Goal: Task Accomplishment & Management: Use online tool/utility

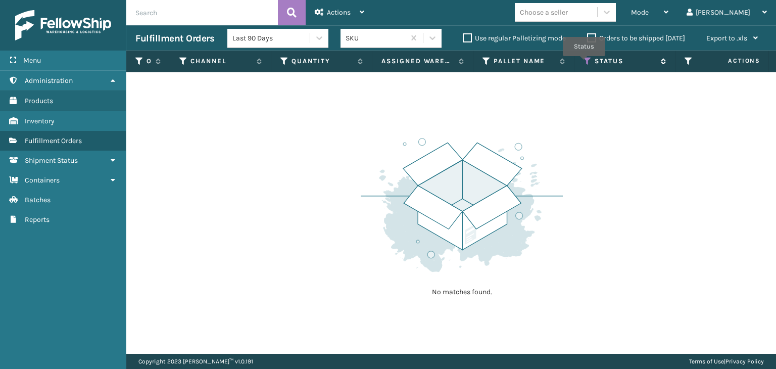
click at [585, 63] on icon at bounding box center [588, 61] width 8 height 9
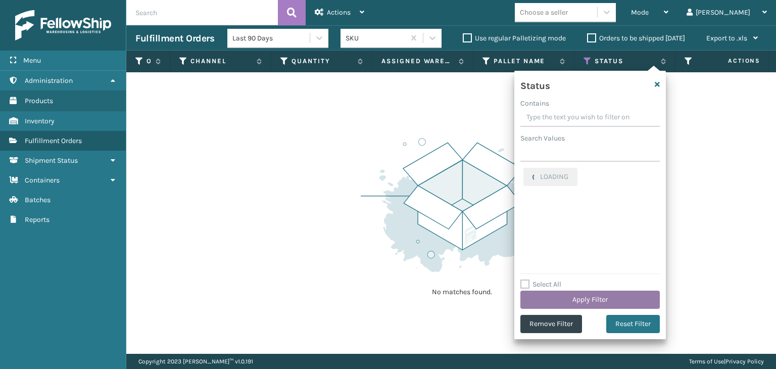
click at [565, 304] on button "Apply Filter" at bounding box center [589, 300] width 139 height 18
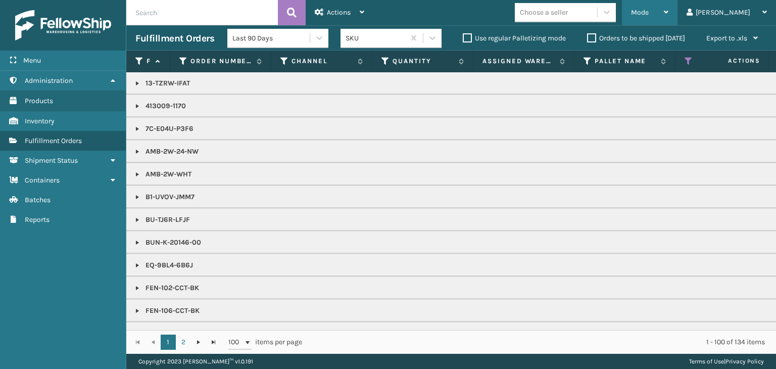
click at [668, 13] on div "Mode" at bounding box center [649, 12] width 37 height 25
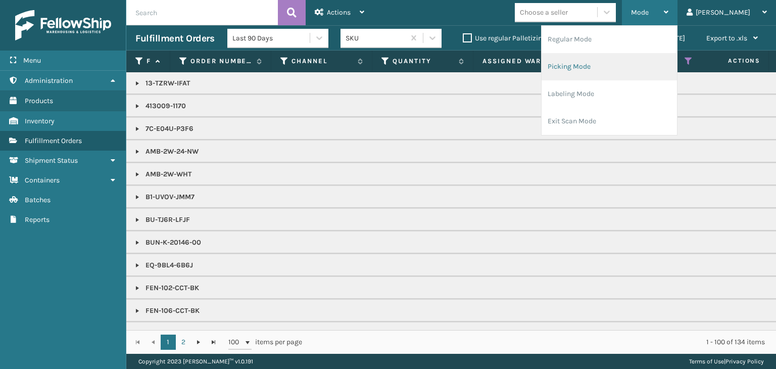
click at [627, 76] on li "Picking Mode" at bounding box center [609, 66] width 135 height 27
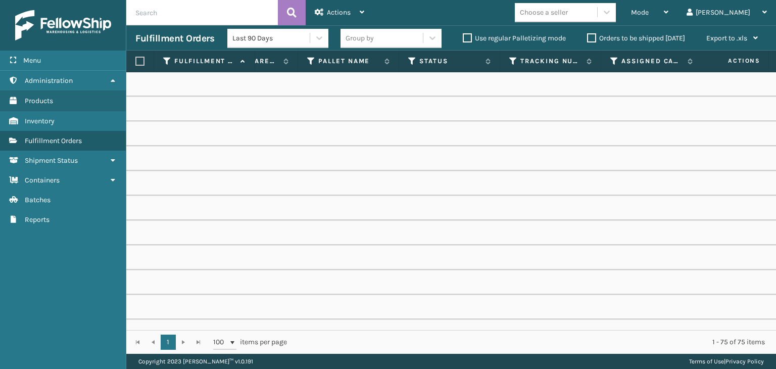
scroll to position [0, 400]
click at [649, 13] on span "Mode" at bounding box center [640, 12] width 18 height 9
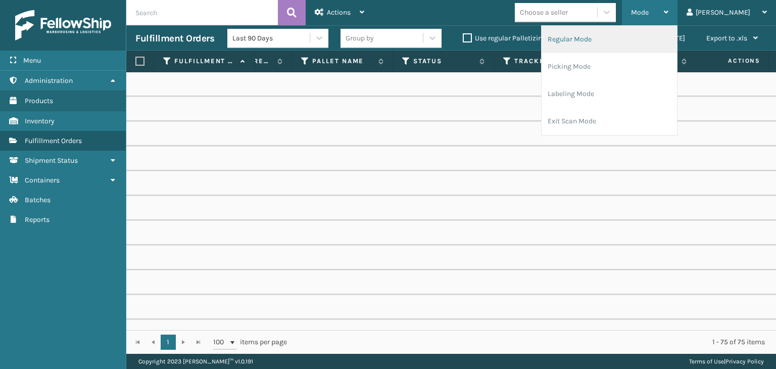
click at [649, 35] on li "Regular Mode" at bounding box center [609, 39] width 135 height 27
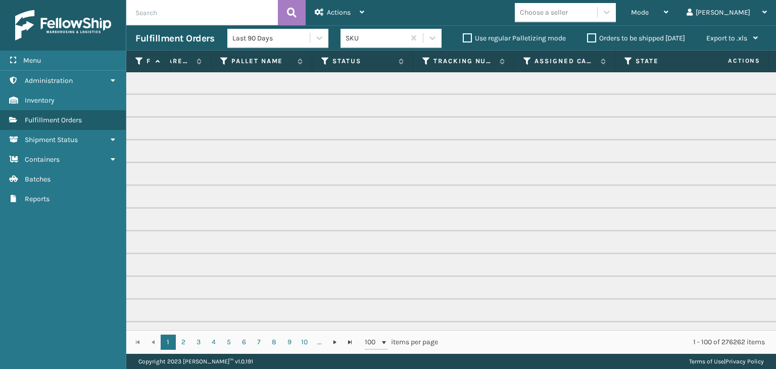
scroll to position [0, 380]
click at [309, 60] on icon at bounding box center [309, 61] width 8 height 9
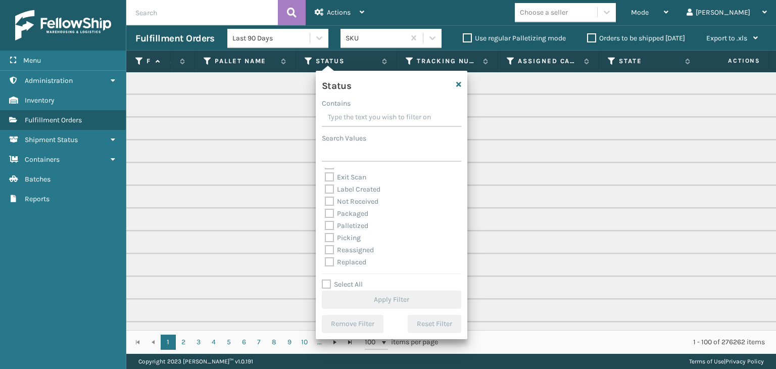
scroll to position [51, 0]
click at [348, 217] on label "Picking" at bounding box center [343, 220] width 36 height 9
click at [325, 217] on input "Picking" at bounding box center [325, 217] width 1 height 7
checkbox input "true"
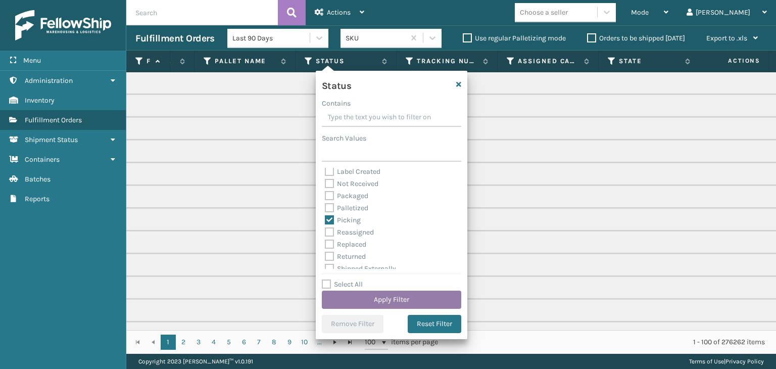
click at [400, 298] on button "Apply Filter" at bounding box center [391, 300] width 139 height 18
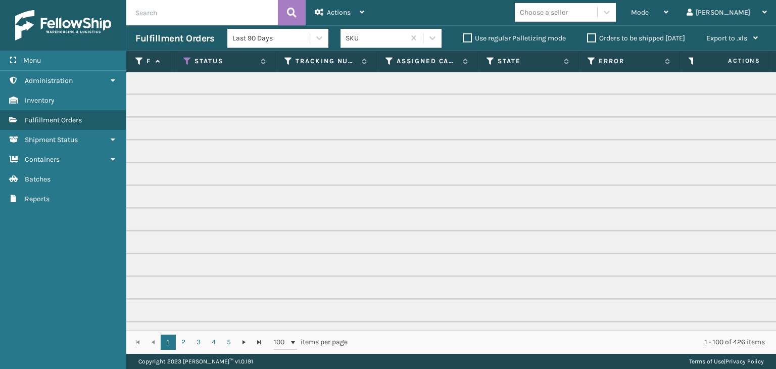
scroll to position [0, 528]
drag, startPoint x: 413, startPoint y: 329, endPoint x: 665, endPoint y: 328, distance: 252.1
click at [665, 328] on div "Fulfillment Order Id Order Number Channel Quantity Assigned Warehouse Pallet Na…" at bounding box center [451, 202] width 650 height 303
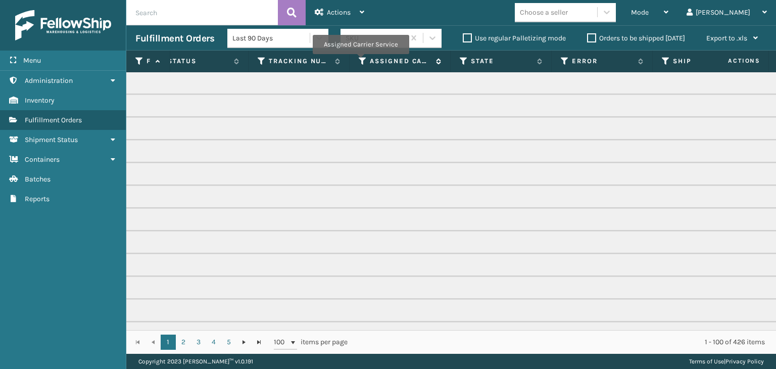
click at [360, 61] on icon at bounding box center [363, 61] width 8 height 9
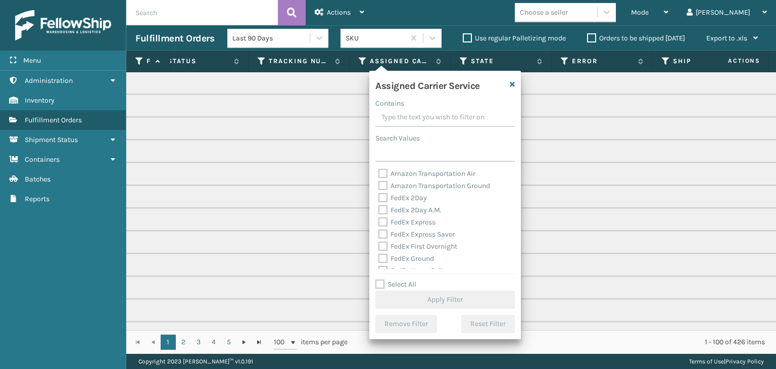
click at [402, 281] on label "Select All" at bounding box center [395, 284] width 41 height 9
click at [402, 279] on input "Select All" at bounding box center [451, 278] width 152 height 1
checkbox input "true"
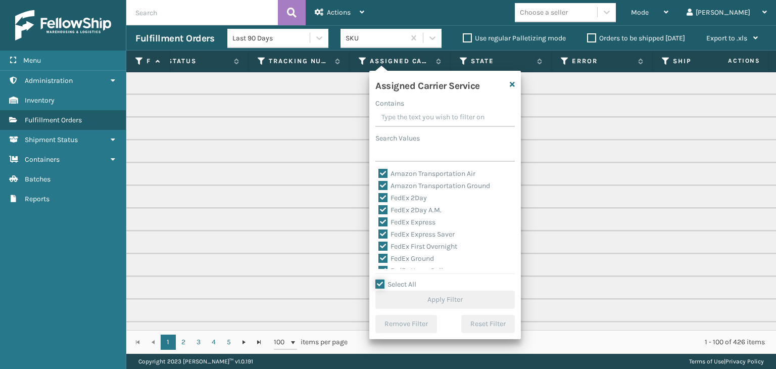
checkbox input "true"
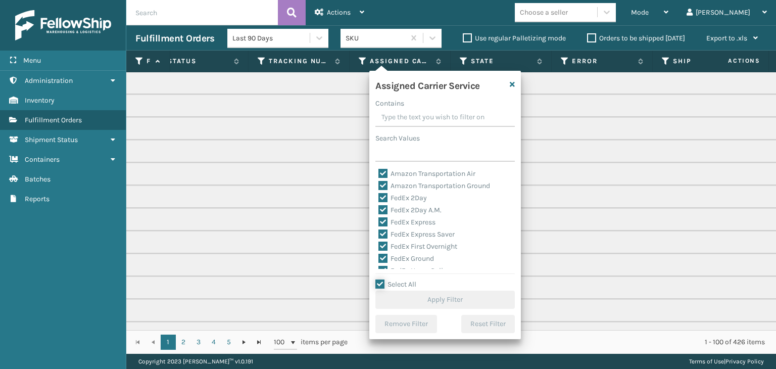
checkbox input "true"
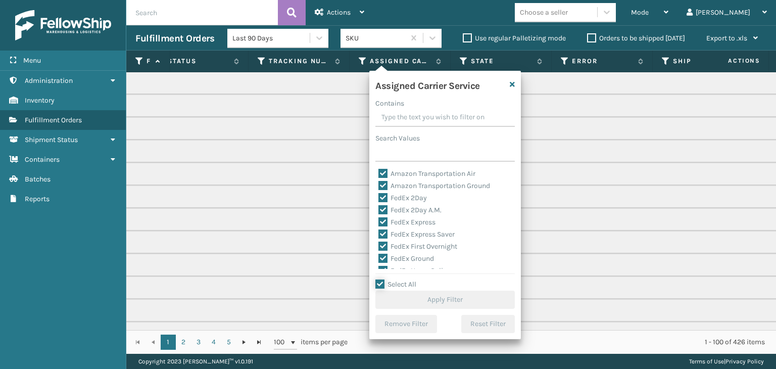
checkbox input "true"
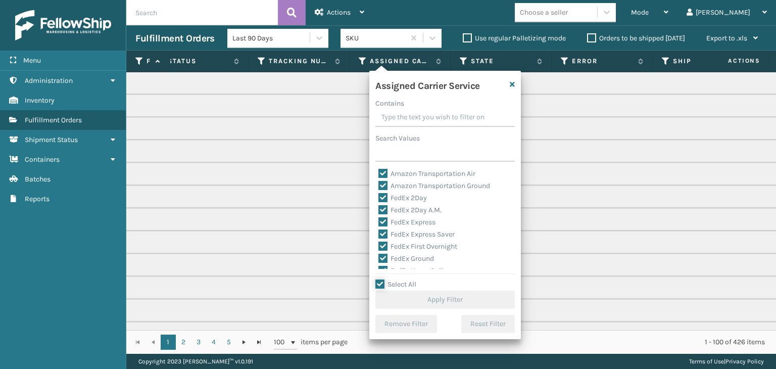
checkbox input "true"
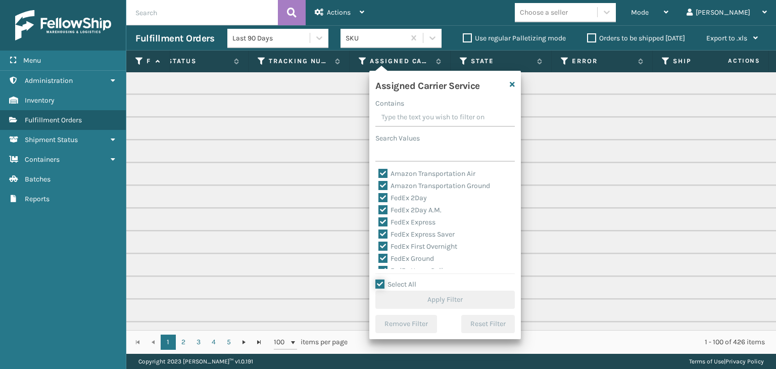
checkbox input "true"
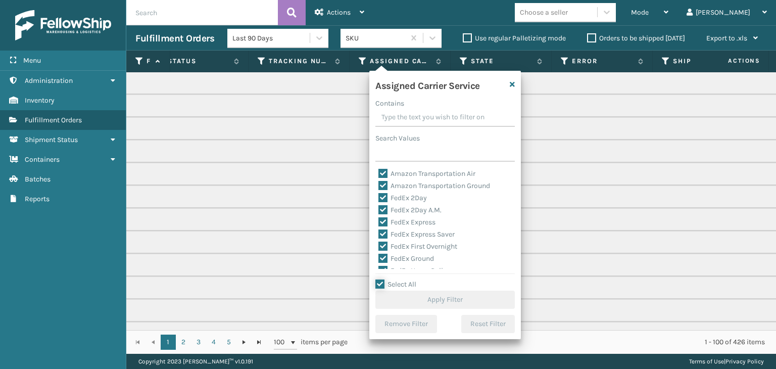
checkbox input "true"
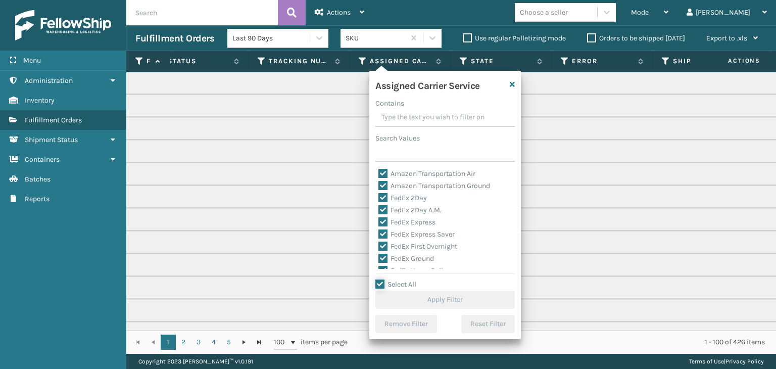
checkbox input "true"
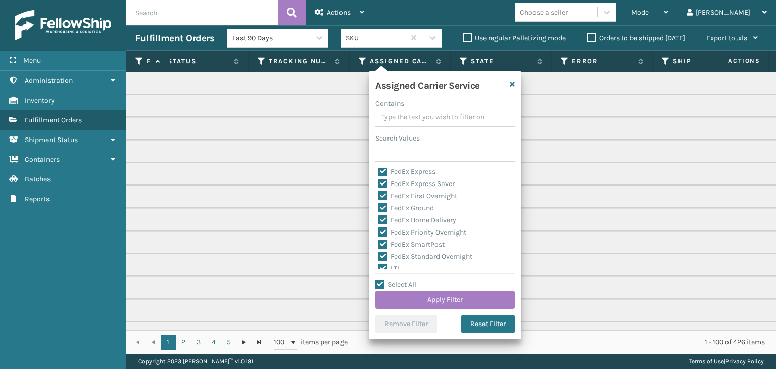
click at [395, 266] on label "LTL" at bounding box center [389, 268] width 22 height 9
click at [379, 266] on input "LTL" at bounding box center [378, 266] width 1 height 7
checkbox input "false"
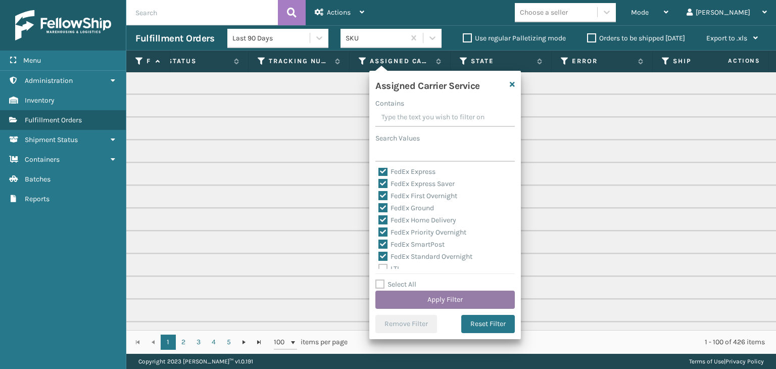
click at [430, 292] on button "Apply Filter" at bounding box center [444, 300] width 139 height 18
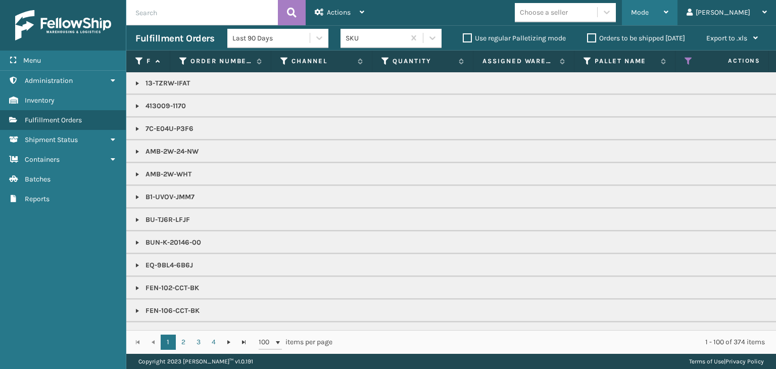
click at [668, 9] on div "Mode" at bounding box center [649, 12] width 37 height 25
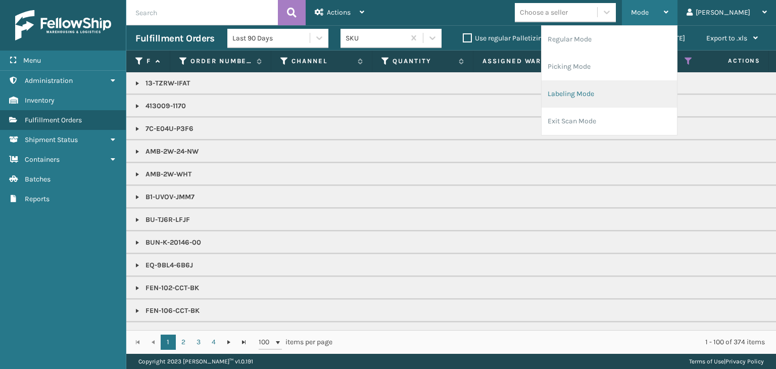
click at [657, 98] on li "Labeling Mode" at bounding box center [609, 93] width 135 height 27
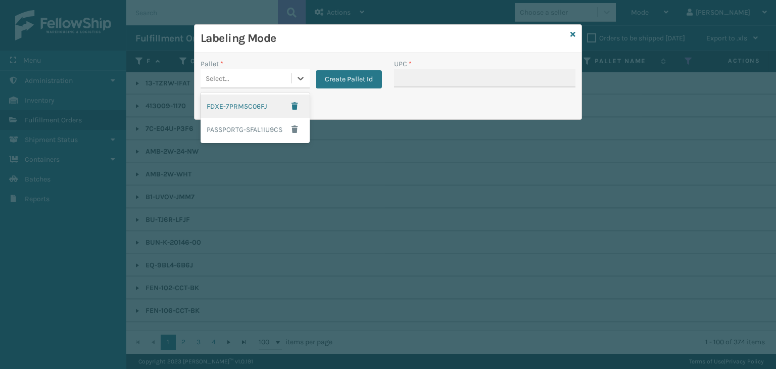
click at [234, 72] on div "Select..." at bounding box center [246, 78] width 90 height 17
click at [342, 77] on button "Create Pallet Id" at bounding box center [349, 79] width 66 height 18
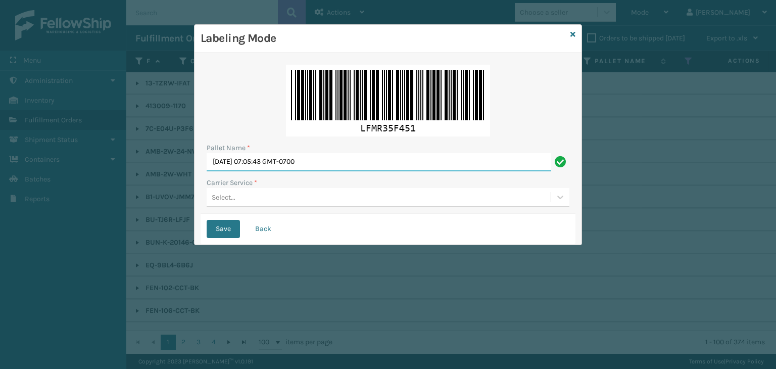
drag, startPoint x: 348, startPoint y: 167, endPoint x: 58, endPoint y: 160, distance: 289.6
click at [56, 159] on div "Labeling Mode Pallet Name * [DATE] 07:05:43 GMT-0700 Carrier Service * Select..…" at bounding box center [388, 184] width 776 height 369
paste input "5617972"
type input "5617972"
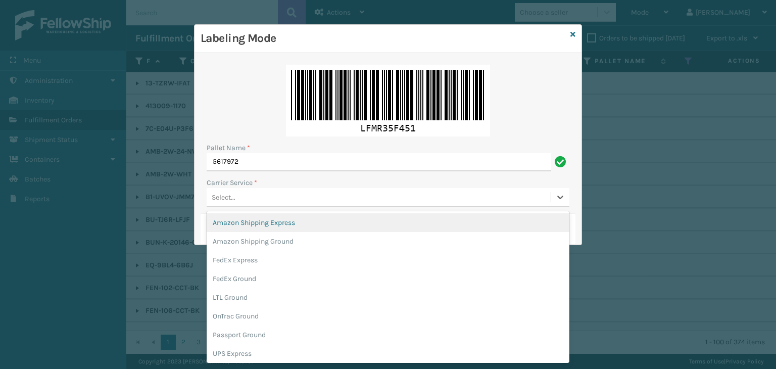
click at [244, 196] on div "Select..." at bounding box center [379, 197] width 344 height 17
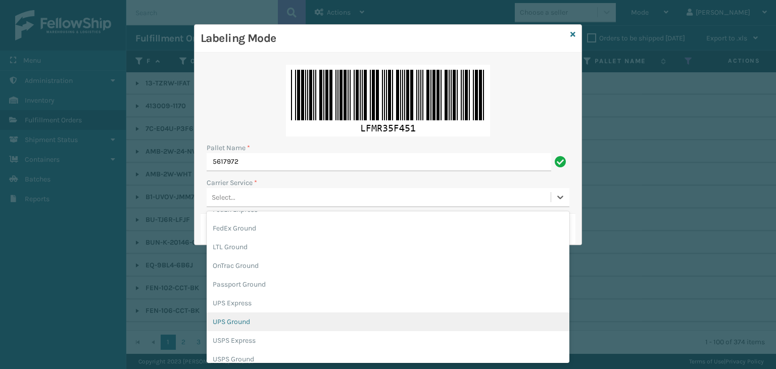
click at [260, 323] on div "UPS Ground" at bounding box center [388, 321] width 363 height 19
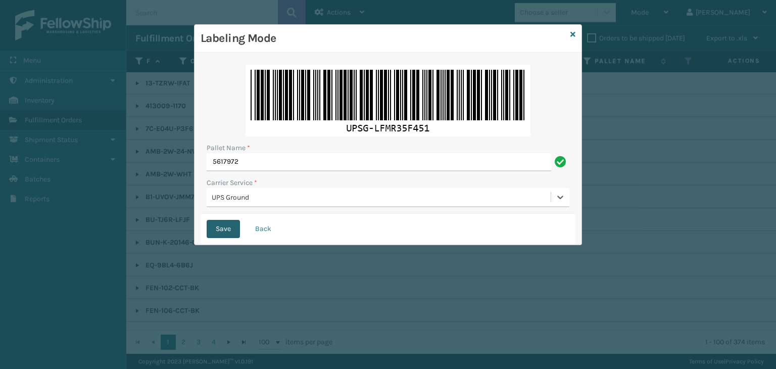
click at [230, 227] on button "Save" at bounding box center [223, 229] width 33 height 18
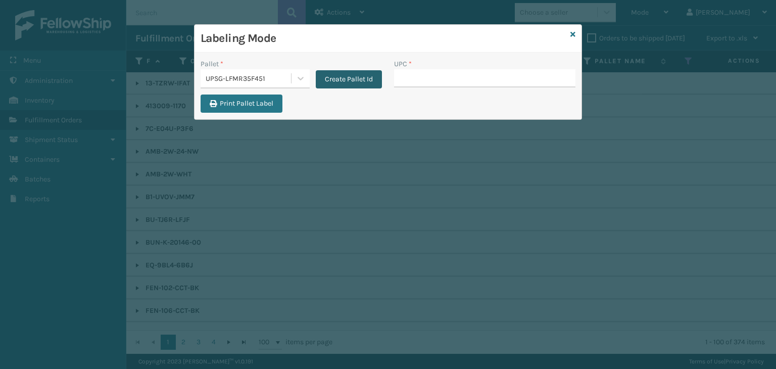
click at [337, 83] on button "Create Pallet Id" at bounding box center [349, 79] width 66 height 18
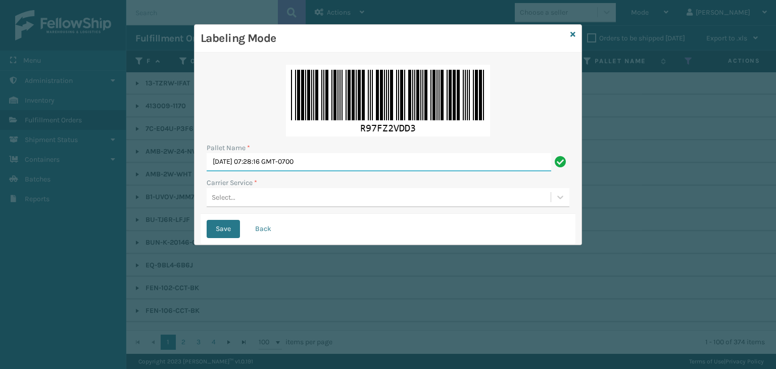
drag, startPoint x: 357, startPoint y: 161, endPoint x: 89, endPoint y: 140, distance: 268.6
click at [95, 140] on div "Labeling Mode Pallet Name * [DATE] 07:28:16 GMT-0700 Carrier Service * Select..…" at bounding box center [388, 184] width 776 height 369
paste input "FDXU537417"
type input "FDXU537417"
click at [342, 201] on div "Select..." at bounding box center [379, 197] width 344 height 17
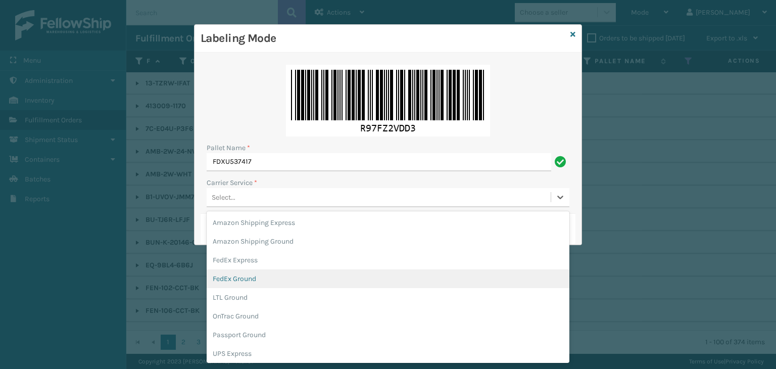
click at [310, 276] on div "FedEx Ground" at bounding box center [388, 278] width 363 height 19
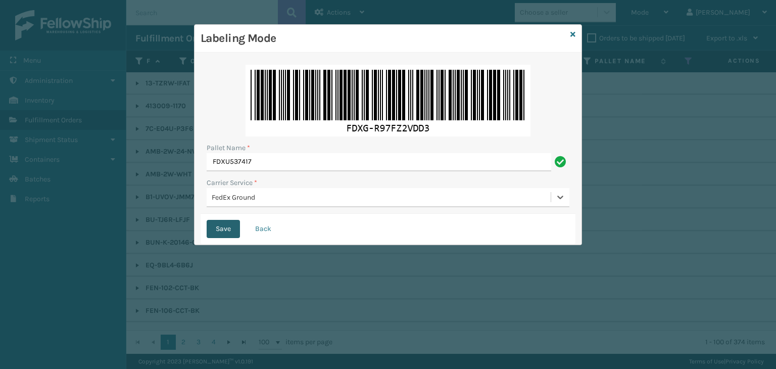
click at [228, 227] on button "Save" at bounding box center [223, 229] width 33 height 18
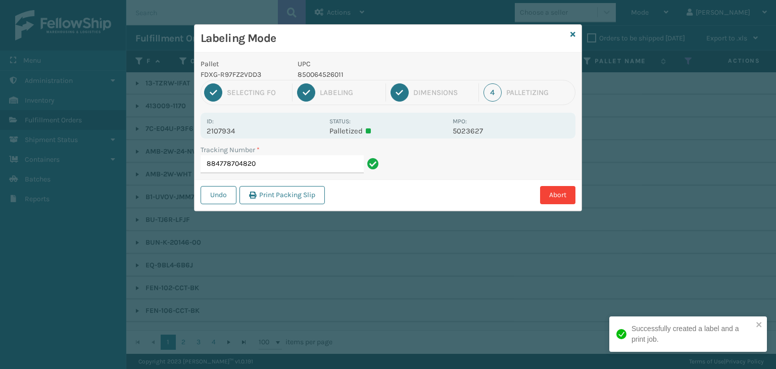
click at [320, 76] on p "850064526011" at bounding box center [372, 74] width 149 height 11
copy p "850064526011"
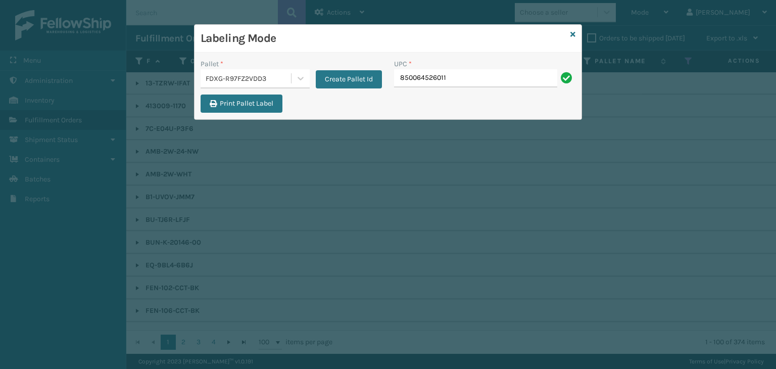
type input "850064526011"
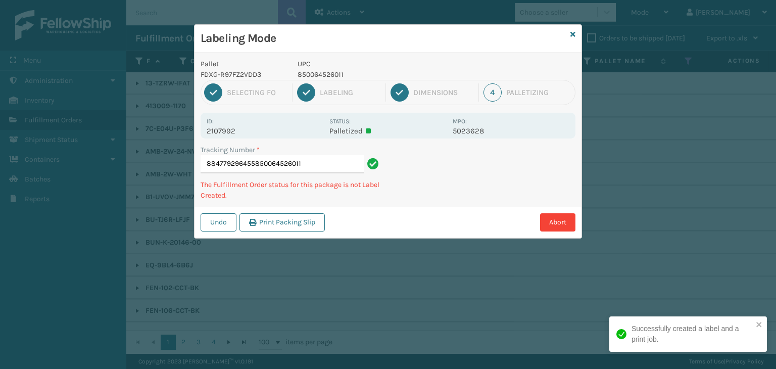
type input "884779296455850064526011850064526011"
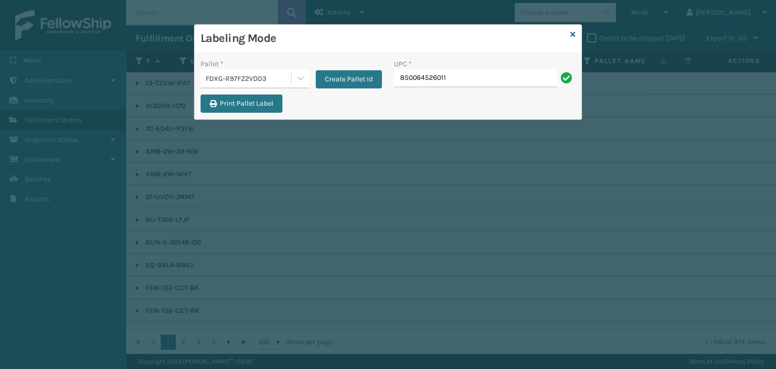
type input "850064526011"
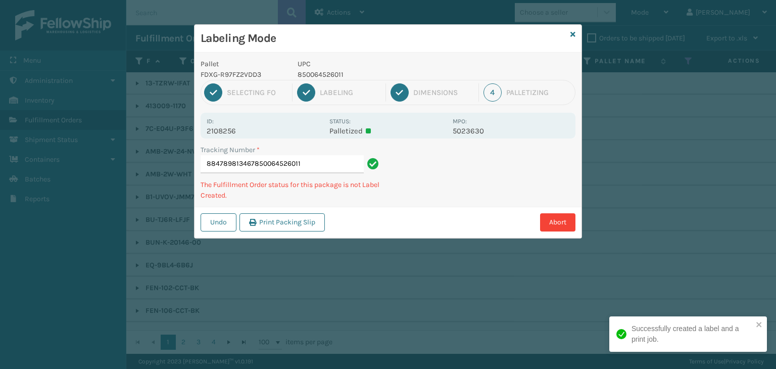
type input "884789813467850064526011850064526011"
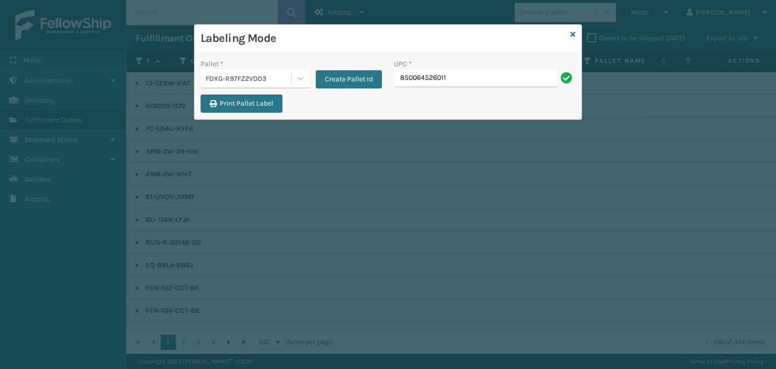
type input "850064526011"
click at [574, 32] on icon at bounding box center [572, 34] width 5 height 7
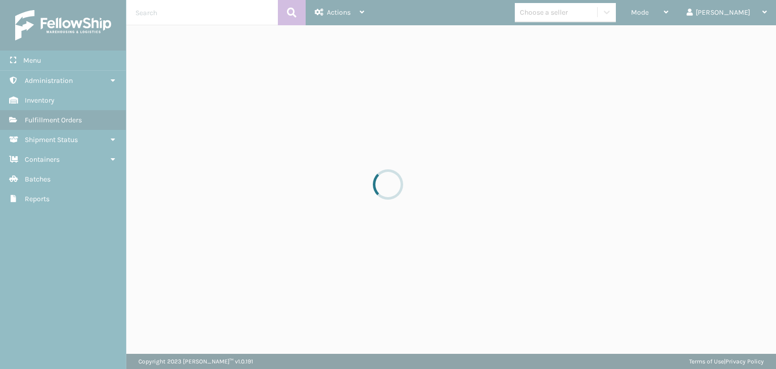
click at [597, 19] on div at bounding box center [388, 184] width 776 height 369
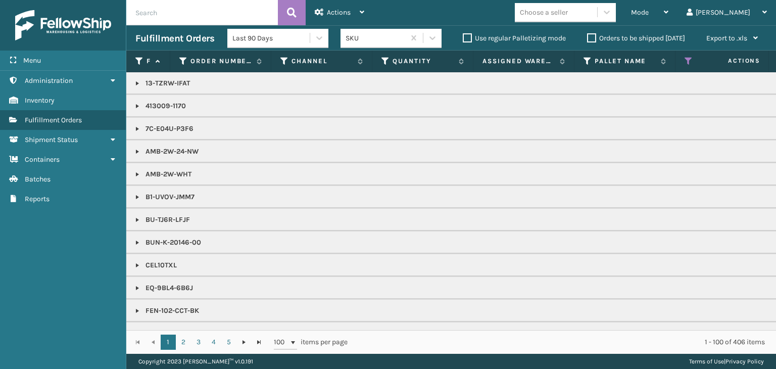
click at [595, 19] on div "Choose a seller" at bounding box center [556, 12] width 82 height 17
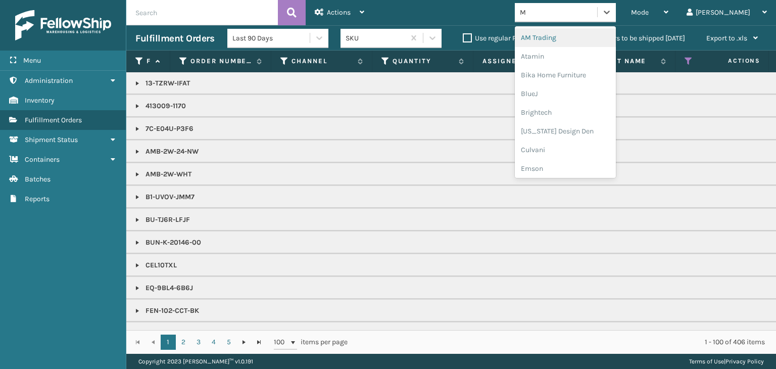
type input "MI"
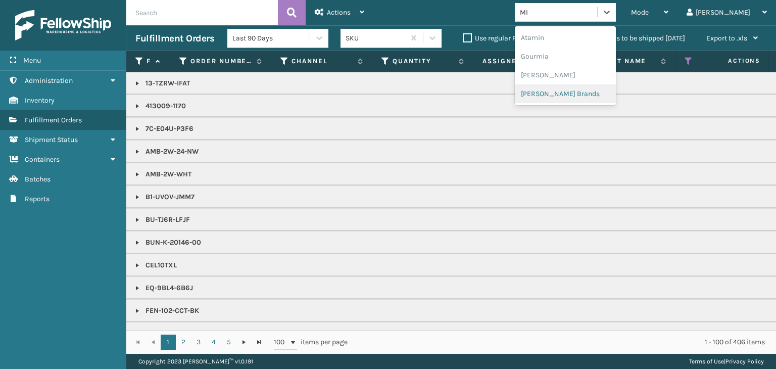
click at [574, 98] on div "[PERSON_NAME] Brands" at bounding box center [565, 93] width 101 height 19
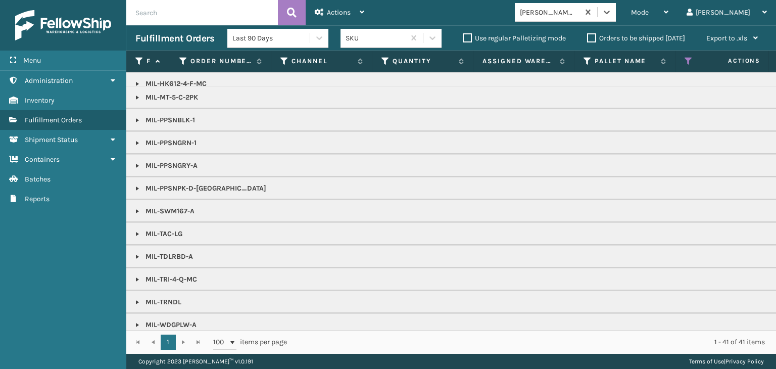
scroll to position [134, 0]
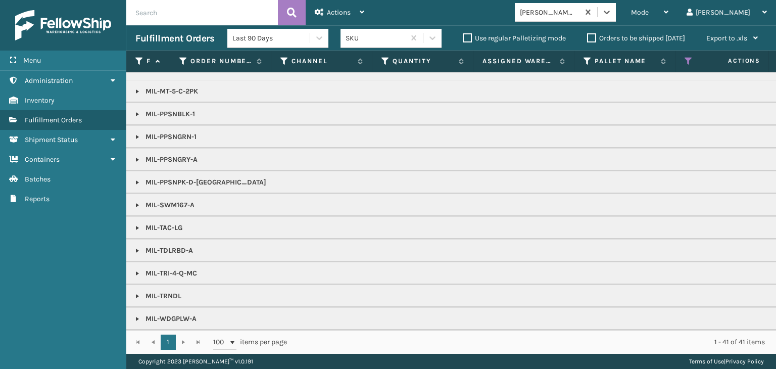
click at [139, 315] on link at bounding box center [137, 319] width 8 height 8
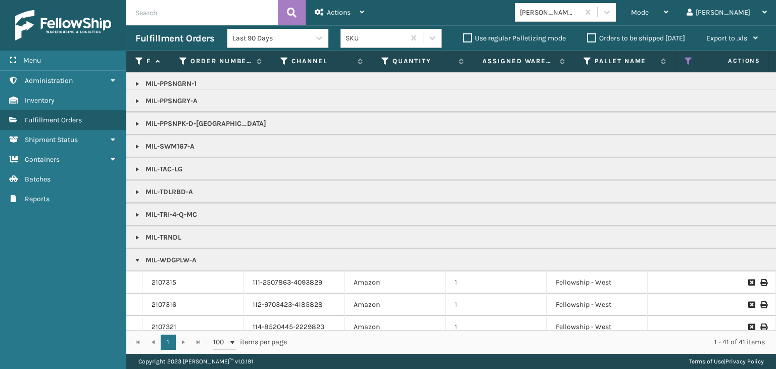
scroll to position [235, 0]
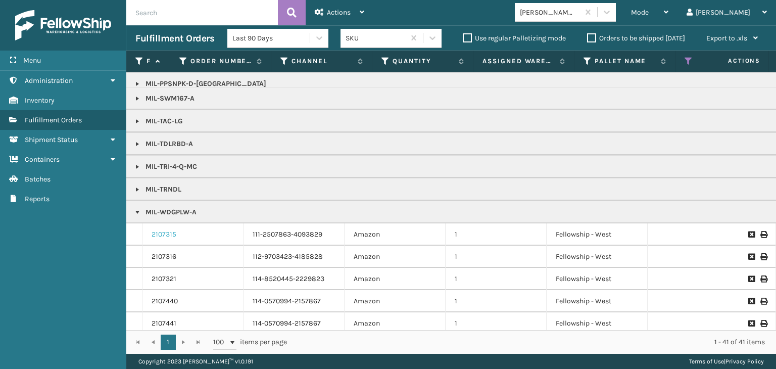
click at [157, 235] on link "2107315" at bounding box center [164, 234] width 25 height 10
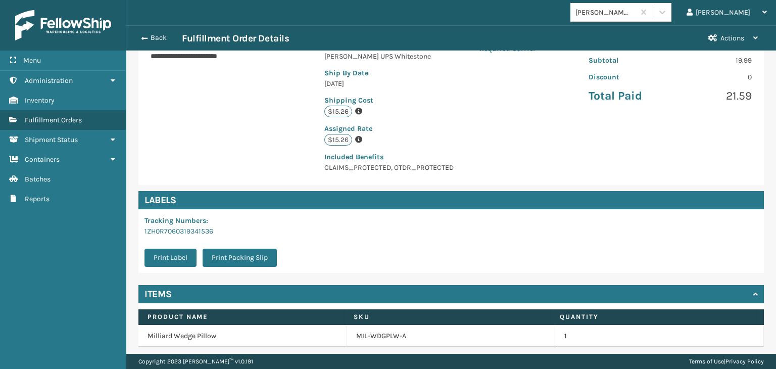
scroll to position [238, 0]
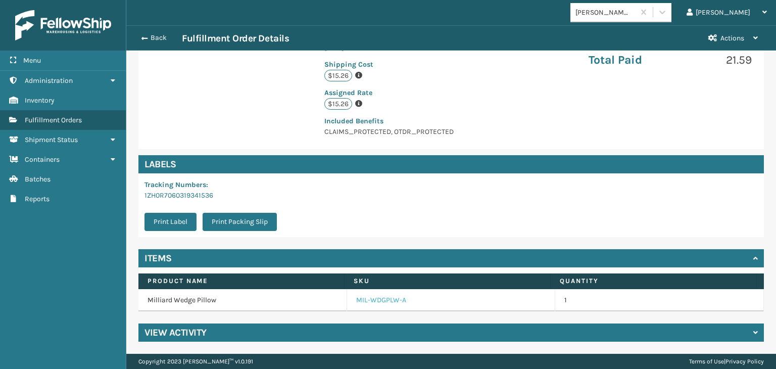
click at [375, 302] on link "MIL-WDGPLW-A" at bounding box center [381, 300] width 50 height 10
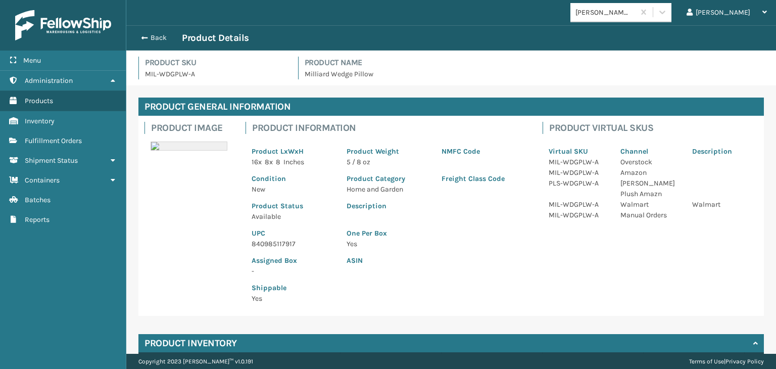
click at [269, 244] on p "840985117917" at bounding box center [293, 243] width 83 height 11
copy p "840985117917"
click at [158, 32] on div "Back Product Details" at bounding box center [451, 38] width 632 height 12
click at [164, 33] on div "Back Product Details" at bounding box center [451, 38] width 632 height 12
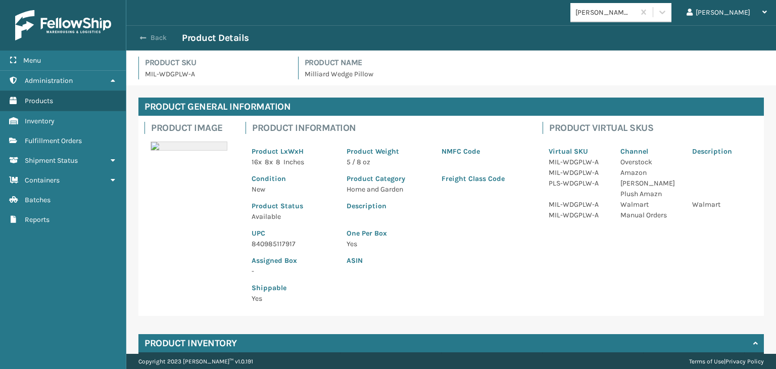
click at [164, 37] on button "Back" at bounding box center [158, 37] width 46 height 9
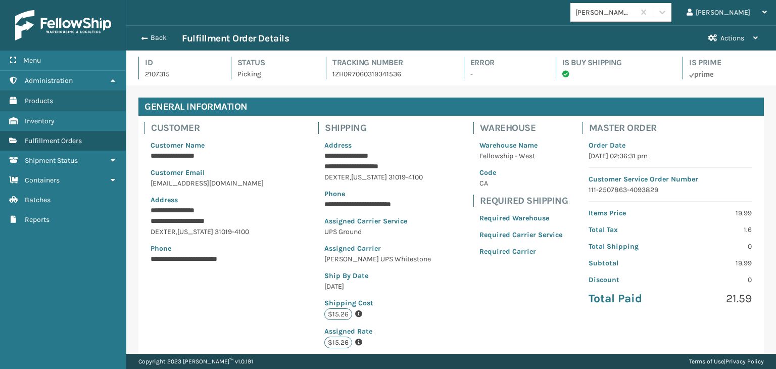
scroll to position [24, 649]
click at [164, 37] on button "Back" at bounding box center [158, 37] width 46 height 9
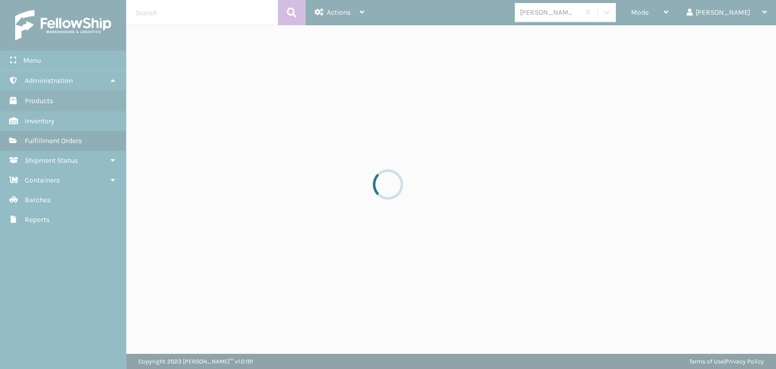
click at [678, 12] on div at bounding box center [388, 184] width 776 height 369
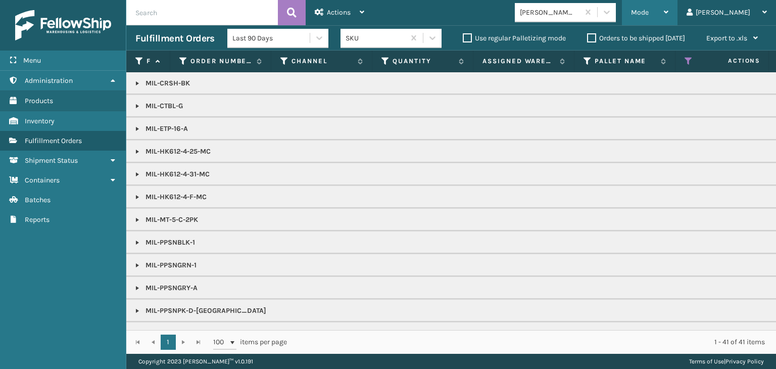
click at [649, 13] on span "Mode" at bounding box center [640, 12] width 18 height 9
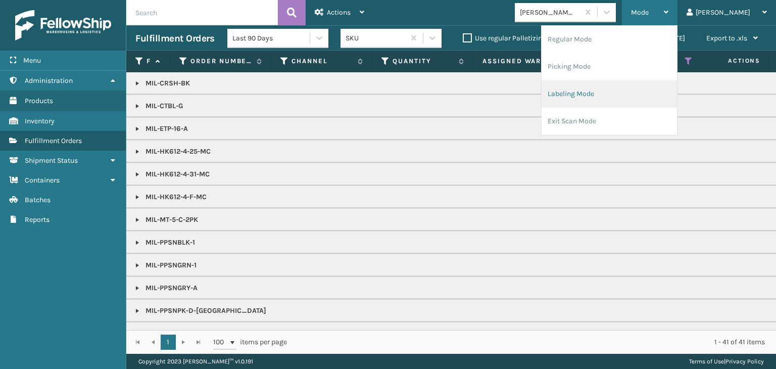
click at [637, 103] on li "Labeling Mode" at bounding box center [609, 93] width 135 height 27
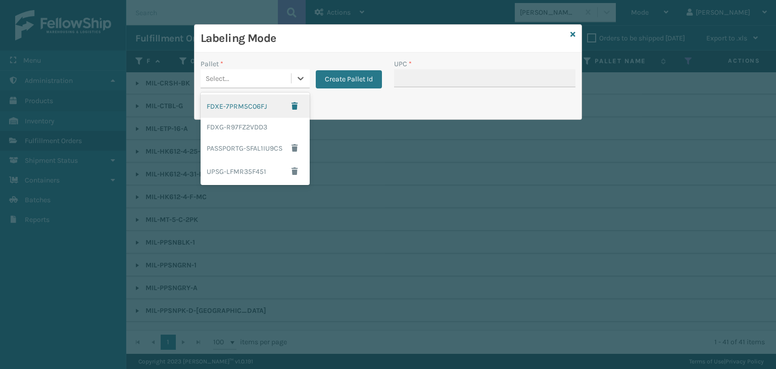
click at [210, 80] on div "Select..." at bounding box center [218, 78] width 24 height 11
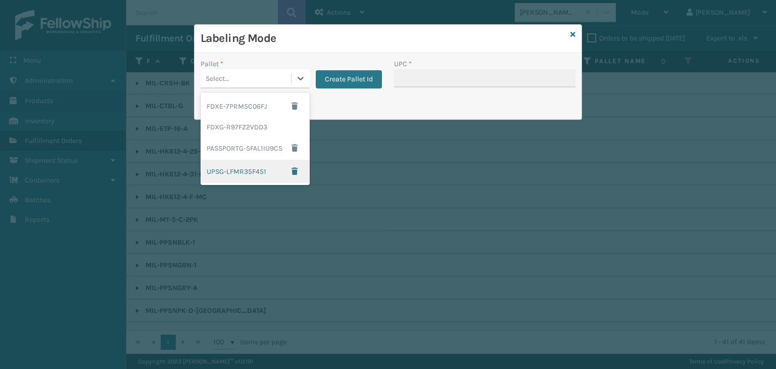
click at [245, 167] on div "UPSG-LFMR35F451" at bounding box center [255, 171] width 109 height 23
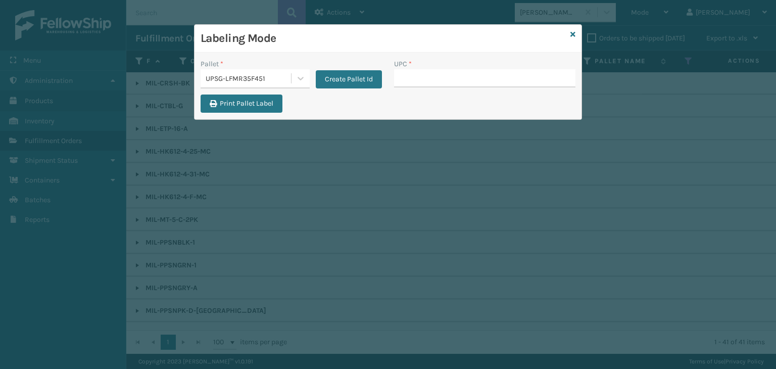
click at [451, 68] on div "UPC *" at bounding box center [484, 64] width 181 height 11
click at [454, 74] on input "UPC *" at bounding box center [484, 78] width 181 height 18
paste input "840985117917"
type input "840985117917"
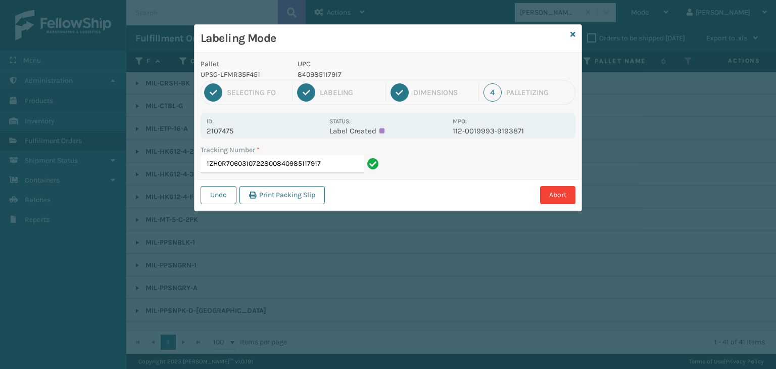
drag, startPoint x: 340, startPoint y: 164, endPoint x: 34, endPoint y: 142, distance: 307.0
click at [34, 142] on div "Labeling Mode Pallet UPSG-LFMR35F451 UPC 840985117917 1 Selecting FO 2 Labeling…" at bounding box center [388, 184] width 776 height 369
type input "1ZH0R7060310722800"
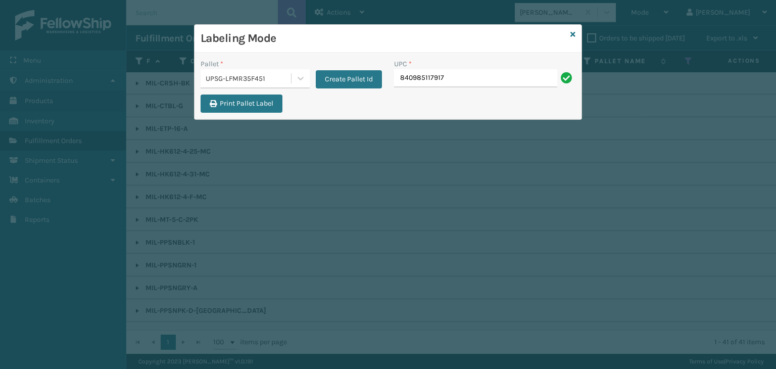
type input "840985117917"
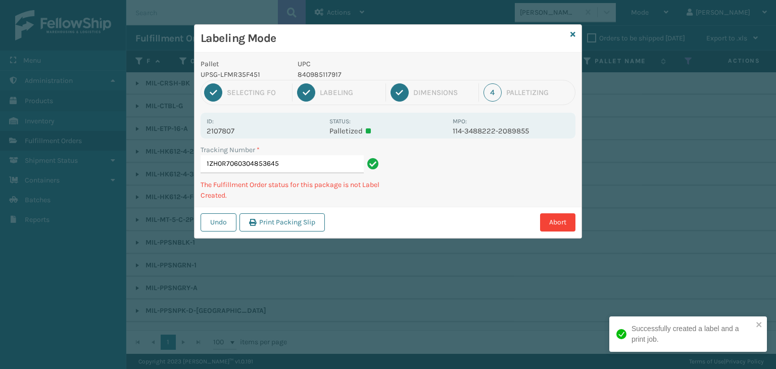
type input "1ZH0R7060304853645840985117917"
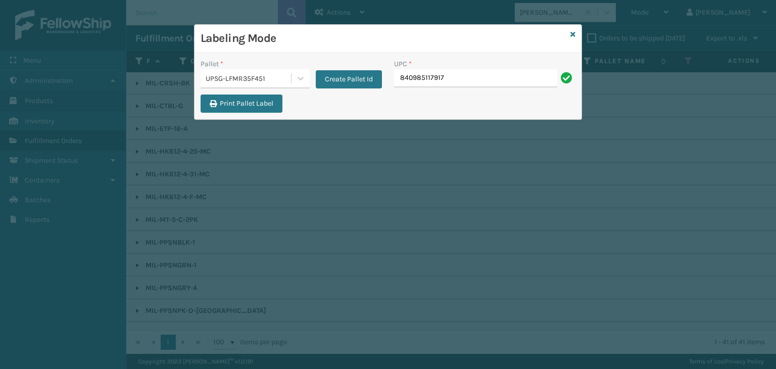
type input "840985117917"
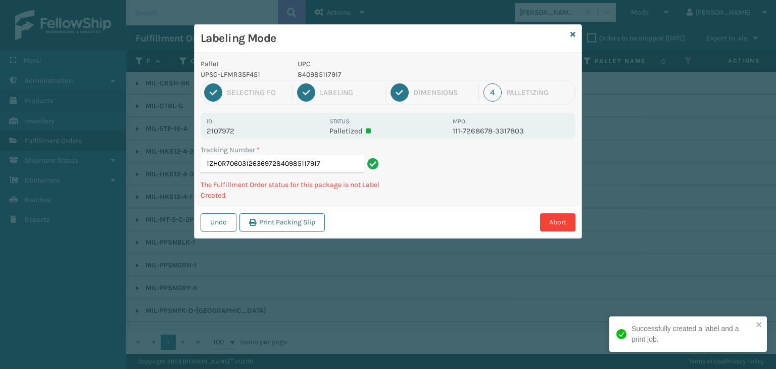
type input "1ZH0R7060312636972840985117917840985117917"
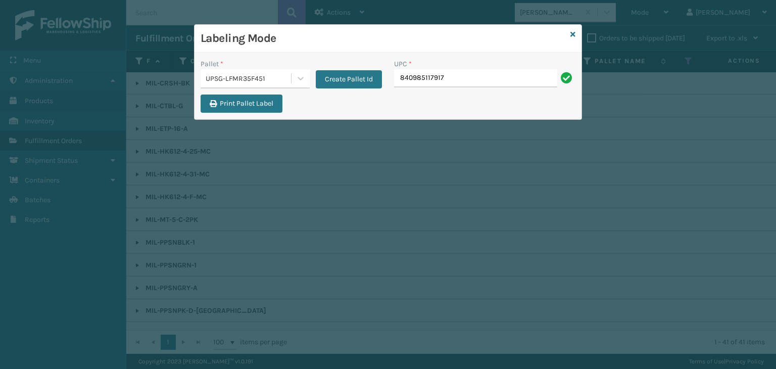
type input "840985117917"
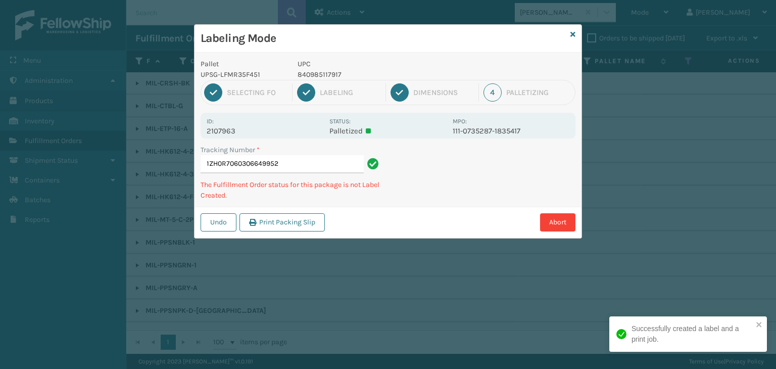
type input "1ZH0R7060306649952840985117917"
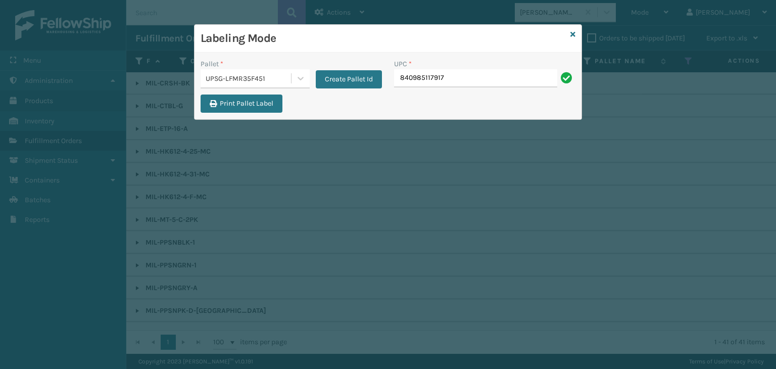
type input "840985117917"
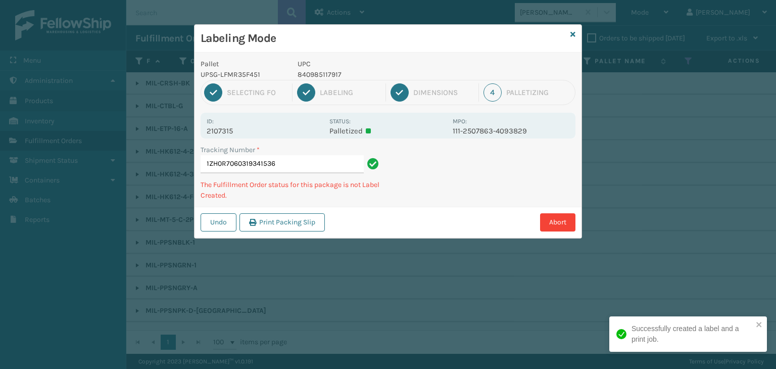
type input "1ZH0R7060319341536840985117917"
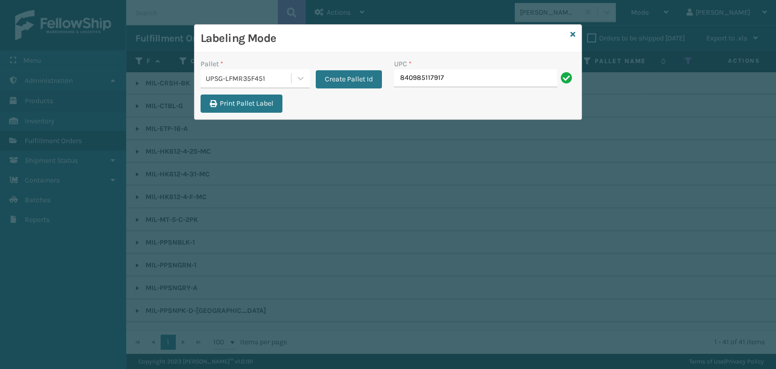
type input "840985117917"
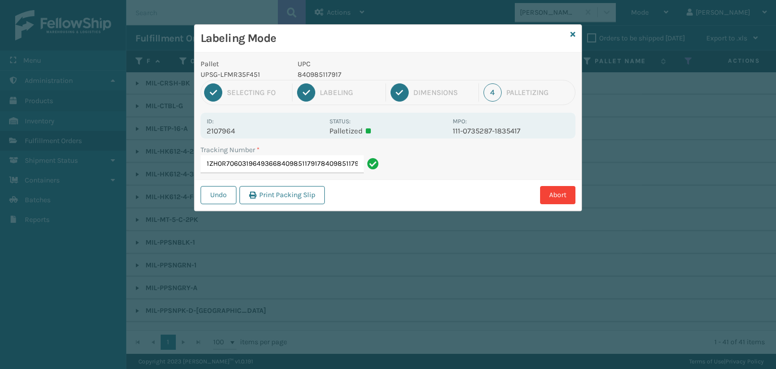
scroll to position [0, 5]
type input "1ZH0R7060319649366840985117917840985117917840985117917"
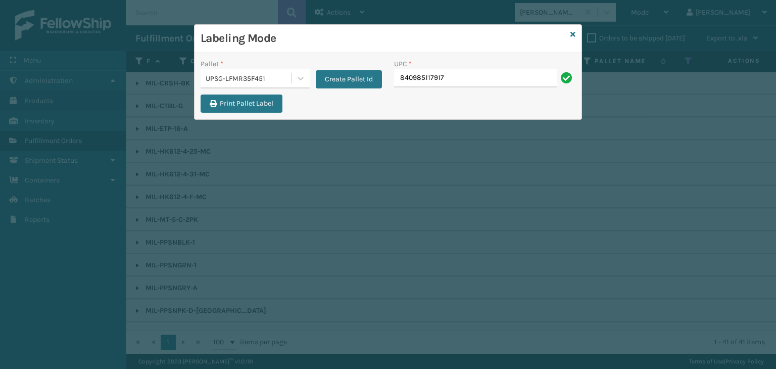
type input "840985117917"
type input "0688880268"
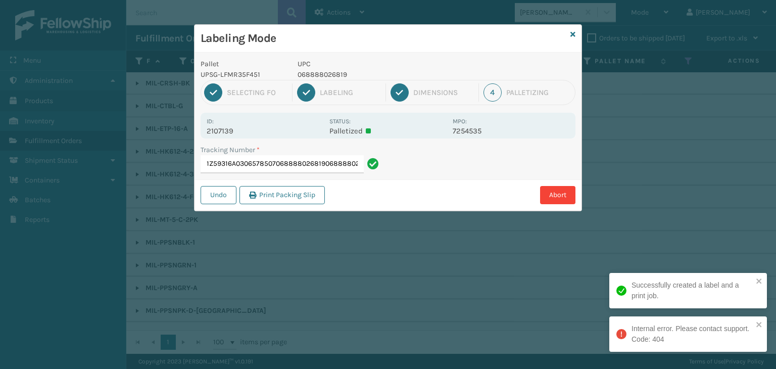
scroll to position [0, 15]
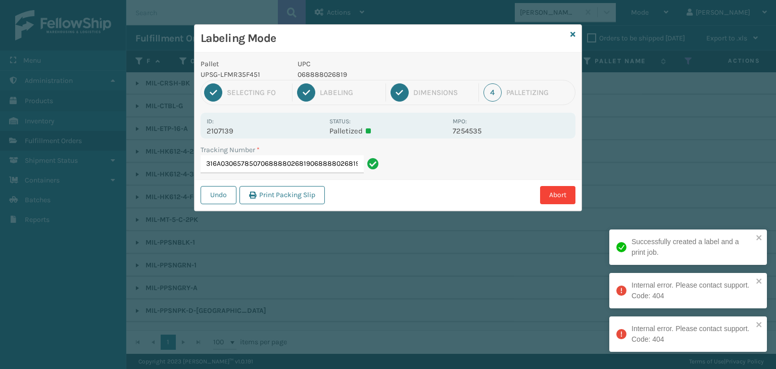
type input "1Z59316A0306578507068888026819068888026819068888026819"
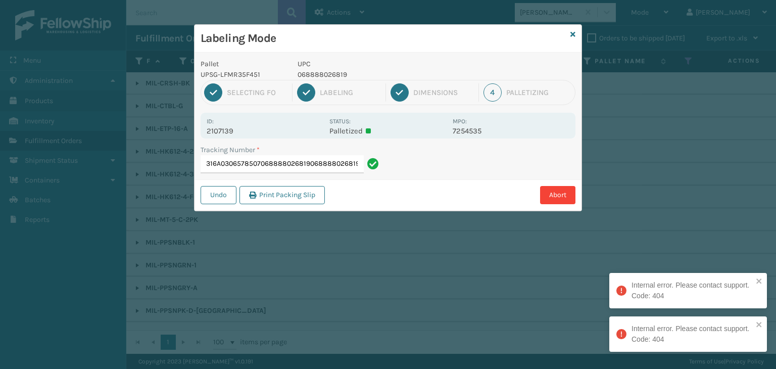
scroll to position [0, 64]
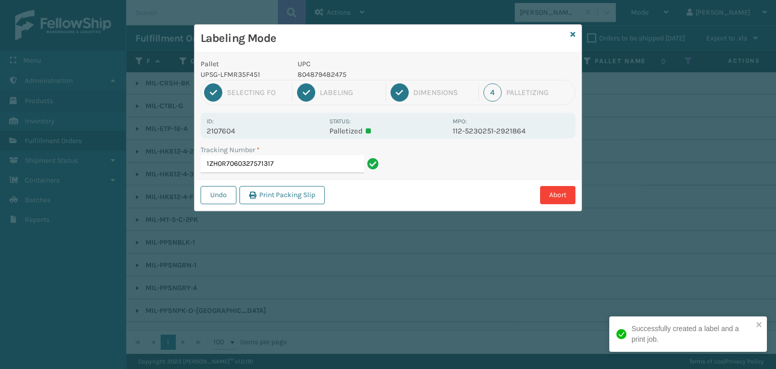
click at [314, 72] on p "804879482475" at bounding box center [372, 74] width 149 height 11
copy p "804879482475"
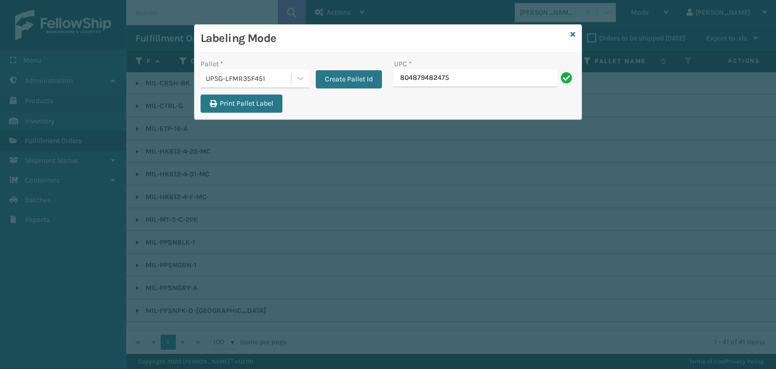
type input "804879482475"
drag, startPoint x: 457, startPoint y: 79, endPoint x: 172, endPoint y: 71, distance: 285.1
click at [172, 71] on div "Labeling Mode Pallet * UPSG-LFMR35F451 Create Pallet Id UPC * 804879482475 Prin…" at bounding box center [388, 184] width 776 height 369
type input "804879482475"
type input "840985124038"
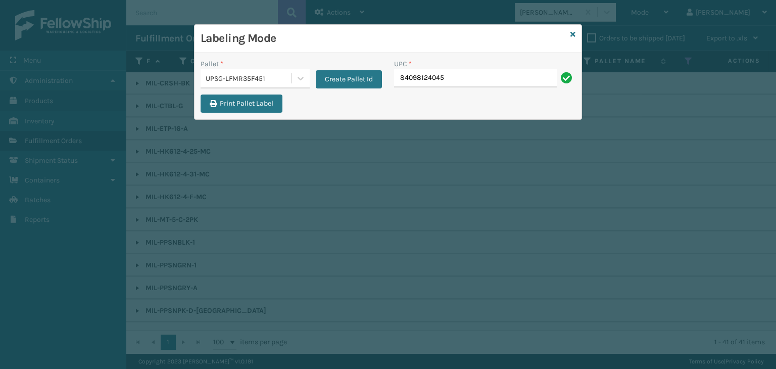
type input "84098124045"
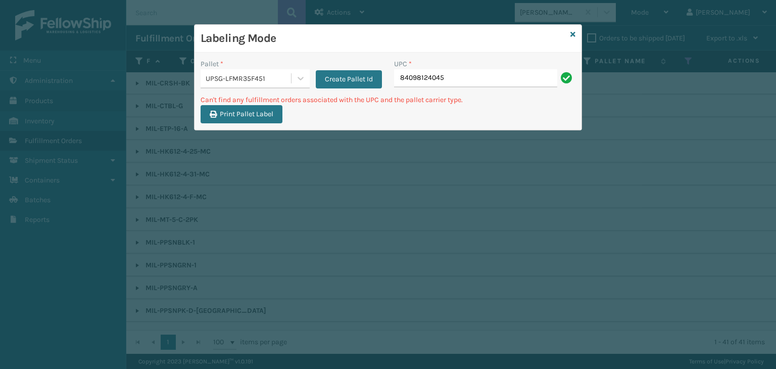
drag, startPoint x: 456, startPoint y: 78, endPoint x: 202, endPoint y: 89, distance: 254.4
click at [204, 89] on div "Pallet * UPSG-LFMR35F451 Create Pallet Id UPC * 84098124045" at bounding box center [388, 77] width 387 height 36
type input "840985124045"
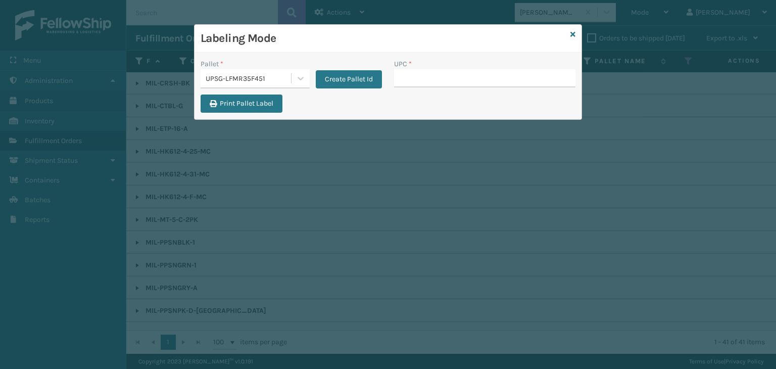
click at [238, 81] on div "UPSG-LFMR35F451" at bounding box center [249, 78] width 86 height 11
click at [363, 75] on button "Create Pallet Id" at bounding box center [349, 79] width 66 height 18
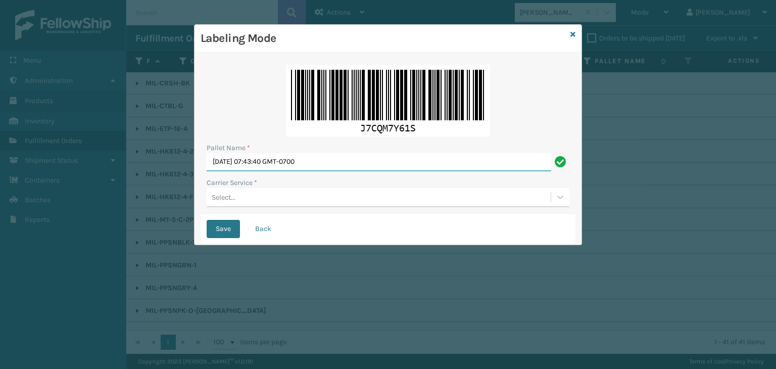
drag, startPoint x: 373, startPoint y: 166, endPoint x: 0, endPoint y: 154, distance: 373.6
click at [0, 154] on div "Labeling Mode Pallet Name * [DATE] 07:43:40 GMT-0700 Carrier Service * Select..…" at bounding box center [388, 184] width 776 height 369
type input "BOXTRUCK"
click at [281, 201] on div "Select..." at bounding box center [379, 197] width 344 height 17
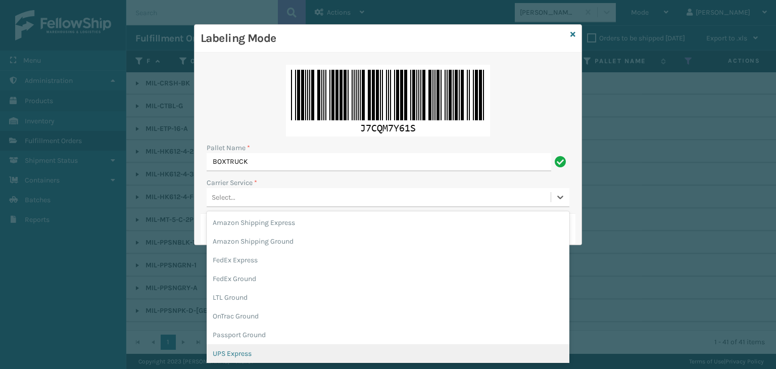
drag, startPoint x: 267, startPoint y: 357, endPoint x: 246, endPoint y: 314, distance: 47.7
click at [268, 357] on div "UPS Express" at bounding box center [388, 353] width 363 height 19
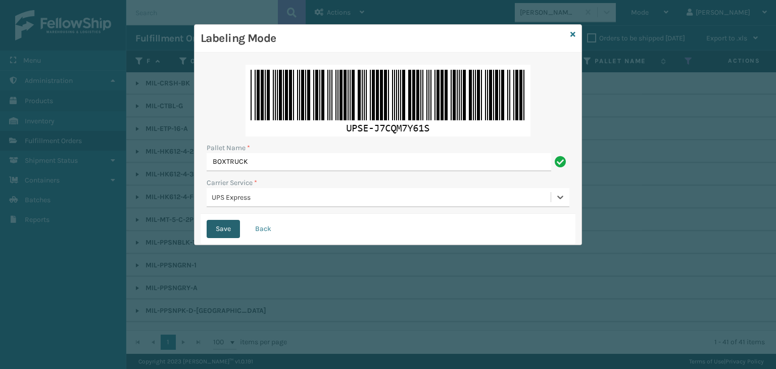
click at [228, 232] on button "Save" at bounding box center [223, 229] width 33 height 18
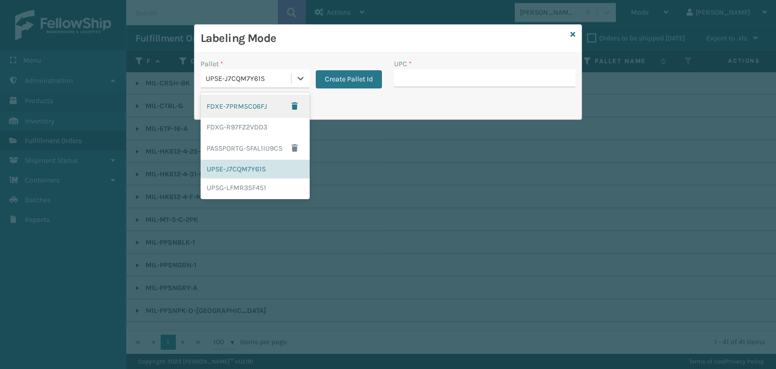
drag, startPoint x: 260, startPoint y: 77, endPoint x: 260, endPoint y: 94, distance: 17.2
click at [260, 77] on div "UPSE-J7CQM7Y61S" at bounding box center [249, 78] width 86 height 11
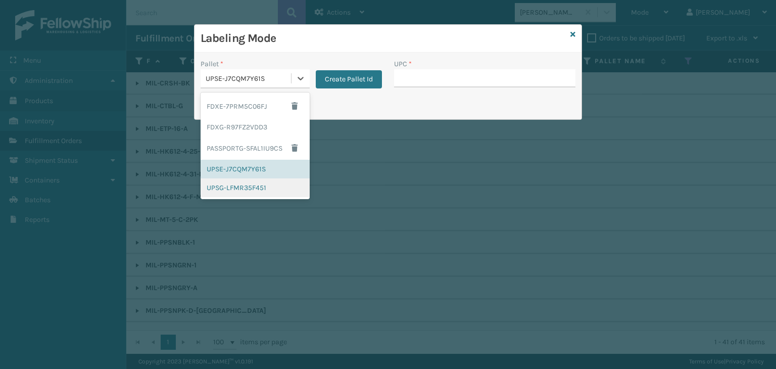
click at [260, 195] on div "UPSG-LFMR35F451" at bounding box center [255, 187] width 109 height 19
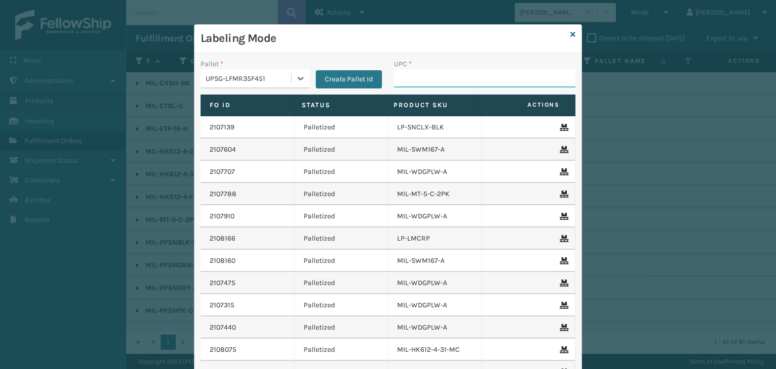
click at [433, 77] on input "UPC *" at bounding box center [484, 78] width 181 height 18
type input "810"
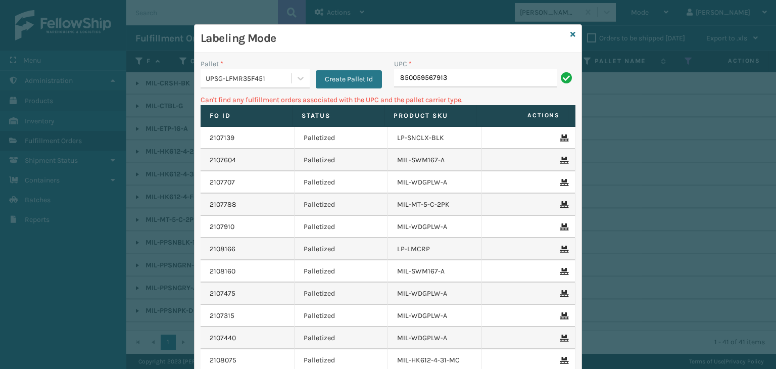
drag, startPoint x: 481, startPoint y: 84, endPoint x: 81, endPoint y: 110, distance: 400.5
click at [81, 110] on div "Labeling Mode Pallet * UPSG-LFMR35F451 Create Pallet Id UPC * 850059567913 Can'…" at bounding box center [388, 184] width 776 height 369
type input "PC-PZZPW-BLU"
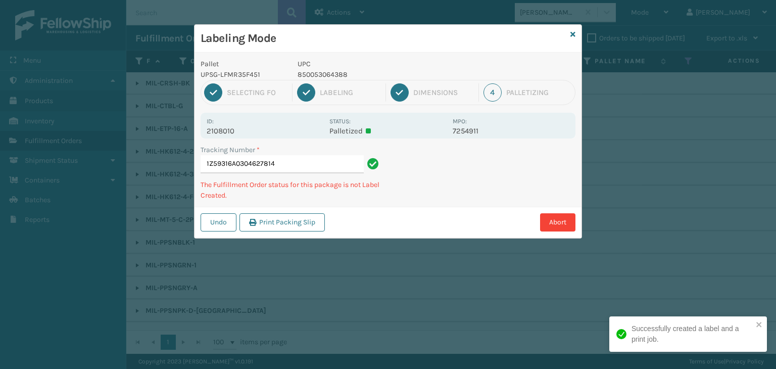
click at [326, 72] on p "850053064388" at bounding box center [372, 74] width 149 height 11
copy p "850053064388"
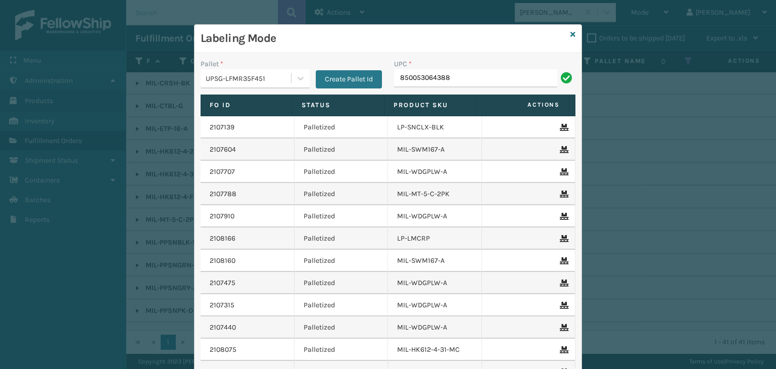
type input "850053064388"
type input "810164501172"
type input "810"
type input "810161332427"
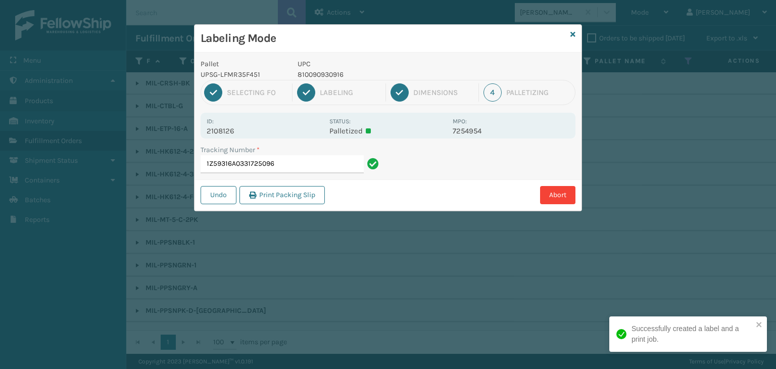
click at [335, 71] on p "810090930916" at bounding box center [372, 74] width 149 height 11
copy p "810090930916"
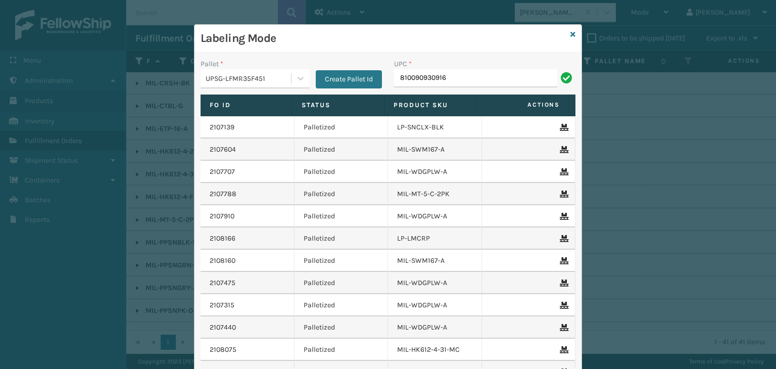
type input "810090930916"
type input "LP-WVR-GRY"
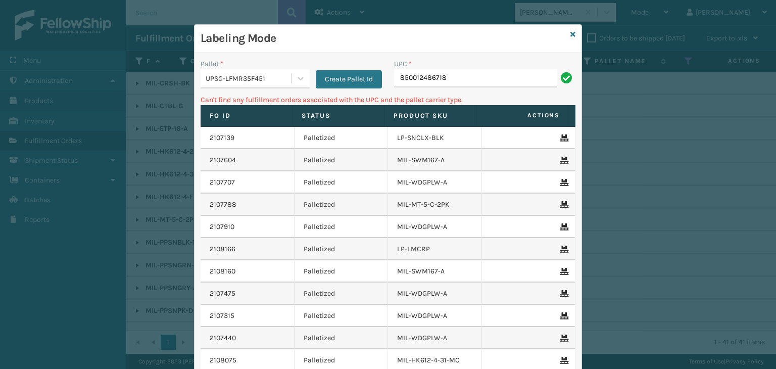
click at [218, 79] on div "UPSG-LFMR35F451" at bounding box center [249, 78] width 86 height 11
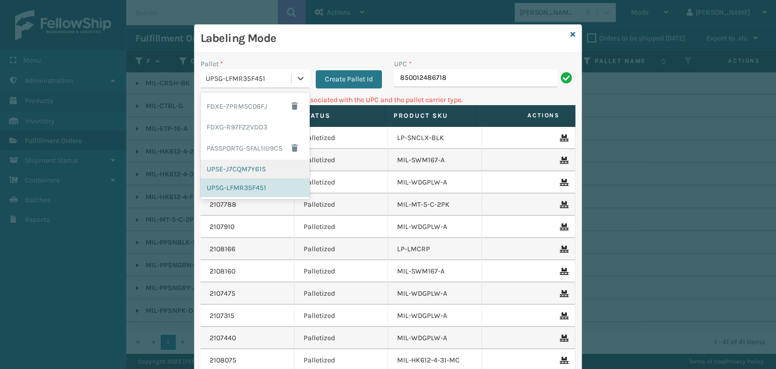
click at [254, 167] on div "UPSE-J7CQM7Y61S" at bounding box center [255, 169] width 109 height 19
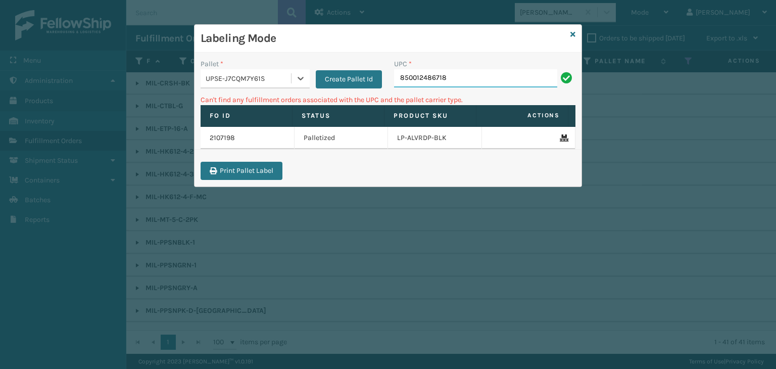
click at [459, 78] on input "850012486718" at bounding box center [475, 78] width 163 height 18
click at [249, 77] on div "UPSE-J7CQM7Y61S" at bounding box center [249, 78] width 86 height 11
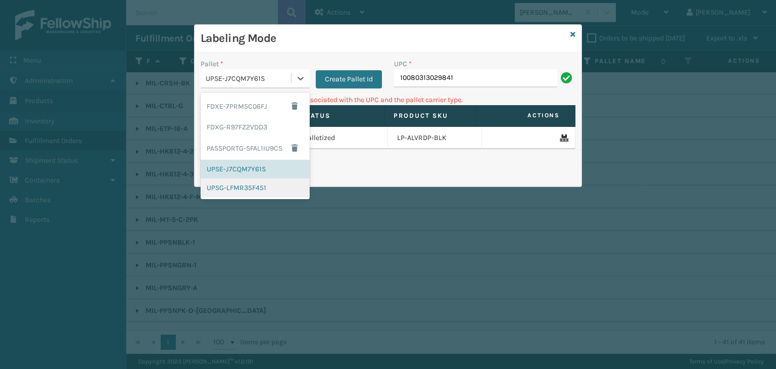
click at [244, 187] on div "UPSG-LFMR35F451" at bounding box center [255, 187] width 109 height 19
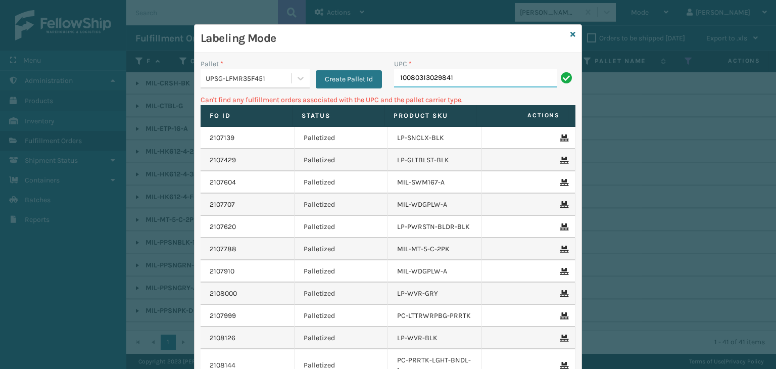
click at [445, 75] on input "10080313029841" at bounding box center [475, 78] width 163 height 18
click at [466, 77] on input "10080313029841" at bounding box center [475, 78] width 163 height 18
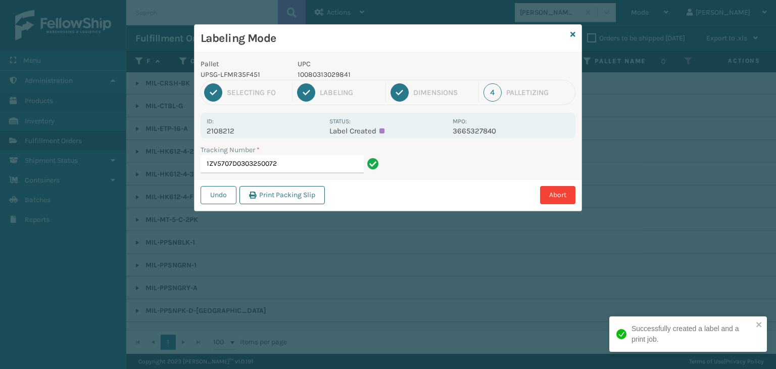
click at [298, 197] on button "Print Packing Slip" at bounding box center [281, 195] width 85 height 18
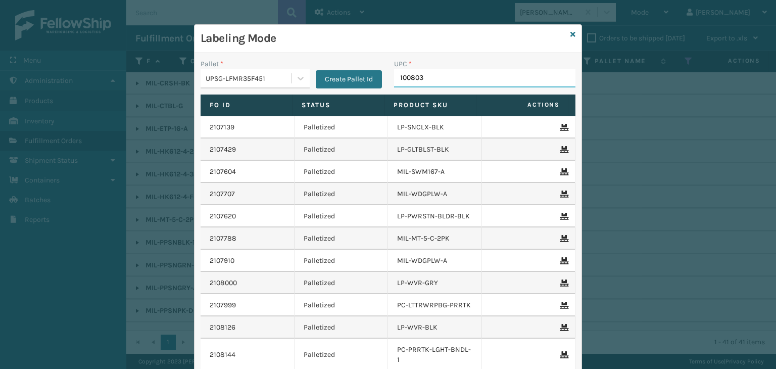
type input "1008031"
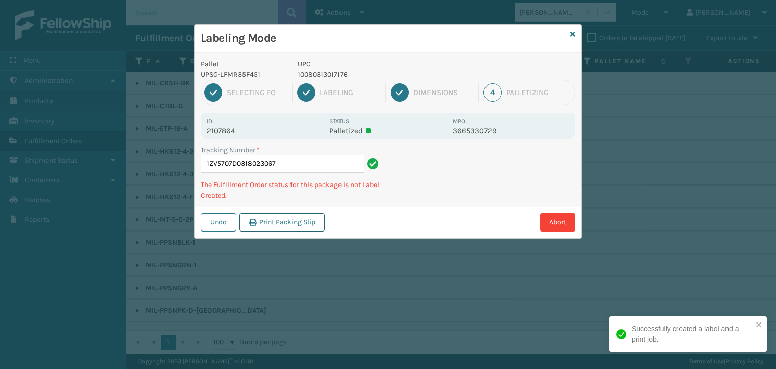
click at [298, 224] on button "Print Packing Slip" at bounding box center [281, 222] width 85 height 18
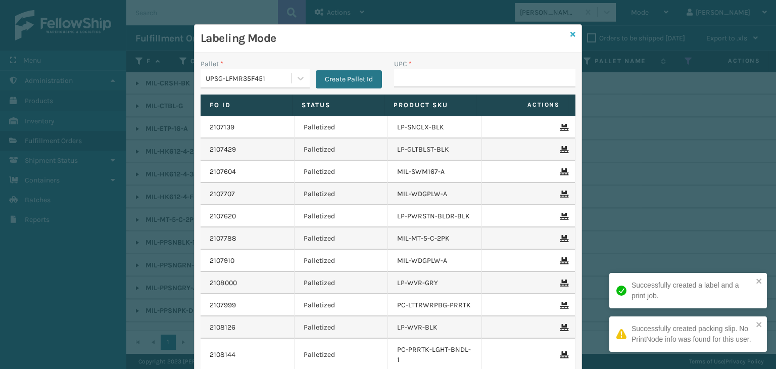
click at [570, 34] on icon at bounding box center [572, 34] width 5 height 7
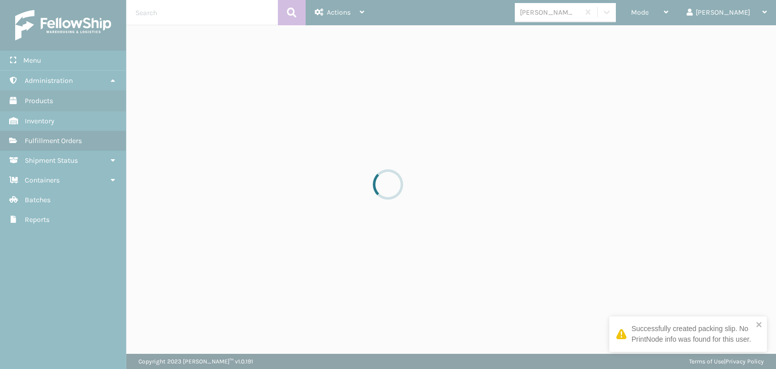
click at [566, 9] on div at bounding box center [388, 184] width 776 height 369
click at [567, 9] on div at bounding box center [388, 184] width 776 height 369
click at [567, 9] on div "[PERSON_NAME] Brands" at bounding box center [550, 12] width 60 height 11
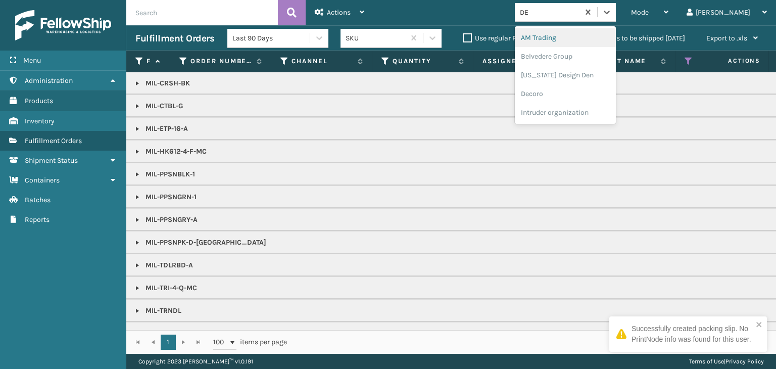
type input "DEC"
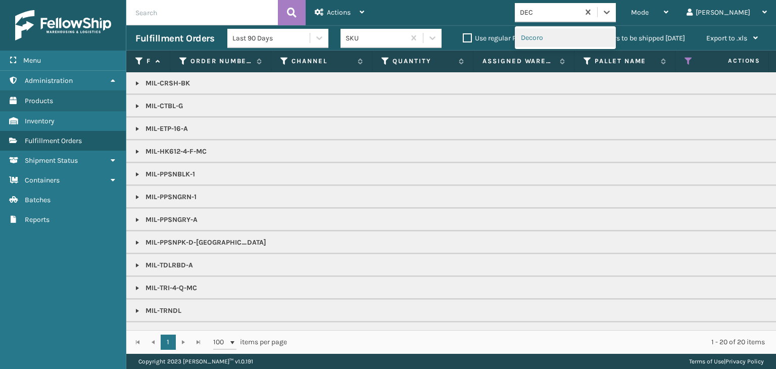
click at [578, 37] on div "Decoro" at bounding box center [565, 37] width 101 height 19
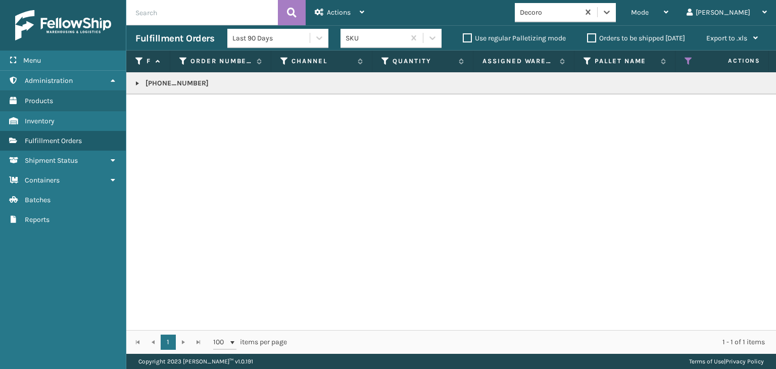
drag, startPoint x: 137, startPoint y: 78, endPoint x: 133, endPoint y: 86, distance: 9.3
click at [137, 78] on p "[PHONE_NUMBER]" at bounding box center [778, 83] width 1286 height 10
click at [137, 82] on link at bounding box center [137, 83] width 8 height 8
click at [170, 109] on link "2107766" at bounding box center [165, 111] width 26 height 10
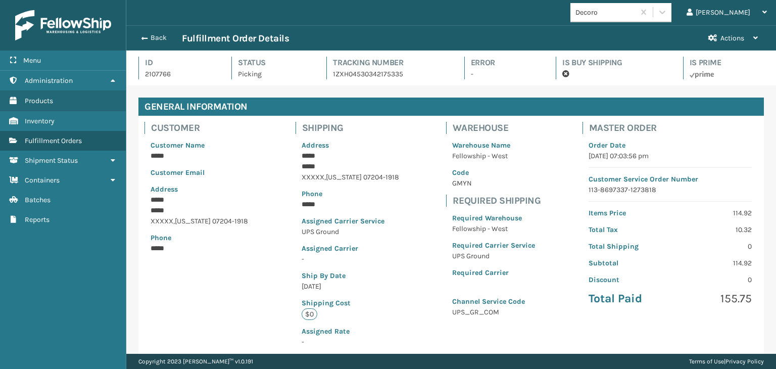
scroll to position [24, 649]
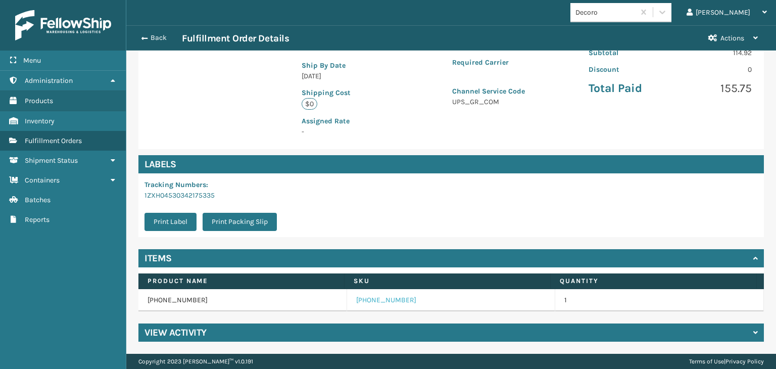
click at [372, 301] on link "[PHONE_NUMBER]" at bounding box center [386, 300] width 60 height 10
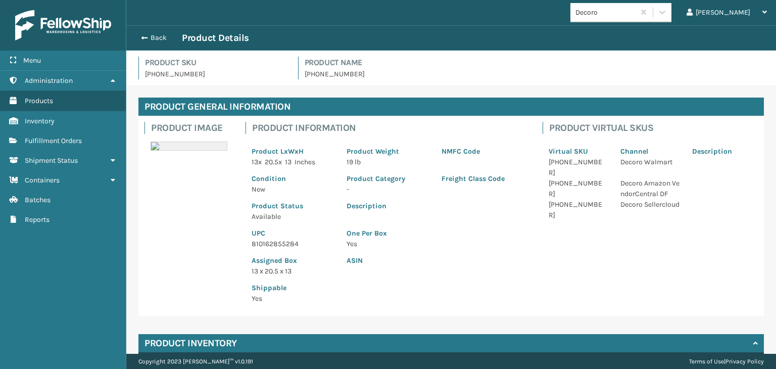
click at [279, 246] on p "810162855284" at bounding box center [293, 243] width 83 height 11
copy p "810162855284"
click at [150, 35] on button "Back" at bounding box center [158, 37] width 46 height 9
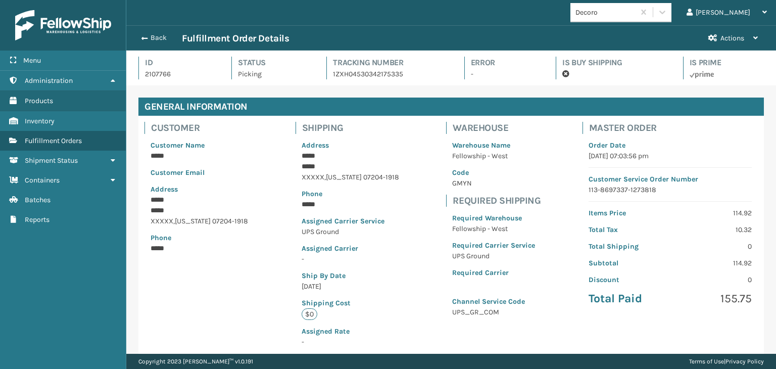
scroll to position [24, 649]
click at [156, 35] on button "Back" at bounding box center [158, 37] width 46 height 9
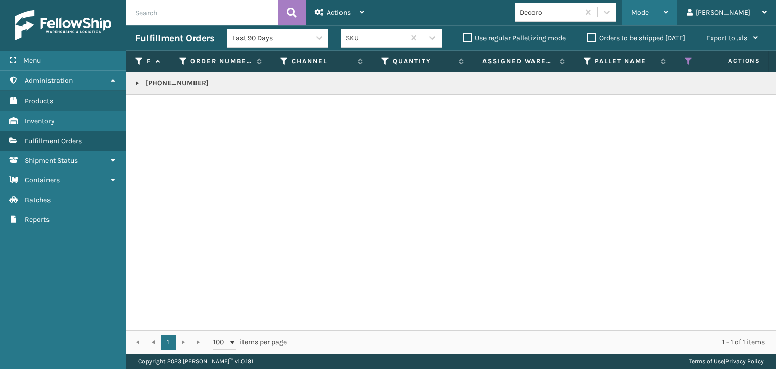
click at [649, 11] on span "Mode" at bounding box center [640, 12] width 18 height 9
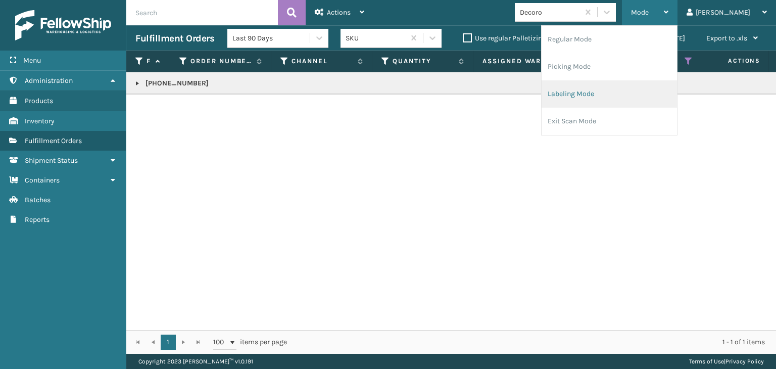
click at [649, 84] on li "Labeling Mode" at bounding box center [609, 93] width 135 height 27
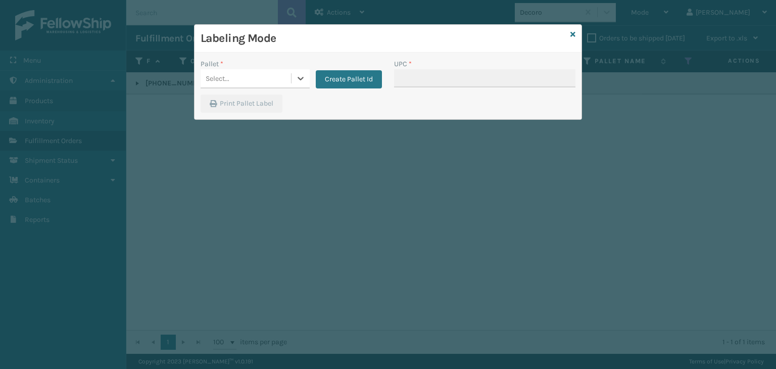
click at [278, 80] on div "Select..." at bounding box center [246, 78] width 90 height 17
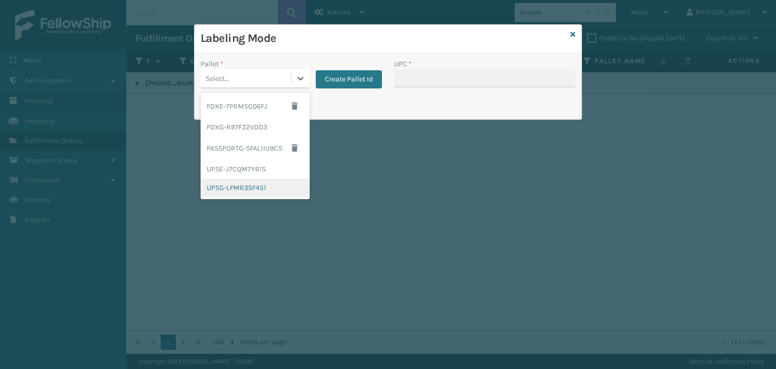
click at [255, 183] on div "UPSG-LFMR35F451" at bounding box center [255, 187] width 109 height 19
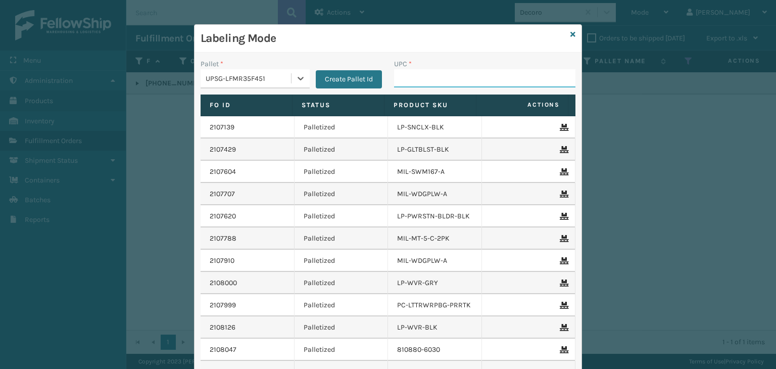
click at [415, 75] on input "UPC *" at bounding box center [484, 78] width 181 height 18
paste input "810162855284"
type input "810162855284"
type input "853913008072"
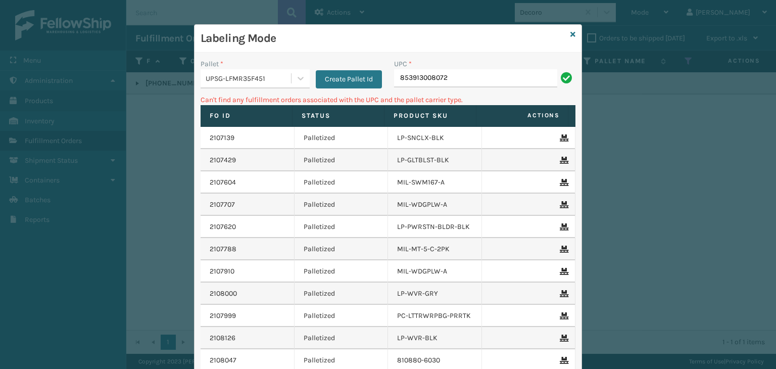
click at [267, 81] on div "UPSG-LFMR35F451" at bounding box center [249, 78] width 86 height 11
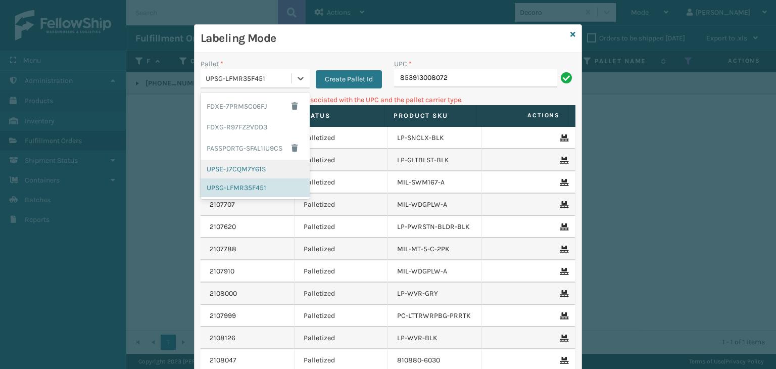
click at [256, 165] on div "UPSE-J7CQM7Y61S" at bounding box center [255, 169] width 109 height 19
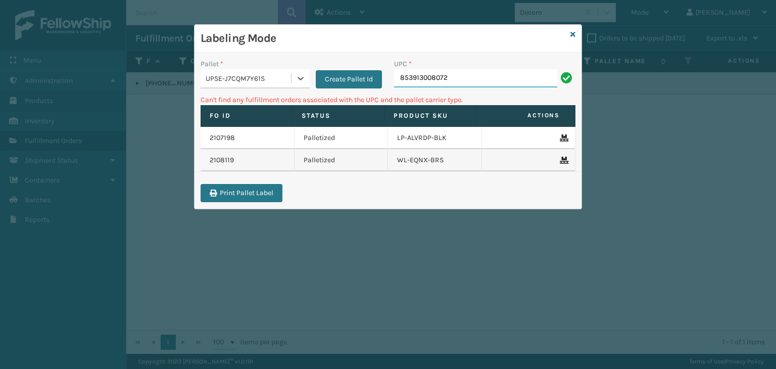
click at [459, 78] on input "853913008072" at bounding box center [475, 78] width 163 height 18
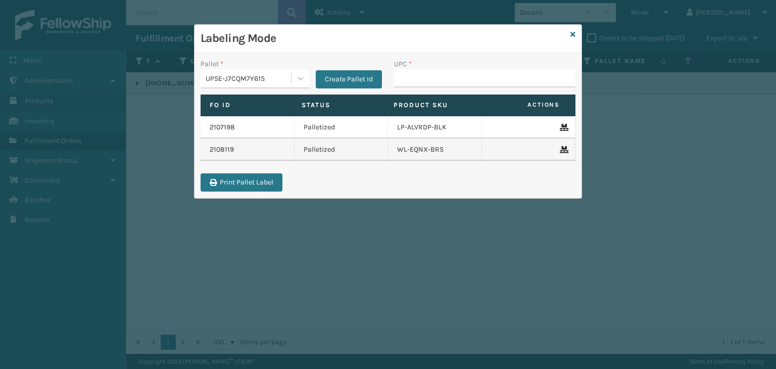
click at [236, 69] on div "UPSE-J7CQM7Y61S" at bounding box center [255, 78] width 109 height 19
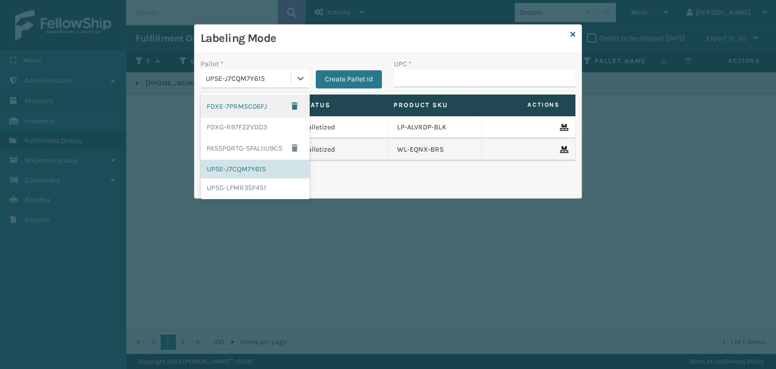
click at [238, 73] on div "UPSE-J7CQM7Y61S" at bounding box center [249, 78] width 86 height 11
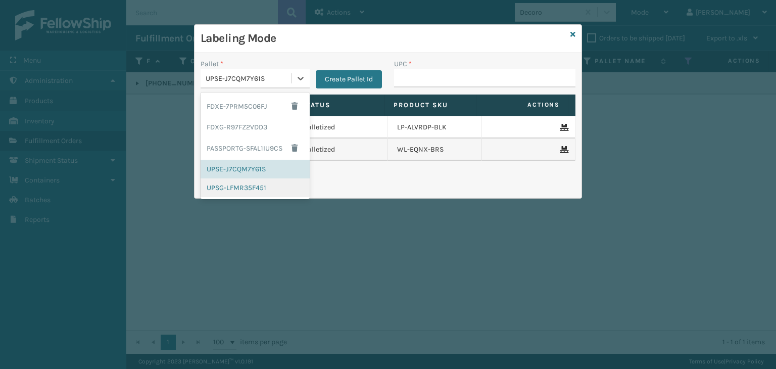
click at [233, 186] on div "UPSG-LFMR35F451" at bounding box center [255, 187] width 109 height 19
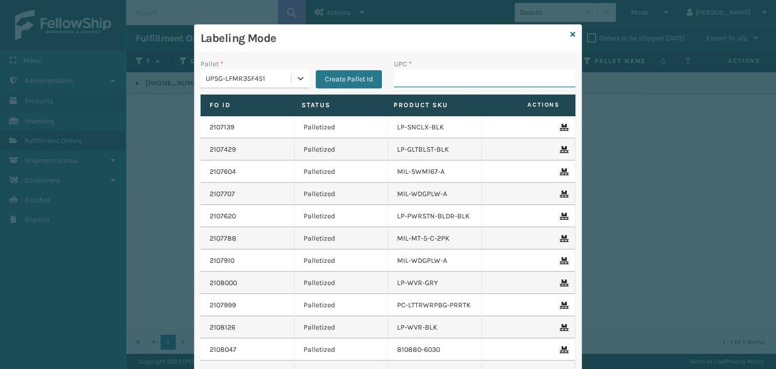
click at [404, 79] on input "UPC *" at bounding box center [484, 78] width 181 height 18
type input "0688880"
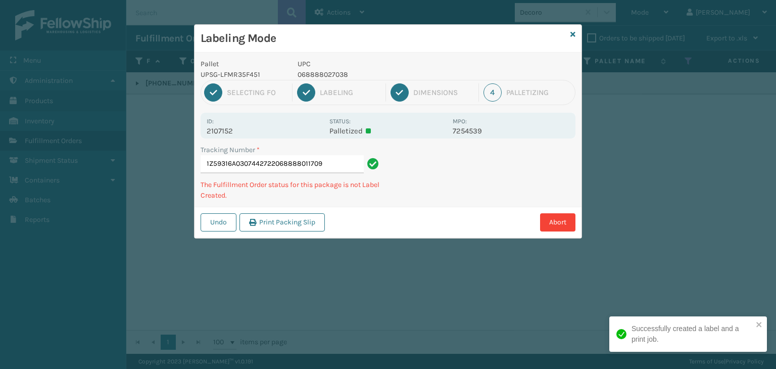
type input "1Z59316A0307442722068888011709"
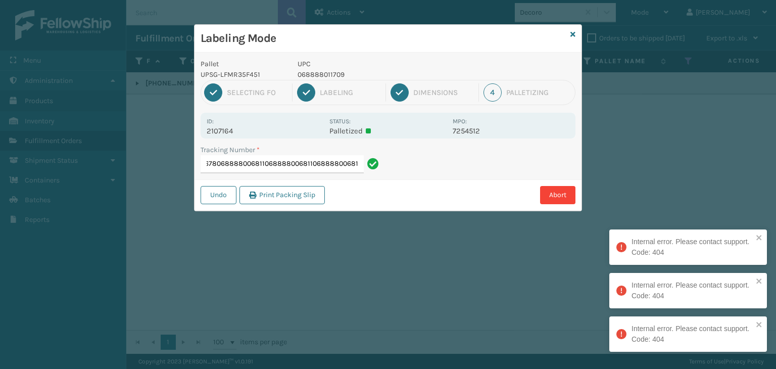
type input "1Z59316A0312989678068888006811068888006811068888006811068888006811"
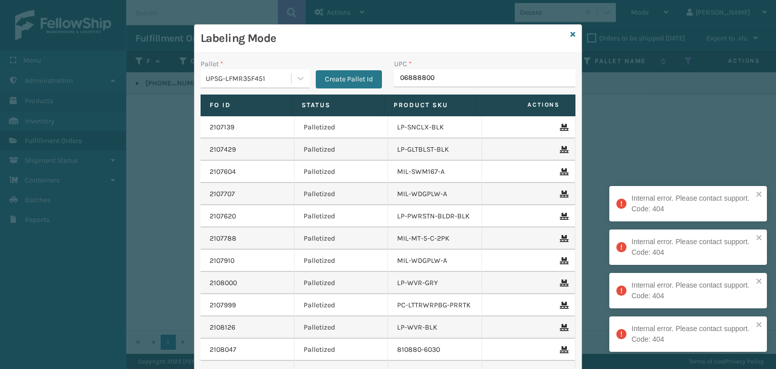
type input "068888006"
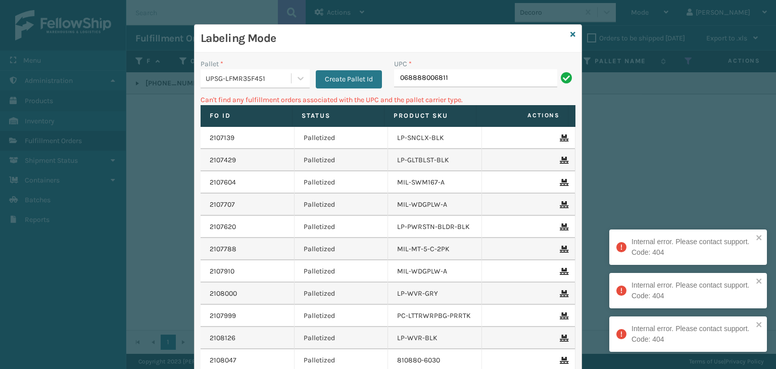
drag, startPoint x: 495, startPoint y: 76, endPoint x: 8, endPoint y: 106, distance: 487.9
click at [0, 103] on div "Labeling Mode Pallet * UPSG-LFMR35F451 Create Pallet Id UPC * 068888006811 Can'…" at bounding box center [388, 184] width 776 height 369
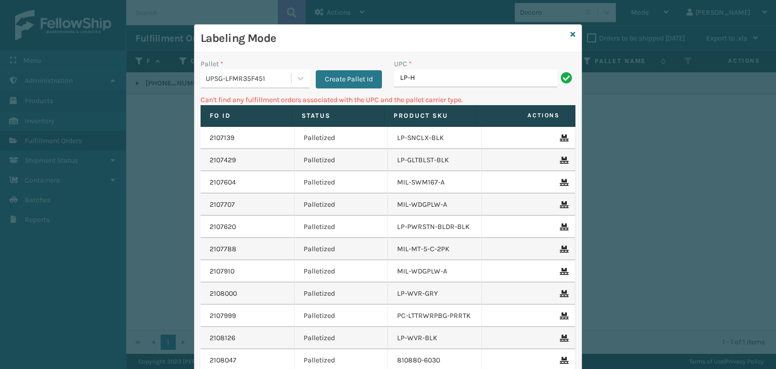
type input "LP-HVT-BLK"
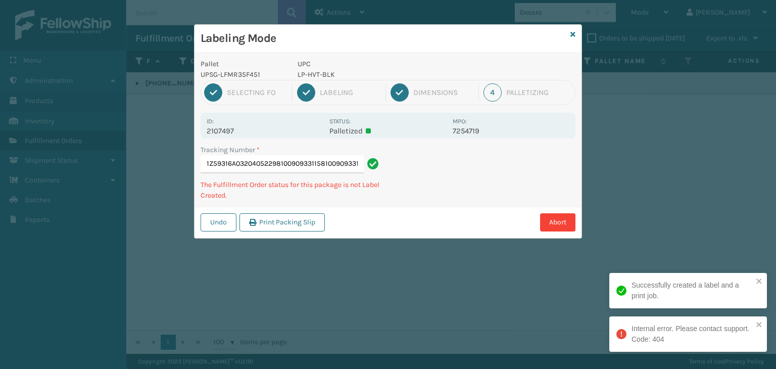
type input "1Z59316A0320405229810090933115810090933115"
type input "1Z59316A0313686029810090932316810090932316"
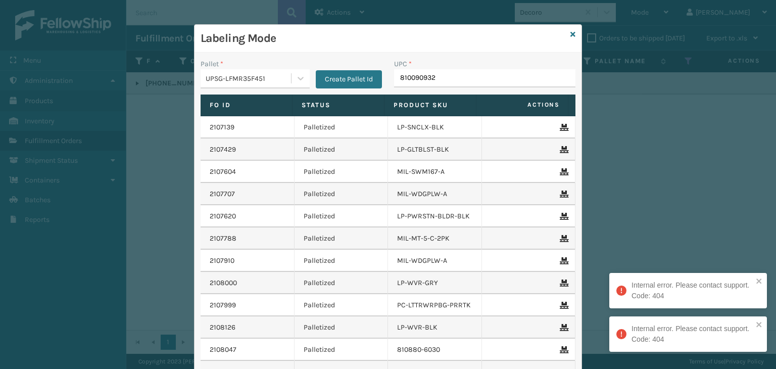
type input "8100909323"
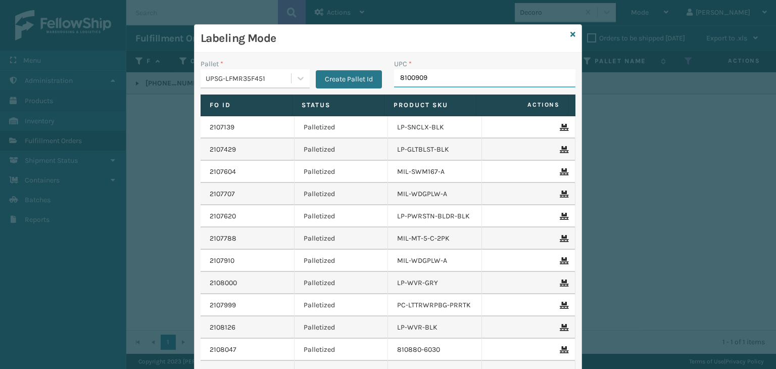
type input "81009093"
type input "8100909333"
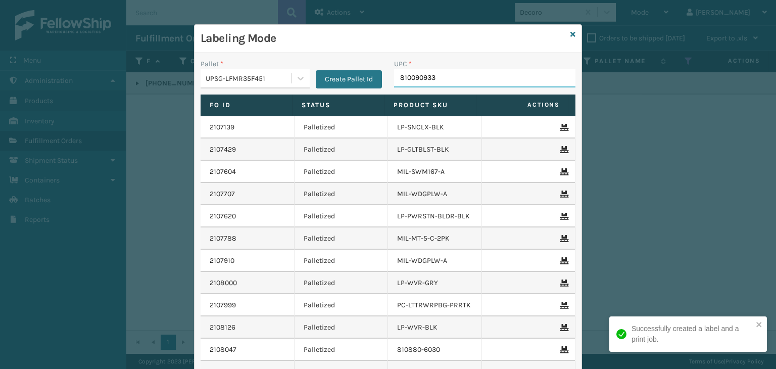
type input "8100909331"
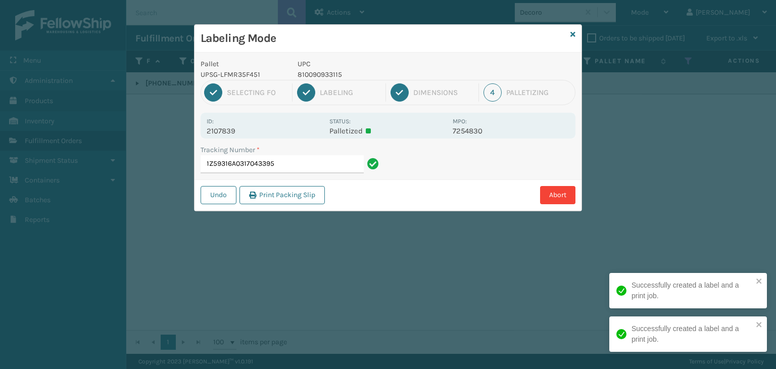
click at [331, 75] on p "810090933115" at bounding box center [372, 74] width 149 height 11
copy p "810090933115"
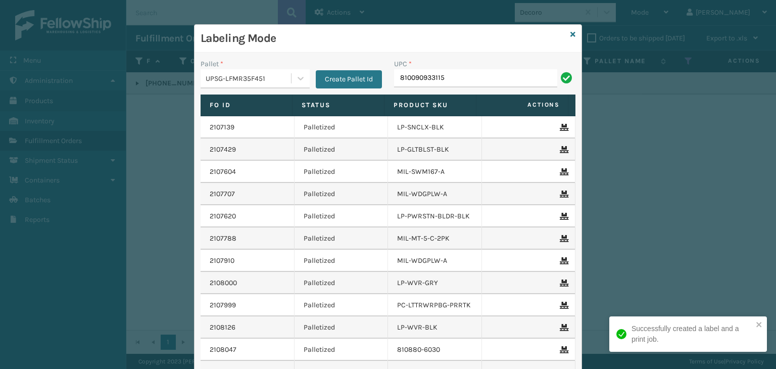
type input "810090933115"
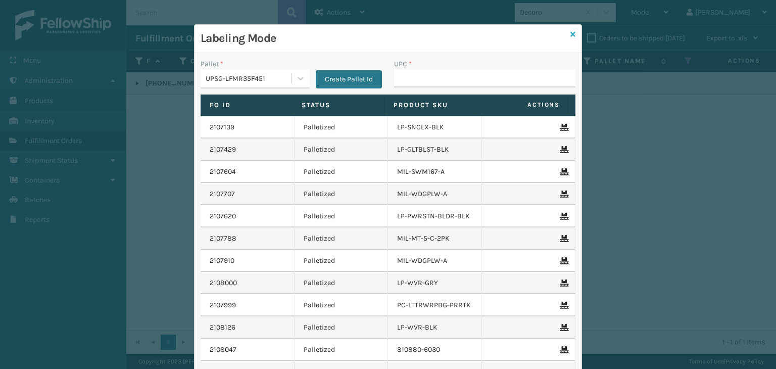
click at [570, 33] on icon at bounding box center [572, 34] width 5 height 7
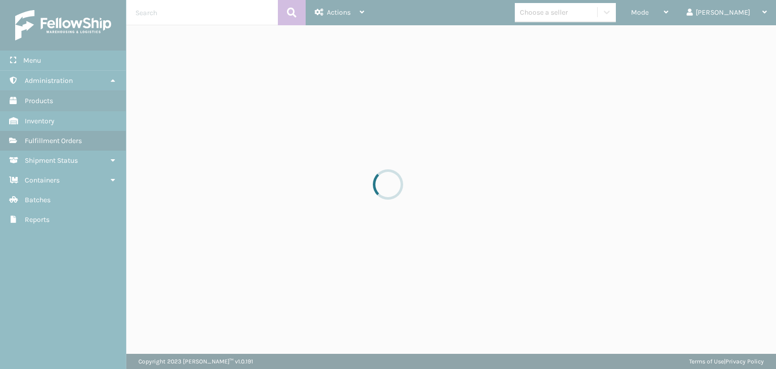
click at [590, 14] on div at bounding box center [388, 184] width 776 height 369
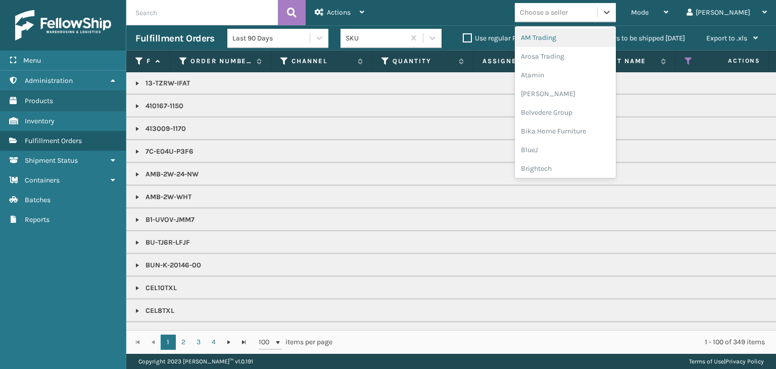
click at [568, 14] on div "Choose a seller" at bounding box center [544, 12] width 48 height 11
type input "LI"
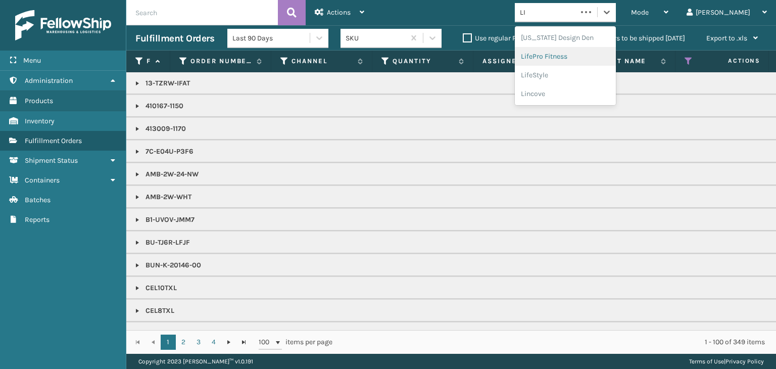
click at [576, 62] on div "LifePro Fitness" at bounding box center [565, 56] width 101 height 19
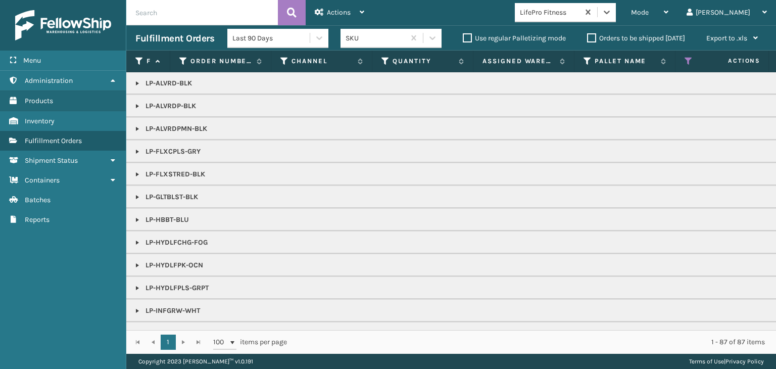
click at [138, 151] on link at bounding box center [137, 152] width 8 height 8
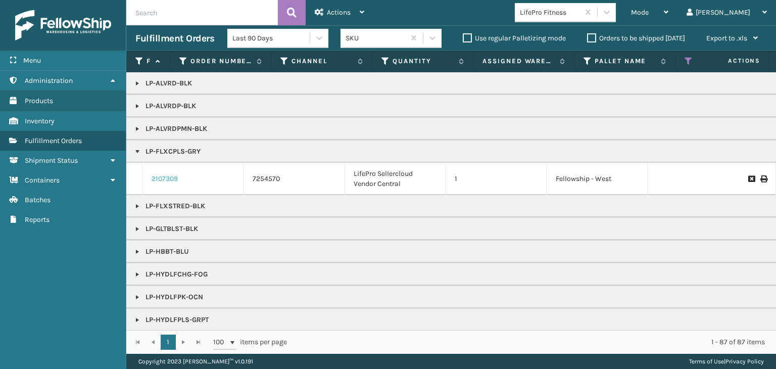
click at [166, 180] on link "2107309" at bounding box center [165, 179] width 26 height 10
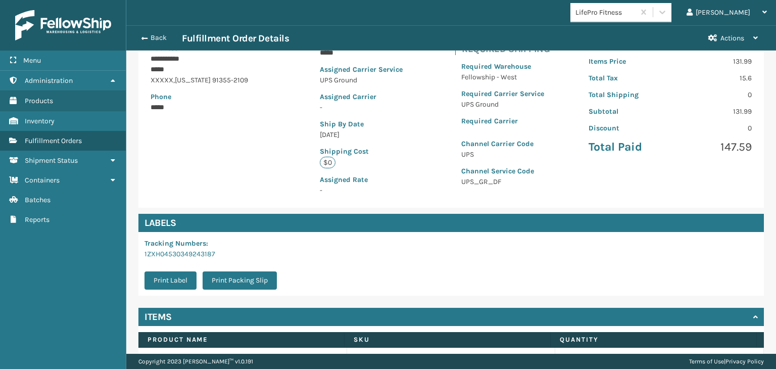
scroll to position [210, 0]
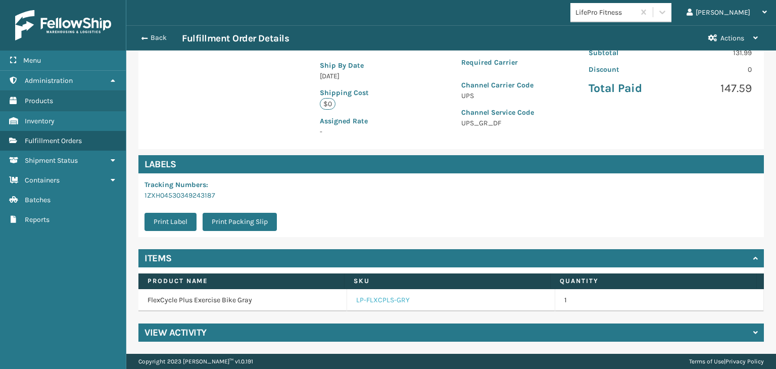
click at [398, 304] on link "LP-FLXCPLS-GRY" at bounding box center [383, 300] width 54 height 10
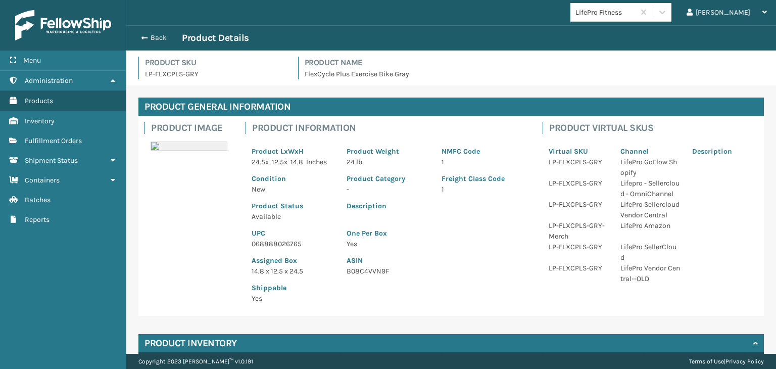
click at [287, 237] on p "UPC" at bounding box center [293, 233] width 83 height 11
click at [291, 248] on p "068888026765" at bounding box center [293, 243] width 83 height 11
click at [289, 242] on p "068888026765" at bounding box center [293, 243] width 83 height 11
copy p "068888026765"
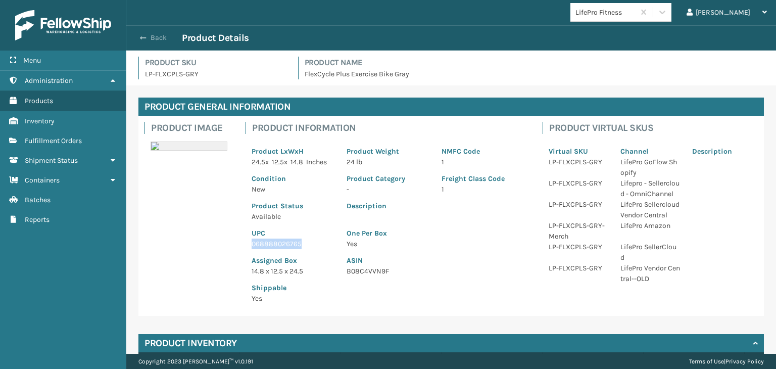
click at [158, 35] on button "Back" at bounding box center [158, 37] width 46 height 9
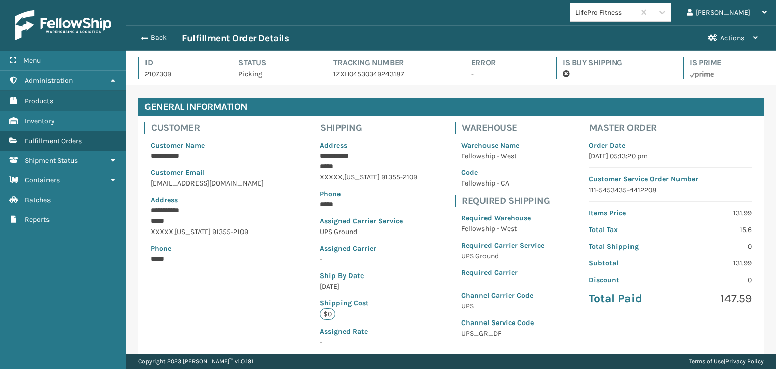
scroll to position [24, 649]
click at [158, 35] on button "Back" at bounding box center [158, 37] width 46 height 9
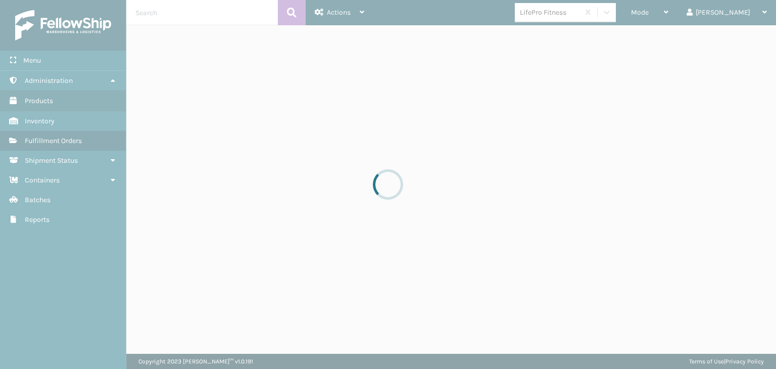
click at [678, 18] on div at bounding box center [388, 184] width 776 height 369
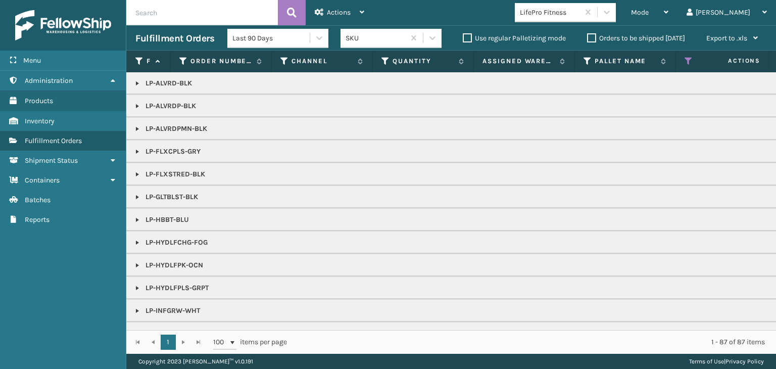
click at [668, 18] on div "Mode" at bounding box center [649, 12] width 37 height 25
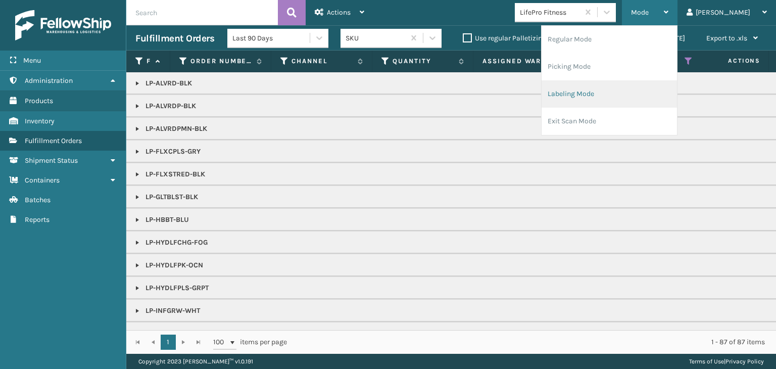
click at [645, 101] on li "Labeling Mode" at bounding box center [609, 93] width 135 height 27
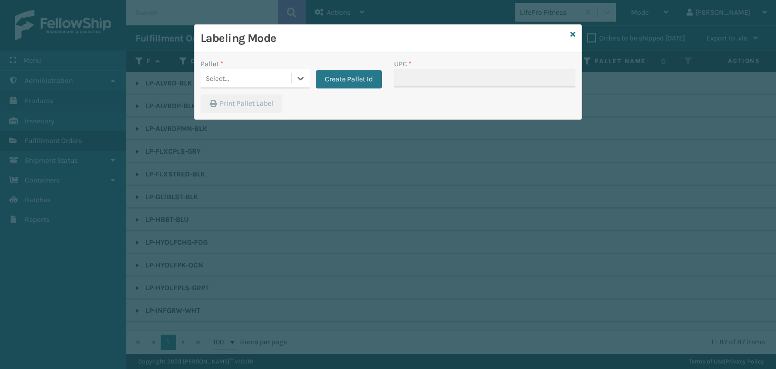
click at [234, 79] on div "Select..." at bounding box center [246, 78] width 90 height 17
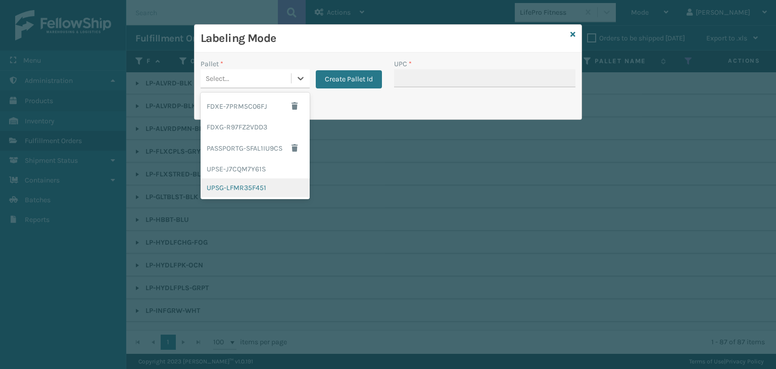
click at [245, 184] on div "UPSG-LFMR35F451" at bounding box center [255, 187] width 109 height 19
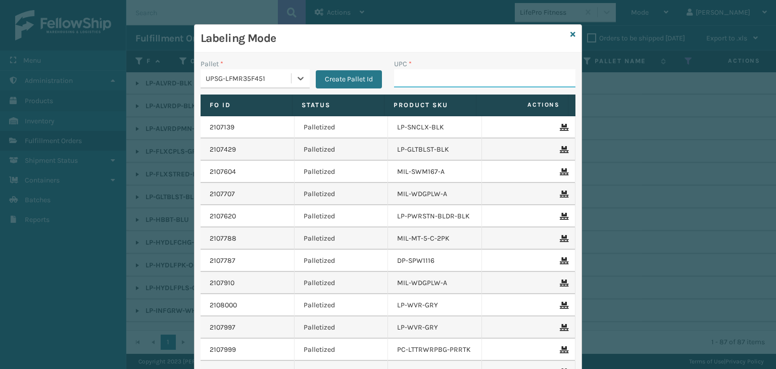
click at [457, 76] on input "UPC *" at bounding box center [484, 78] width 181 height 18
paste input "068888026765"
type input "068888026765"
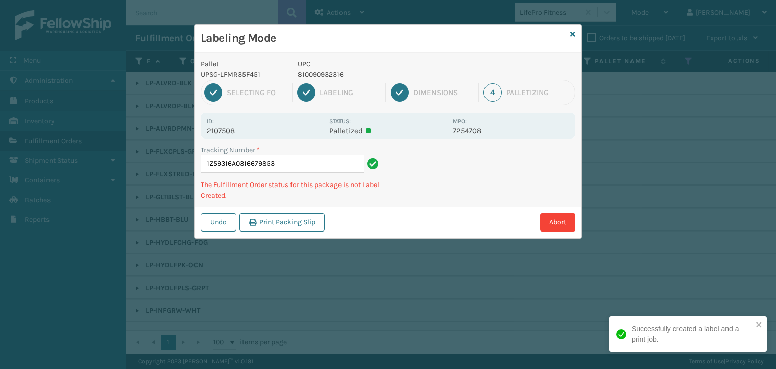
click at [327, 76] on p "810090932316" at bounding box center [372, 74] width 149 height 11
copy p "810090932316"
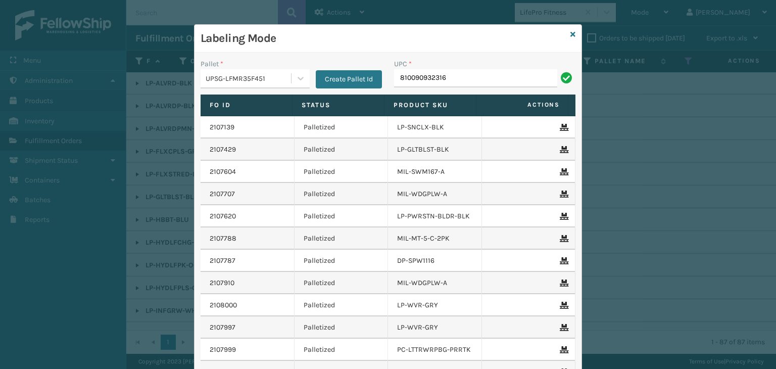
type input "810090932316"
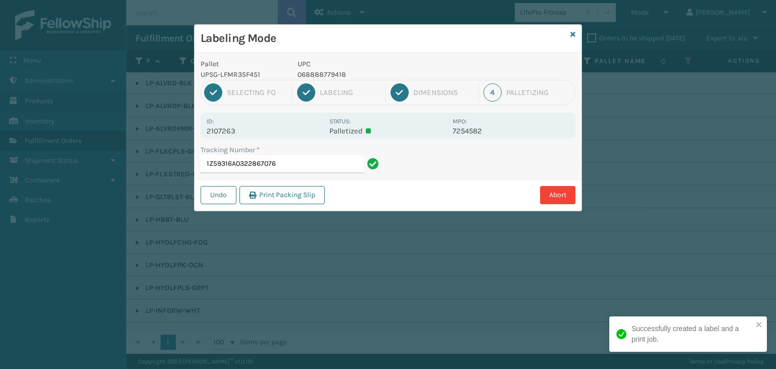
click at [323, 73] on p "068888779418" at bounding box center [372, 74] width 149 height 11
copy p "068888779418"
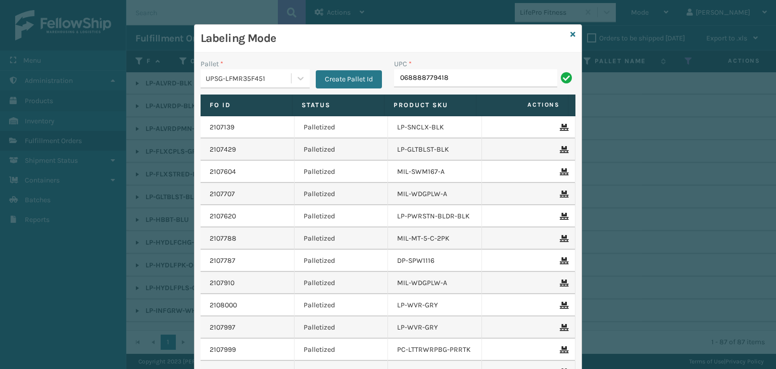
type input "068888779418"
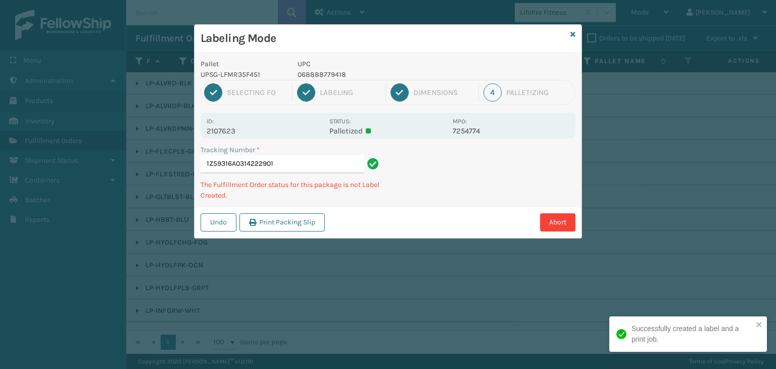
type input "1Z59316A0314222901068888779418"
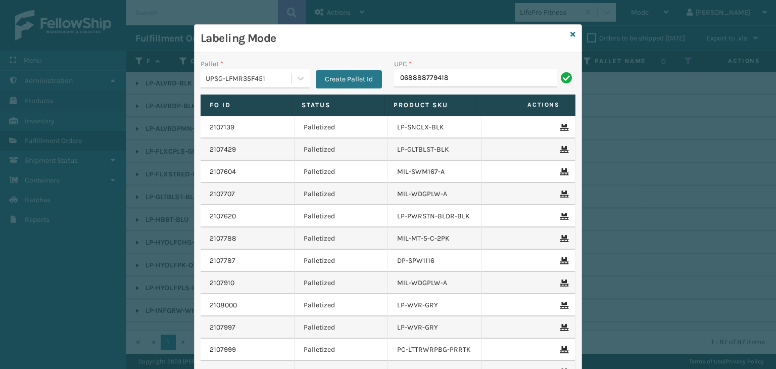
type input "068888779418"
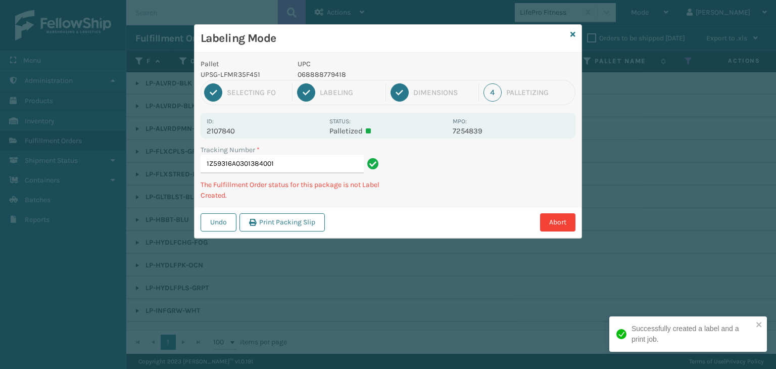
type input "1Z59316A0301384001068888779418"
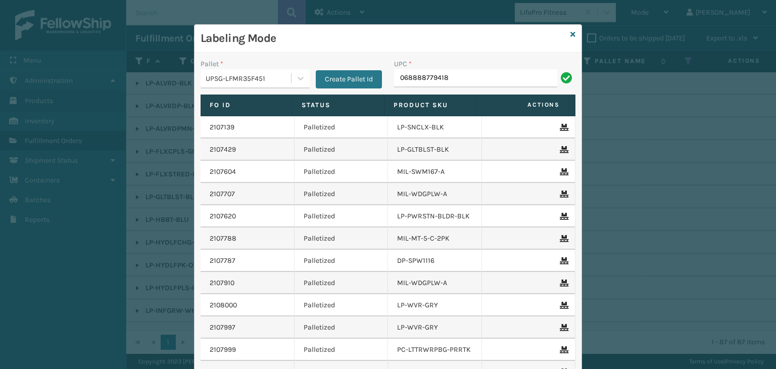
type input "068888779418"
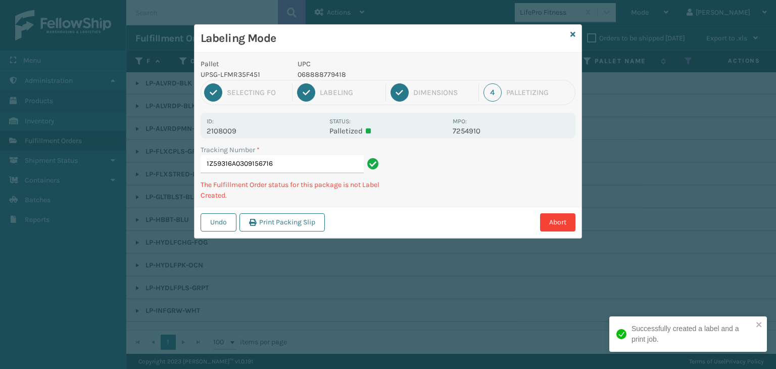
type input "1Z59316A0309156716068888779418"
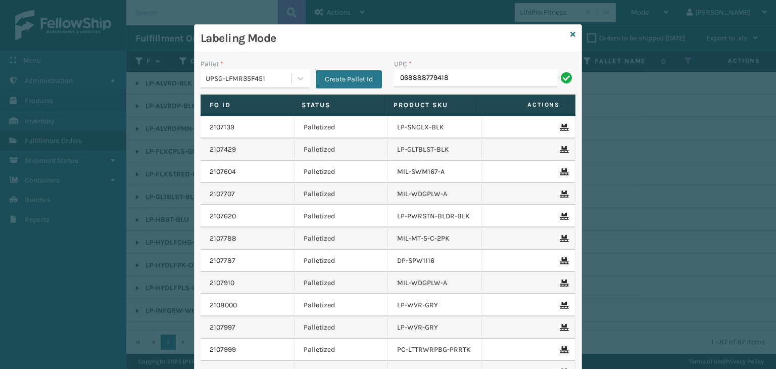
type input "068888779418"
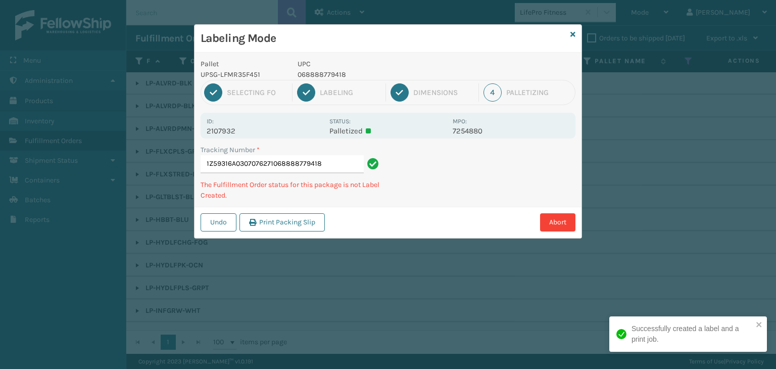
type input "1Z59316A0307076271068888779418068888779418"
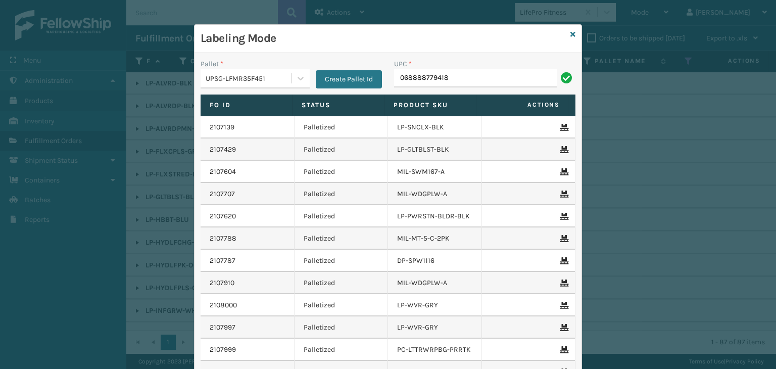
type input "068888779418"
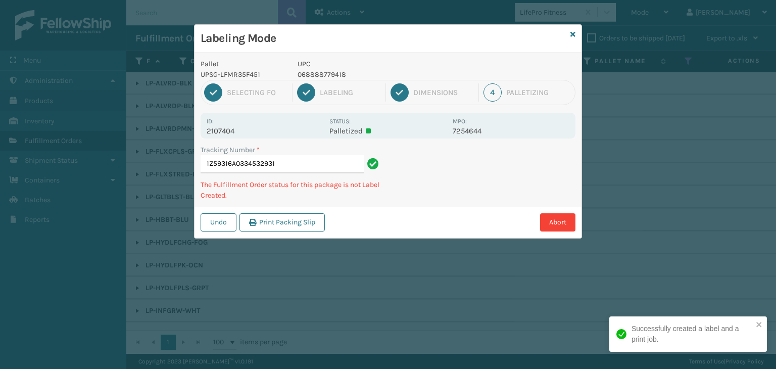
type input "1Z59316A0334532931068888779418"
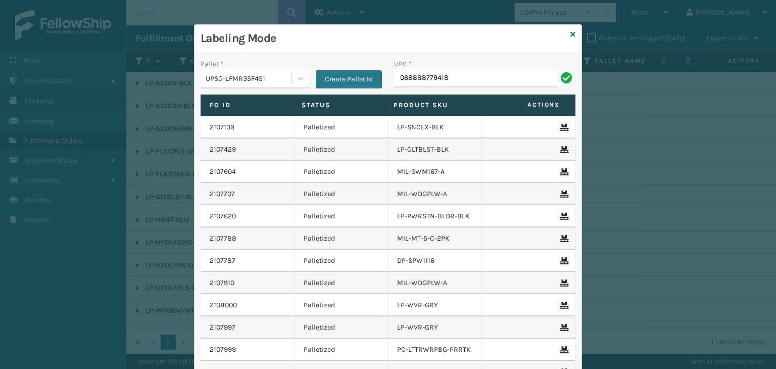
type input "068888779418"
type input "LP-HYDLFCHG-FOG"
type input "810"
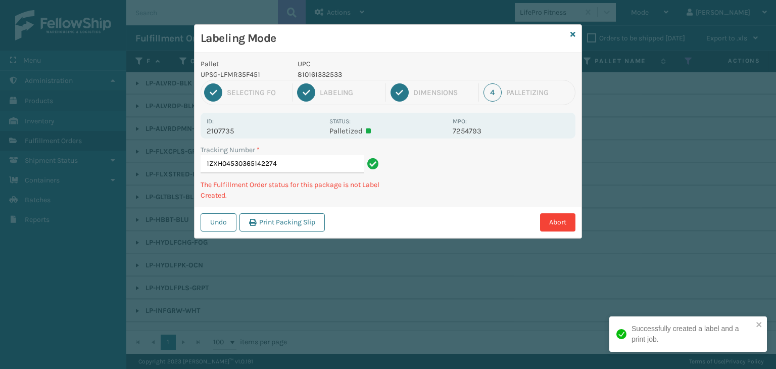
click at [337, 74] on p "810161332533" at bounding box center [372, 74] width 149 height 11
click at [335, 74] on p "810161332533" at bounding box center [372, 74] width 149 height 11
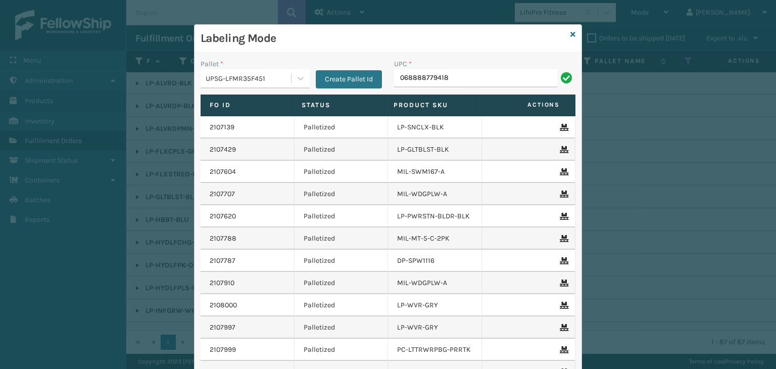
type input "068888779418"
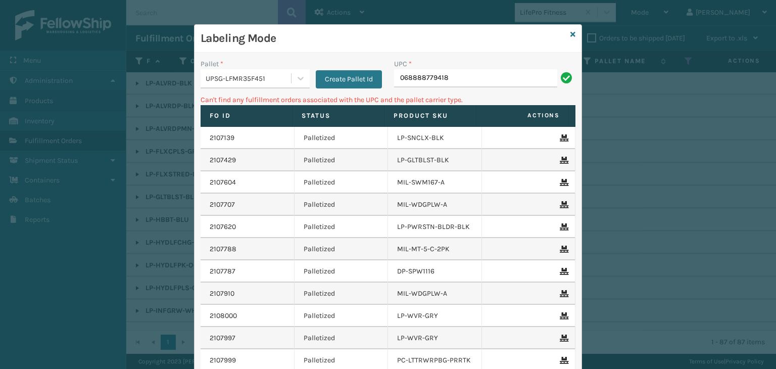
click at [238, 78] on div "UPSG-LFMR35F451" at bounding box center [249, 78] width 86 height 11
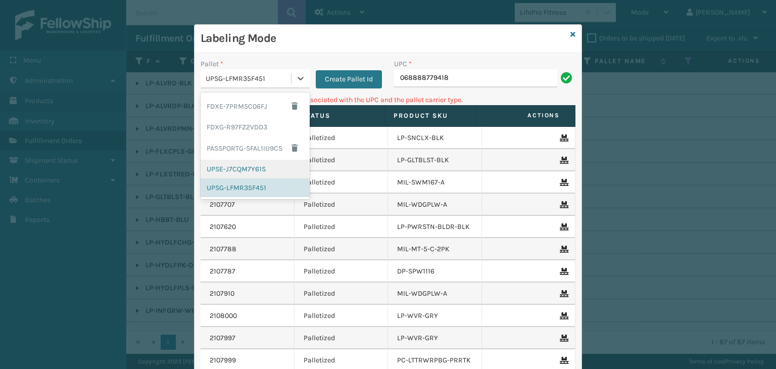
drag, startPoint x: 241, startPoint y: 175, endPoint x: 379, endPoint y: 122, distance: 148.2
click at [241, 175] on div "UPSE-J7CQM7Y61S" at bounding box center [255, 169] width 109 height 19
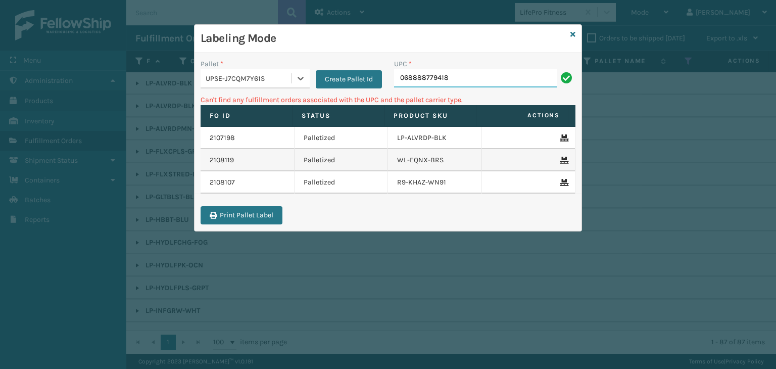
click at [454, 78] on input "068888779418" at bounding box center [475, 78] width 163 height 18
click at [267, 75] on div "UPSE-J7CQM7Y61S" at bounding box center [249, 78] width 86 height 11
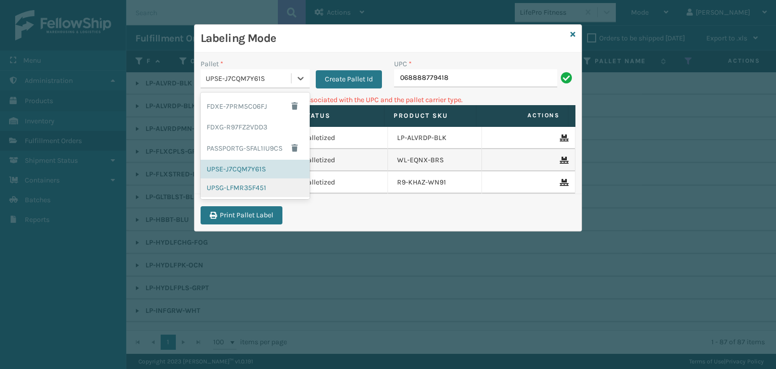
click at [254, 186] on div "UPSG-LFMR35F451" at bounding box center [255, 187] width 109 height 19
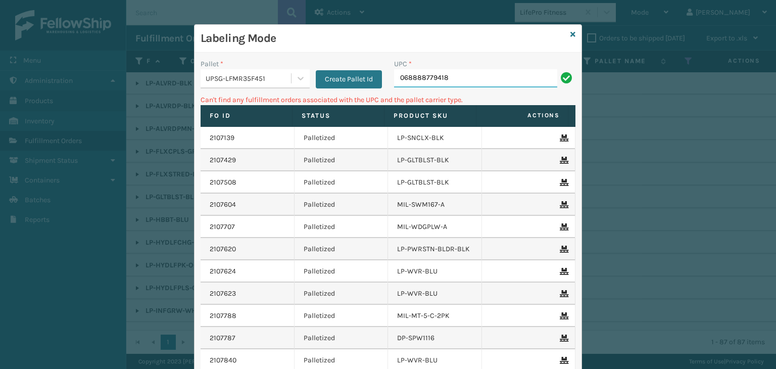
drag, startPoint x: 475, startPoint y: 78, endPoint x: 274, endPoint y: 41, distance: 205.0
click at [265, 39] on div "Labeling Mode Pallet * UPSG-LFMR35F451 Create Pallet Id UPC * 068888779418 Can'…" at bounding box center [388, 235] width 387 height 421
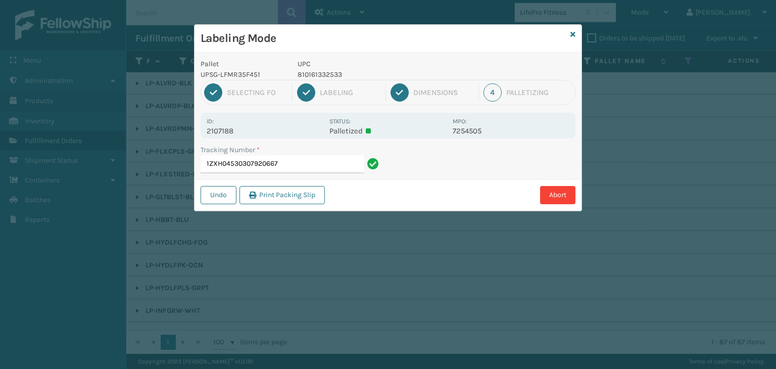
click at [336, 75] on p "810161332533" at bounding box center [372, 74] width 149 height 11
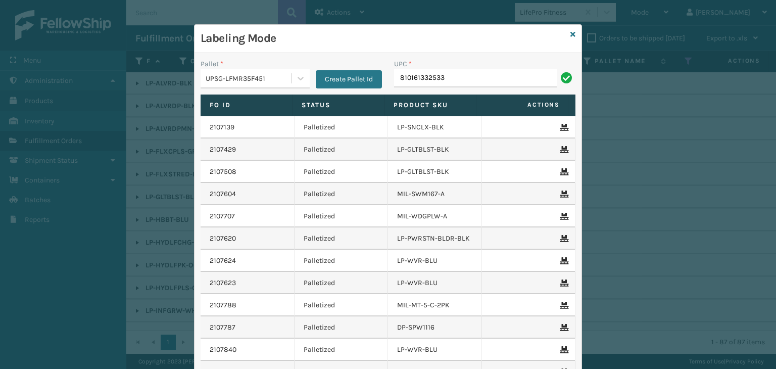
type input "810161332533"
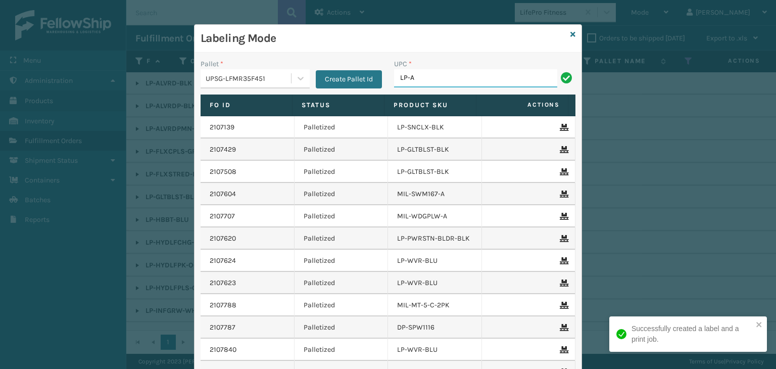
type input "LP-ALVRDPMN-BLK"
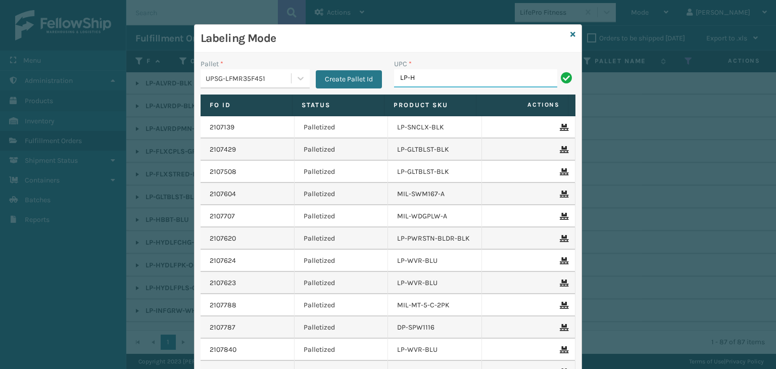
type input "LP-HYDLFPK-OCN"
type input "LP-HYDLFPLS-GRPT"
drag, startPoint x: 467, startPoint y: 77, endPoint x: 93, endPoint y: 89, distance: 374.1
click at [93, 89] on div "Labeling Mode Pallet * UPSG-LFMR35F451 Create Pallet Id UPC * LP-HYDLFPLS-GRPT …" at bounding box center [388, 184] width 776 height 369
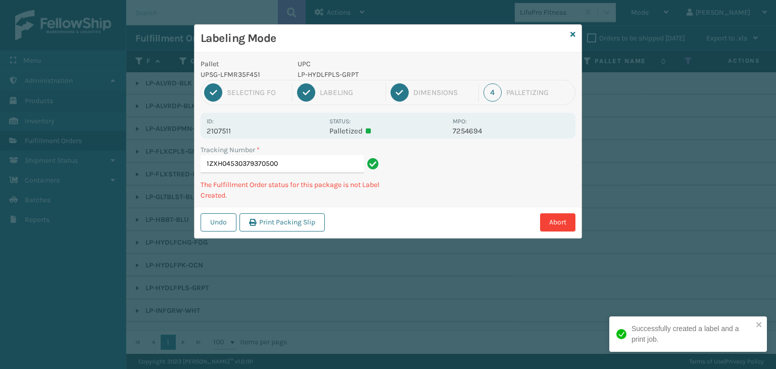
type input "1ZXH04530379370500LP-HYDLFPLS-GRPT"
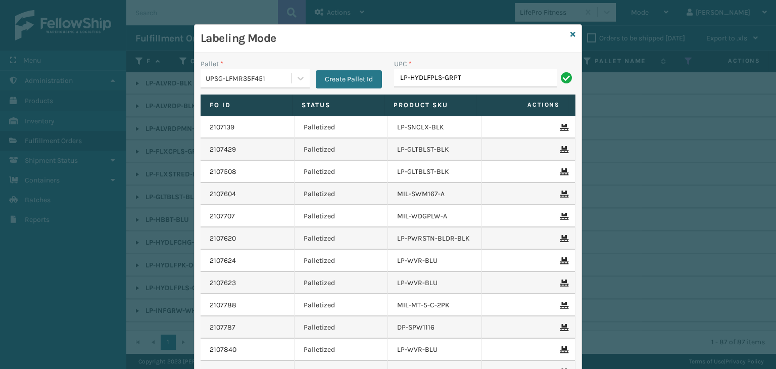
type input "LP-HYDLFPLS-GRPT"
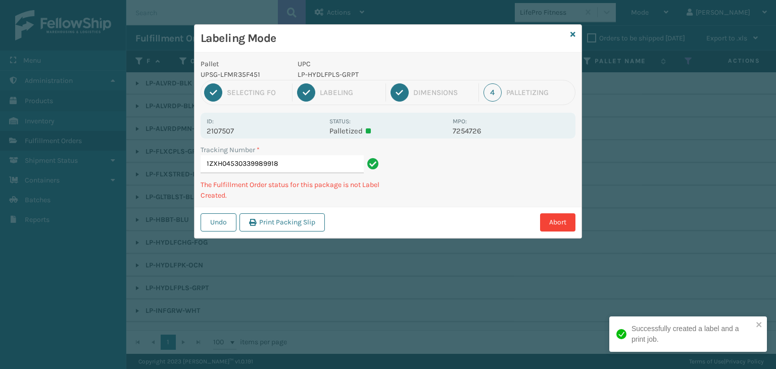
type input "1ZXH04530339989918LP-HYDLFPLS-GRPT"
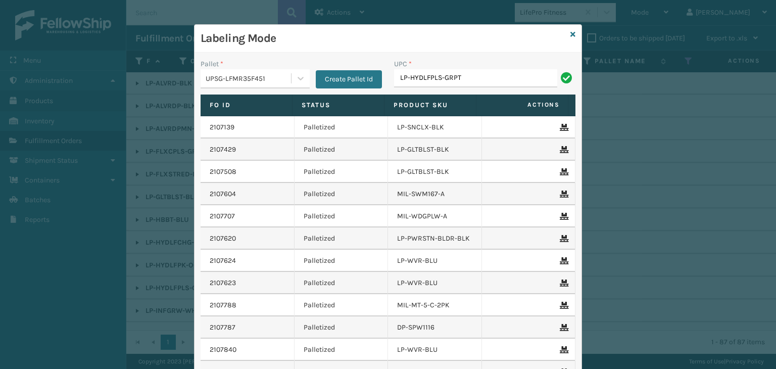
type input "LP-HYDLFPLS-GRPT"
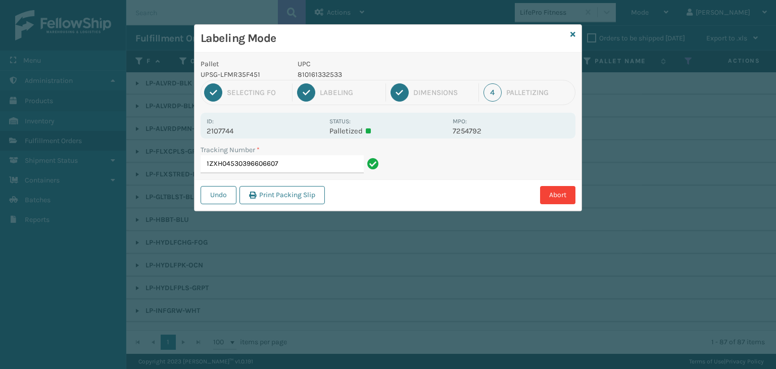
click at [325, 76] on p "810161332533" at bounding box center [372, 74] width 149 height 11
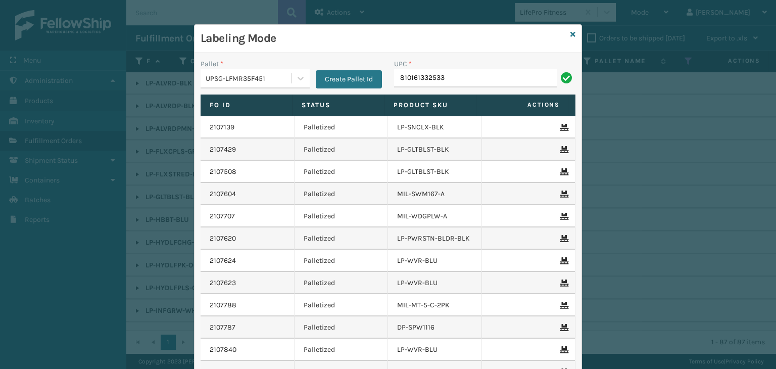
type input "810161332533"
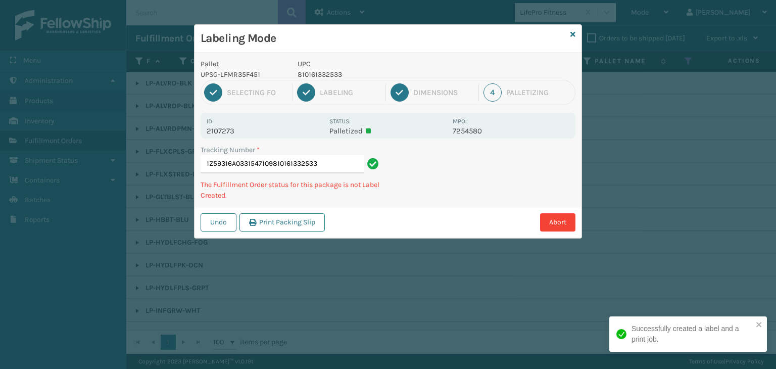
type input "1Z59316A0331547109810161332533810161332533"
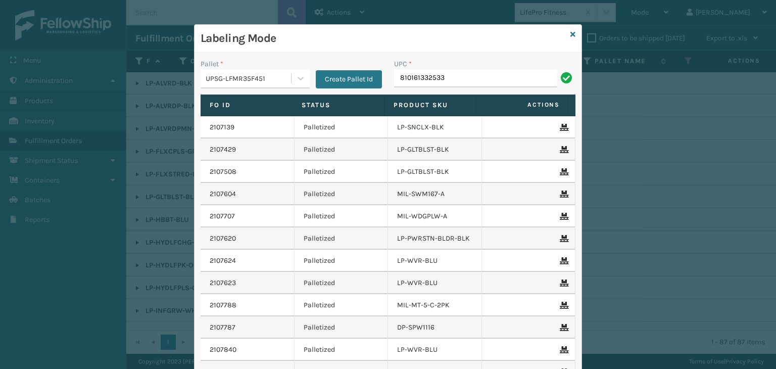
type input "810161332533"
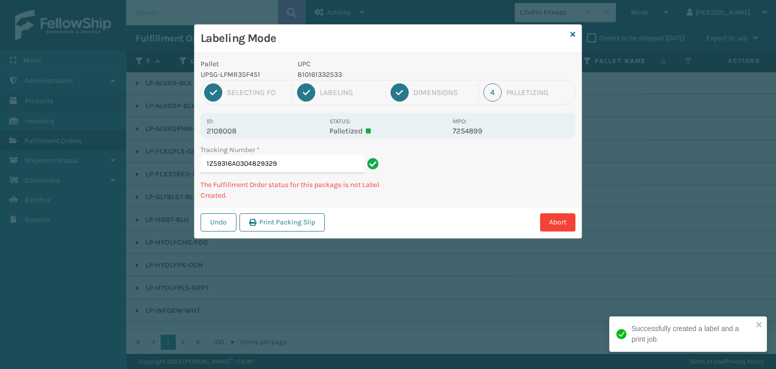
type input "1Z59316A0304829329810161332533"
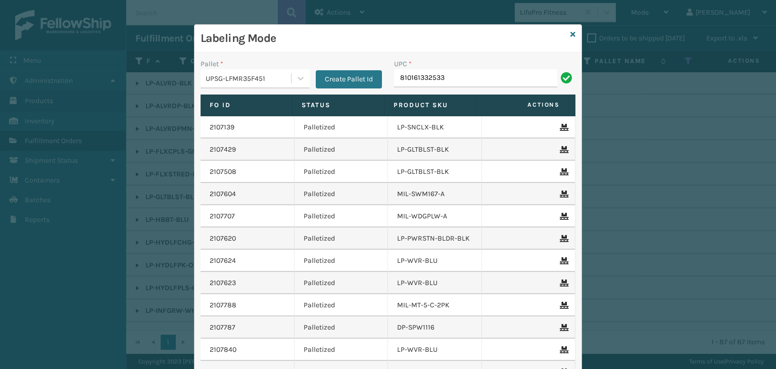
type input "810161332533"
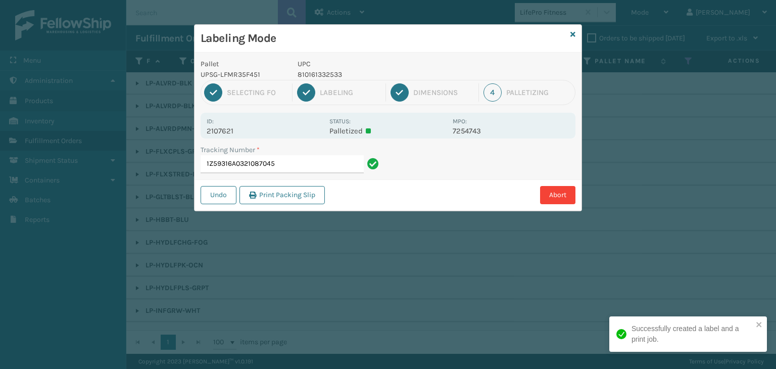
click at [314, 77] on p "810161332533" at bounding box center [372, 74] width 149 height 11
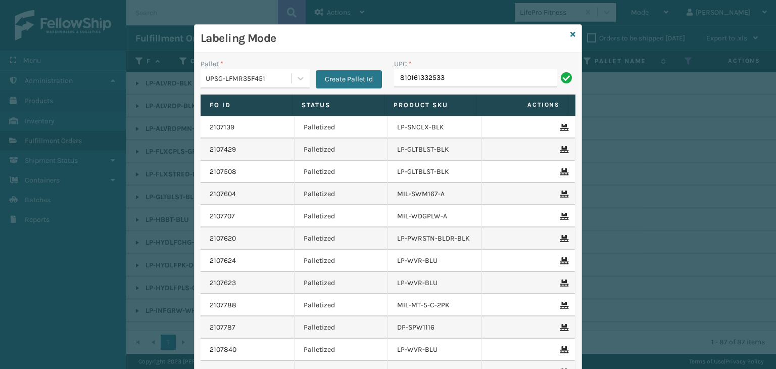
type input "810161332533"
type input "81009093"
type input "810"
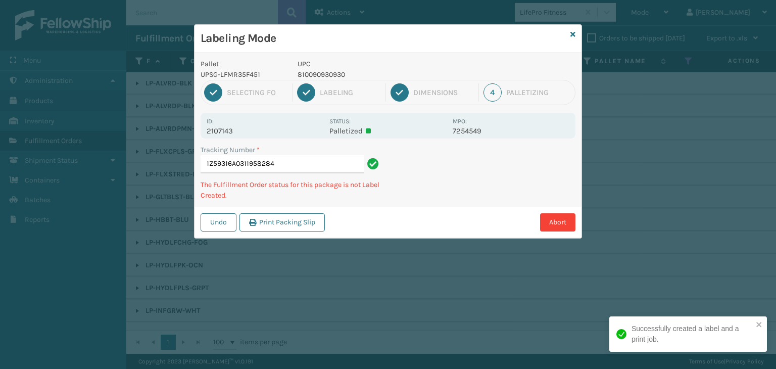
click at [319, 76] on p "810090930930" at bounding box center [372, 74] width 149 height 11
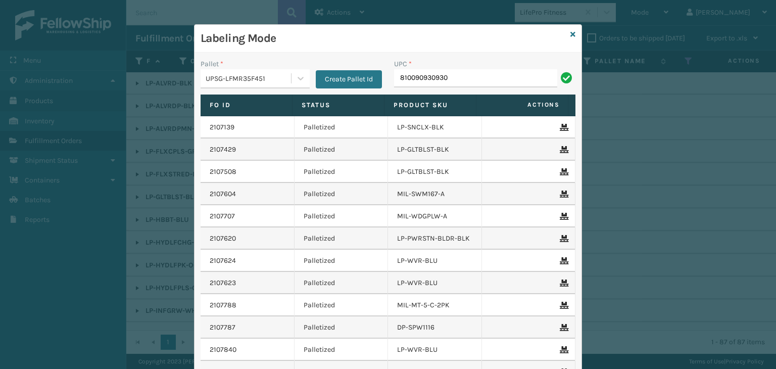
type input "810090930930"
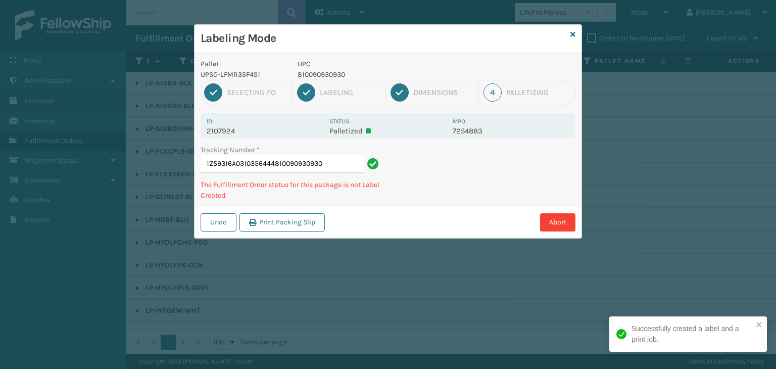
type input "1Z59316A0310356444810090930930810090930930"
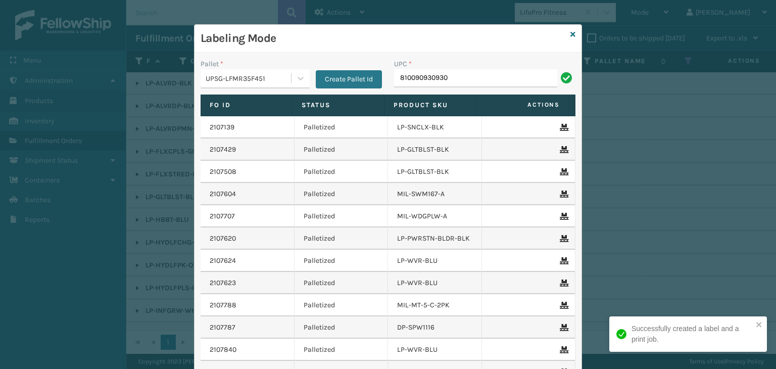
type input "810090930930"
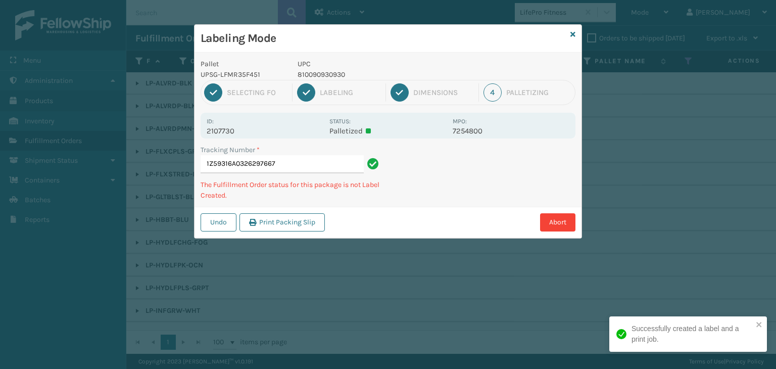
type input "1Z59316A0326297667810090930930"
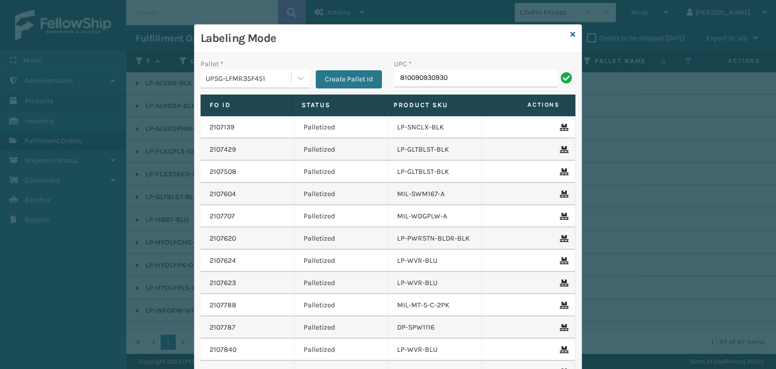
type input "810090930930"
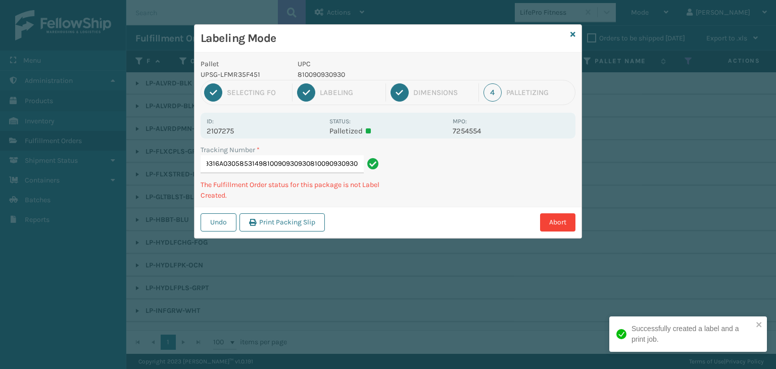
type input "1Z59316A0305853149810090930930810090930930810090930930"
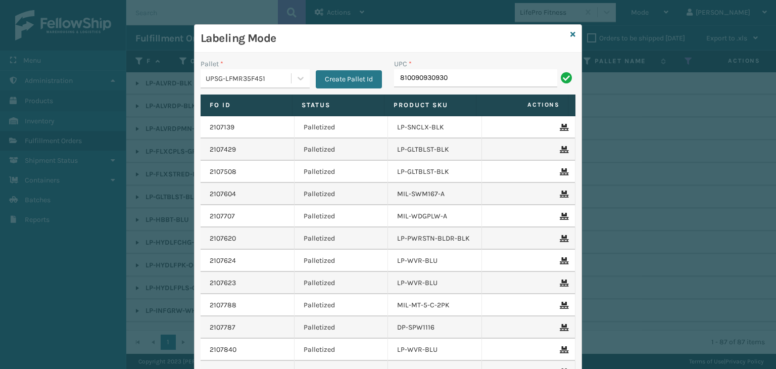
type input "810090930930"
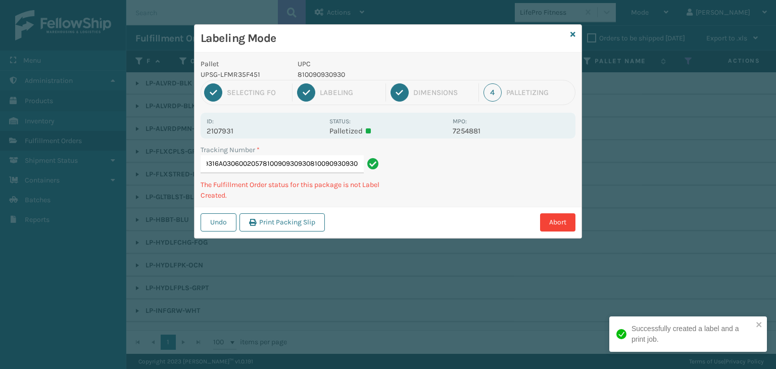
type input "1Z59316A0306002057810090930930810090930930810090930930"
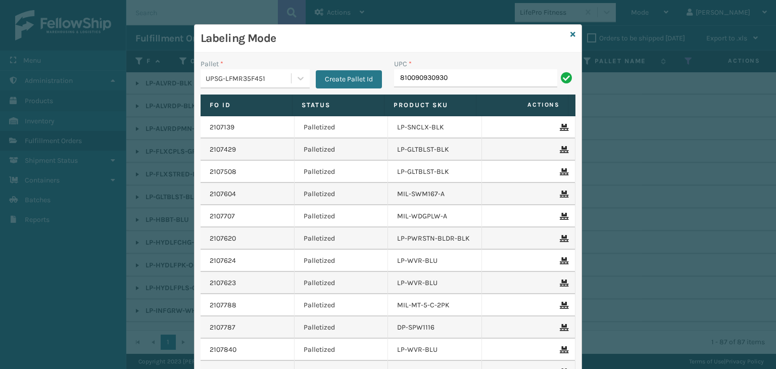
type input "810090930930"
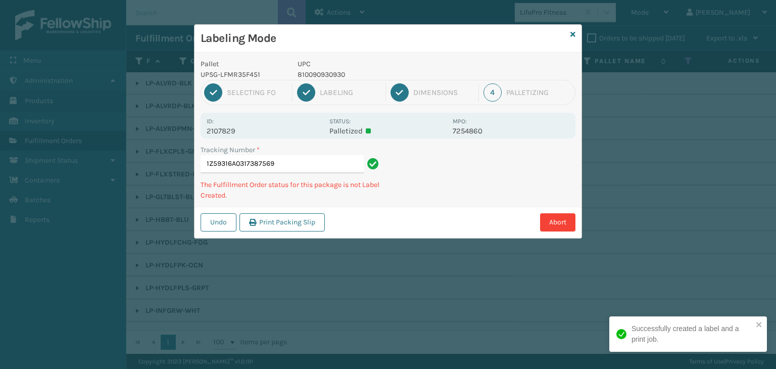
type input "1Z59316A0317387569810090930930"
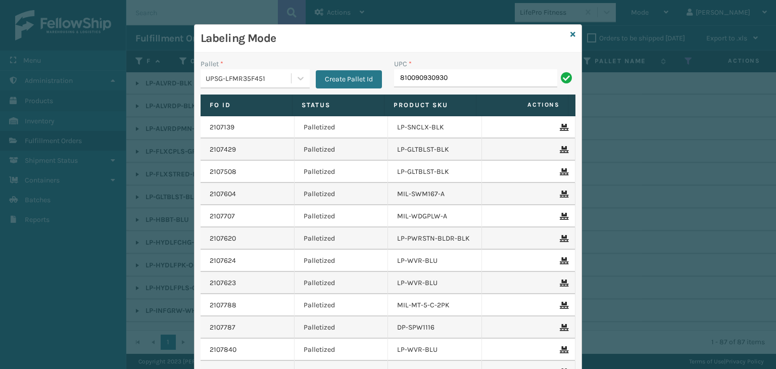
type input "810090930930"
type input "81016"
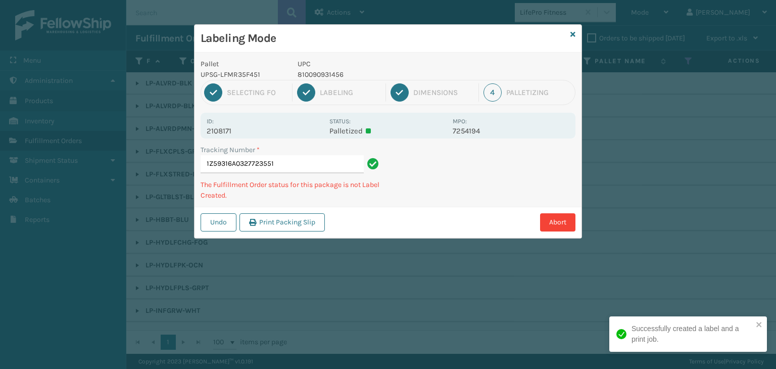
click at [321, 71] on p "810090931456" at bounding box center [372, 74] width 149 height 11
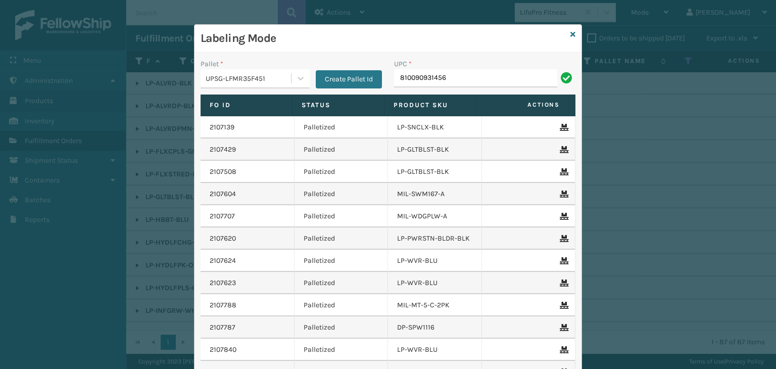
type input "810090931456"
type input "8101613324"
type input "810161332"
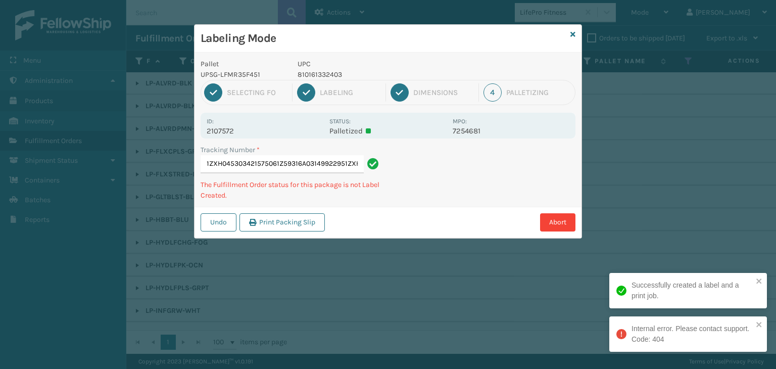
type input "1ZXH045303421575061Z59316A03149922951ZXH04530342157506"
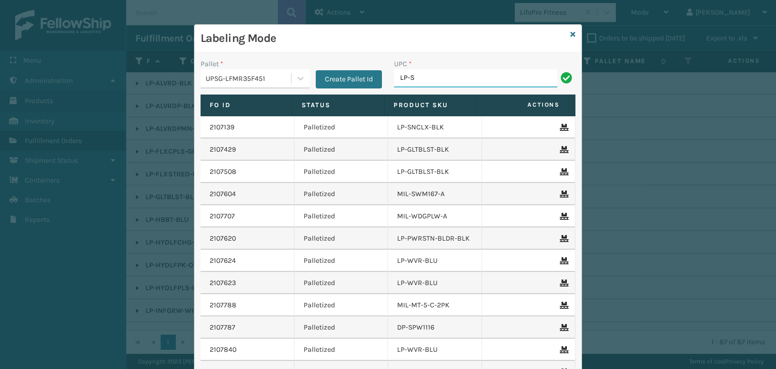
type input "LP-STMRC-SLV"
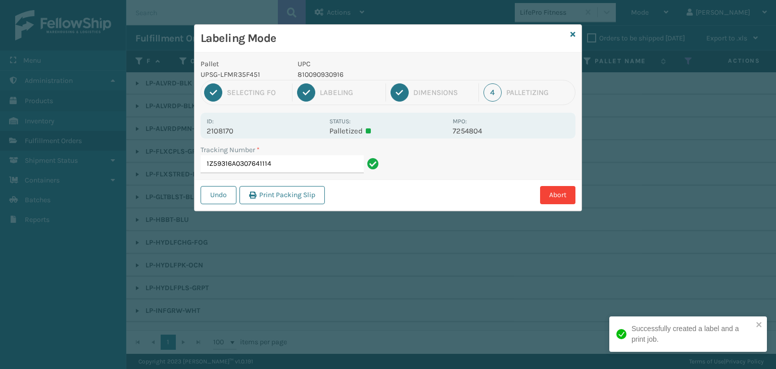
click at [330, 72] on p "810090930916" at bounding box center [372, 74] width 149 height 11
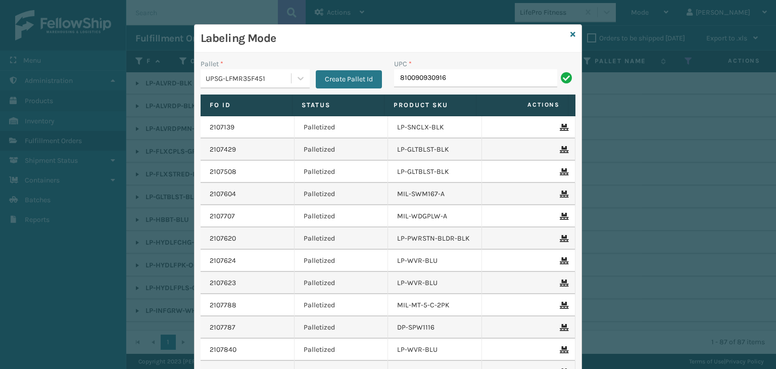
type input "810090930916"
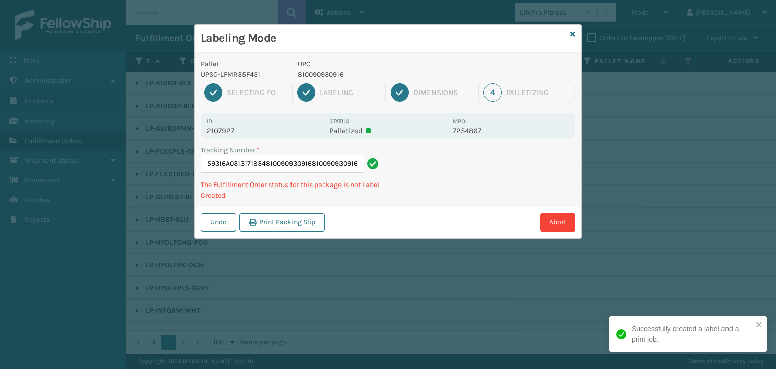
type input "1Z59316A0313171834810090930916810090930916810090930916"
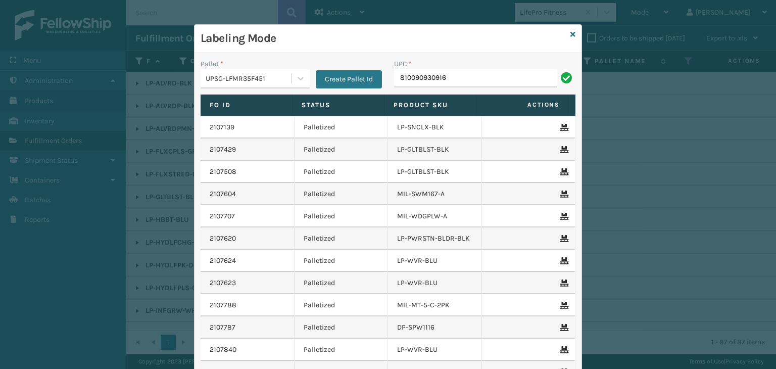
type input "810090930916"
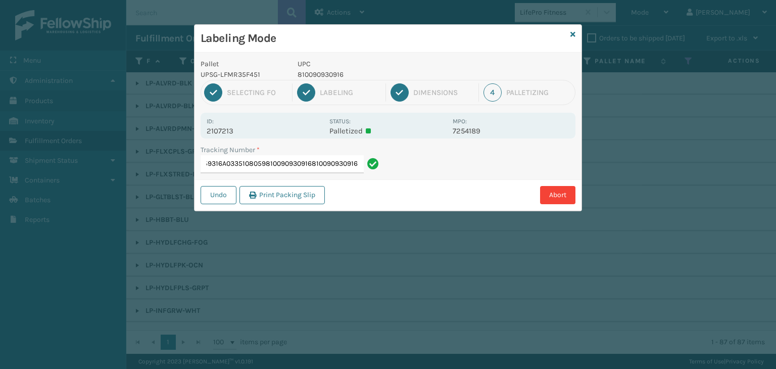
type input "1Z59316A0335108059810090930916810090930916810090930916"
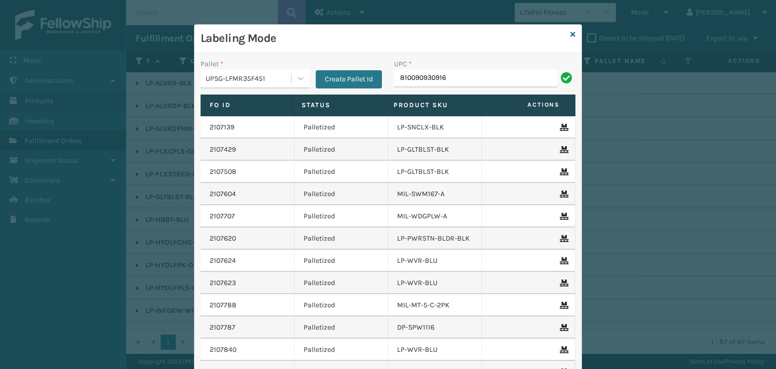
type input "810090930916"
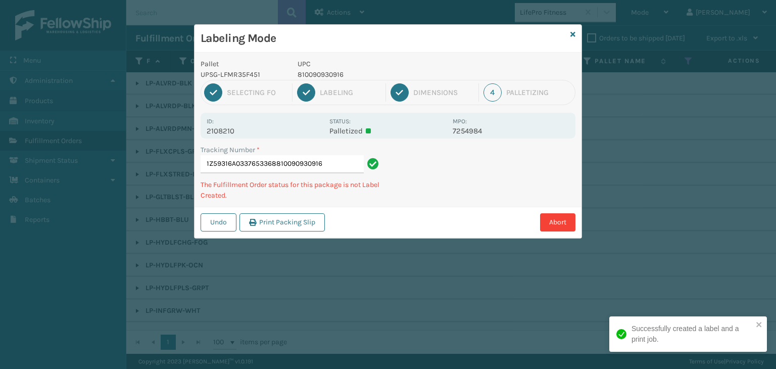
type input "1Z59316A0337653368810090930916810090930916"
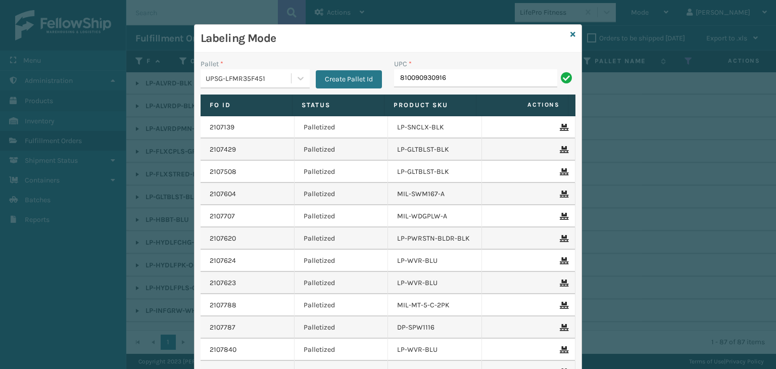
type input "810090930916"
type input "LP-WVR-PRPL"
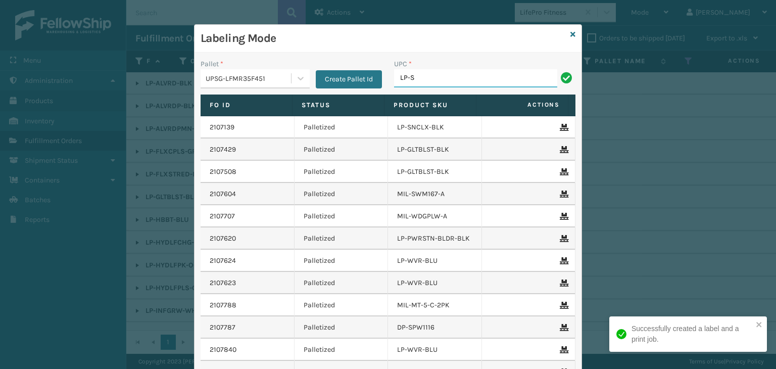
type input "LP-STMRC-SLV"
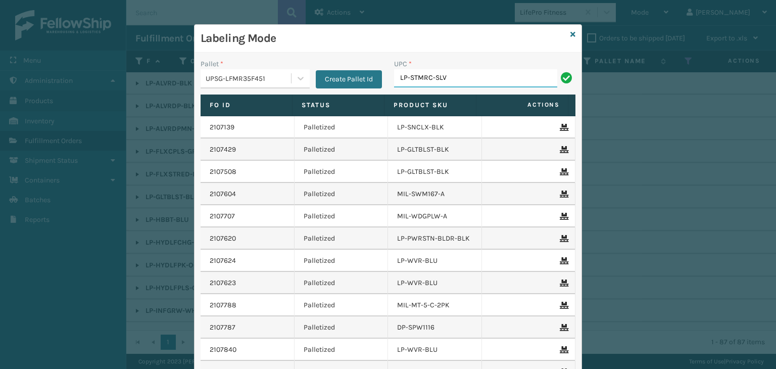
drag, startPoint x: 476, startPoint y: 80, endPoint x: 271, endPoint y: 75, distance: 205.2
click at [271, 75] on div "Pallet * UPSG-LFMR35F451 Create Pallet Id UPC * LP-STMRC-SLV" at bounding box center [388, 77] width 387 height 36
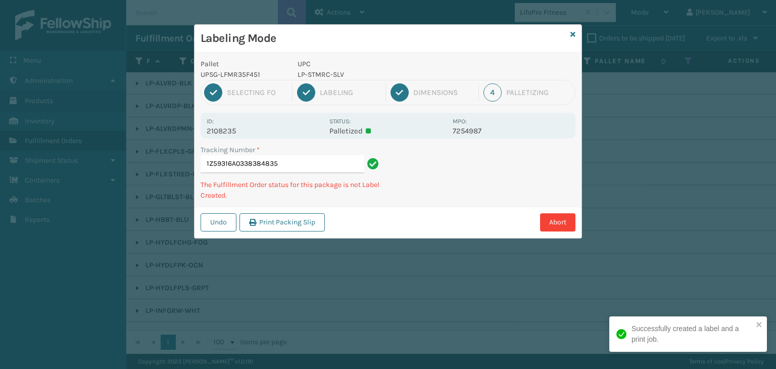
type input "1Z59316A0338384835LP-STMRC-SLV"
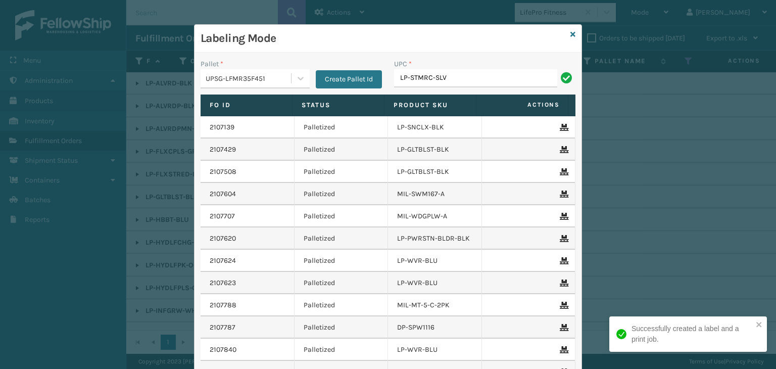
type input "LP-STMRC-SLV"
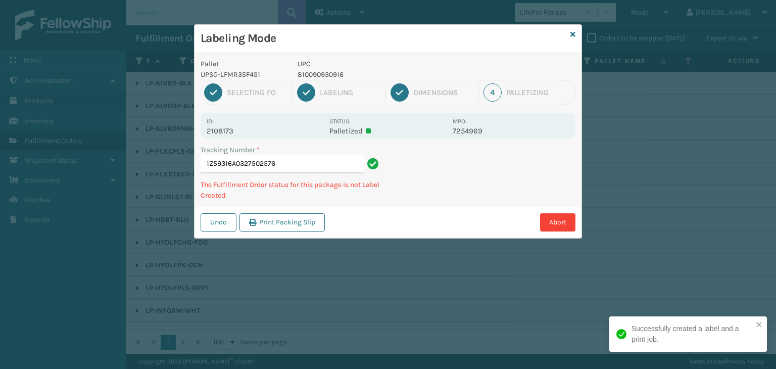
click at [339, 74] on p "810090930916" at bounding box center [372, 74] width 149 height 11
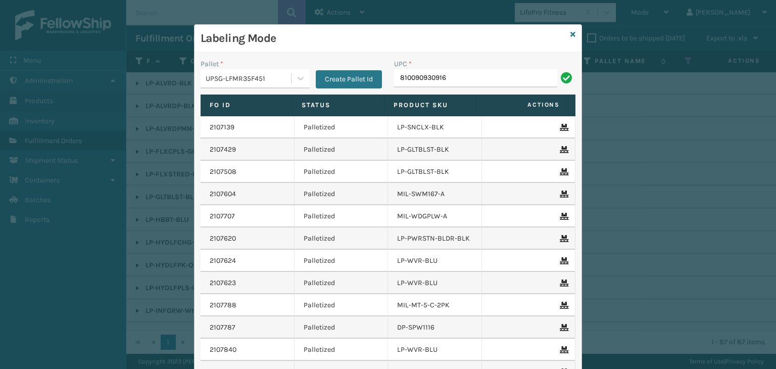
type input "810090930916"
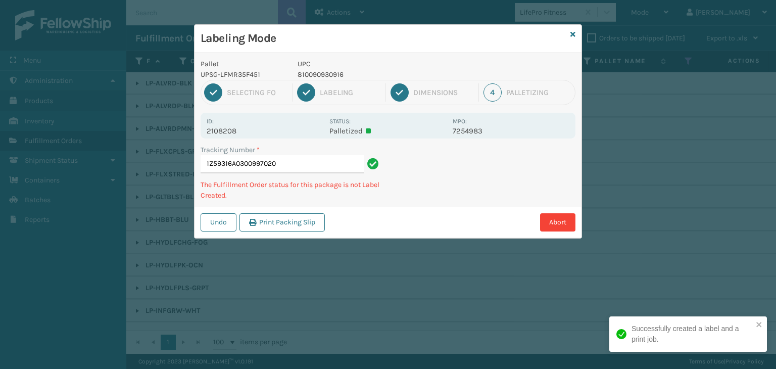
type input "1Z59316A0300997020810090930916"
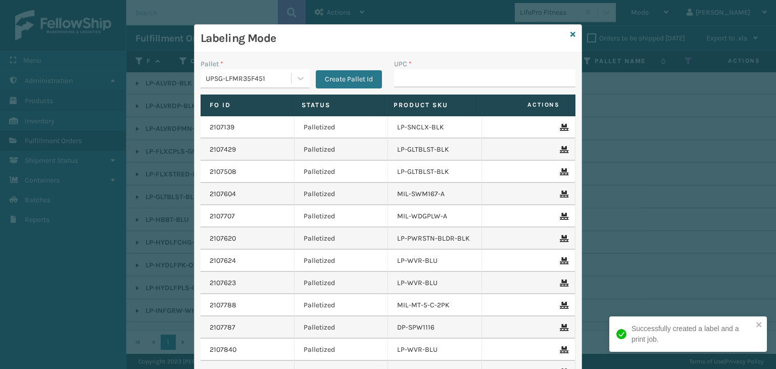
type input "V"
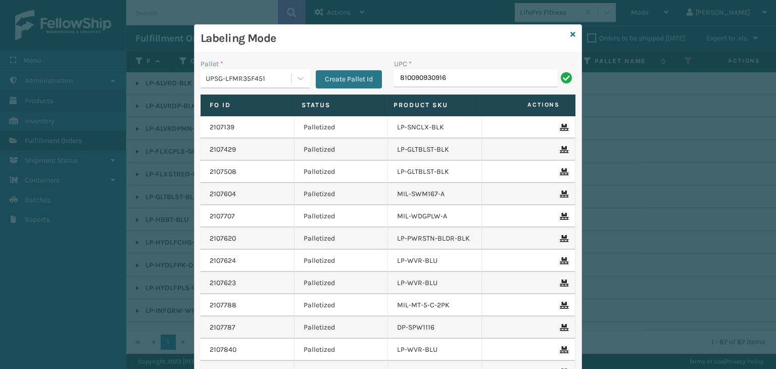
type input "810090930916"
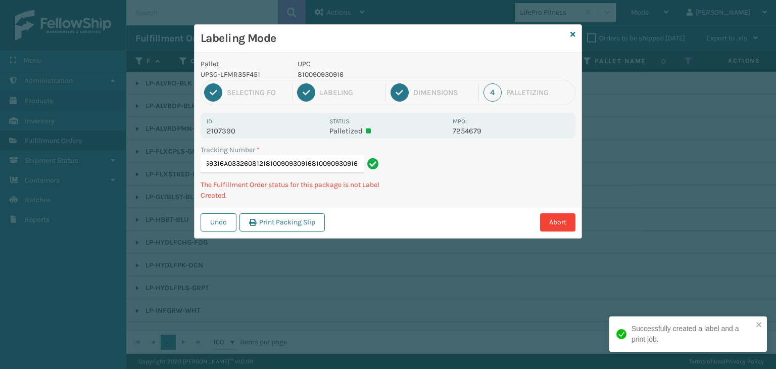
type input "1Z59316A0332608121810090930916810090930916810090930916"
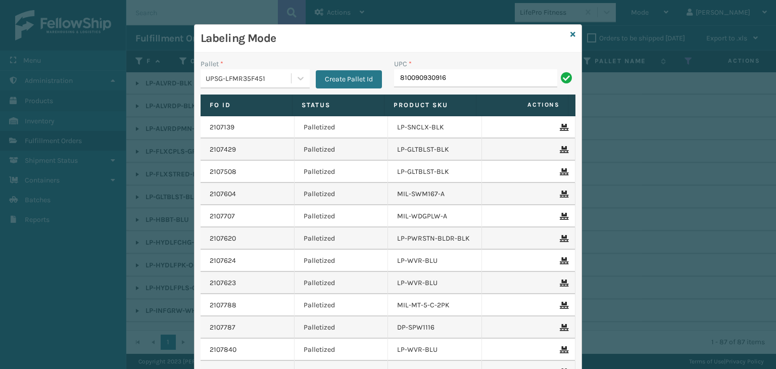
type input "810090930916"
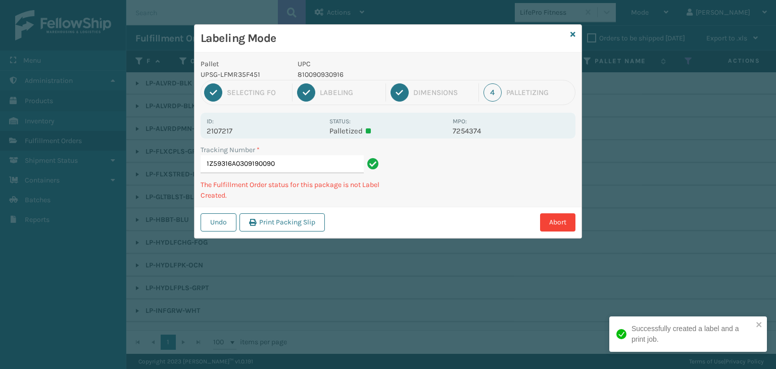
type input "1Z59316A0309190090810090930916"
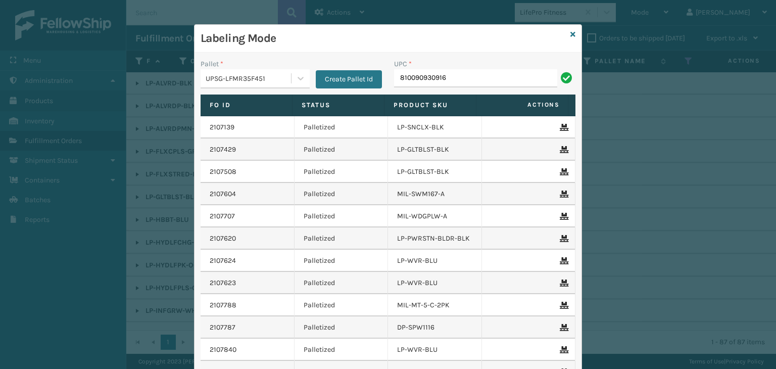
type input "810090930916"
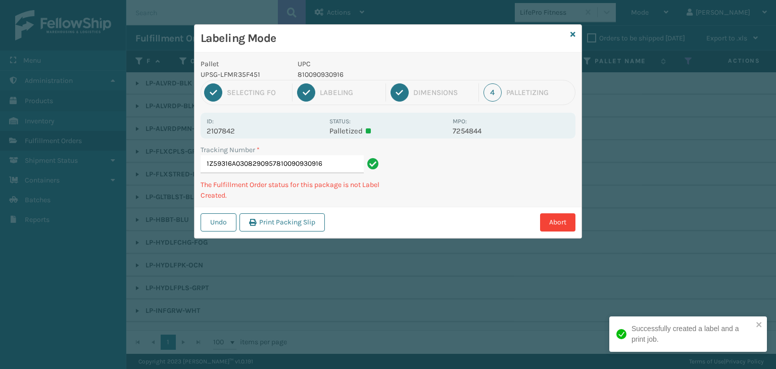
type input "1Z59316A0308290957810090930916810090930916"
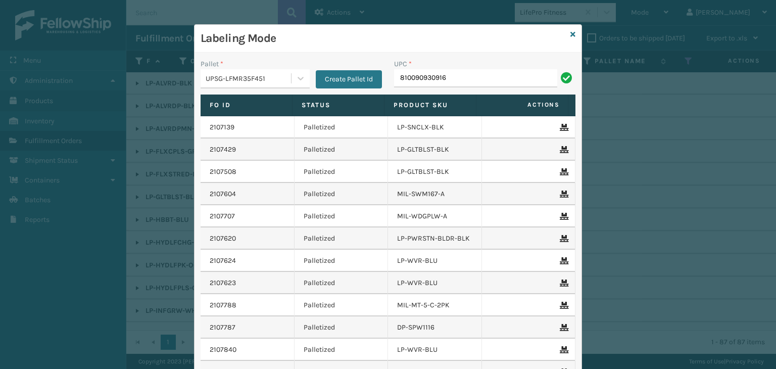
type input "810090930916"
type input "8101613"
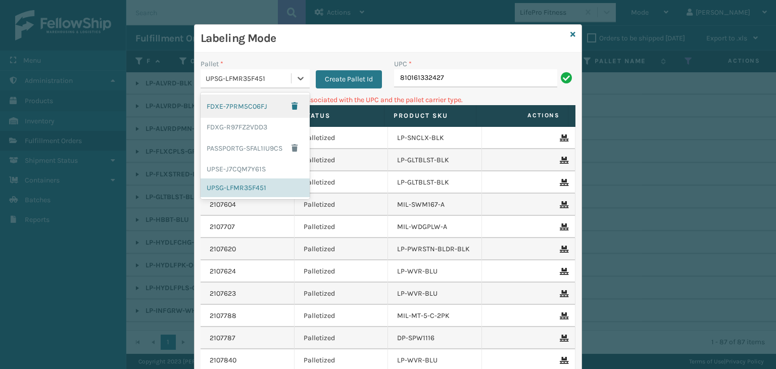
click at [231, 81] on div "UPSG-LFMR35F451" at bounding box center [249, 78] width 86 height 11
click at [260, 168] on div "UPSE-J7CQM7Y61S" at bounding box center [255, 169] width 109 height 19
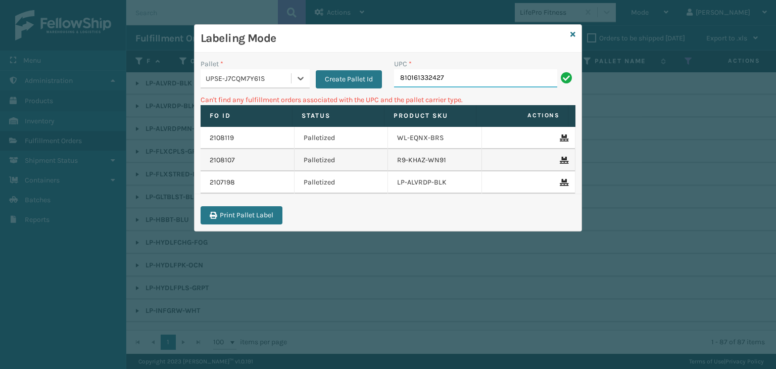
click at [449, 74] on input "810161332427" at bounding box center [475, 78] width 163 height 18
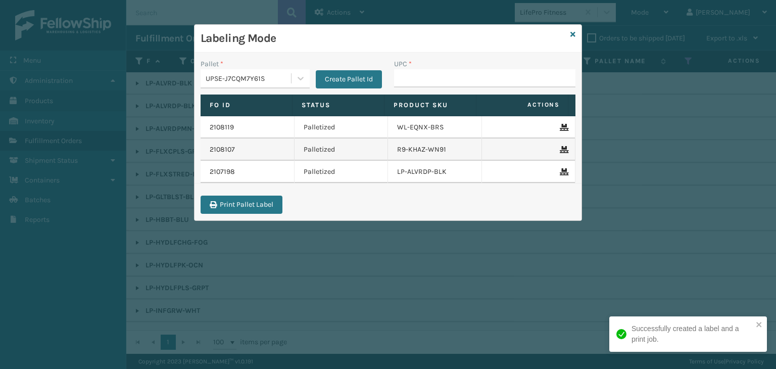
click at [270, 78] on div "UPSE-J7CQM7Y61S" at bounding box center [249, 78] width 86 height 11
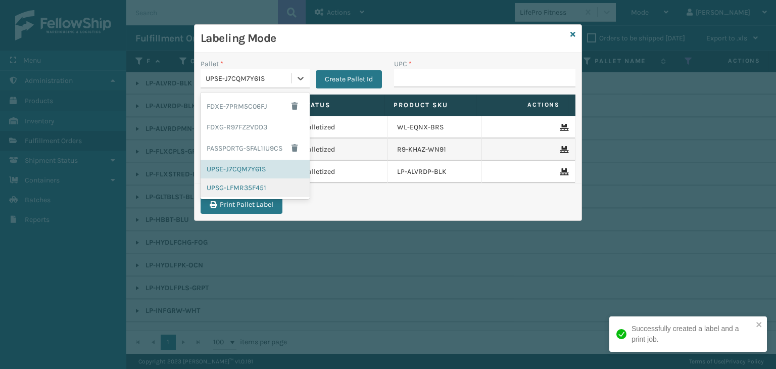
click at [273, 185] on div "UPSG-LFMR35F451" at bounding box center [255, 187] width 109 height 19
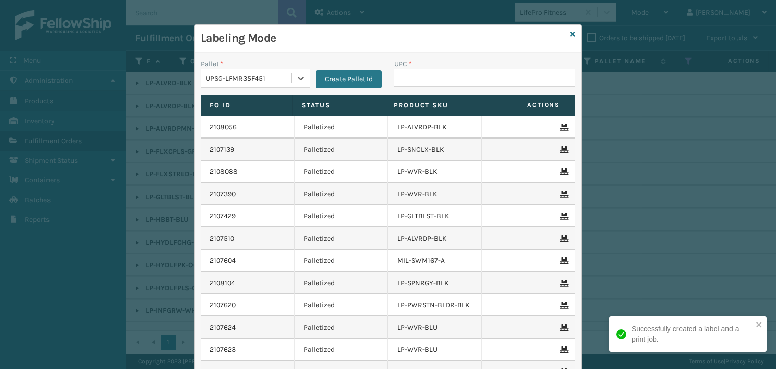
click at [417, 67] on div "UPC *" at bounding box center [484, 64] width 181 height 11
click at [423, 76] on input "UPC *" at bounding box center [484, 78] width 181 height 18
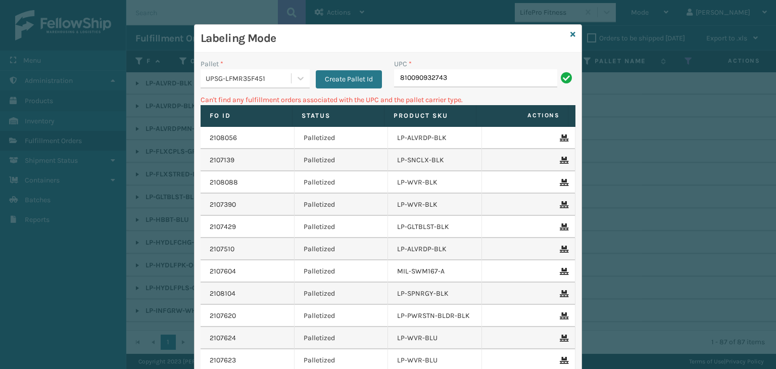
click at [266, 75] on div "UPSG-LFMR35F451" at bounding box center [249, 78] width 86 height 11
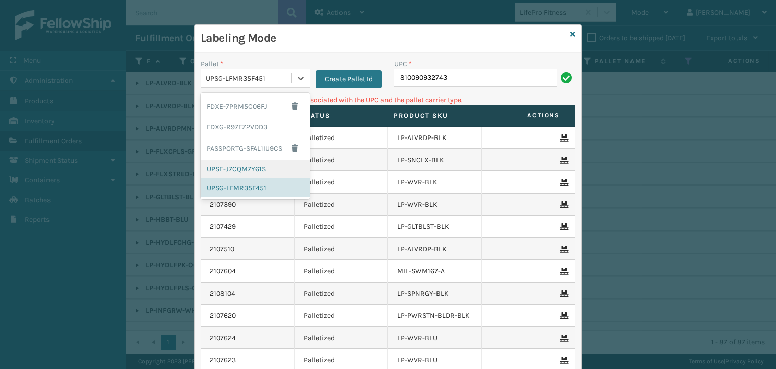
click at [251, 170] on div "UPSE-J7CQM7Y61S" at bounding box center [255, 169] width 109 height 19
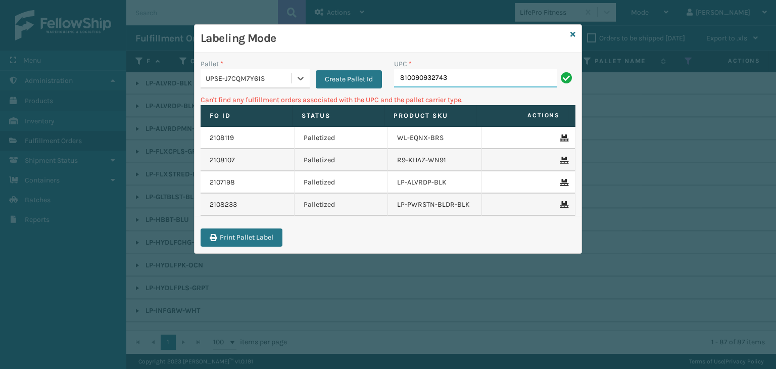
click at [488, 83] on input "810090932743" at bounding box center [475, 78] width 163 height 18
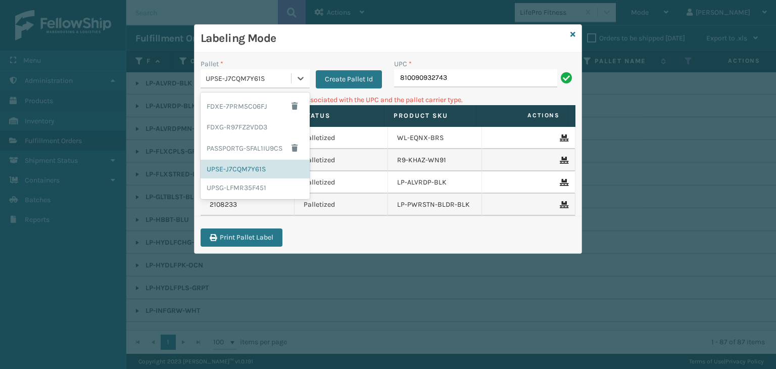
click at [253, 75] on div "UPSE-J7CQM7Y61S" at bounding box center [249, 78] width 86 height 11
click at [247, 188] on div "UPSG-LFMR35F451" at bounding box center [255, 187] width 109 height 19
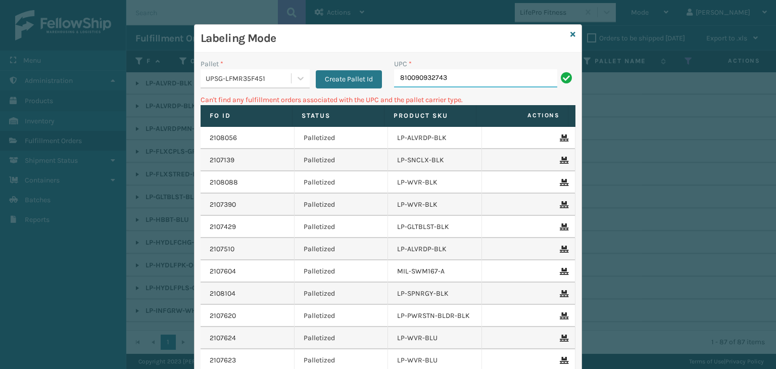
drag, startPoint x: 421, startPoint y: 82, endPoint x: 55, endPoint y: 85, distance: 366.3
click at [34, 87] on div "Labeling Mode Pallet * UPSG-LFMR35F451 Create Pallet Id UPC * 810090932743 Can'…" at bounding box center [388, 184] width 776 height 369
type input "LP-INFZMMAT-BLK"
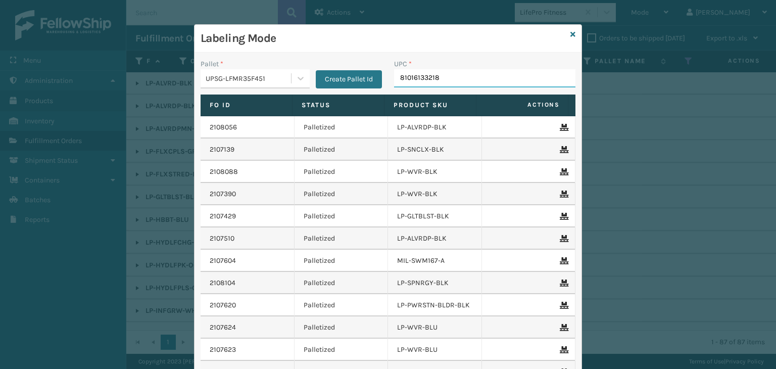
type input "810161332182"
type input "LP-STMRC-SLV"
type input "81009093091"
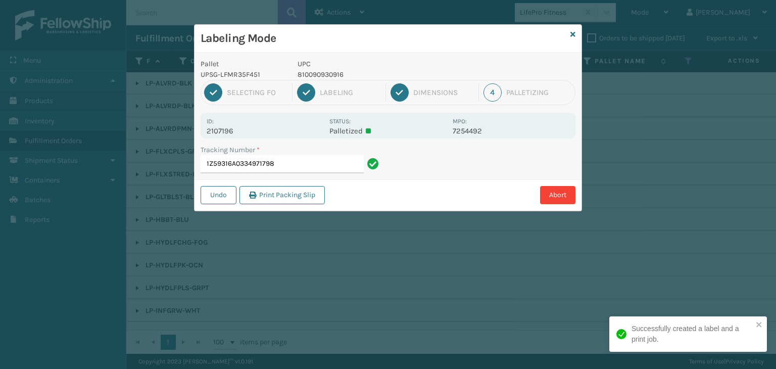
click at [323, 71] on p "810090930916" at bounding box center [372, 74] width 149 height 11
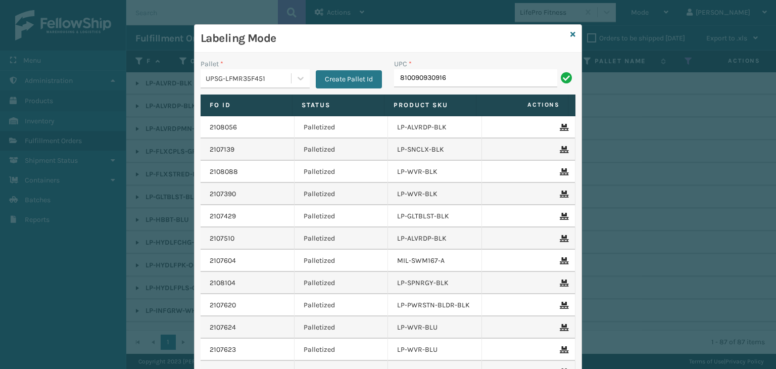
type input "810090930916"
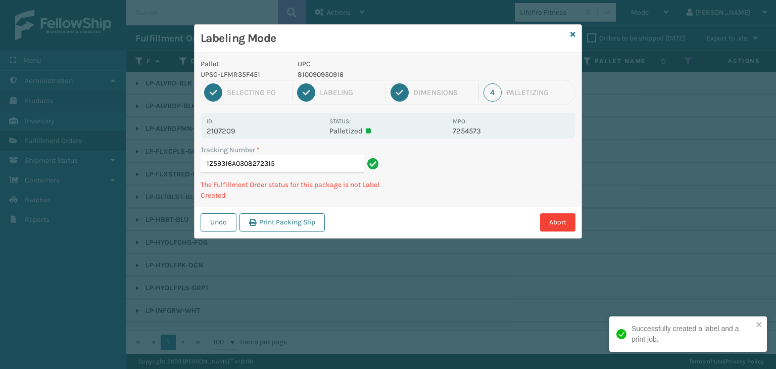
type input "1Z59316A0308272315810090930916"
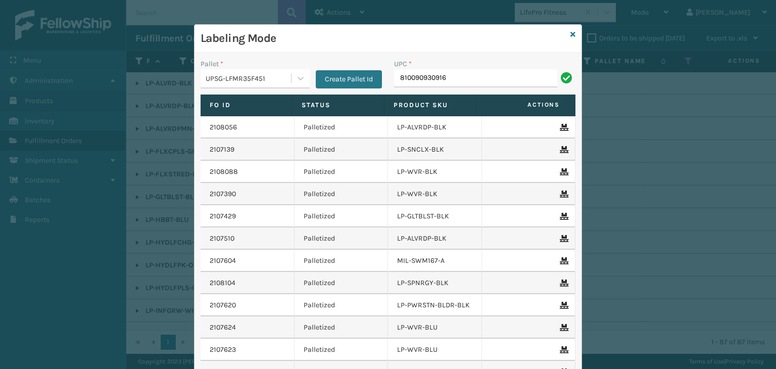
type input "810090930916"
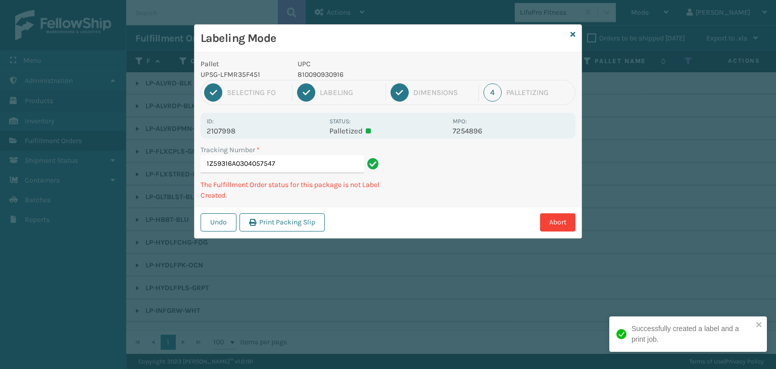
type input "1Z59316A0304057547810090930916"
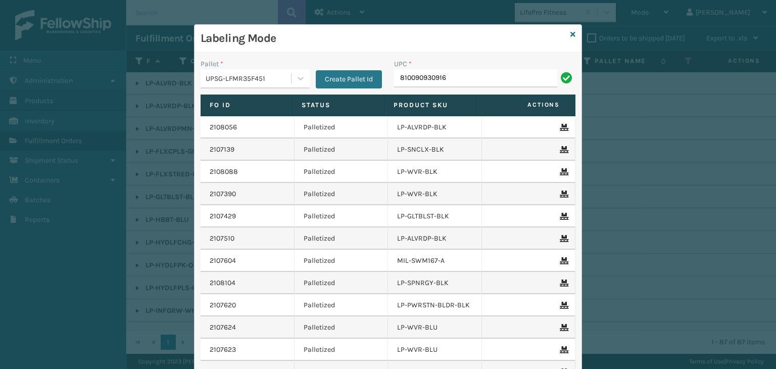
type input "810090930916"
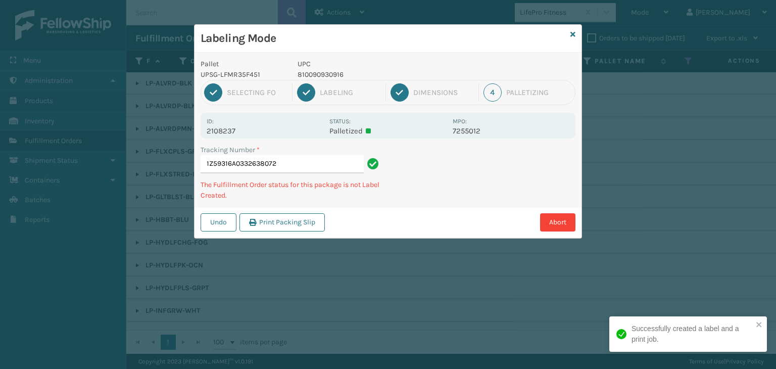
type input "1Z59316A0332638072810090930916"
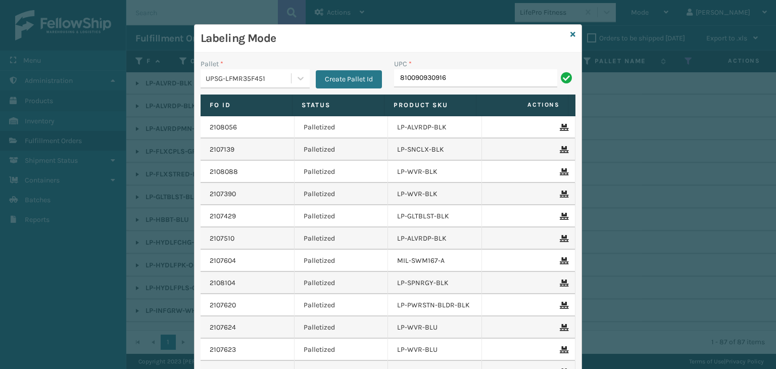
type input "810090930916"
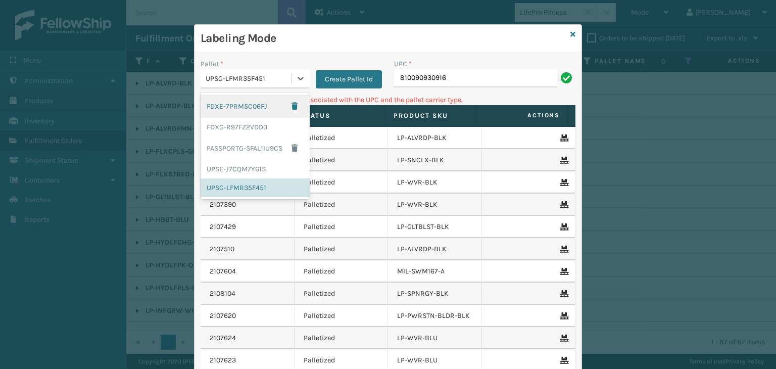
click at [267, 85] on div "UPSG-LFMR35F451" at bounding box center [246, 78] width 90 height 17
click at [255, 163] on div "UPSE-J7CQM7Y61S" at bounding box center [255, 169] width 109 height 19
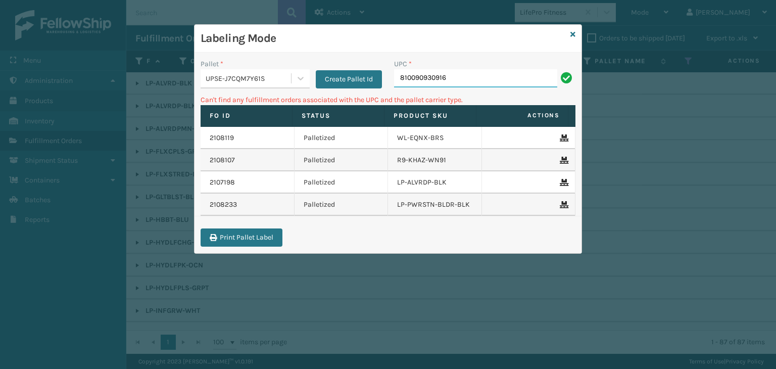
click at [441, 85] on input "810090930916" at bounding box center [475, 78] width 163 height 18
click at [572, 35] on icon at bounding box center [572, 34] width 5 height 7
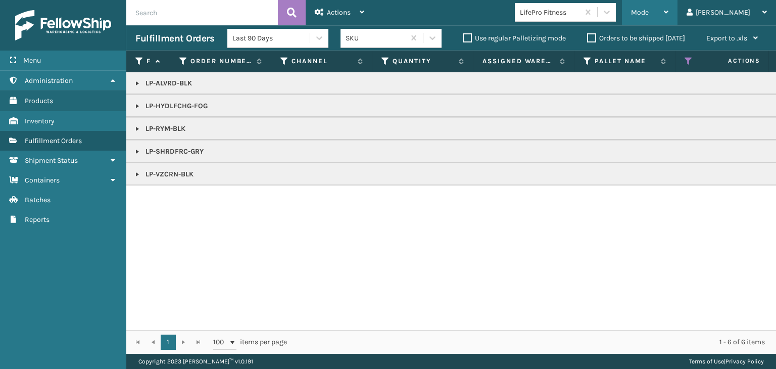
click at [668, 9] on div "Mode" at bounding box center [649, 12] width 37 height 25
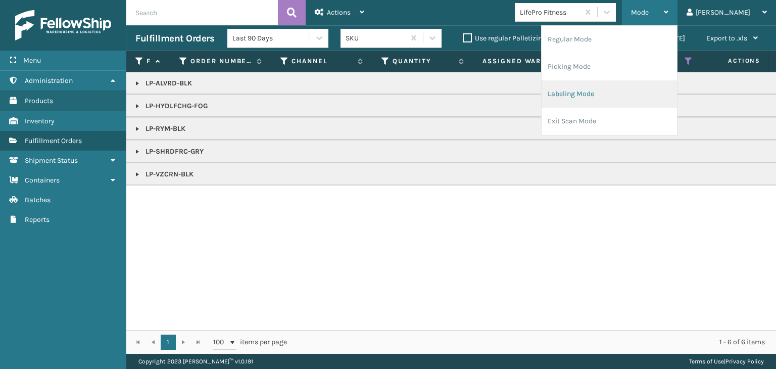
click at [633, 99] on li "Labeling Mode" at bounding box center [609, 93] width 135 height 27
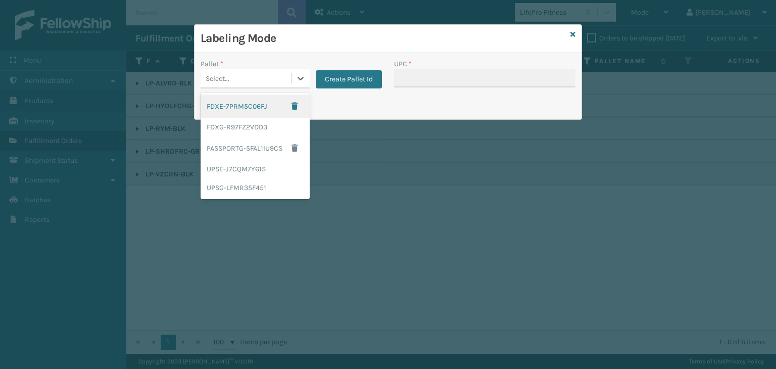
click at [243, 81] on div "Select..." at bounding box center [246, 78] width 90 height 17
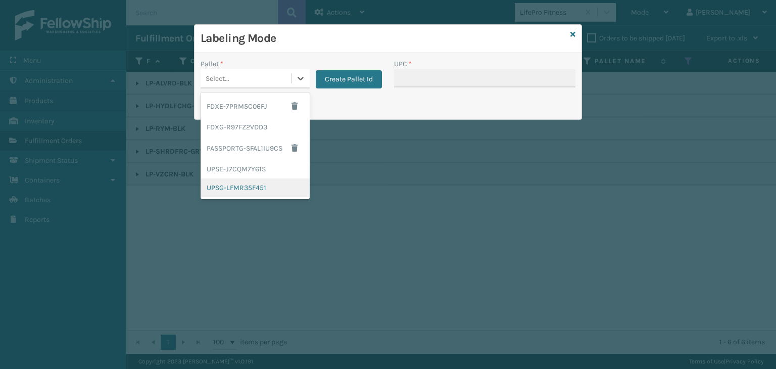
click at [240, 182] on div "UPSG-LFMR35F451" at bounding box center [255, 187] width 109 height 19
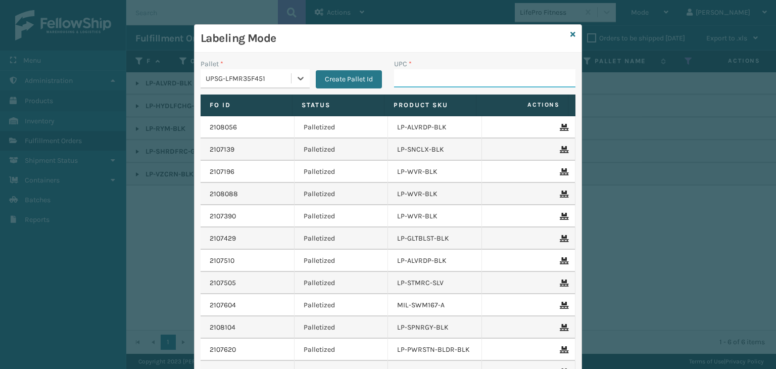
click at [412, 80] on input "UPC *" at bounding box center [484, 78] width 181 height 18
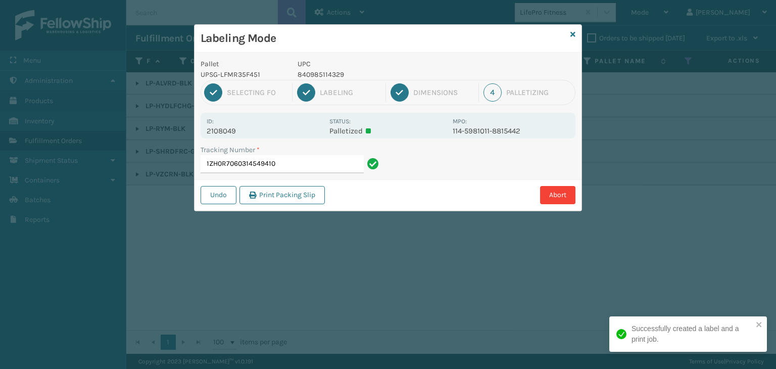
click at [323, 76] on p "840985114329" at bounding box center [372, 74] width 149 height 11
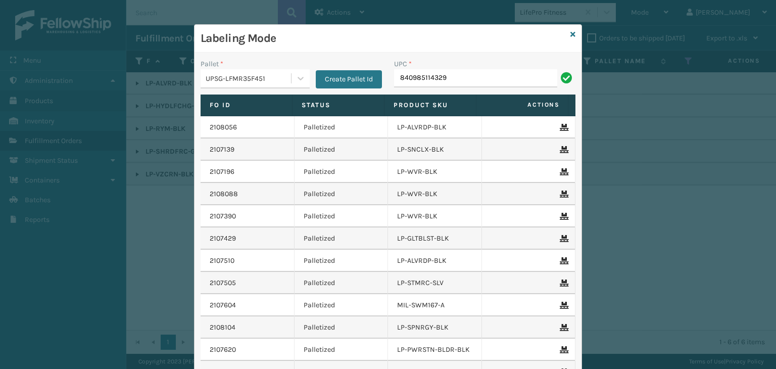
type input "840985114329"
click at [570, 35] on icon at bounding box center [572, 34] width 5 height 7
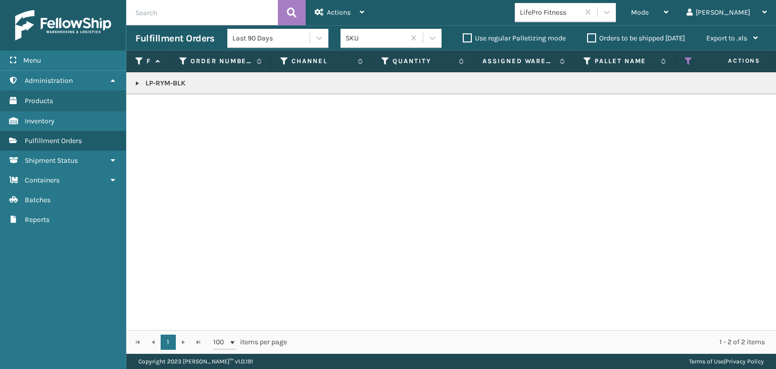
click at [144, 78] on td "LP-RYM-BLK" at bounding box center [778, 83] width 1304 height 22
click at [137, 81] on link at bounding box center [137, 83] width 8 height 8
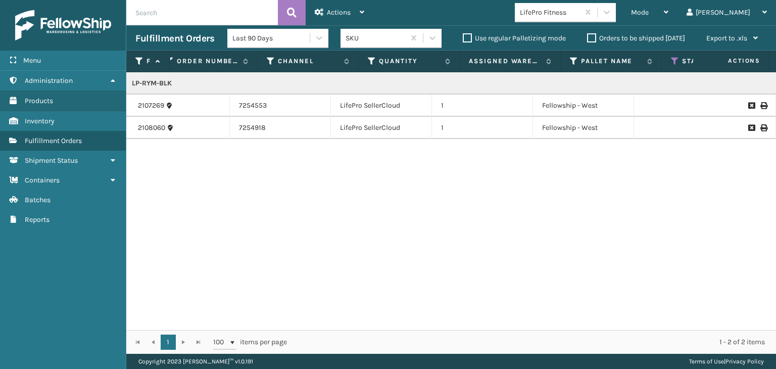
scroll to position [0, 6]
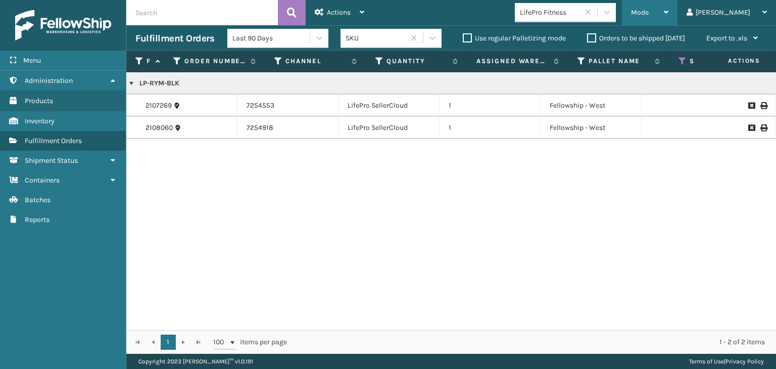
click at [668, 11] on div "Mode" at bounding box center [649, 12] width 37 height 25
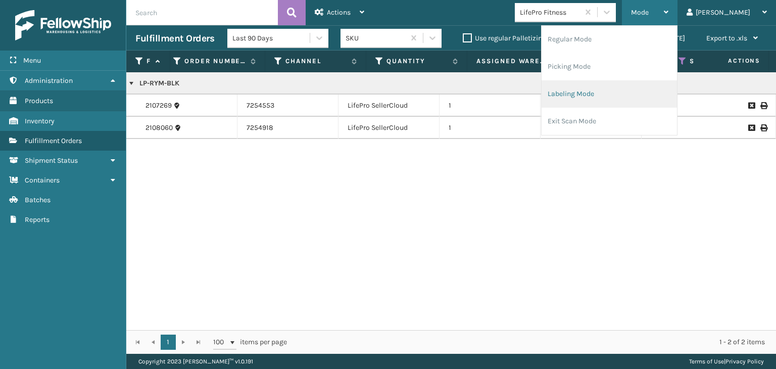
click at [665, 98] on li "Labeling Mode" at bounding box center [609, 93] width 135 height 27
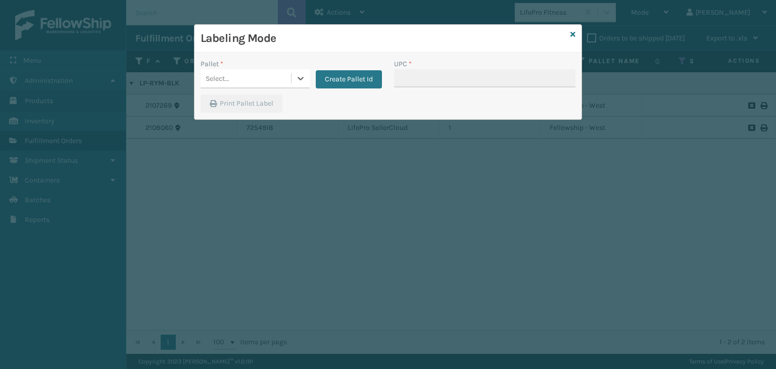
click at [228, 81] on div "Select..." at bounding box center [218, 78] width 24 height 11
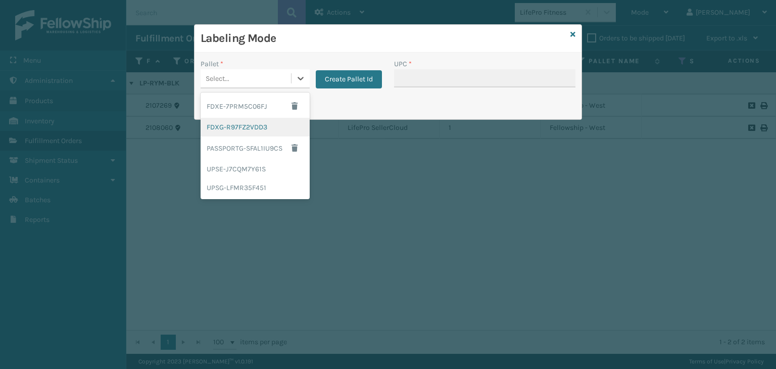
click at [259, 132] on div "FDXG-R97FZ2VDD3" at bounding box center [255, 127] width 109 height 19
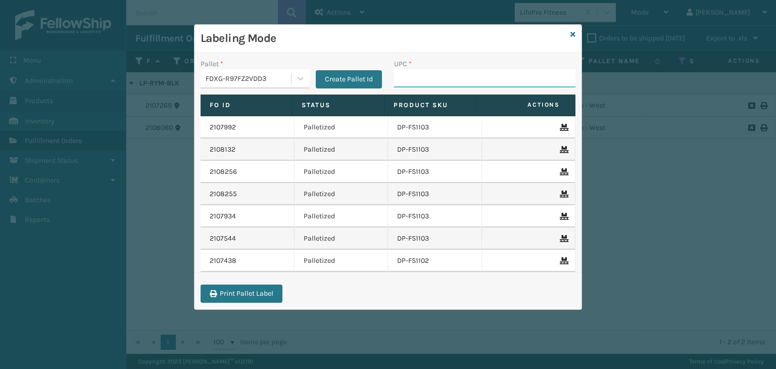
click at [444, 83] on input "UPC *" at bounding box center [484, 78] width 181 height 18
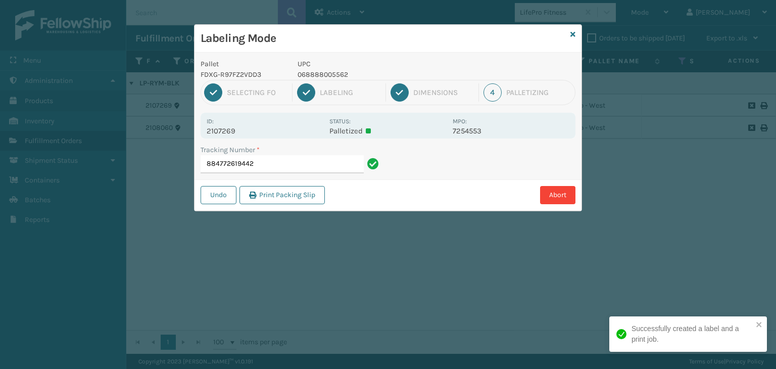
click at [311, 73] on p "068888005562" at bounding box center [372, 74] width 149 height 11
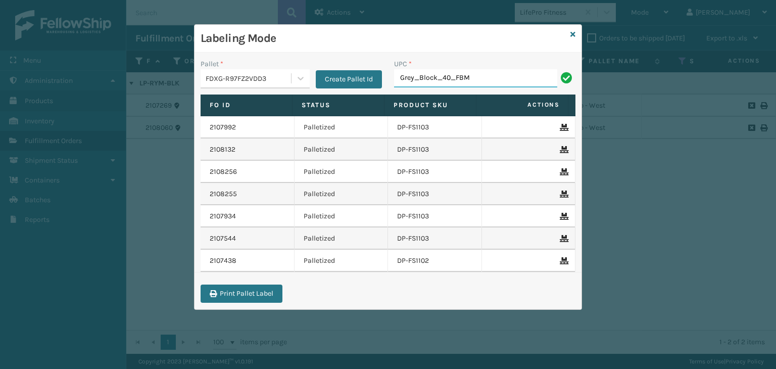
drag, startPoint x: 465, startPoint y: 75, endPoint x: 471, endPoint y: 77, distance: 6.4
click at [465, 75] on input "Grey_Block_40_FBM" at bounding box center [475, 78] width 163 height 18
drag, startPoint x: 485, startPoint y: 80, endPoint x: 351, endPoint y: 136, distance: 145.0
click at [199, 87] on div "Pallet * FDXG-R97FZ2VDD3 Create Pallet Id UPC * Grey_Block_40_FBM" at bounding box center [388, 77] width 387 height 36
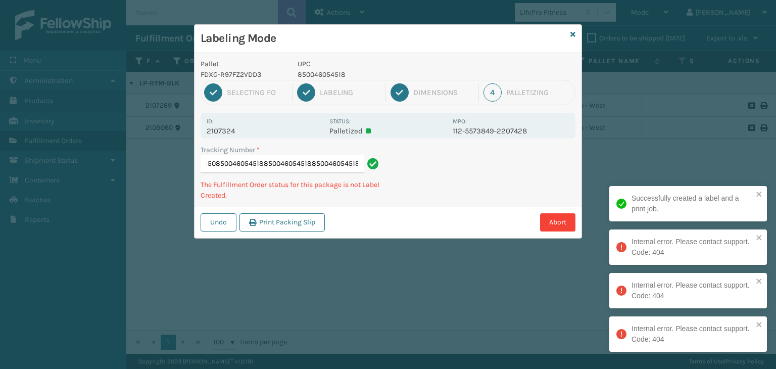
scroll to position [0, 86]
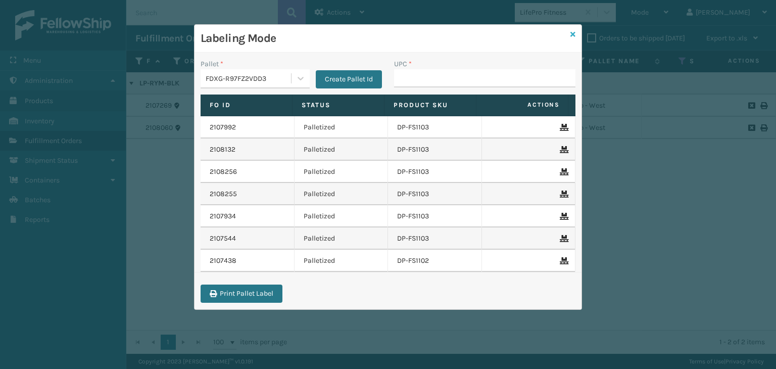
click at [572, 30] on link at bounding box center [572, 34] width 5 height 11
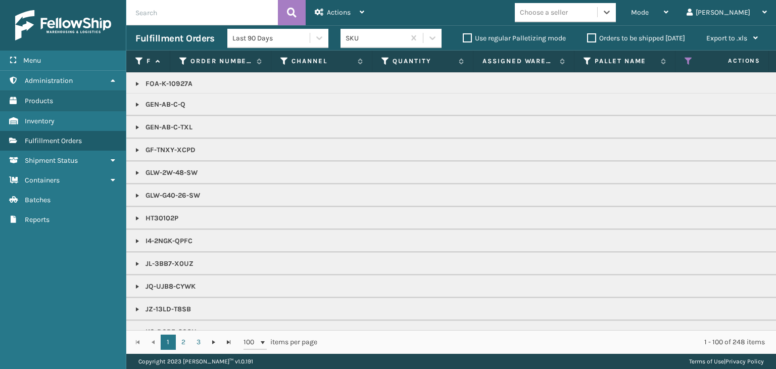
scroll to position [758, 0]
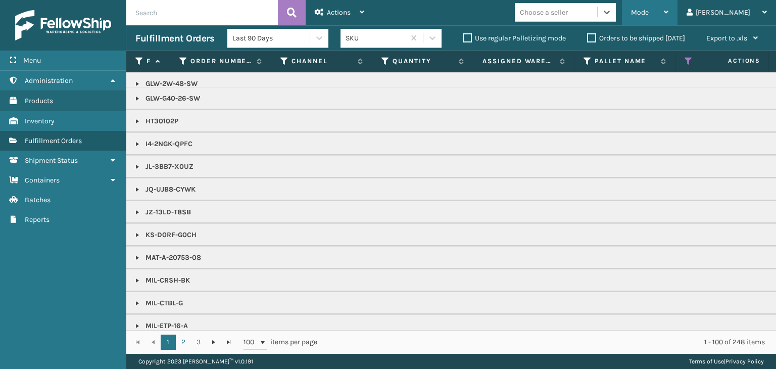
click at [668, 13] on div "Mode" at bounding box center [649, 12] width 37 height 25
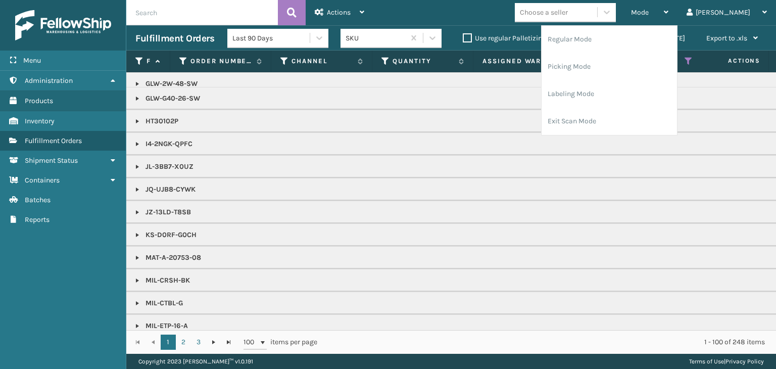
click at [568, 14] on div "Choose a seller" at bounding box center [544, 12] width 48 height 11
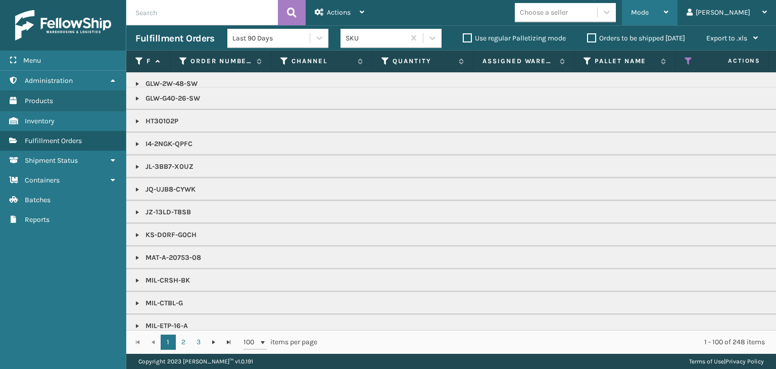
click at [668, 7] on div "Mode" at bounding box center [649, 12] width 37 height 25
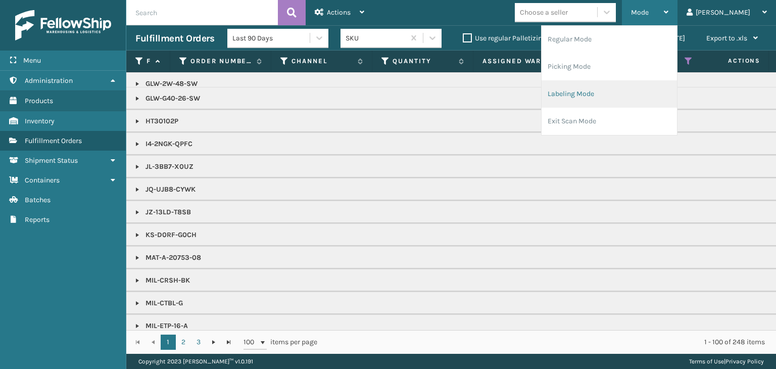
click at [625, 96] on li "Labeling Mode" at bounding box center [609, 93] width 135 height 27
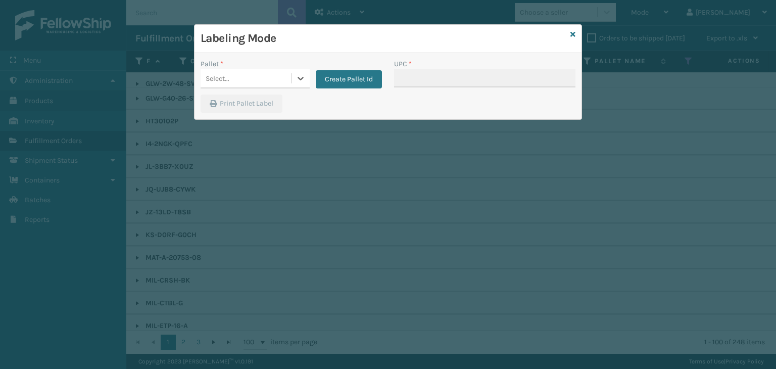
click at [241, 79] on div "Labeling Mode Pallet * 0 results available. Select is focused ,type to refine l…" at bounding box center [388, 184] width 776 height 369
click at [241, 79] on div "Select..." at bounding box center [246, 78] width 90 height 17
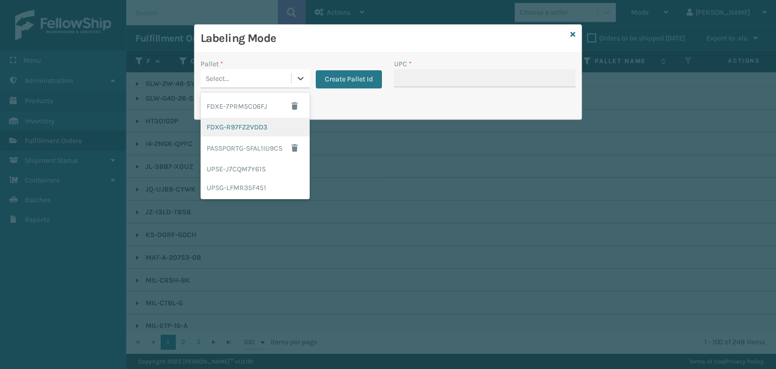
click at [251, 126] on div "FDXG-R97FZ2VDD3" at bounding box center [255, 127] width 109 height 19
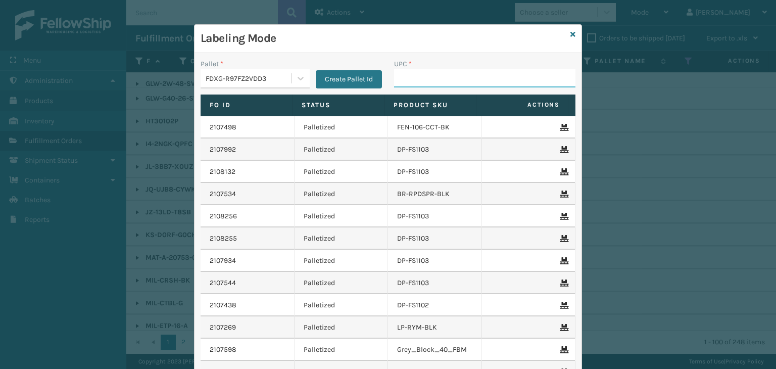
click at [418, 81] on input "UPC *" at bounding box center [484, 78] width 181 height 18
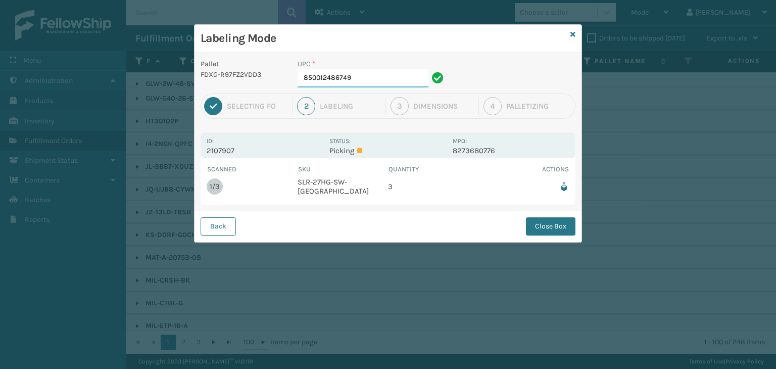
click at [375, 77] on input "850012486749" at bounding box center [363, 78] width 131 height 18
click at [558, 226] on button "Close Box" at bounding box center [551, 226] width 50 height 18
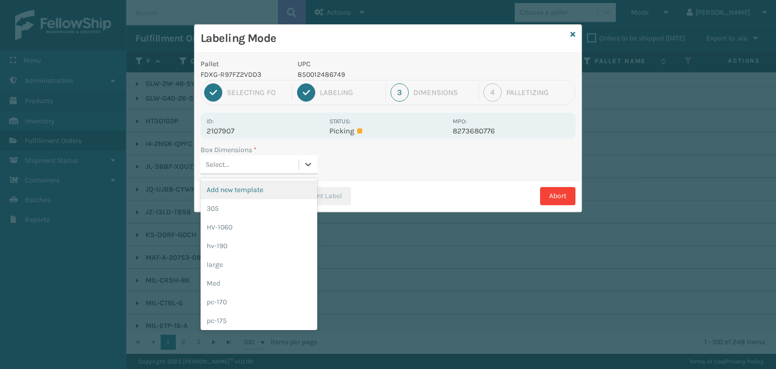
click at [284, 159] on div "Select..." at bounding box center [250, 164] width 98 height 17
drag, startPoint x: 266, startPoint y: 284, endPoint x: 319, endPoint y: 230, distance: 75.8
click at [267, 283] on div "Med" at bounding box center [259, 283] width 117 height 19
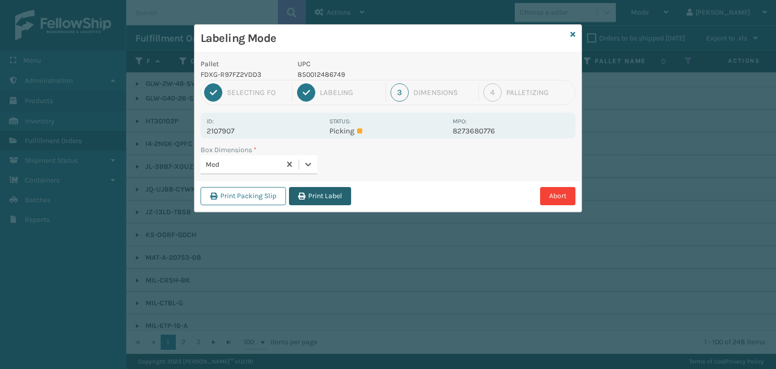
click at [334, 193] on button "Print Label" at bounding box center [320, 196] width 62 height 18
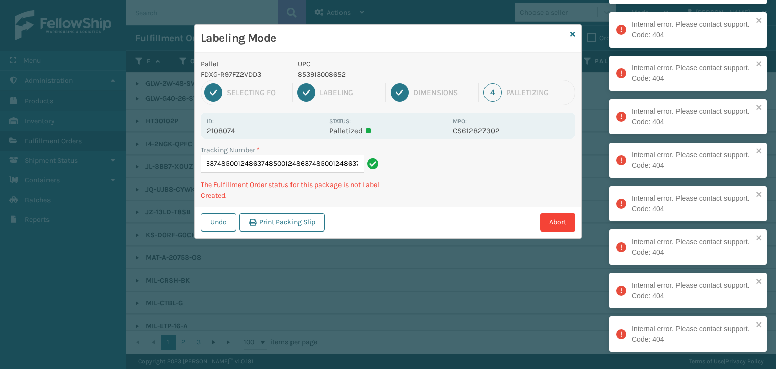
scroll to position [0, 316]
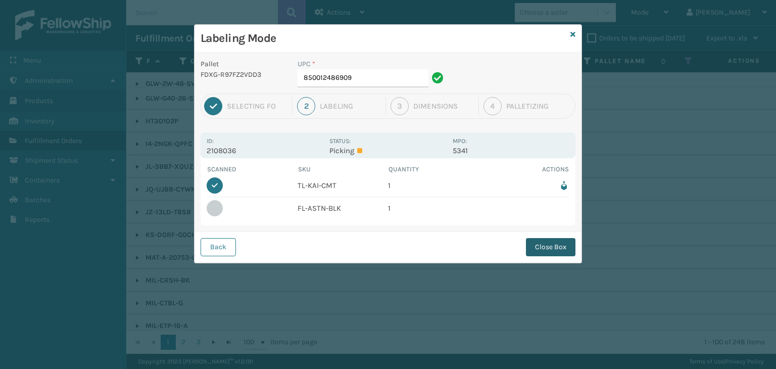
click at [558, 241] on button "Close Box" at bounding box center [551, 247] width 50 height 18
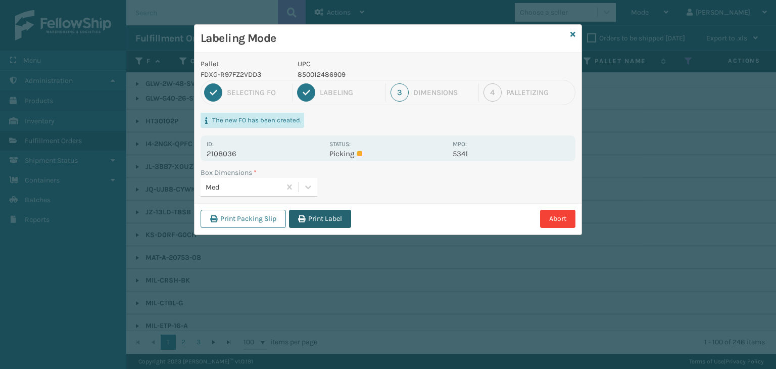
click at [335, 217] on button "Print Label" at bounding box center [320, 219] width 62 height 18
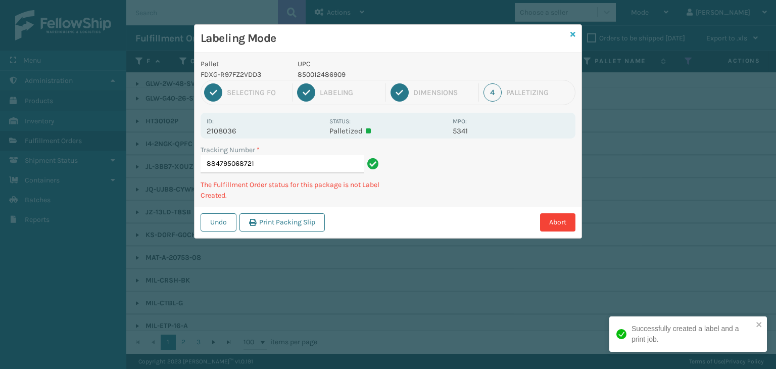
click at [572, 36] on icon at bounding box center [572, 34] width 5 height 7
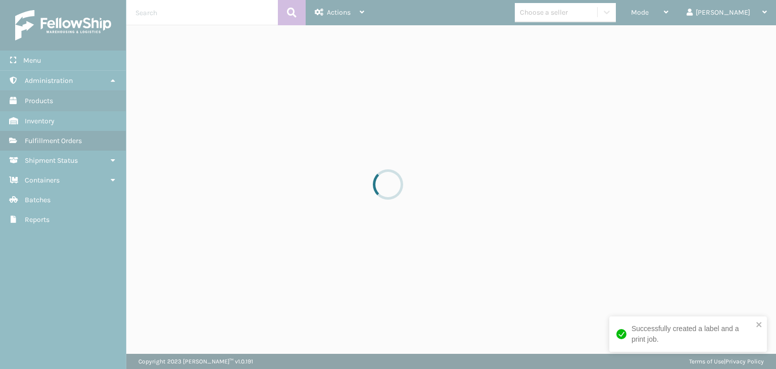
click at [590, 10] on div at bounding box center [388, 184] width 776 height 369
click at [589, 11] on div at bounding box center [388, 184] width 776 height 369
click at [588, 11] on div at bounding box center [388, 184] width 776 height 369
click at [588, 12] on div at bounding box center [388, 184] width 776 height 369
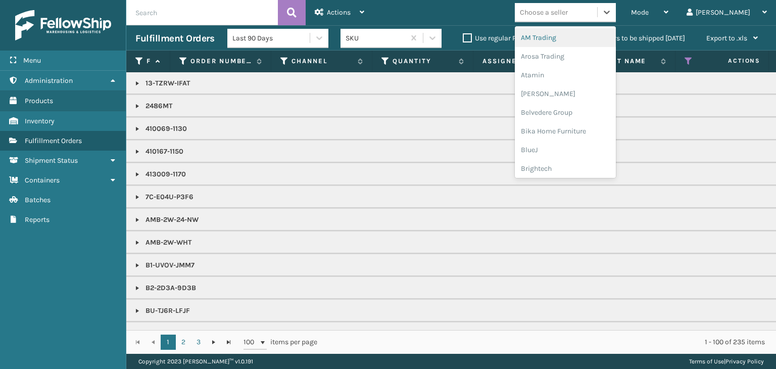
click at [568, 12] on div "Choose a seller" at bounding box center [544, 12] width 48 height 11
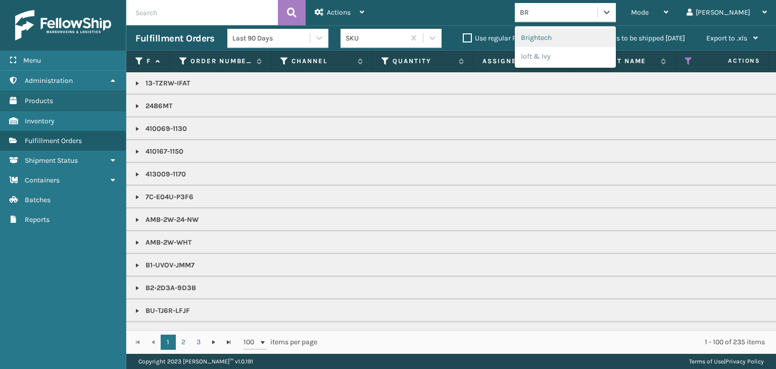
click at [586, 34] on div "Brightech" at bounding box center [565, 37] width 101 height 19
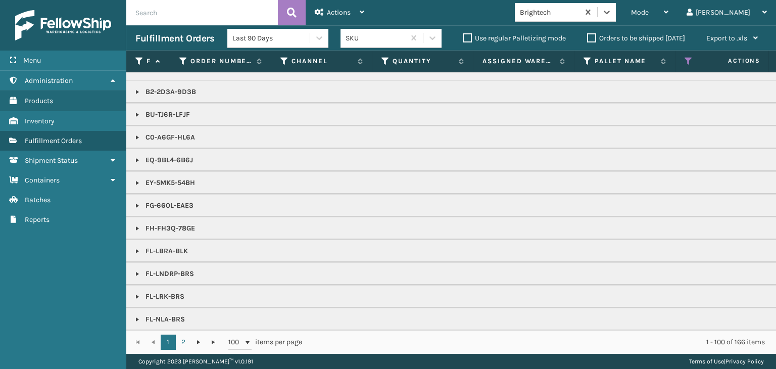
scroll to position [202, 0]
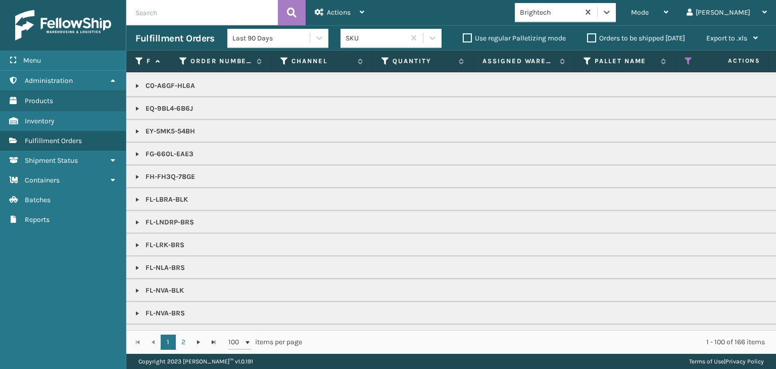
click at [136, 130] on link at bounding box center [137, 131] width 8 height 8
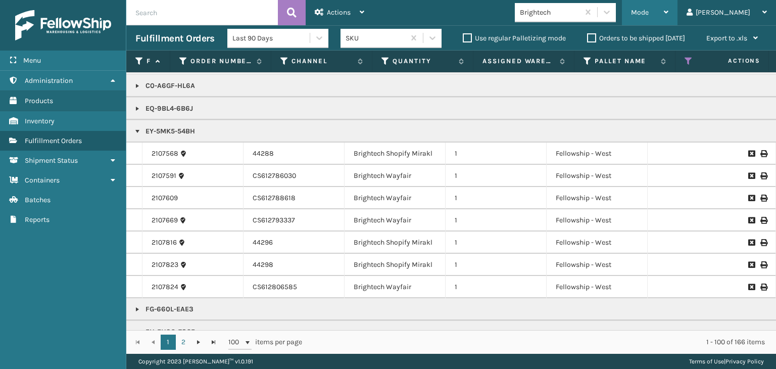
click at [668, 10] on icon at bounding box center [666, 12] width 5 height 7
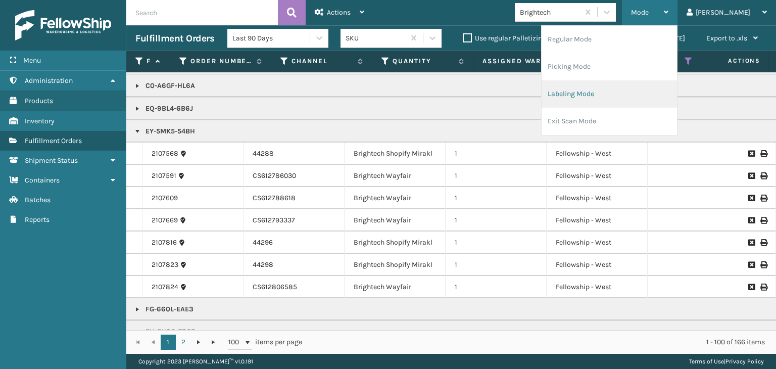
click at [639, 106] on li "Labeling Mode" at bounding box center [609, 93] width 135 height 27
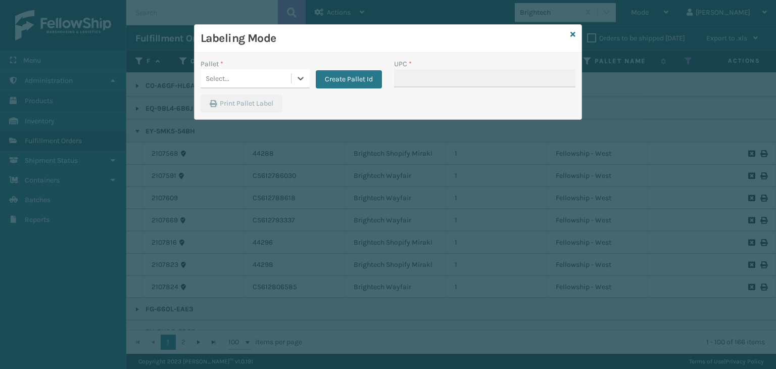
click at [248, 82] on div "Select..." at bounding box center [246, 78] width 90 height 17
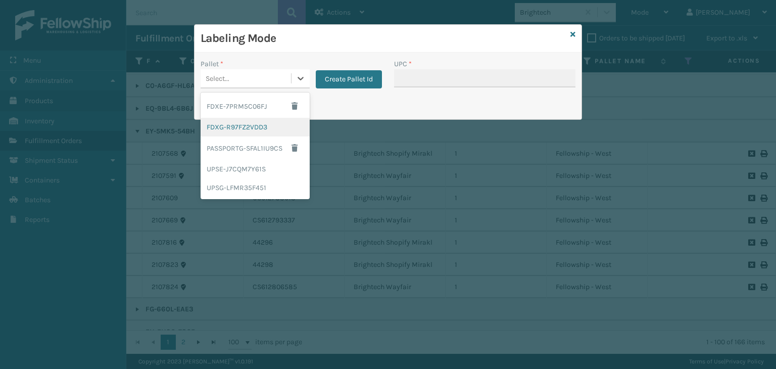
click at [250, 127] on div "FDXG-R97FZ2VDD3" at bounding box center [255, 127] width 109 height 19
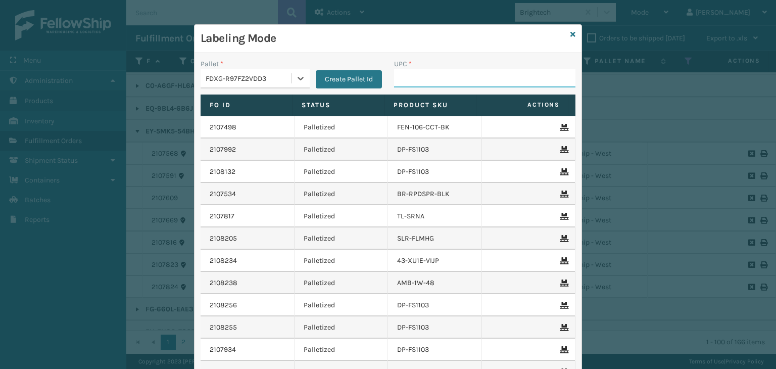
drag, startPoint x: 401, startPoint y: 84, endPoint x: 396, endPoint y: 83, distance: 5.3
click at [401, 84] on input "UPC *" at bounding box center [484, 78] width 181 height 18
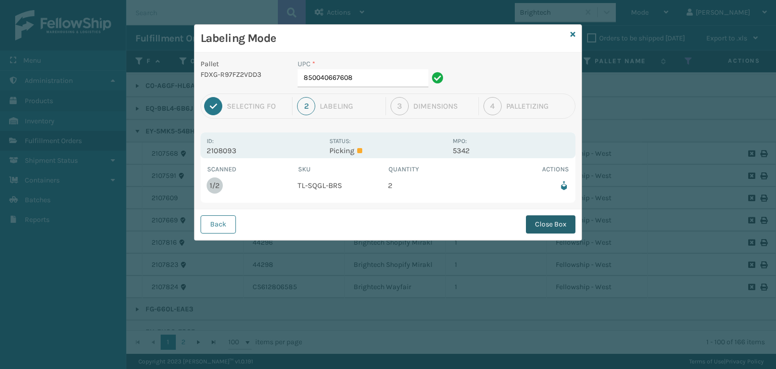
click at [556, 218] on button "Close Box" at bounding box center [551, 224] width 50 height 18
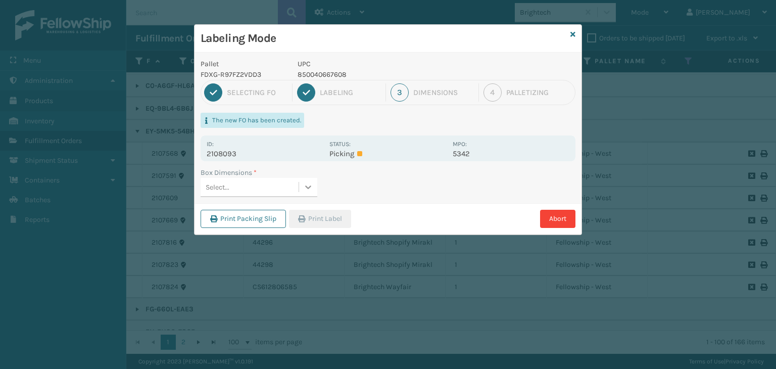
click at [306, 186] on icon at bounding box center [308, 187] width 10 height 10
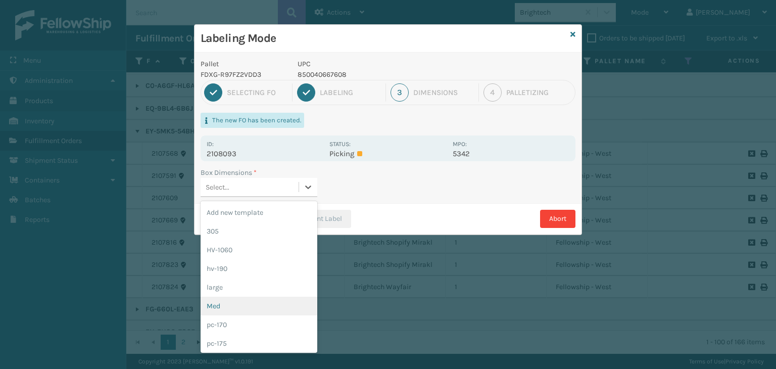
click at [263, 306] on div "Med" at bounding box center [259, 306] width 117 height 19
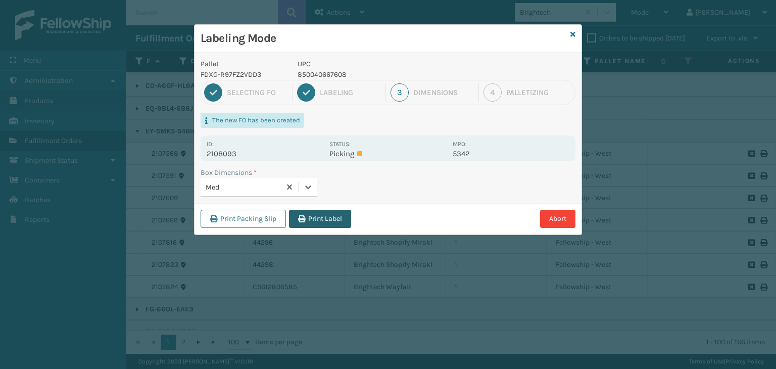
click at [318, 222] on button "Print Label" at bounding box center [320, 219] width 62 height 18
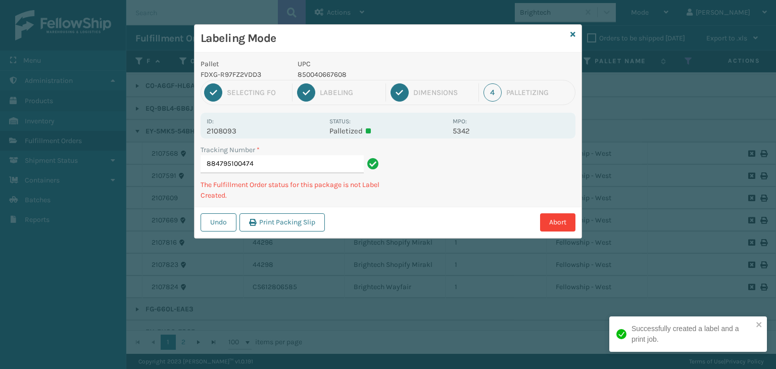
click at [570, 33] on div "Labeling Mode" at bounding box center [388, 39] width 387 height 28
click at [574, 33] on icon at bounding box center [572, 34] width 5 height 7
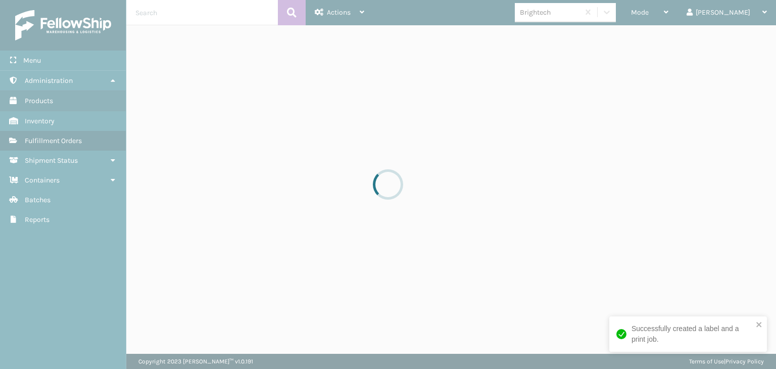
click at [688, 14] on div at bounding box center [388, 184] width 776 height 369
click at [687, 14] on div at bounding box center [388, 184] width 776 height 369
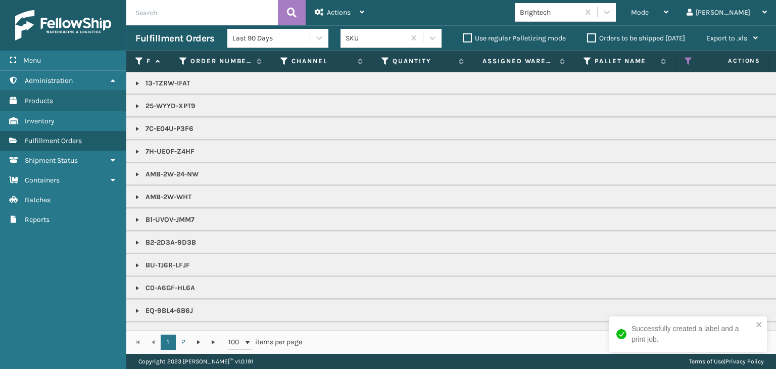
click at [668, 14] on div "Mode" at bounding box center [649, 12] width 37 height 25
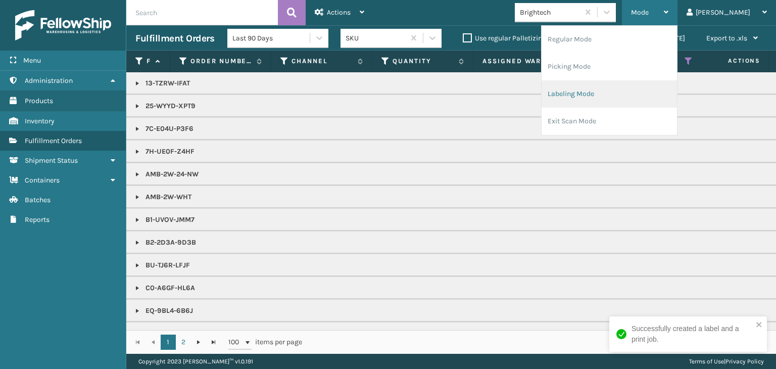
click at [659, 88] on li "Labeling Mode" at bounding box center [609, 93] width 135 height 27
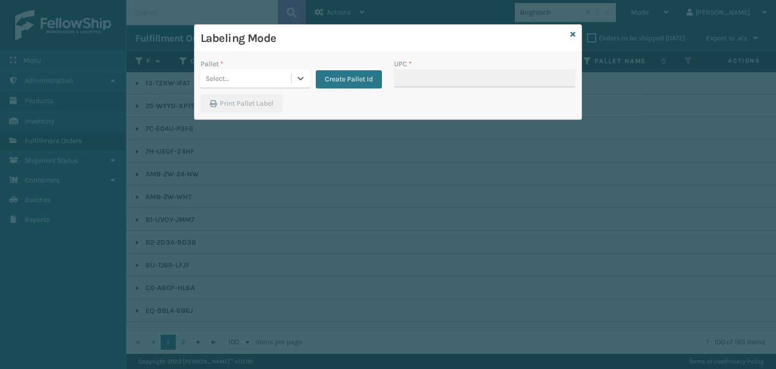
click at [252, 82] on div "Select..." at bounding box center [246, 78] width 90 height 17
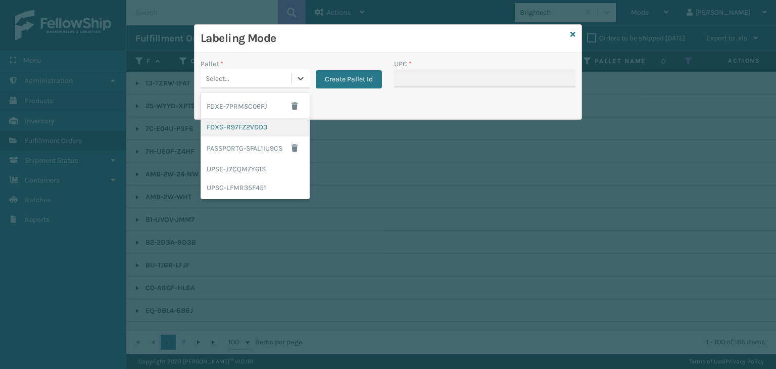
click at [252, 119] on div "FDXG-R97FZ2VDD3" at bounding box center [255, 127] width 109 height 19
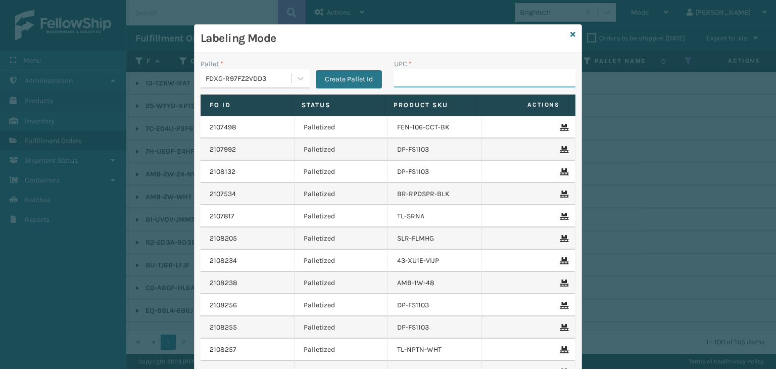
click at [416, 84] on input "UPC *" at bounding box center [484, 78] width 181 height 18
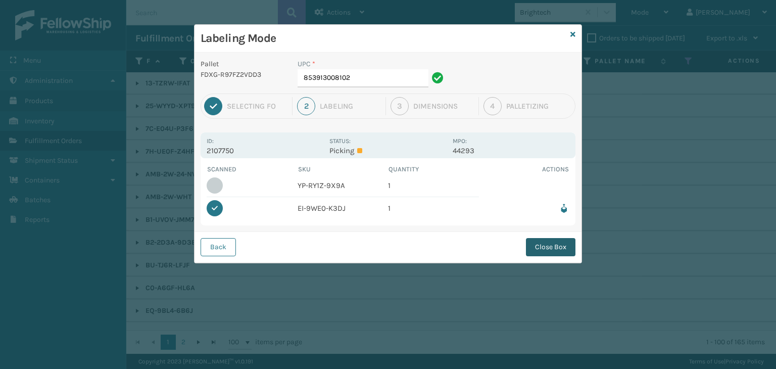
click at [536, 242] on button "Close Box" at bounding box center [551, 247] width 50 height 18
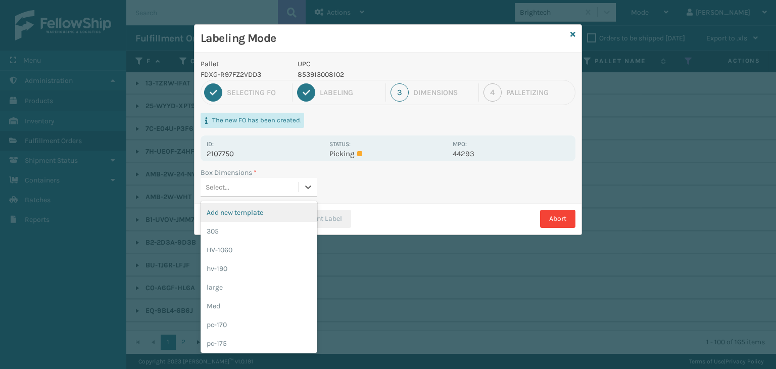
drag, startPoint x: 234, startPoint y: 188, endPoint x: 245, endPoint y: 187, distance: 10.7
click at [234, 187] on div "Select..." at bounding box center [250, 187] width 98 height 17
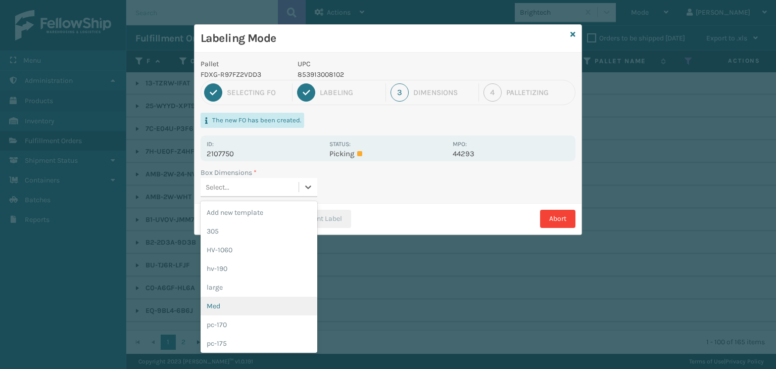
click at [246, 300] on div "Med" at bounding box center [259, 306] width 117 height 19
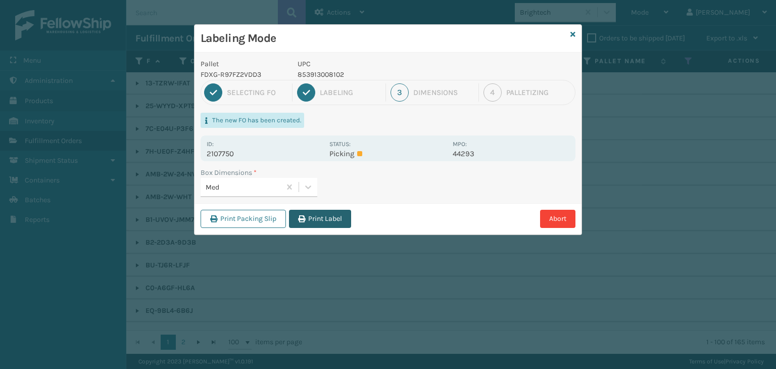
click at [330, 223] on button "Print Label" at bounding box center [320, 219] width 62 height 18
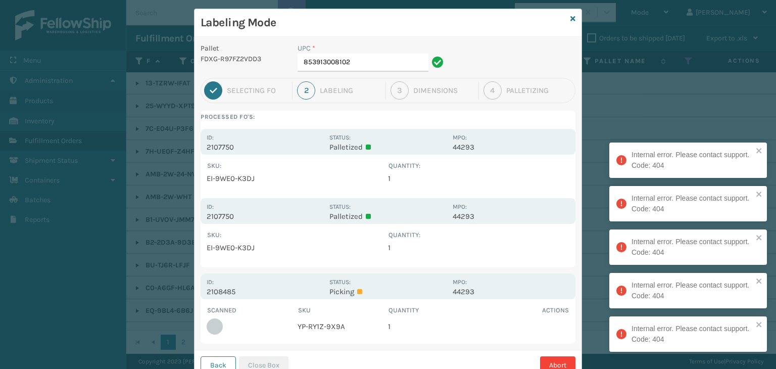
scroll to position [0, 0]
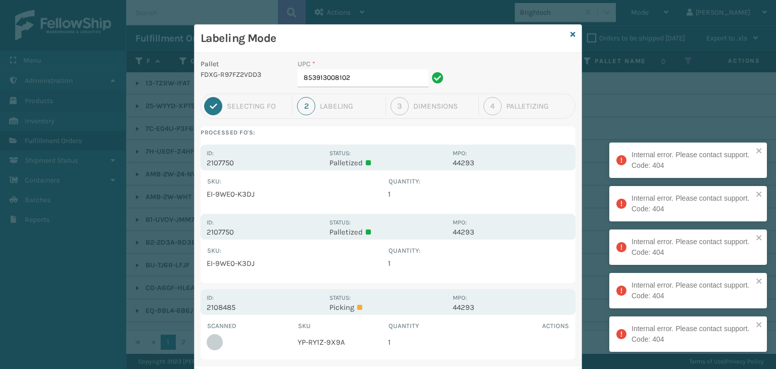
click at [566, 36] on div "Labeling Mode" at bounding box center [388, 39] width 387 height 28
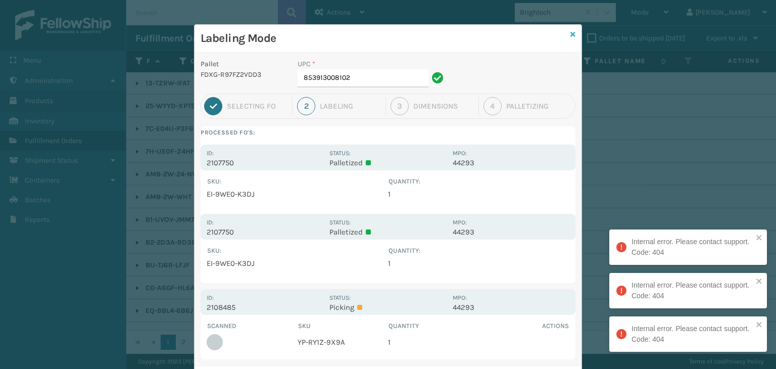
click at [570, 36] on icon at bounding box center [572, 34] width 5 height 7
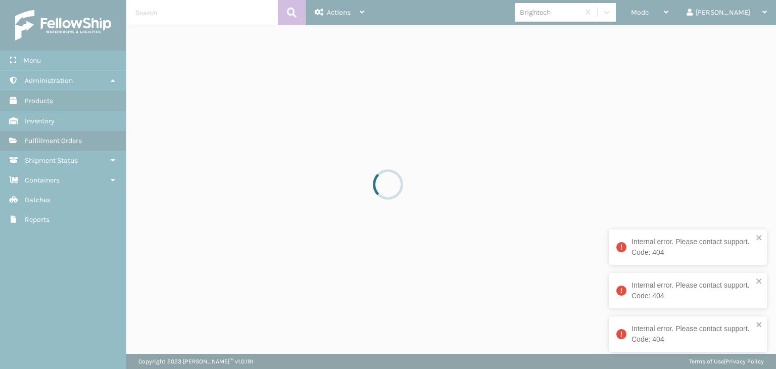
click at [683, 11] on div at bounding box center [388, 184] width 776 height 369
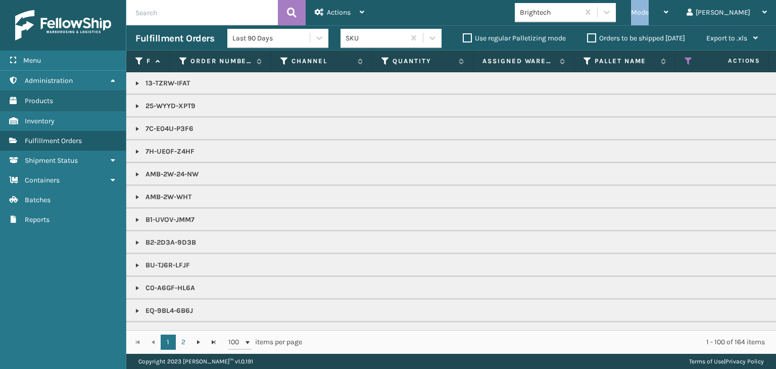
click at [649, 11] on span "Mode" at bounding box center [640, 12] width 18 height 9
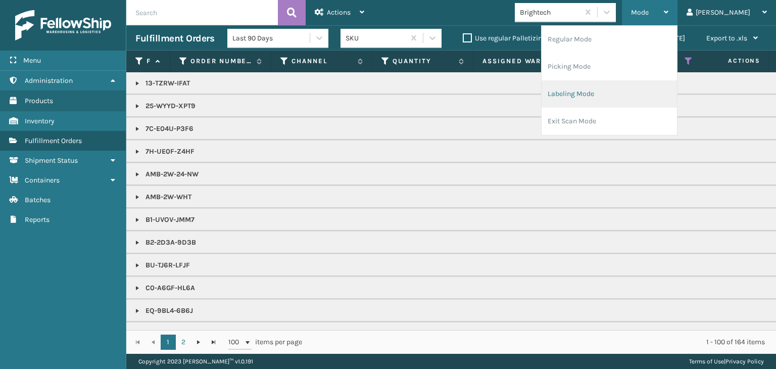
click at [639, 87] on li "Labeling Mode" at bounding box center [609, 93] width 135 height 27
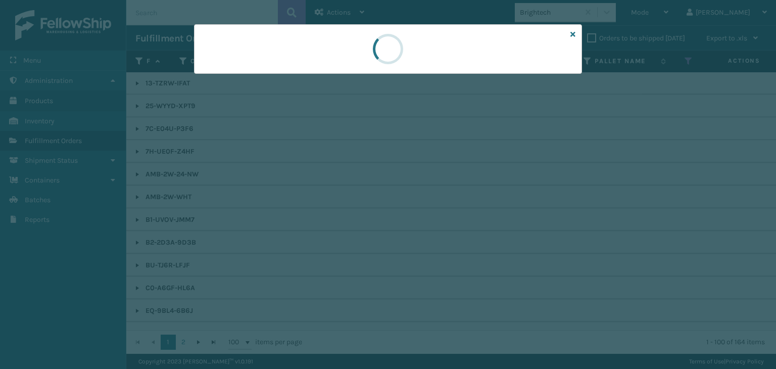
click at [252, 78] on div at bounding box center [388, 184] width 776 height 369
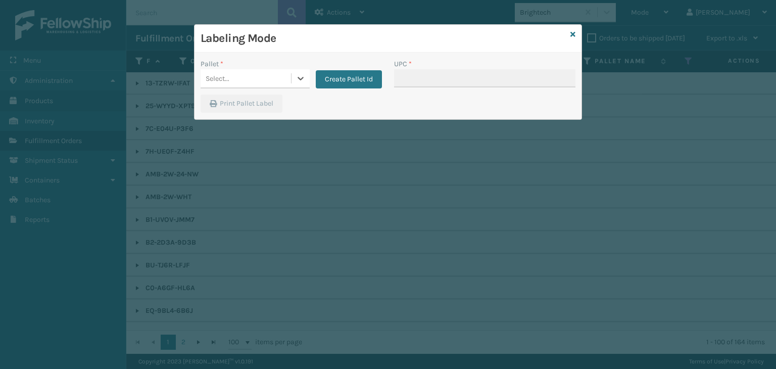
click at [251, 78] on div "Select..." at bounding box center [246, 78] width 90 height 17
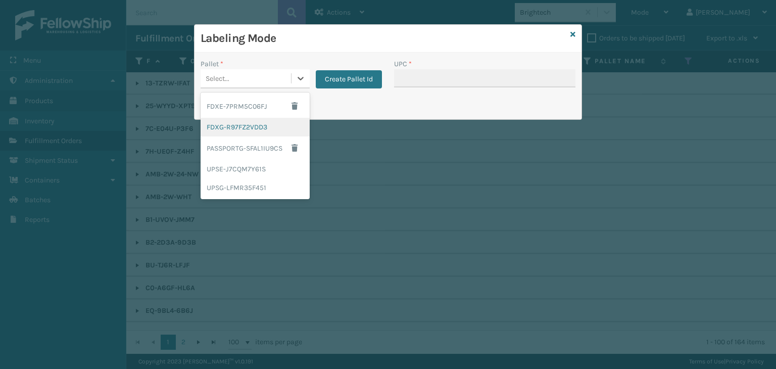
click at [249, 124] on div "FDXG-R97FZ2VDD3" at bounding box center [255, 127] width 109 height 19
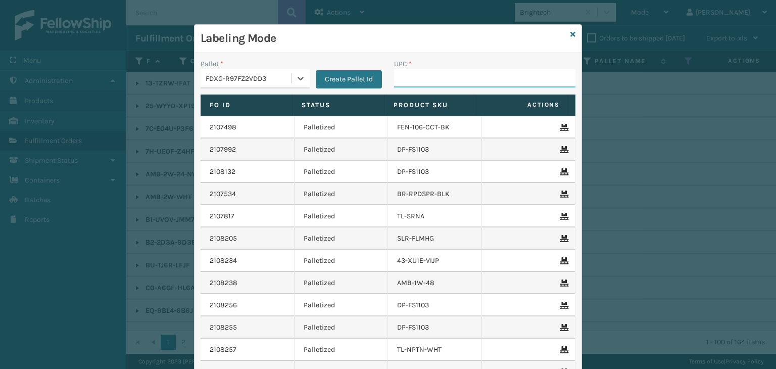
click at [415, 75] on input "UPC *" at bounding box center [484, 78] width 181 height 18
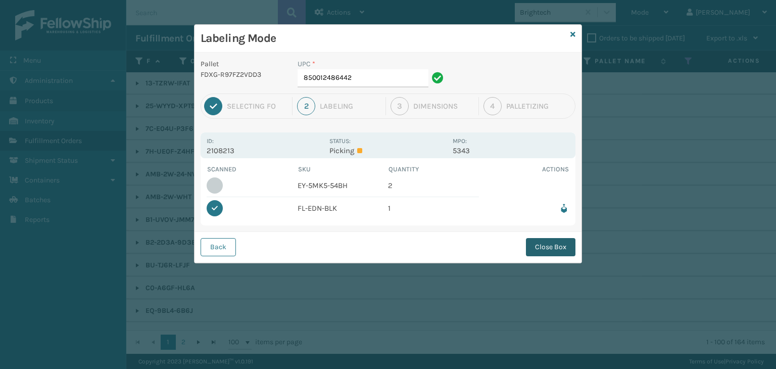
click at [557, 247] on button "Close Box" at bounding box center [551, 247] width 50 height 18
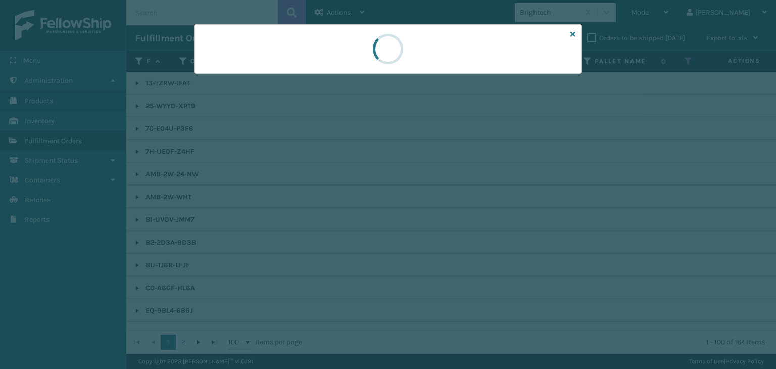
click at [557, 247] on div at bounding box center [388, 184] width 776 height 369
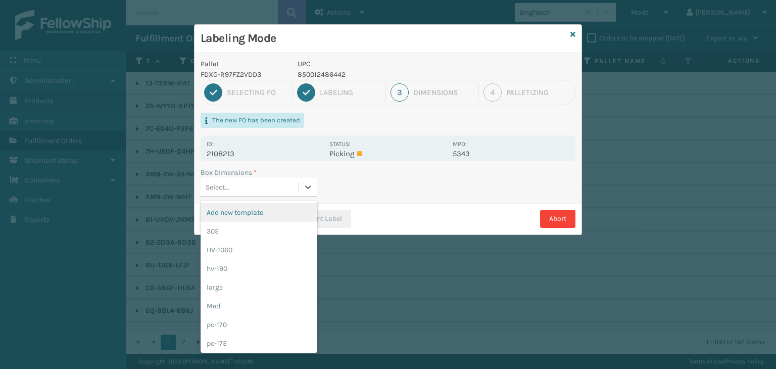
click at [277, 185] on div "Select..." at bounding box center [250, 187] width 98 height 17
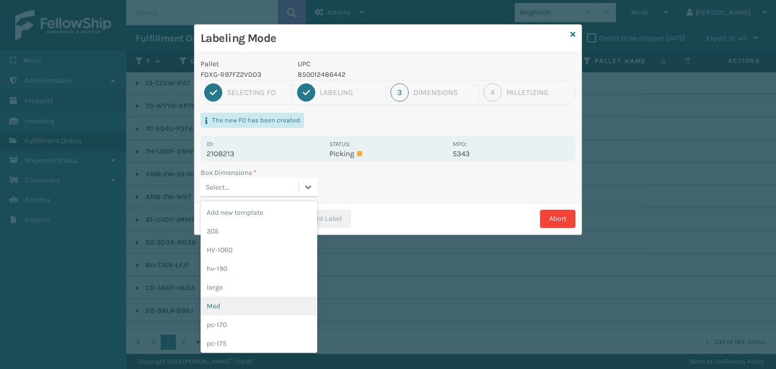
click at [268, 298] on div "Med" at bounding box center [259, 306] width 117 height 19
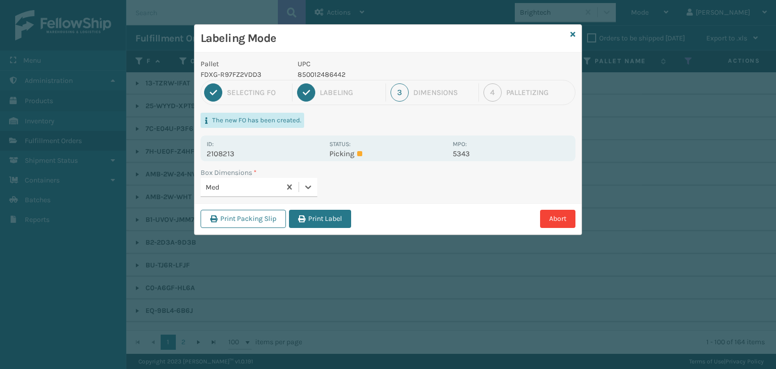
drag, startPoint x: 309, startPoint y: 222, endPoint x: 319, endPoint y: 226, distance: 10.6
click at [309, 221] on button "Print Label" at bounding box center [320, 219] width 62 height 18
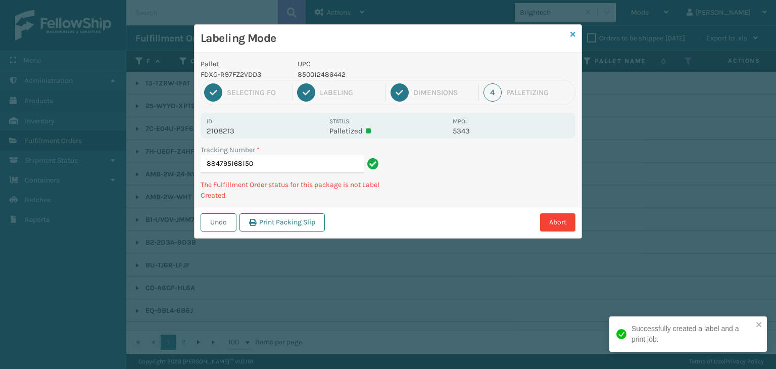
click at [572, 34] on icon at bounding box center [572, 34] width 5 height 7
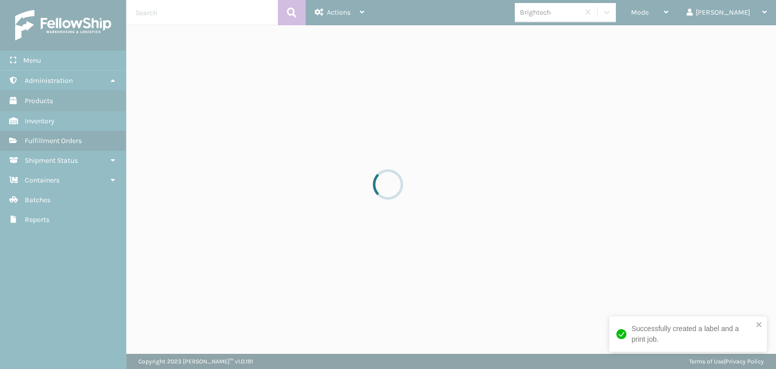
click at [674, 17] on div at bounding box center [388, 184] width 776 height 369
click at [675, 17] on div at bounding box center [388, 184] width 776 height 369
click at [678, 13] on div at bounding box center [388, 184] width 776 height 369
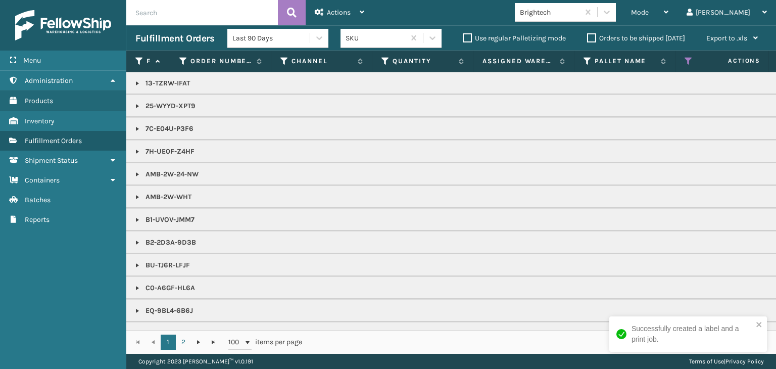
click at [649, 12] on span "Mode" at bounding box center [640, 12] width 18 height 9
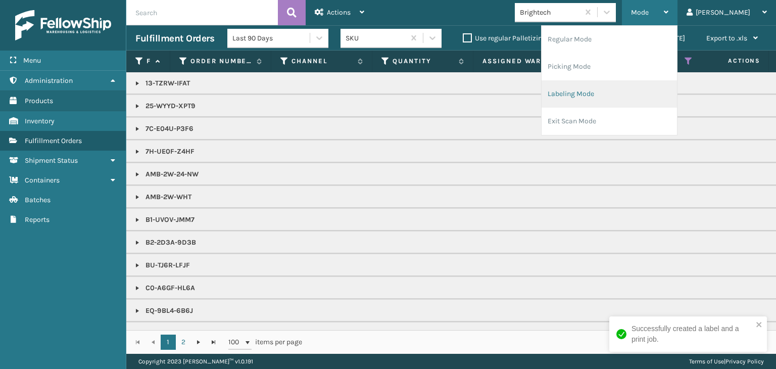
click at [628, 95] on li "Labeling Mode" at bounding box center [609, 93] width 135 height 27
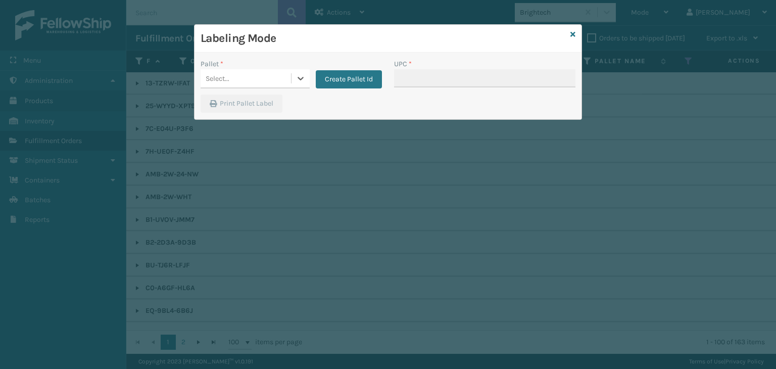
click at [255, 83] on div "Select..." at bounding box center [246, 78] width 90 height 17
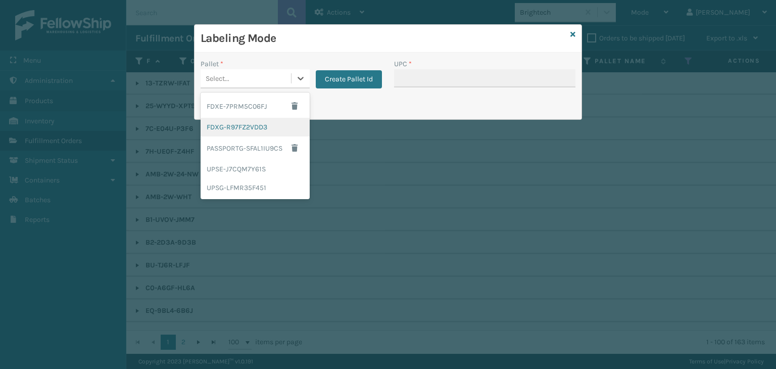
click at [244, 129] on div "FDXG-R97FZ2VDD3" at bounding box center [255, 127] width 109 height 19
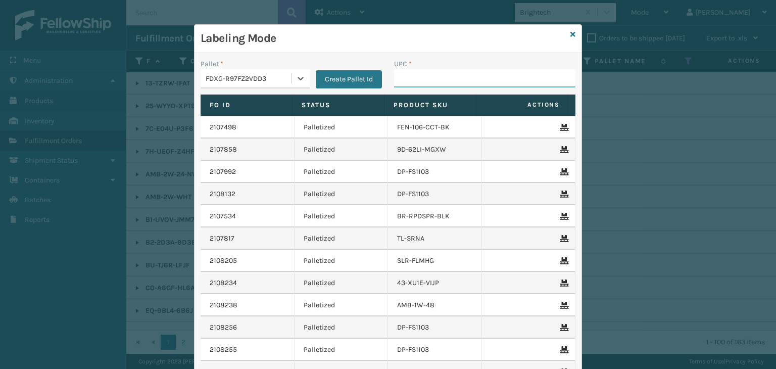
click at [420, 74] on input "UPC *" at bounding box center [484, 78] width 181 height 18
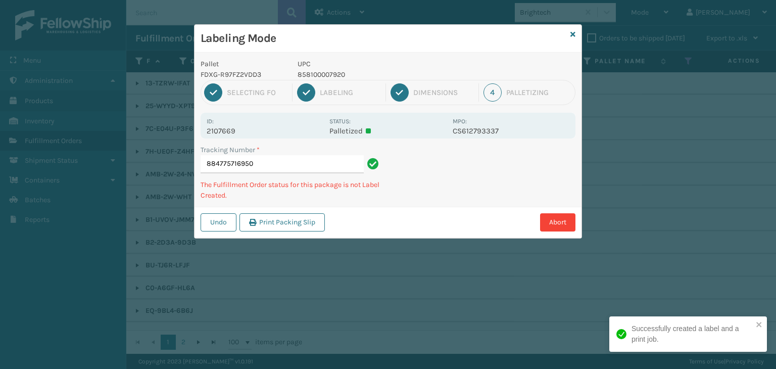
click at [336, 77] on p "858100007920" at bounding box center [372, 74] width 149 height 11
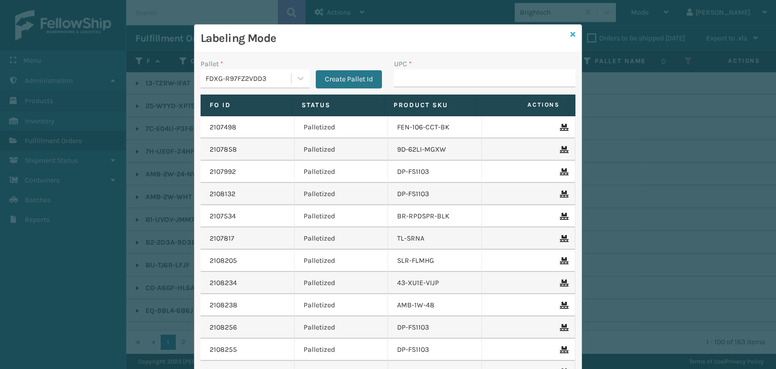
click at [570, 33] on icon at bounding box center [572, 34] width 5 height 7
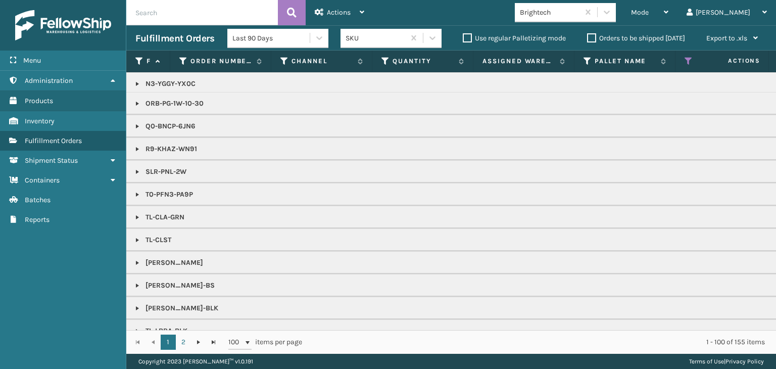
scroll to position [1085, 0]
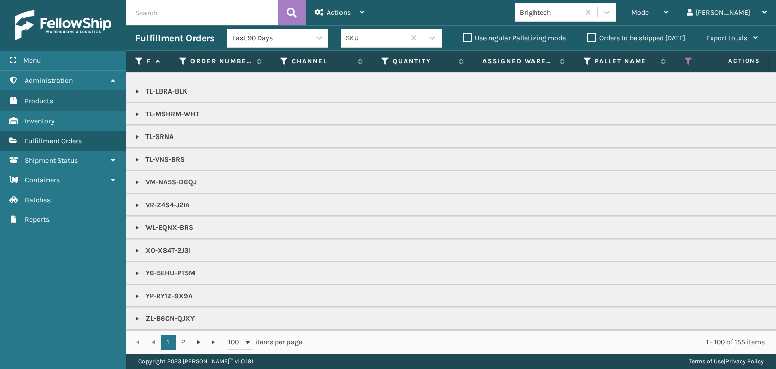
click at [139, 178] on link at bounding box center [137, 182] width 8 height 8
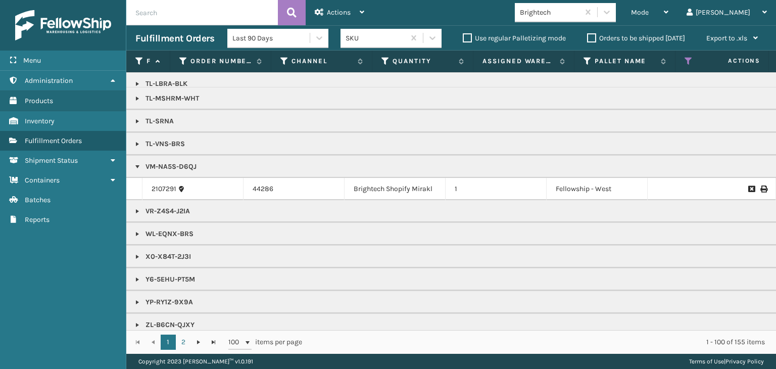
scroll to position [1106, 0]
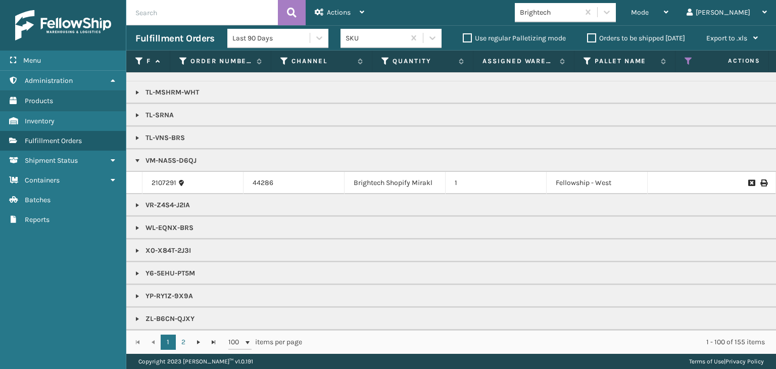
click at [135, 224] on link at bounding box center [137, 228] width 8 height 8
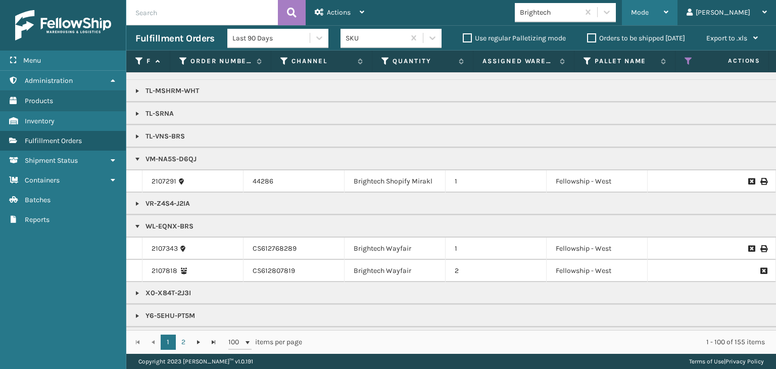
click at [649, 13] on span "Mode" at bounding box center [640, 12] width 18 height 9
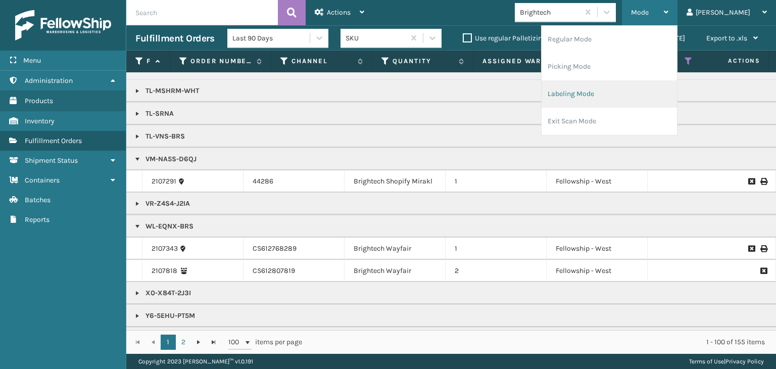
click at [651, 90] on li "Labeling Mode" at bounding box center [609, 93] width 135 height 27
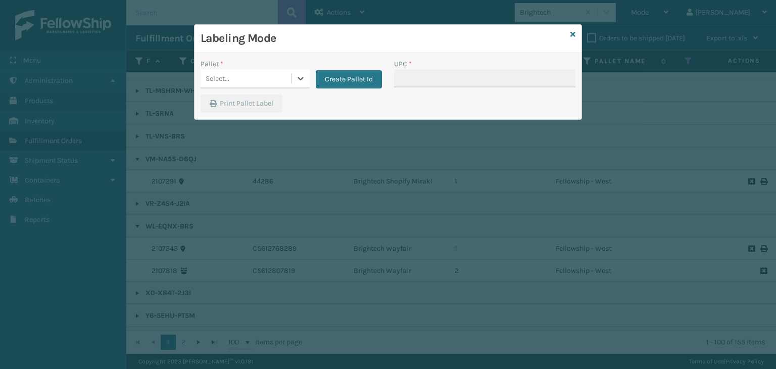
click at [251, 82] on div "Select..." at bounding box center [246, 78] width 90 height 17
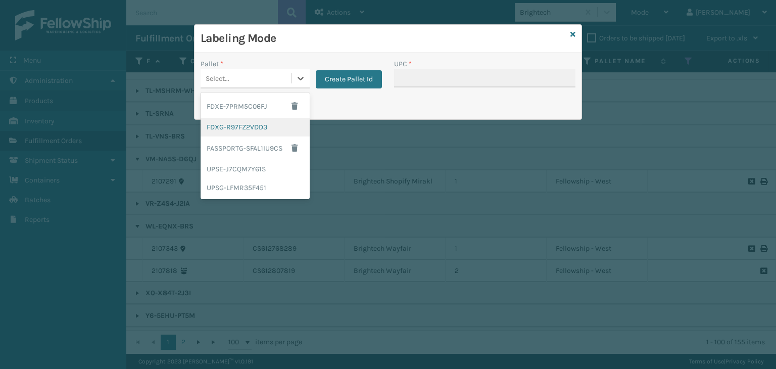
click at [261, 128] on div "FDXG-R97FZ2VDD3" at bounding box center [255, 127] width 109 height 19
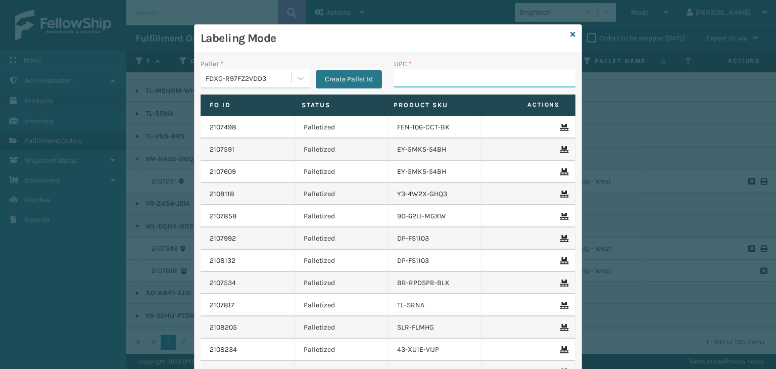
click at [402, 75] on input "UPC *" at bounding box center [484, 78] width 181 height 18
paste input "858100007920"
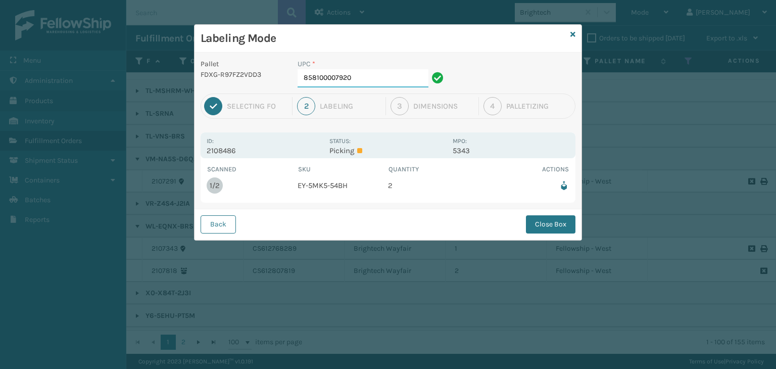
click at [364, 83] on input "858100007920" at bounding box center [363, 78] width 131 height 18
click at [552, 216] on button "Close Box" at bounding box center [551, 224] width 50 height 18
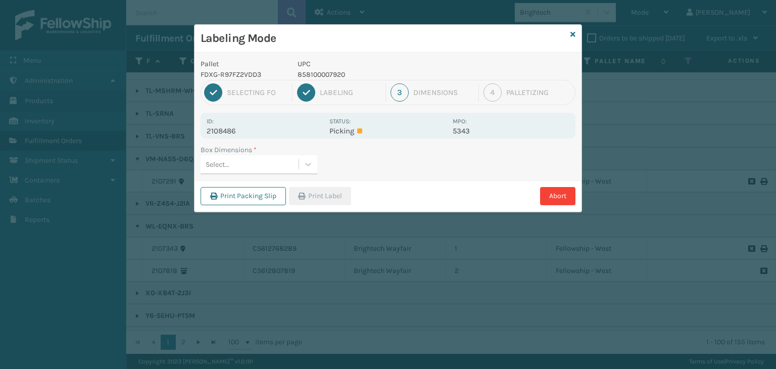
click at [262, 164] on div "Select..." at bounding box center [250, 164] width 98 height 17
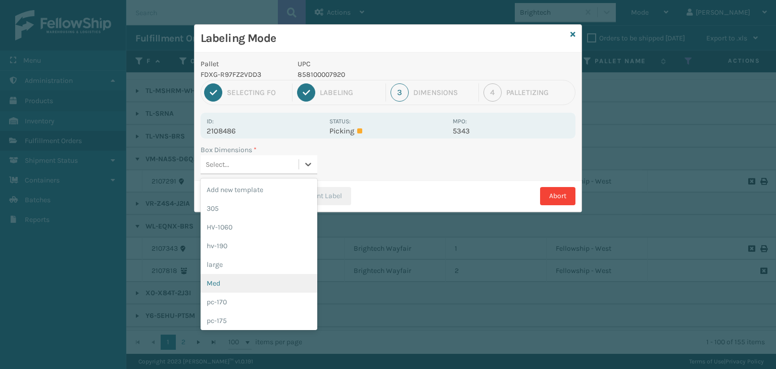
click at [257, 281] on div "Med" at bounding box center [259, 283] width 117 height 19
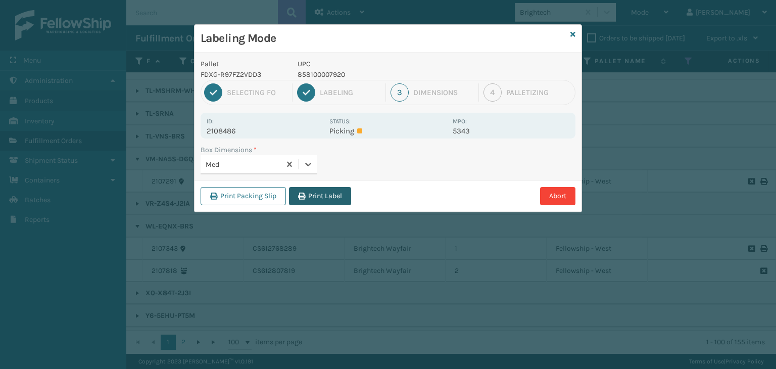
click at [331, 199] on button "Print Label" at bounding box center [320, 196] width 62 height 18
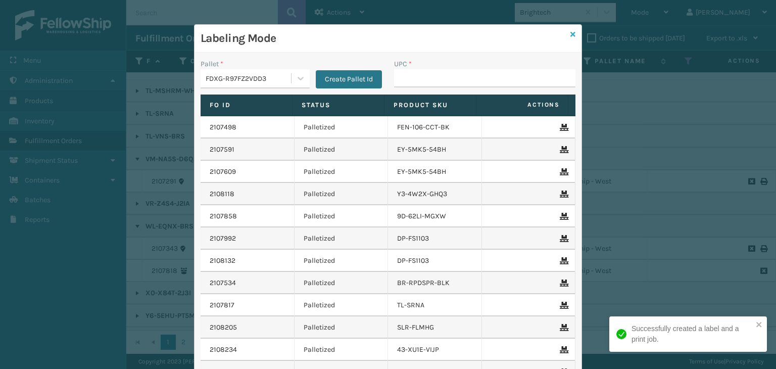
click at [570, 37] on icon at bounding box center [572, 34] width 5 height 7
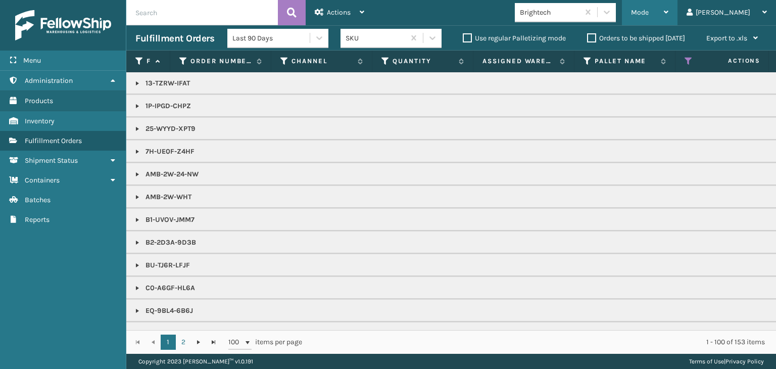
click at [668, 17] on div "Mode" at bounding box center [649, 12] width 37 height 25
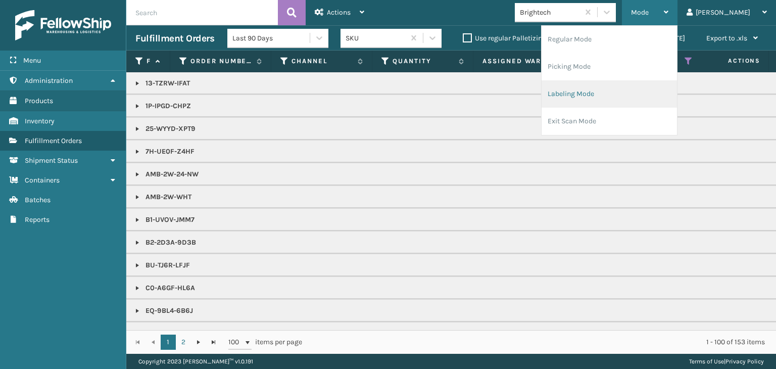
click at [616, 101] on li "Labeling Mode" at bounding box center [609, 93] width 135 height 27
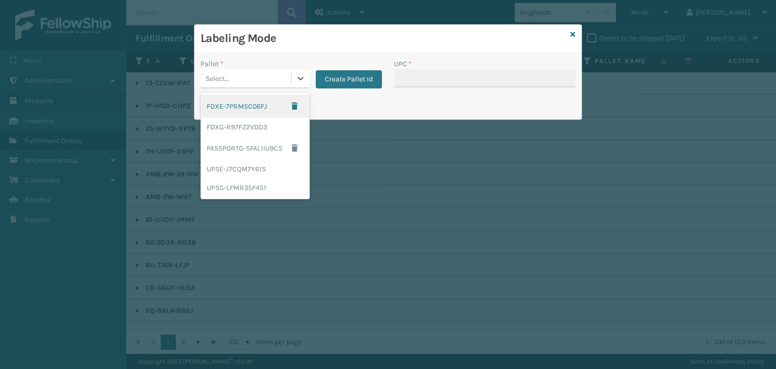
click at [235, 78] on div "Select..." at bounding box center [246, 78] width 90 height 17
click at [249, 130] on div "FDXG-R97FZ2VDD3" at bounding box center [255, 127] width 109 height 19
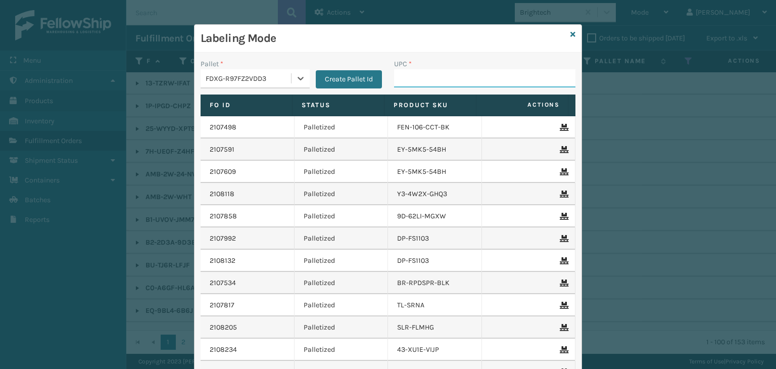
click at [410, 70] on input "UPC *" at bounding box center [484, 78] width 181 height 18
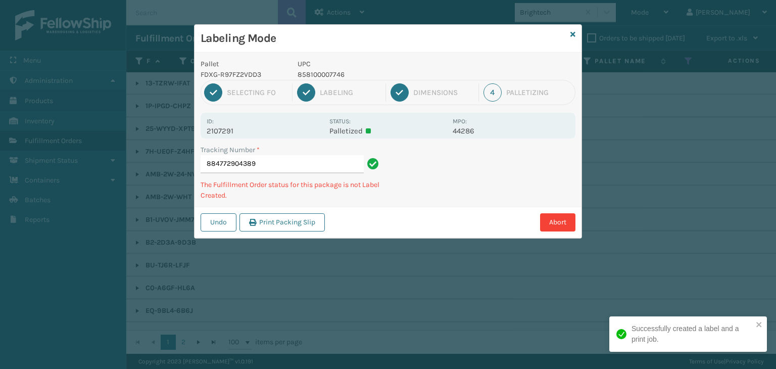
click at [333, 67] on p "UPC" at bounding box center [372, 64] width 149 height 11
click at [336, 77] on p "858100007746" at bounding box center [372, 74] width 149 height 11
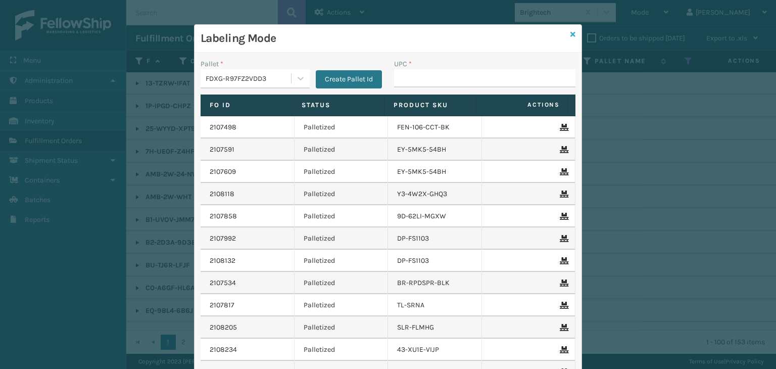
click at [570, 31] on icon at bounding box center [572, 34] width 5 height 7
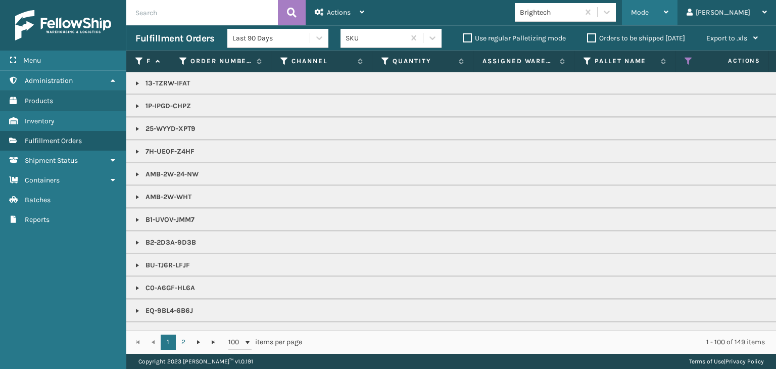
click at [668, 12] on div "Mode" at bounding box center [649, 12] width 37 height 25
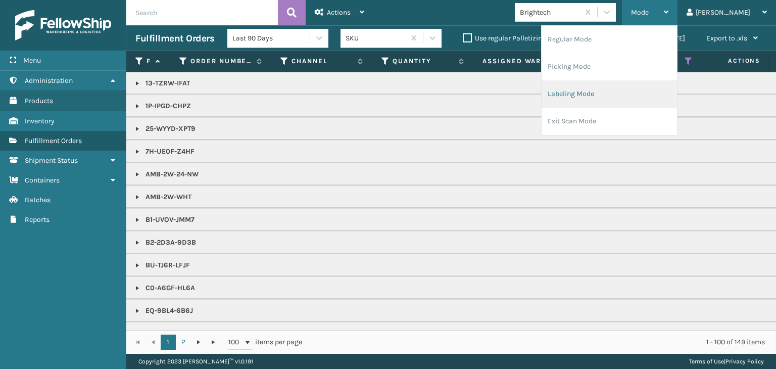
click at [658, 90] on li "Labeling Mode" at bounding box center [609, 93] width 135 height 27
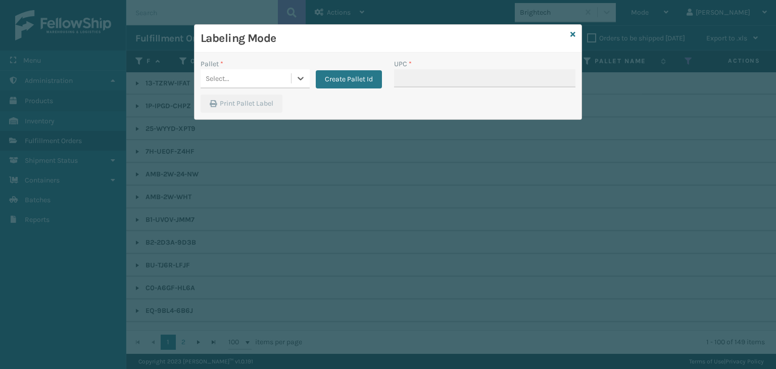
click at [261, 81] on div "Select..." at bounding box center [246, 78] width 90 height 17
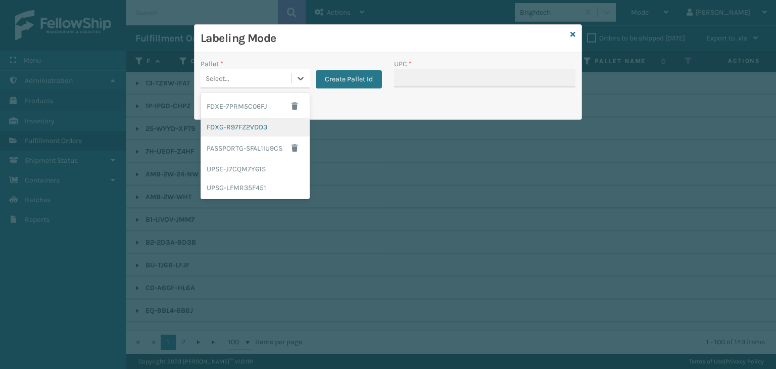
click at [261, 121] on div "FDXG-R97FZ2VDD3" at bounding box center [255, 127] width 109 height 19
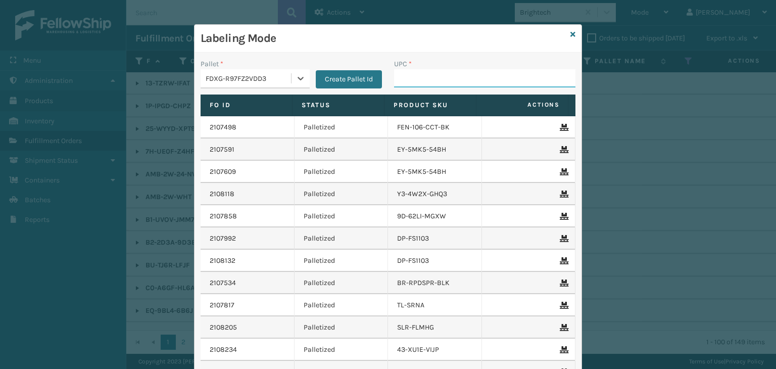
click at [403, 80] on input "UPC *" at bounding box center [484, 78] width 181 height 18
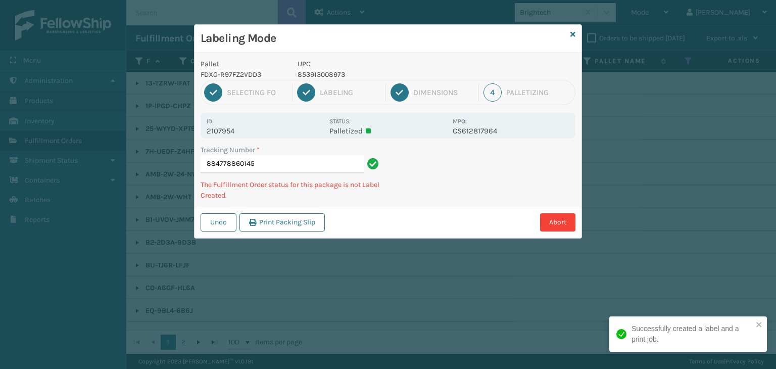
click at [303, 79] on p "853913008973" at bounding box center [372, 74] width 149 height 11
click at [311, 73] on p "850040667011" at bounding box center [372, 74] width 149 height 11
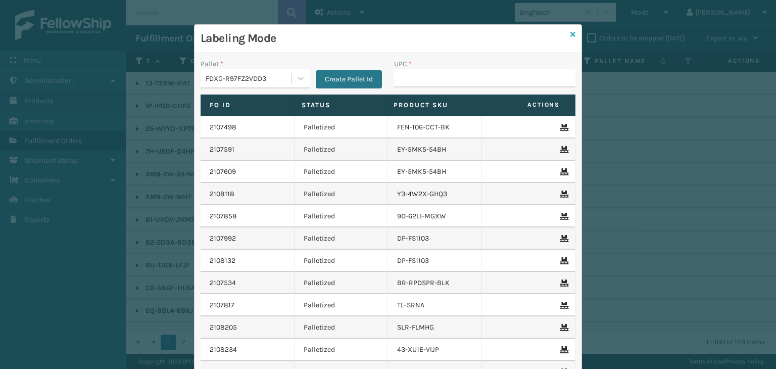
click at [570, 33] on icon at bounding box center [572, 34] width 5 height 7
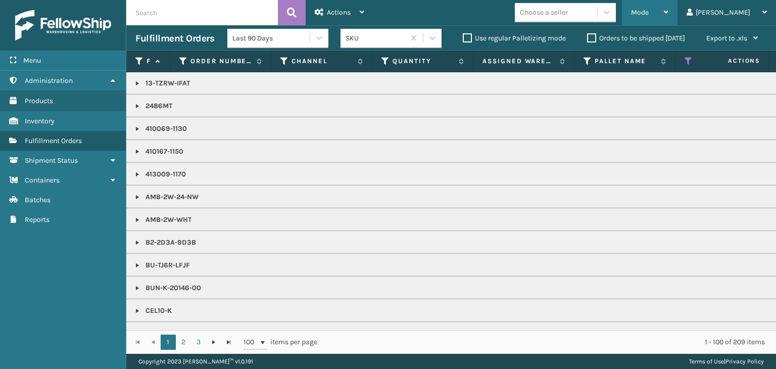
click at [668, 3] on div "Mode" at bounding box center [649, 12] width 37 height 25
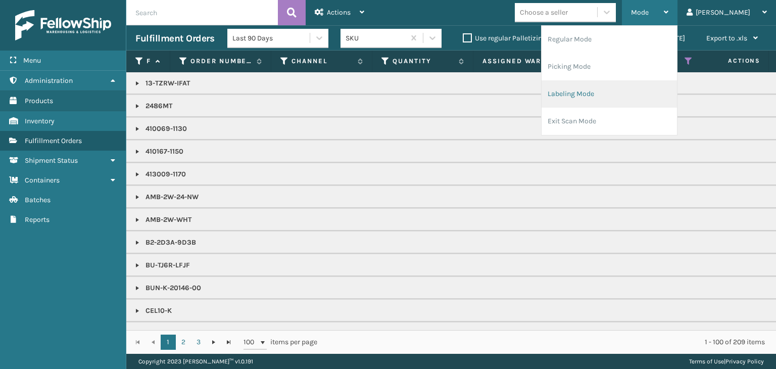
click at [671, 82] on li "Labeling Mode" at bounding box center [609, 93] width 135 height 27
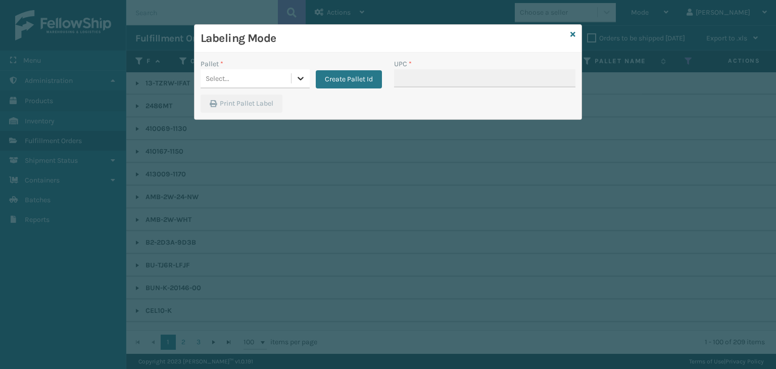
click at [293, 75] on div at bounding box center [301, 78] width 18 height 18
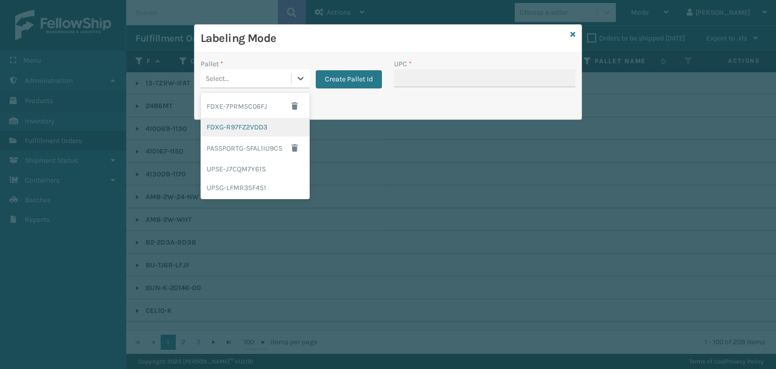
click at [265, 120] on div "FDXG-R97FZ2VDD3" at bounding box center [255, 127] width 109 height 19
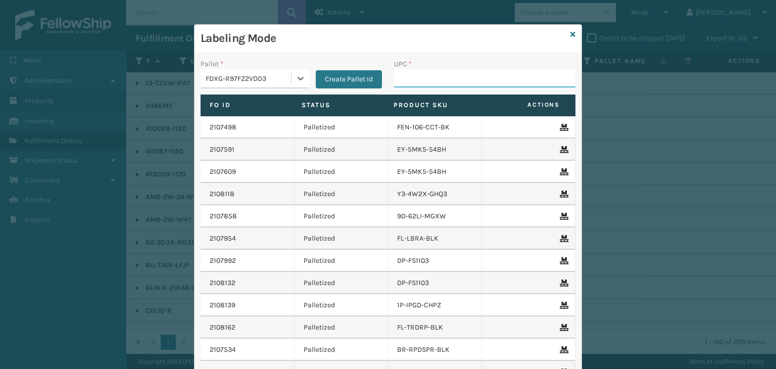
click at [429, 75] on input "UPC *" at bounding box center [484, 78] width 181 height 18
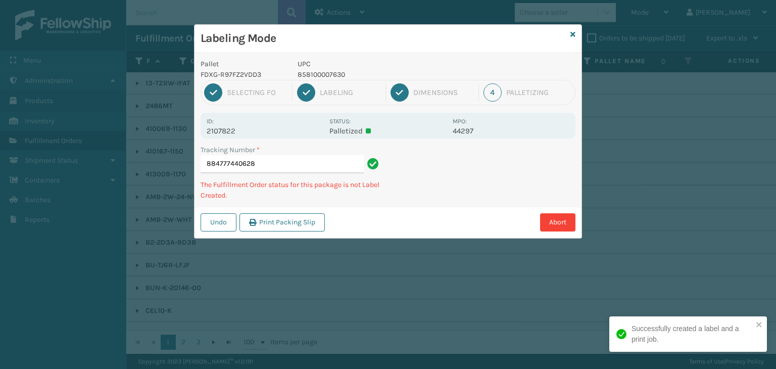
click at [326, 76] on p "858100007630" at bounding box center [372, 74] width 149 height 11
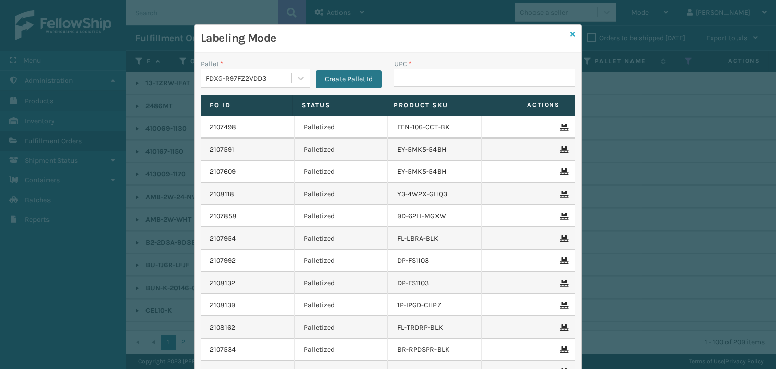
click at [570, 33] on icon at bounding box center [572, 34] width 5 height 7
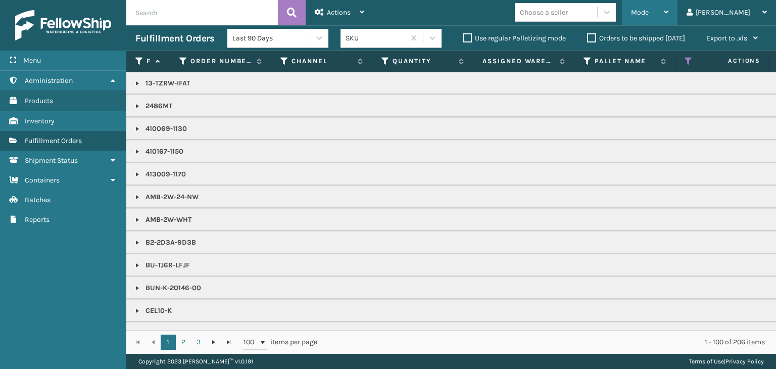
click at [668, 19] on div "Mode" at bounding box center [649, 12] width 37 height 25
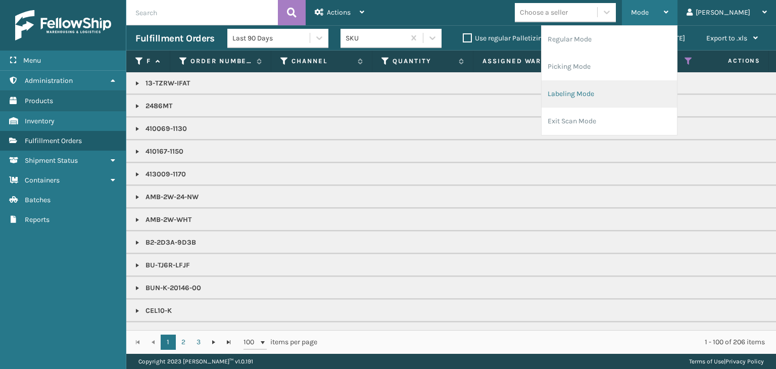
click at [625, 98] on li "Labeling Mode" at bounding box center [609, 93] width 135 height 27
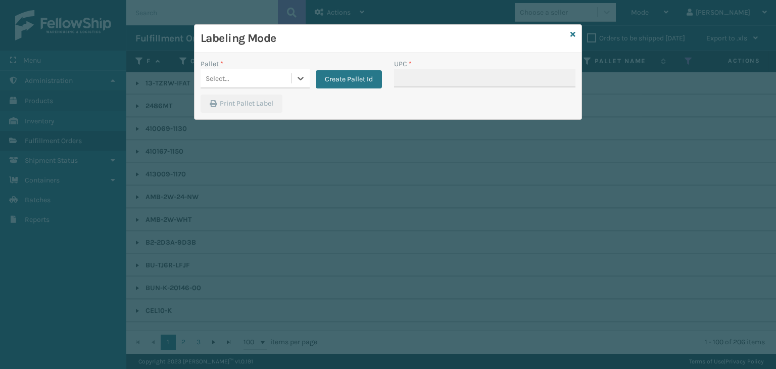
click at [254, 77] on div "Select..." at bounding box center [246, 78] width 90 height 17
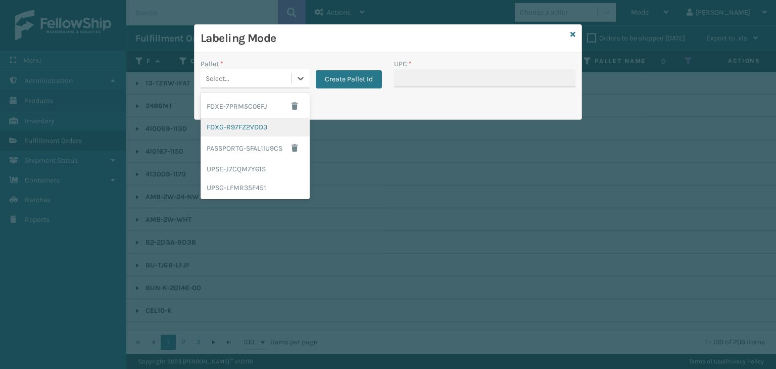
click at [258, 122] on div "FDXG-R97FZ2VDD3" at bounding box center [255, 127] width 109 height 19
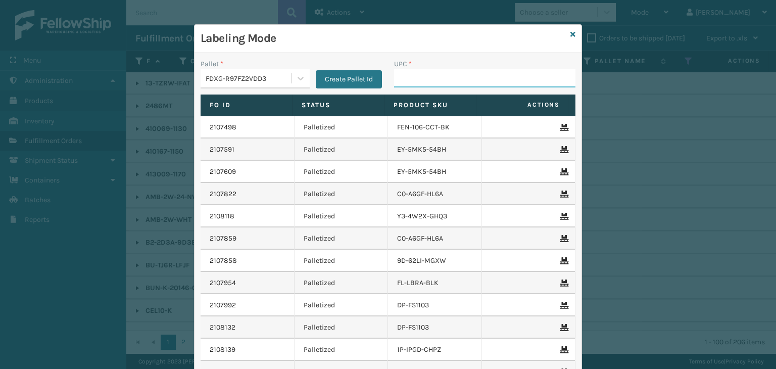
drag, startPoint x: 411, startPoint y: 74, endPoint x: 426, endPoint y: 63, distance: 18.1
click at [413, 73] on input "UPC *" at bounding box center [484, 78] width 181 height 18
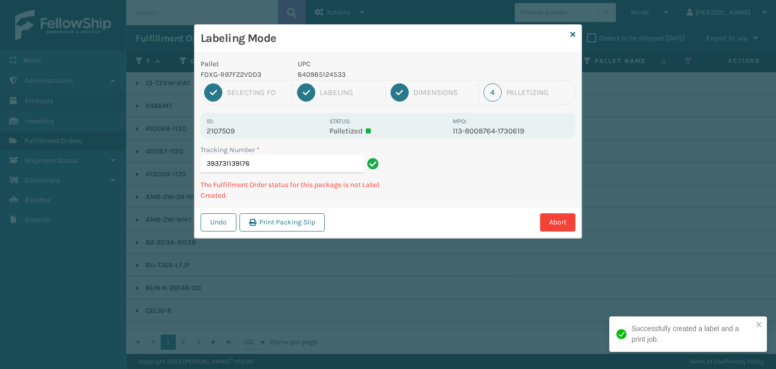
click at [323, 73] on p "840985124533" at bounding box center [372, 74] width 149 height 11
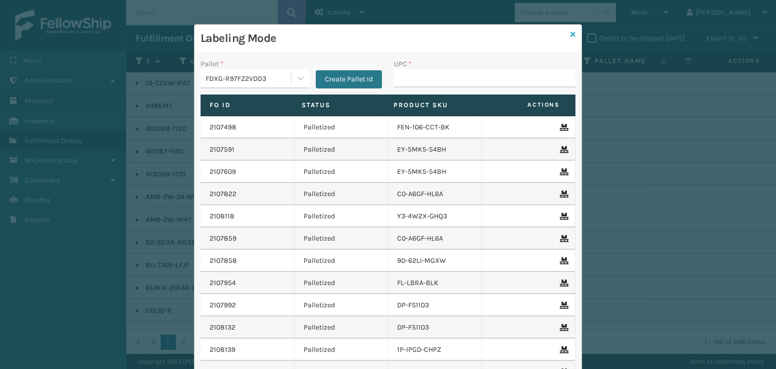
click at [570, 34] on icon at bounding box center [572, 34] width 5 height 7
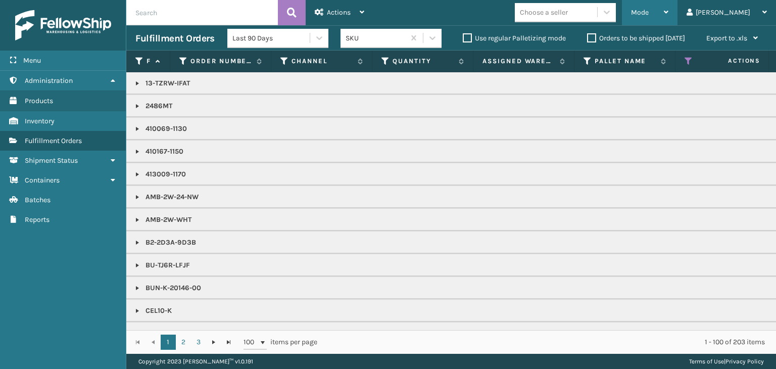
click at [668, 14] on div "Mode" at bounding box center [649, 12] width 37 height 25
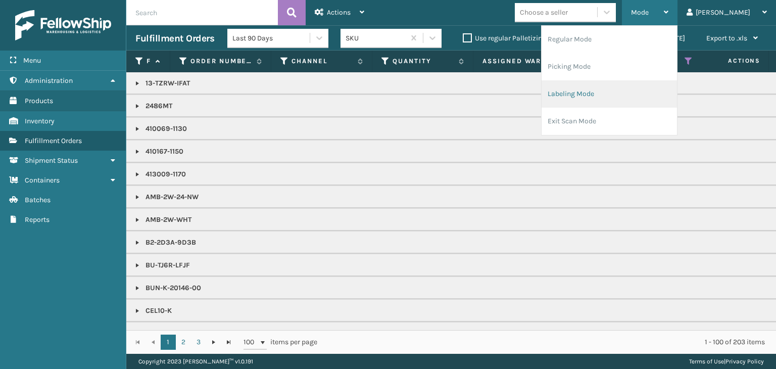
click at [649, 79] on ul "Regular Mode Picking Mode Labeling Mode Exit Scan Mode" at bounding box center [609, 80] width 135 height 109
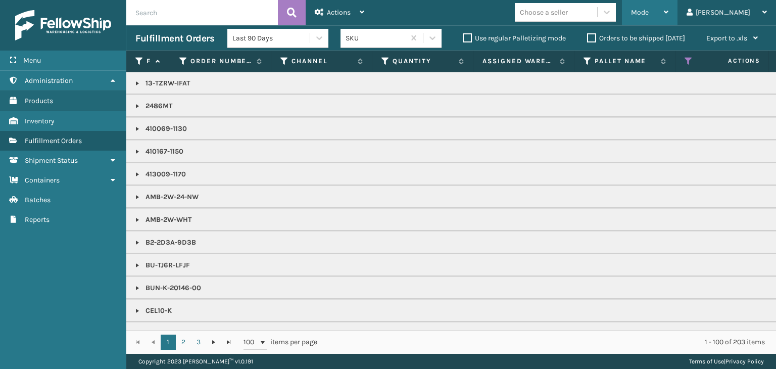
click at [668, 22] on div "Mode" at bounding box center [649, 12] width 37 height 25
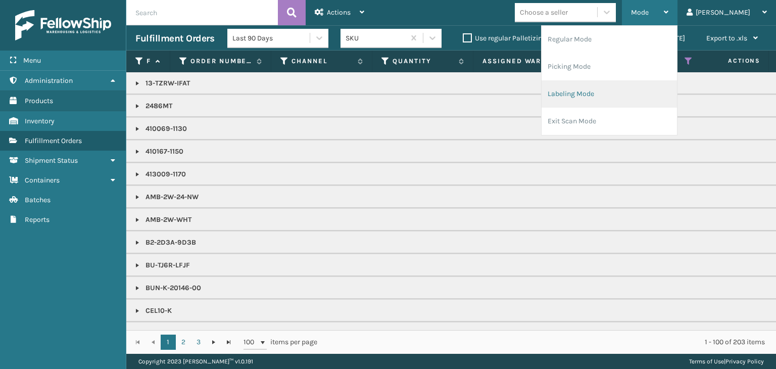
click at [658, 98] on li "Labeling Mode" at bounding box center [609, 93] width 135 height 27
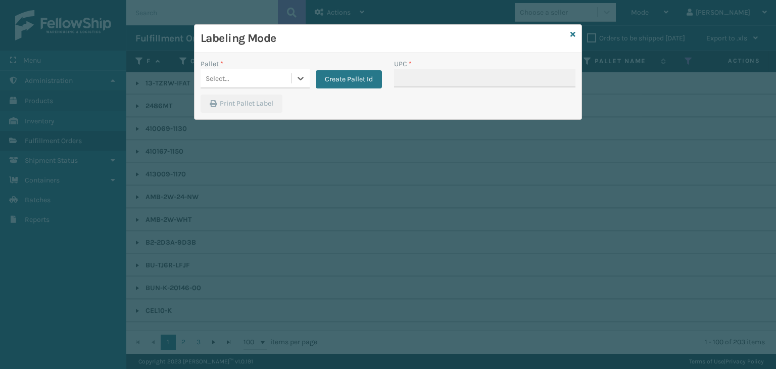
click at [281, 77] on div "Select..." at bounding box center [246, 78] width 90 height 17
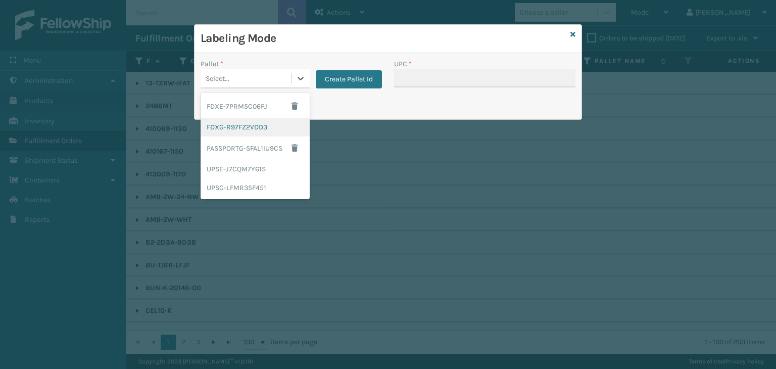
click at [257, 122] on div "FDXG-R97FZ2VDD3" at bounding box center [255, 127] width 109 height 19
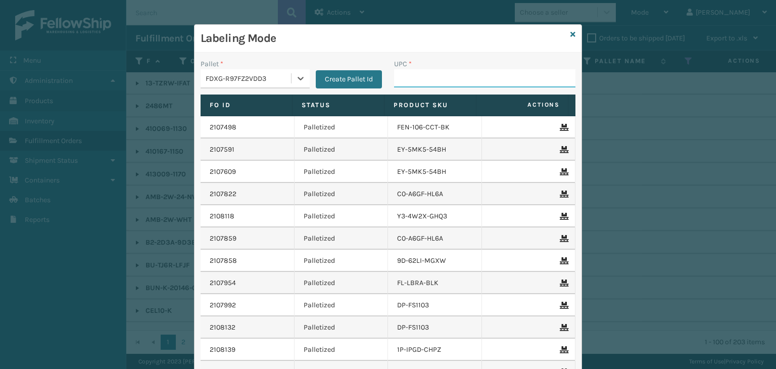
drag, startPoint x: 408, startPoint y: 86, endPoint x: 418, endPoint y: 91, distance: 12.0
click at [408, 86] on input "UPC *" at bounding box center [484, 78] width 181 height 18
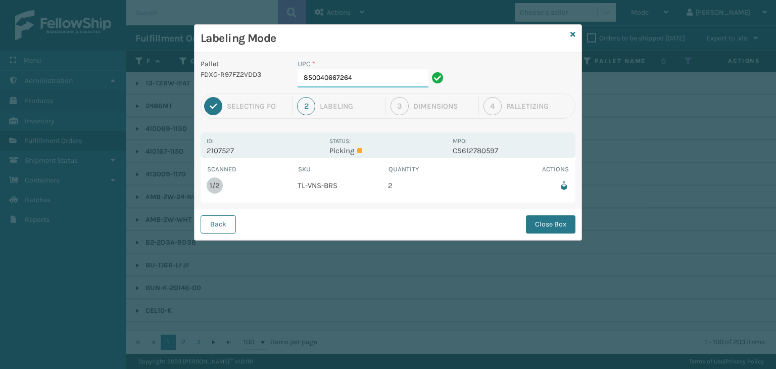
click at [402, 78] on input "850040667264" at bounding box center [363, 78] width 131 height 18
click at [560, 220] on button "Close Box" at bounding box center [551, 224] width 50 height 18
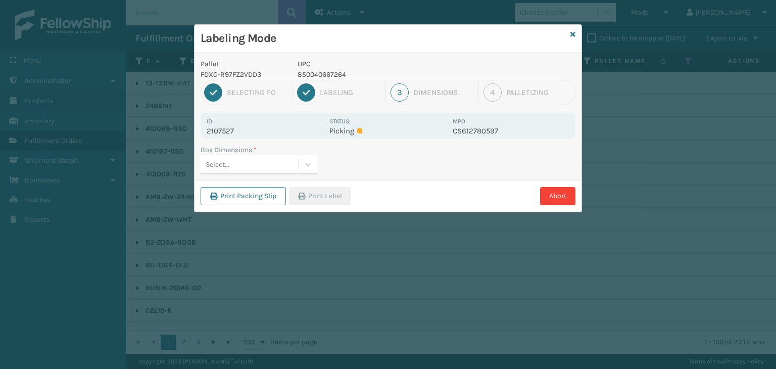
click at [263, 162] on div "Select..." at bounding box center [250, 164] width 98 height 17
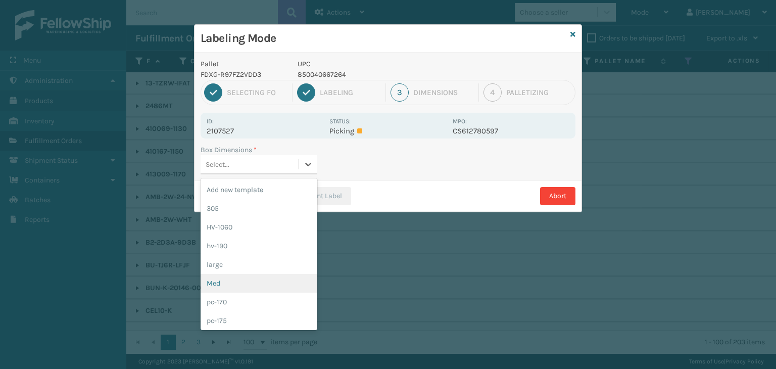
click at [251, 277] on div "Med" at bounding box center [259, 283] width 117 height 19
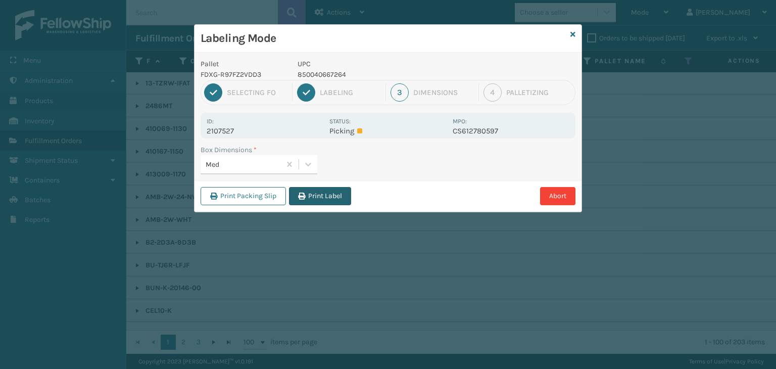
click at [317, 195] on button "Print Label" at bounding box center [320, 196] width 62 height 18
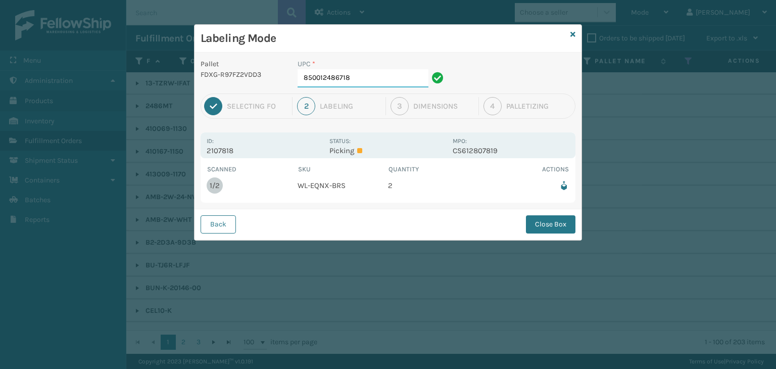
click at [388, 78] on input "850012486718" at bounding box center [363, 78] width 131 height 18
click at [556, 216] on div "Back Close Box" at bounding box center [388, 224] width 387 height 31
click at [554, 221] on button "Close Box" at bounding box center [551, 224] width 50 height 18
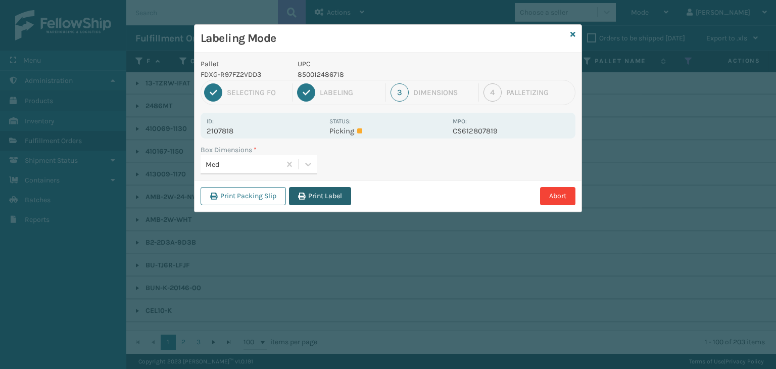
click at [329, 201] on button "Print Label" at bounding box center [320, 196] width 62 height 18
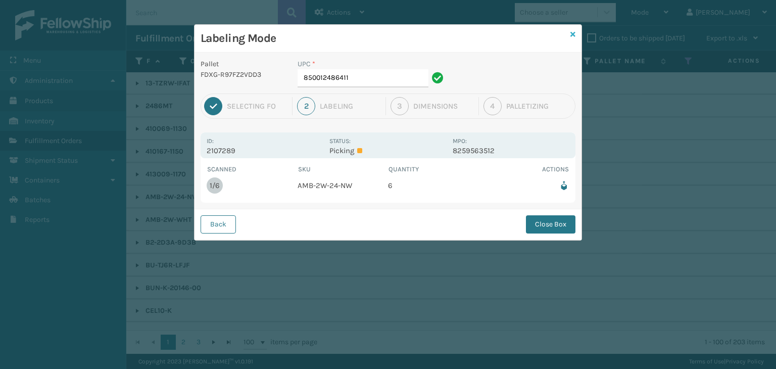
click at [572, 31] on icon at bounding box center [572, 34] width 5 height 7
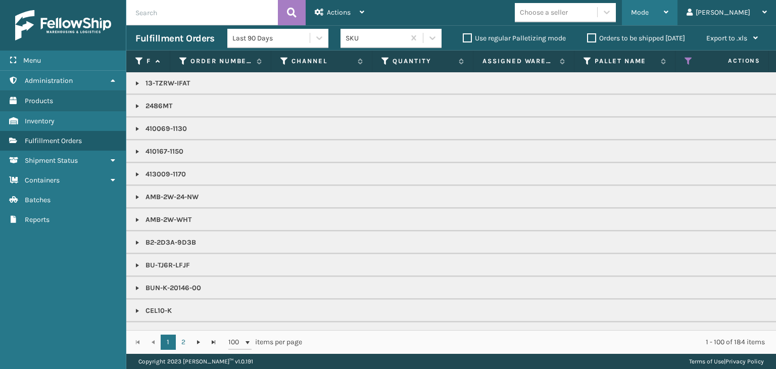
click at [649, 9] on span "Mode" at bounding box center [640, 12] width 18 height 9
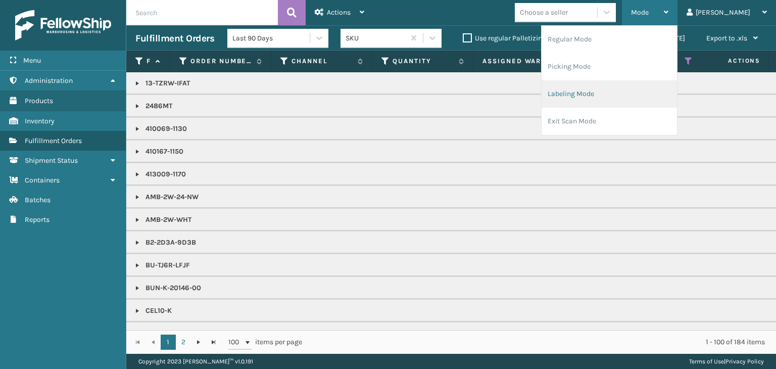
click at [641, 81] on li "Labeling Mode" at bounding box center [609, 93] width 135 height 27
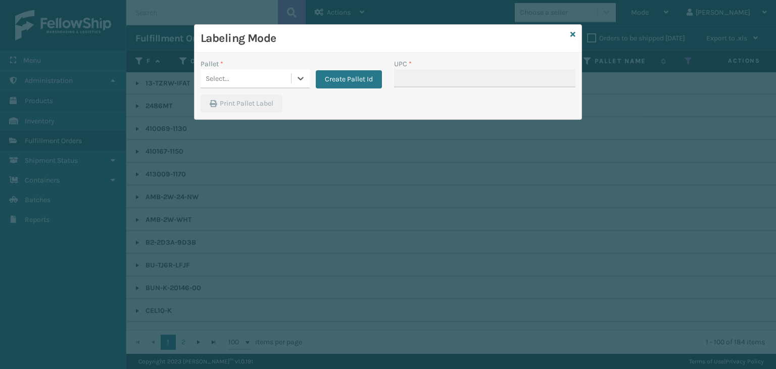
click at [234, 78] on div "Select..." at bounding box center [246, 78] width 90 height 17
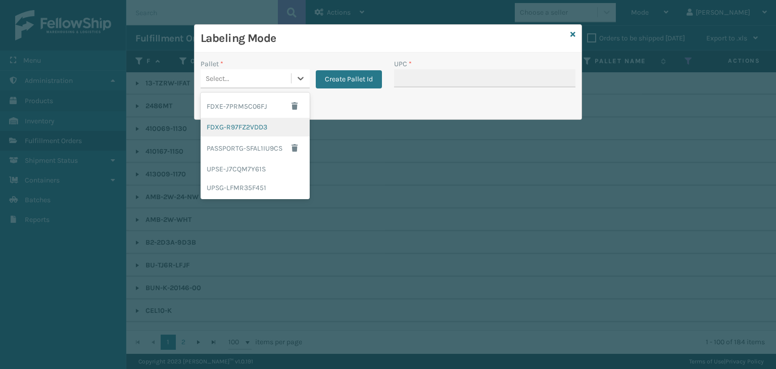
click at [258, 125] on div "FDXG-R97FZ2VDD3" at bounding box center [255, 127] width 109 height 19
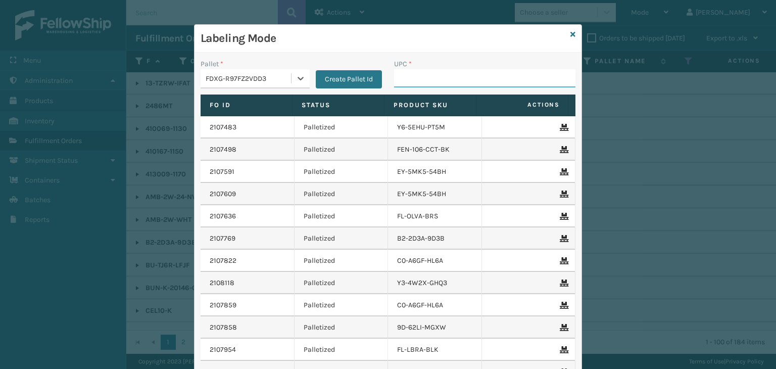
click at [429, 79] on input "UPC *" at bounding box center [484, 78] width 181 height 18
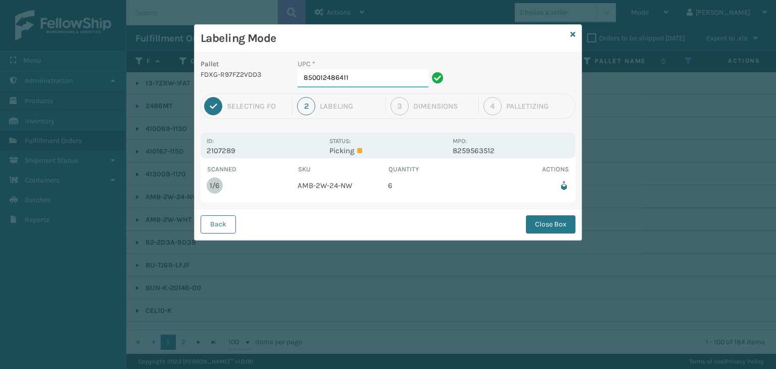
click at [348, 79] on input "850012486411" at bounding box center [363, 78] width 131 height 18
click at [556, 214] on div "Back Close Box" at bounding box center [388, 224] width 387 height 31
click at [559, 220] on button "Close Box" at bounding box center [551, 224] width 50 height 18
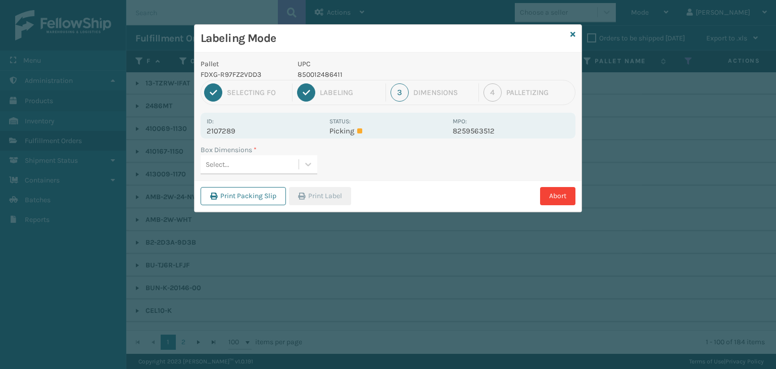
click at [267, 154] on div "Box Dimensions *" at bounding box center [259, 149] width 117 height 11
click at [246, 156] on div "Select..." at bounding box center [250, 164] width 98 height 17
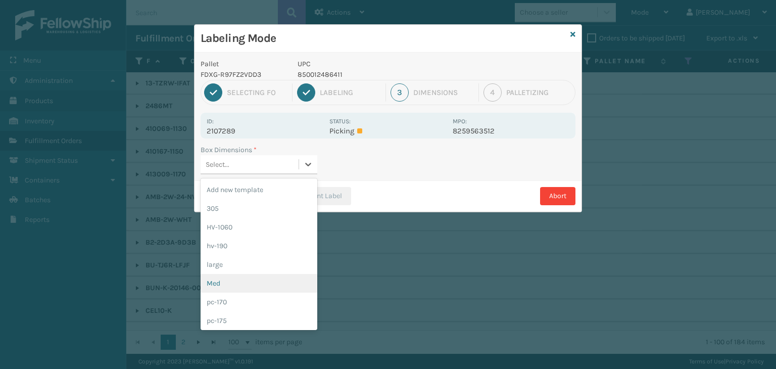
click at [243, 277] on div "Med" at bounding box center [259, 283] width 117 height 19
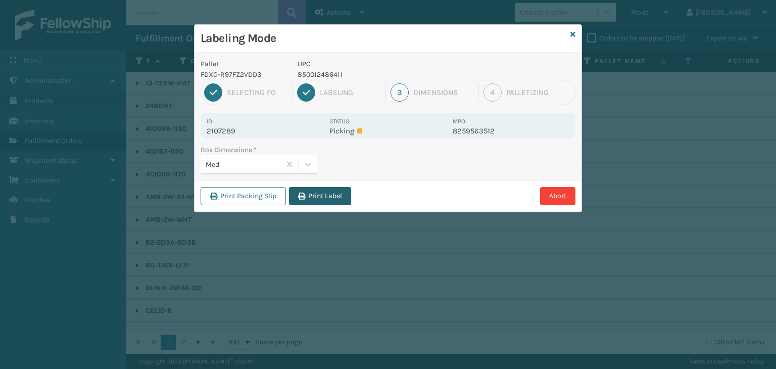
click at [337, 190] on button "Print Label" at bounding box center [320, 196] width 62 height 18
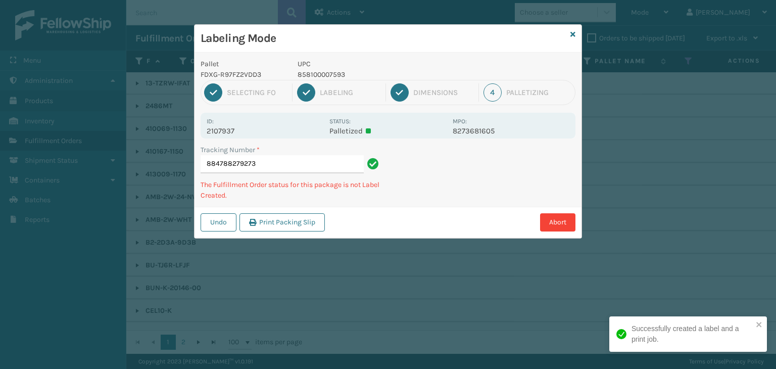
click at [225, 127] on p "2107937" at bounding box center [265, 130] width 117 height 9
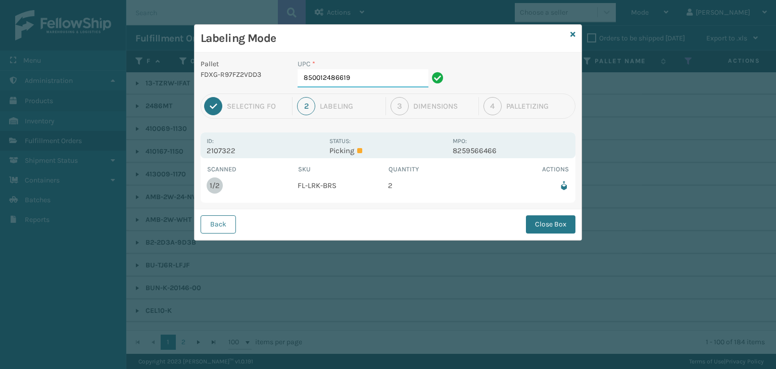
click at [367, 74] on input "850012486619" at bounding box center [363, 78] width 131 height 18
click at [228, 225] on button "Back" at bounding box center [218, 224] width 35 height 18
click at [550, 225] on button "Close Box" at bounding box center [551, 224] width 50 height 18
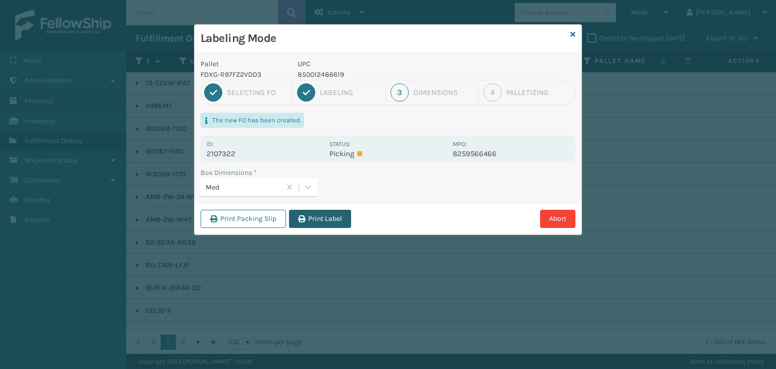
click at [335, 219] on button "Print Label" at bounding box center [320, 219] width 62 height 18
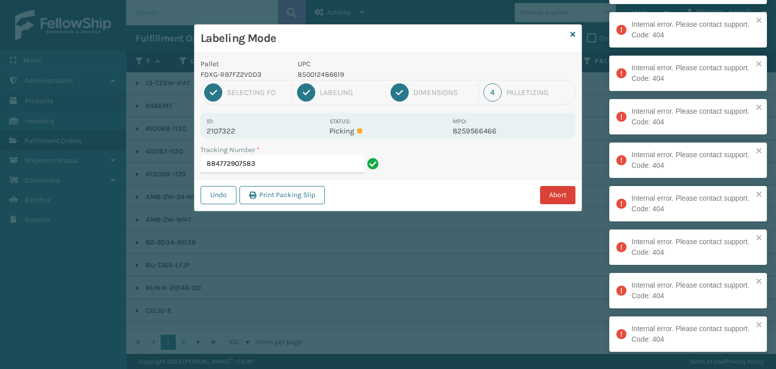
click at [563, 192] on button "Abort" at bounding box center [557, 195] width 35 height 18
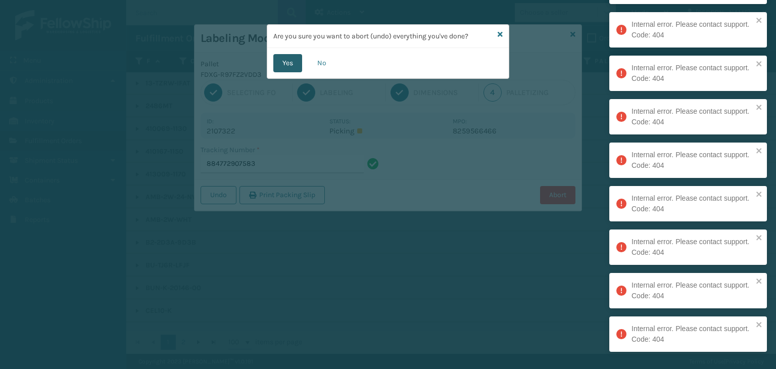
click at [300, 65] on button "Yes" at bounding box center [287, 63] width 29 height 18
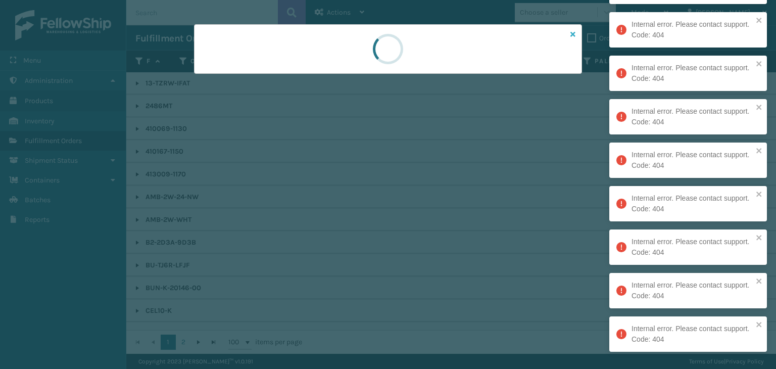
click at [573, 35] on icon at bounding box center [572, 34] width 5 height 7
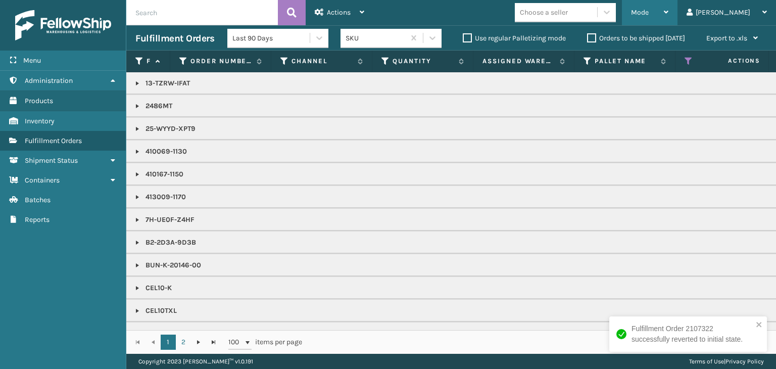
click at [649, 14] on span "Mode" at bounding box center [640, 12] width 18 height 9
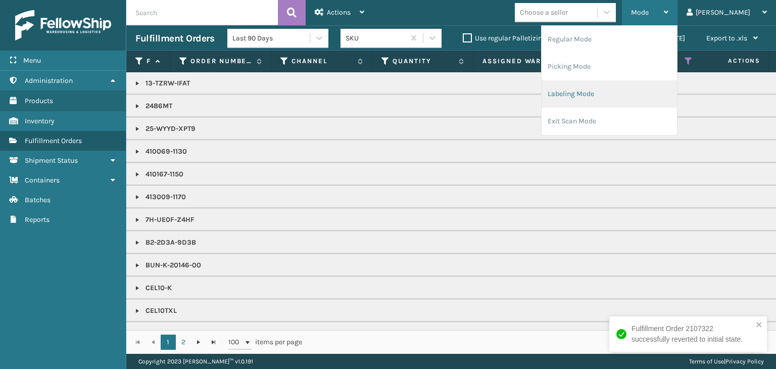
click at [643, 94] on li "Labeling Mode" at bounding box center [609, 93] width 135 height 27
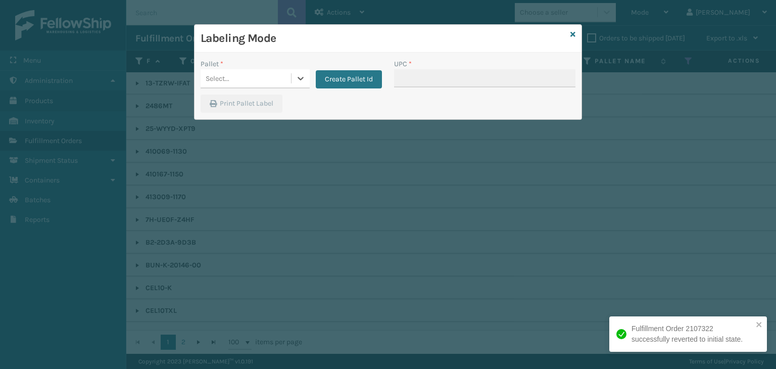
click at [282, 66] on div "Pallet *" at bounding box center [255, 64] width 109 height 11
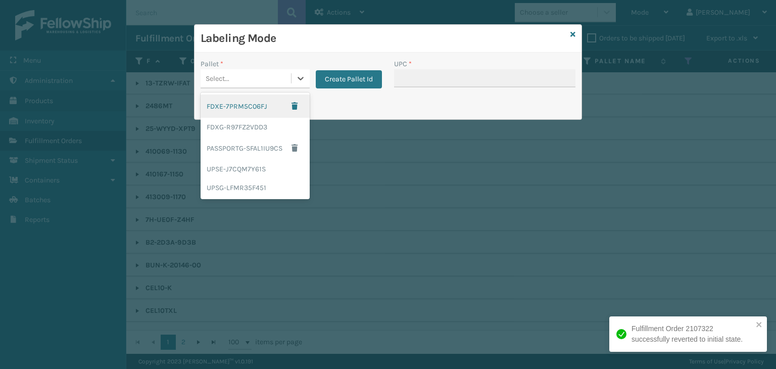
click at [277, 80] on div "Select..." at bounding box center [246, 78] width 90 height 17
click at [261, 118] on div "FDXG-R97FZ2VDD3" at bounding box center [255, 127] width 109 height 19
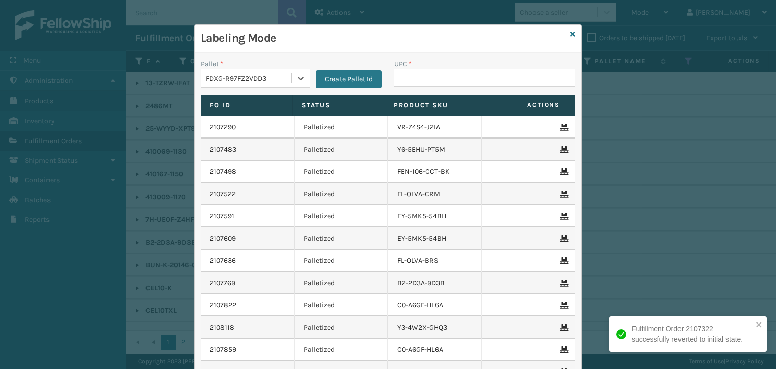
click at [452, 66] on div "UPC *" at bounding box center [484, 64] width 181 height 11
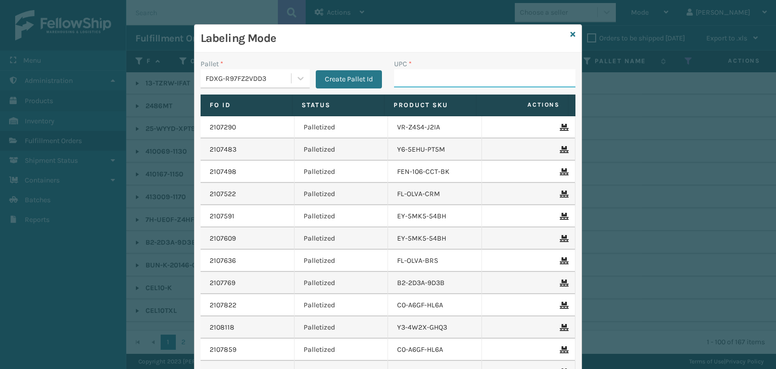
click at [452, 73] on input "UPC *" at bounding box center [484, 78] width 181 height 18
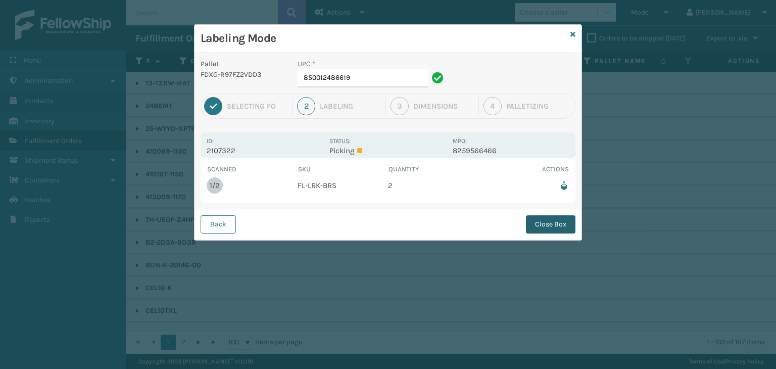
click at [560, 221] on button "Close Box" at bounding box center [551, 224] width 50 height 18
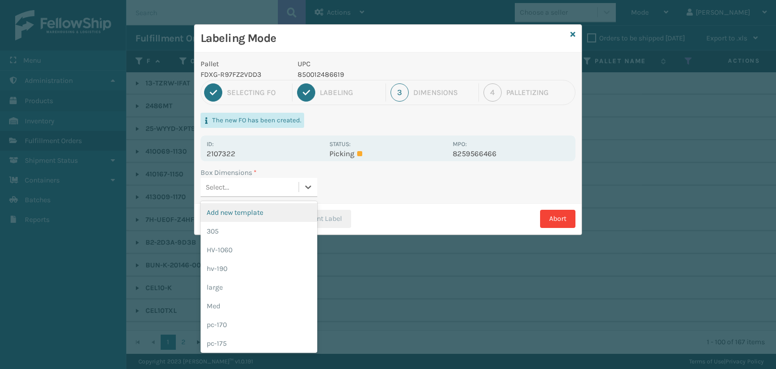
click at [285, 181] on div "Select..." at bounding box center [250, 187] width 98 height 17
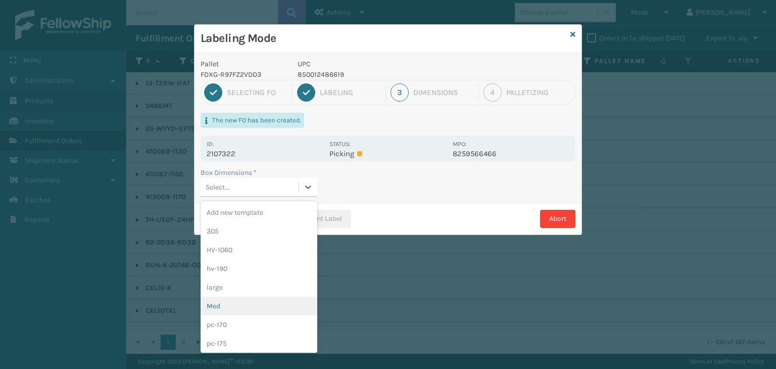
click at [239, 310] on div "Med" at bounding box center [259, 306] width 117 height 19
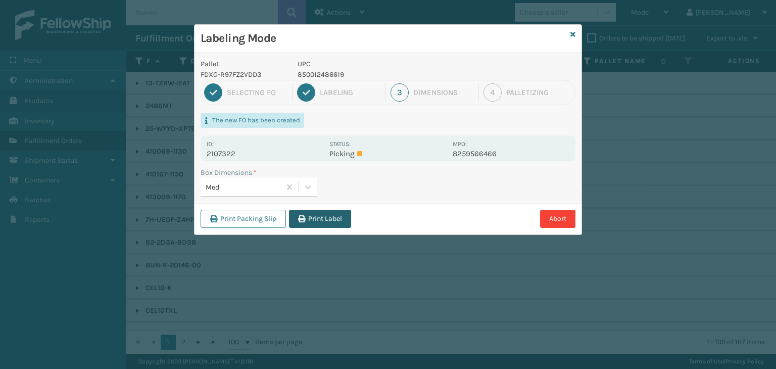
click at [333, 224] on button "Print Label" at bounding box center [320, 219] width 62 height 18
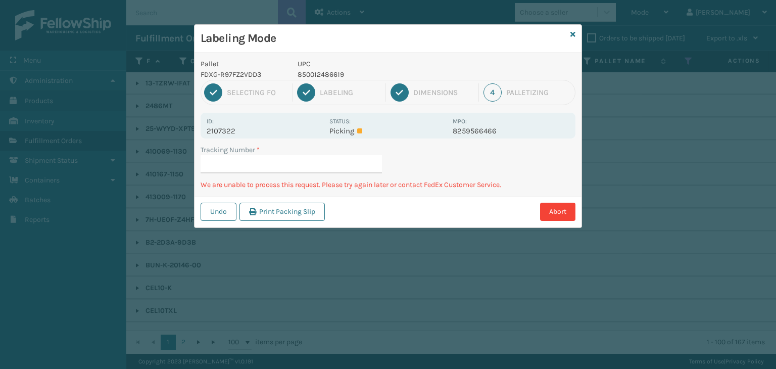
click at [537, 204] on div "Abort" at bounding box center [452, 212] width 248 height 18
click at [560, 209] on button "Abort" at bounding box center [557, 212] width 35 height 18
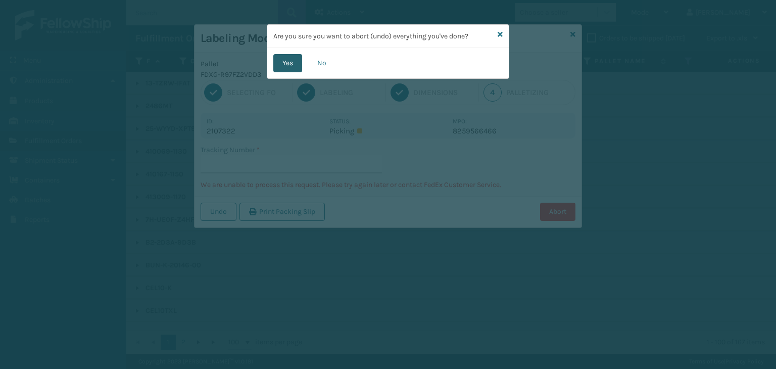
click at [284, 67] on button "Yes" at bounding box center [287, 63] width 29 height 18
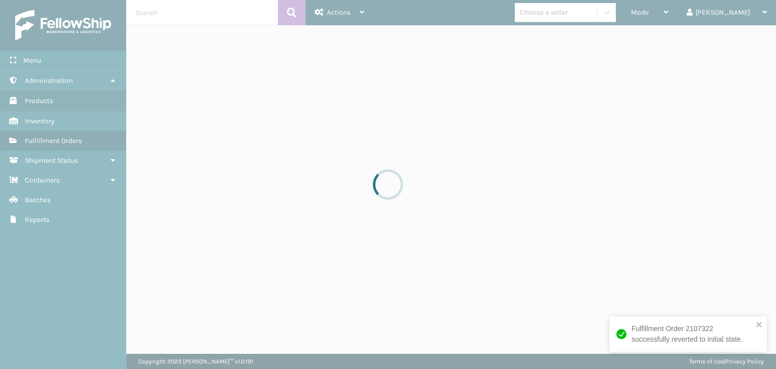
click at [673, 16] on div at bounding box center [388, 184] width 776 height 369
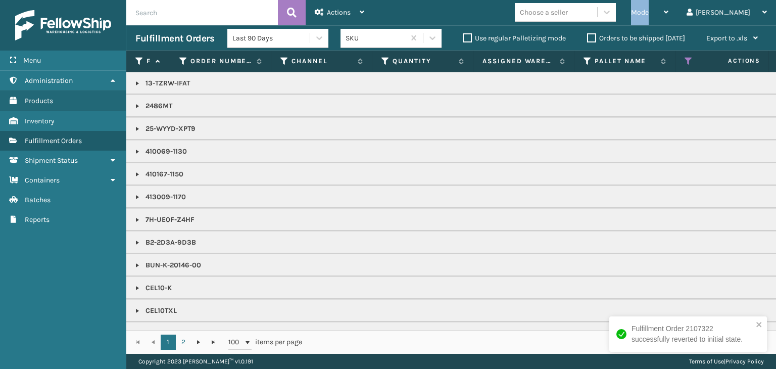
click at [649, 16] on span "Mode" at bounding box center [640, 12] width 18 height 9
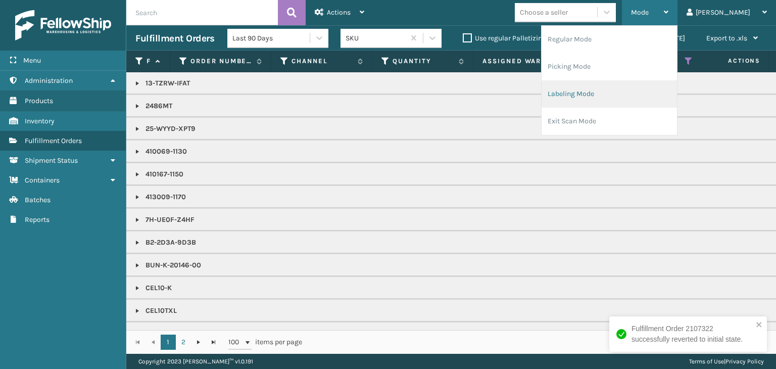
click at [633, 96] on li "Labeling Mode" at bounding box center [609, 93] width 135 height 27
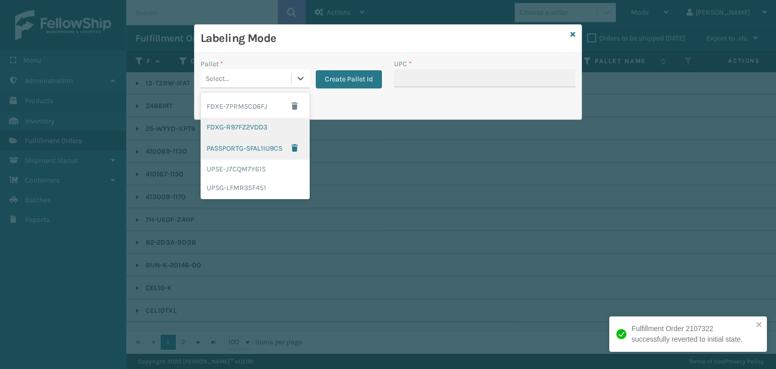
click at [217, 128] on div "FDXG-R97FZ2VDD3" at bounding box center [255, 127] width 109 height 19
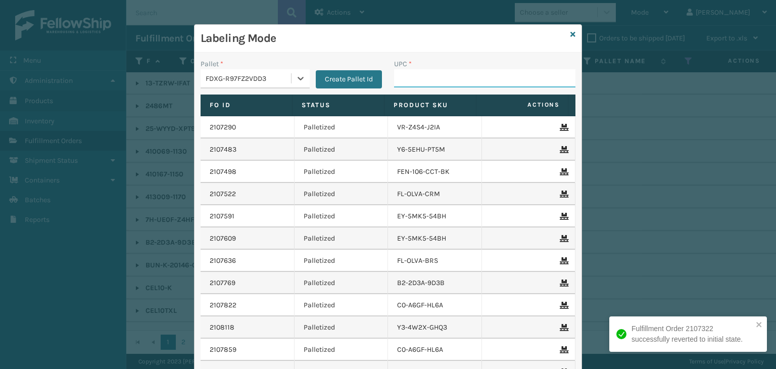
click at [464, 85] on input "UPC *" at bounding box center [484, 78] width 181 height 18
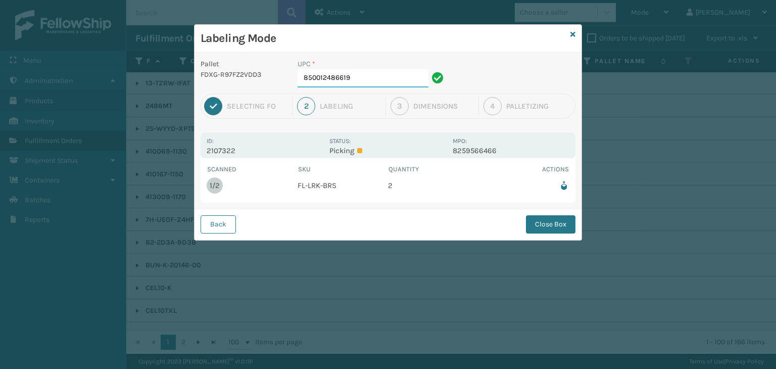
click at [396, 82] on input "850012486619" at bounding box center [363, 78] width 131 height 18
click at [541, 217] on button "Close Box" at bounding box center [551, 224] width 50 height 18
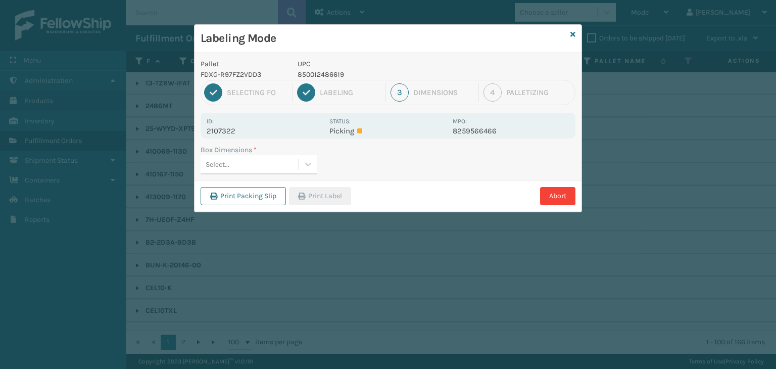
click at [234, 159] on div "Select..." at bounding box center [250, 164] width 98 height 17
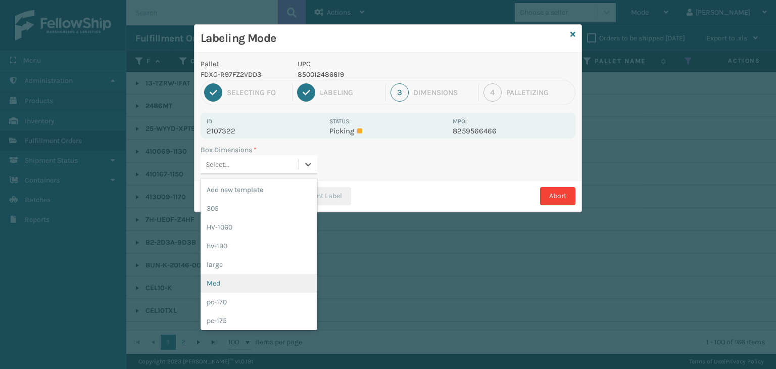
click at [245, 283] on div "Med" at bounding box center [259, 283] width 117 height 19
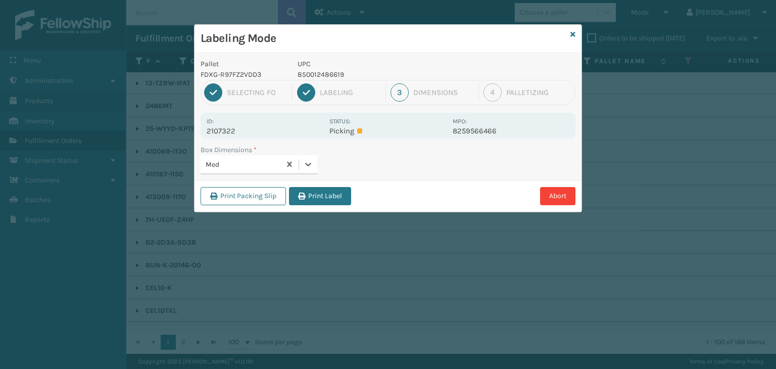
click at [308, 207] on div "Print Packing Slip Print Label Abort" at bounding box center [388, 195] width 387 height 31
click at [310, 201] on button "Print Label" at bounding box center [320, 196] width 62 height 18
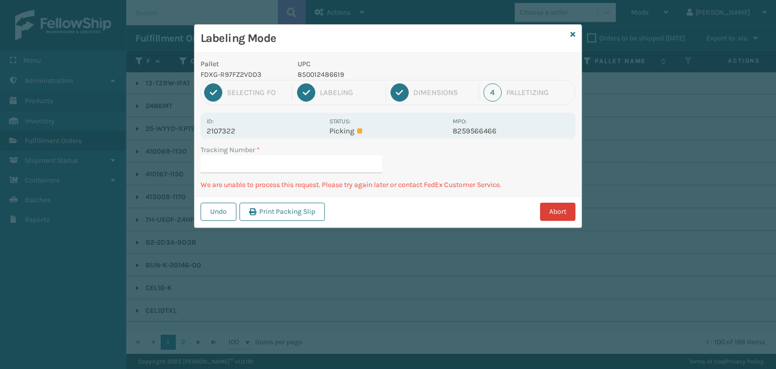
click at [563, 217] on button "Abort" at bounding box center [557, 212] width 35 height 18
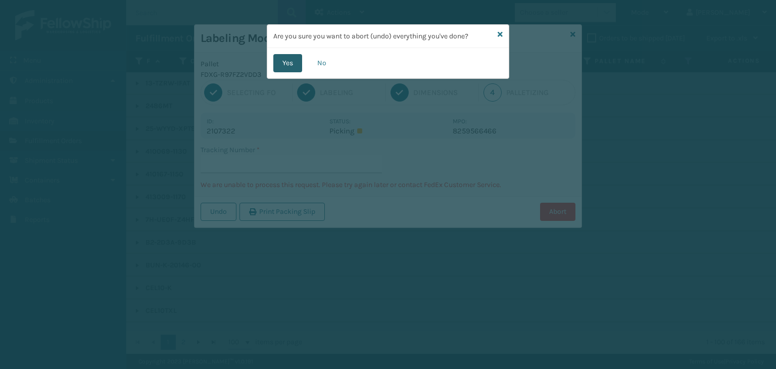
click at [293, 62] on button "Yes" at bounding box center [287, 63] width 29 height 18
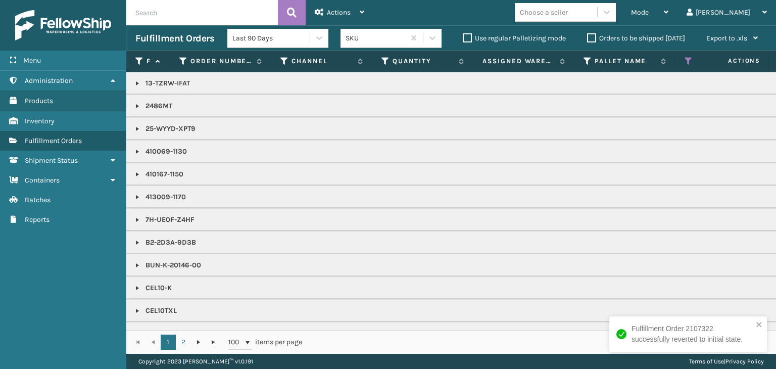
click at [668, 19] on div "Mode" at bounding box center [649, 12] width 37 height 25
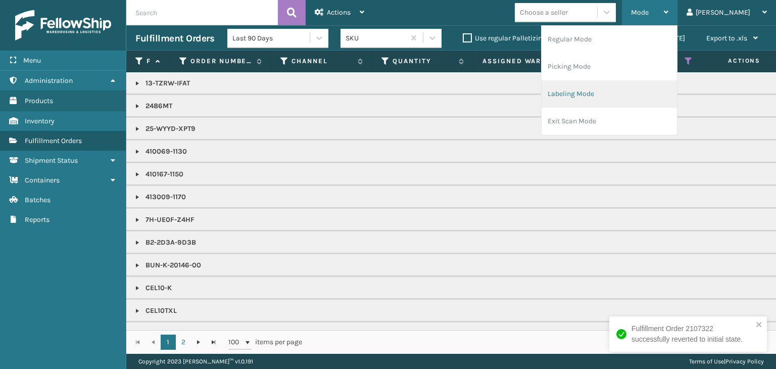
click at [646, 90] on li "Labeling Mode" at bounding box center [609, 93] width 135 height 27
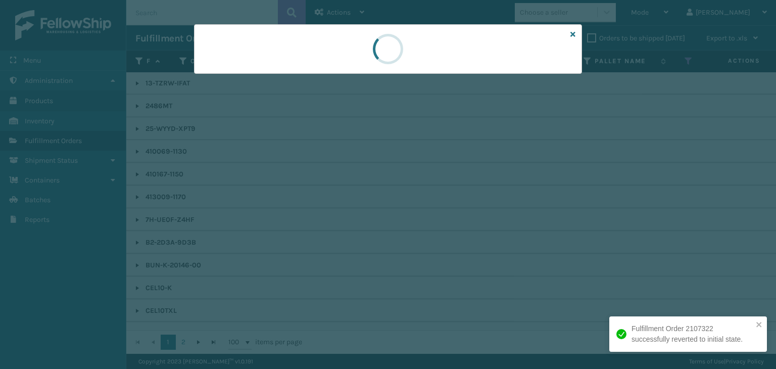
click at [243, 76] on div at bounding box center [388, 184] width 776 height 369
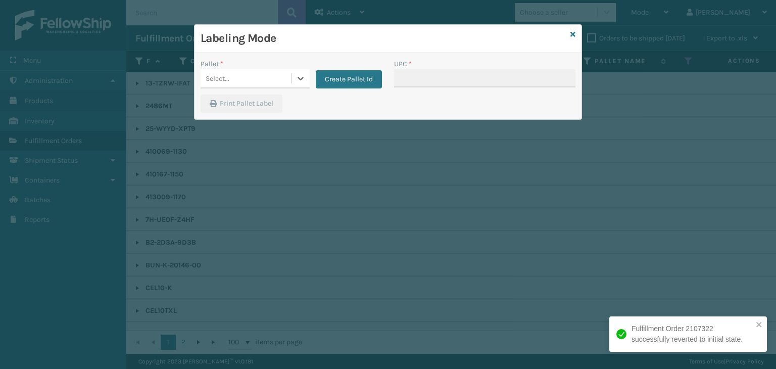
click at [243, 76] on div "Select..." at bounding box center [246, 78] width 90 height 17
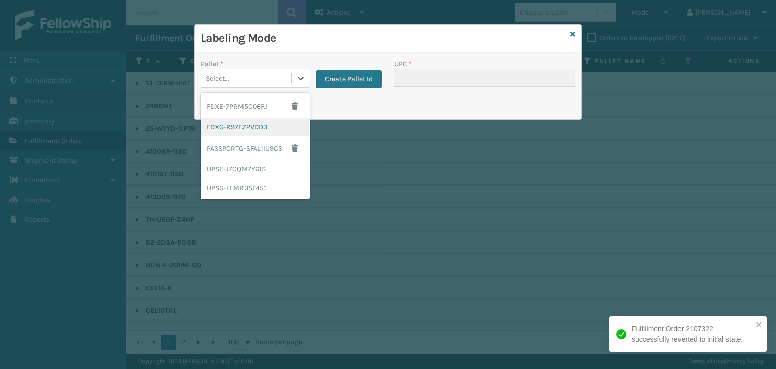
click at [246, 130] on div "FDXG-R97FZ2VDD3" at bounding box center [255, 127] width 109 height 19
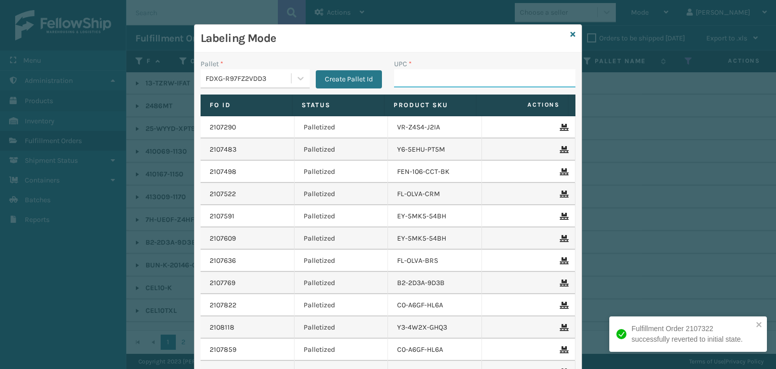
click at [441, 75] on input "UPC *" at bounding box center [484, 78] width 181 height 18
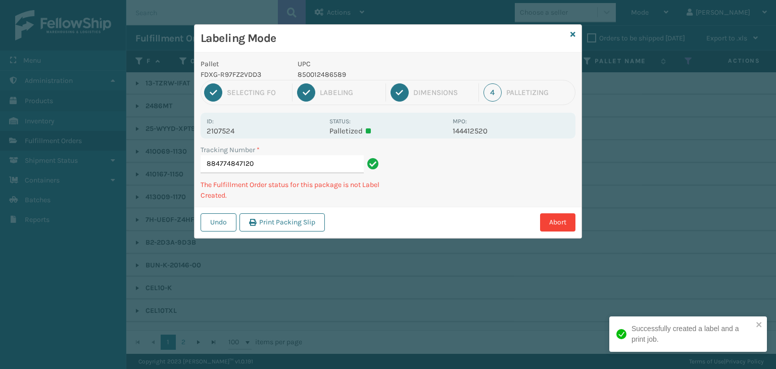
click at [337, 77] on p "850012486589" at bounding box center [372, 74] width 149 height 11
click at [321, 75] on p "850012486640" at bounding box center [372, 74] width 149 height 11
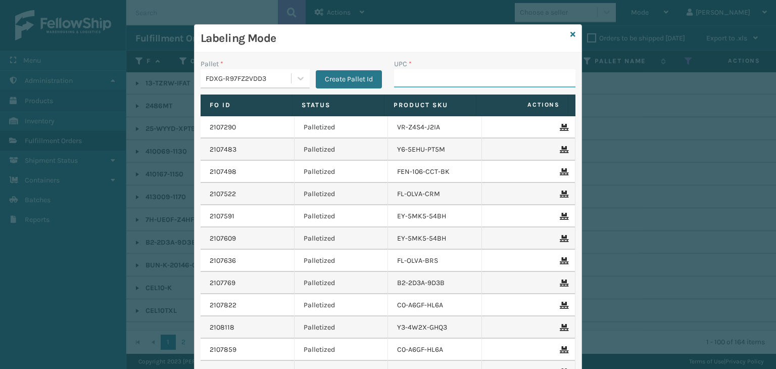
drag, startPoint x: 432, startPoint y: 73, endPoint x: 416, endPoint y: 71, distance: 15.8
click at [432, 73] on input "UPC *" at bounding box center [484, 78] width 181 height 18
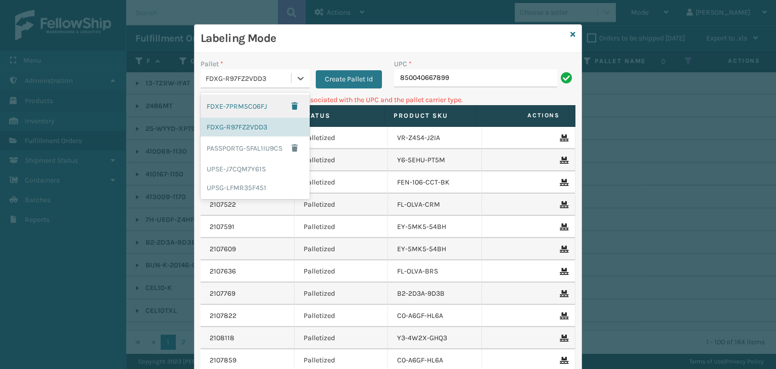
click at [235, 83] on div "FDXG-R97FZ2VDD3" at bounding box center [249, 78] width 86 height 11
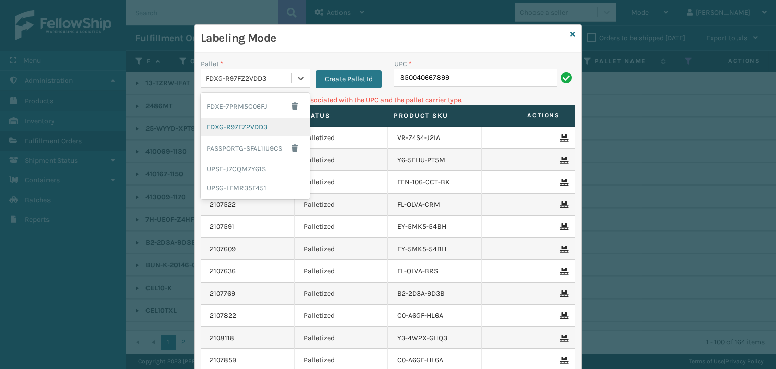
click at [226, 129] on div "FDXG-R97FZ2VDD3" at bounding box center [255, 127] width 109 height 19
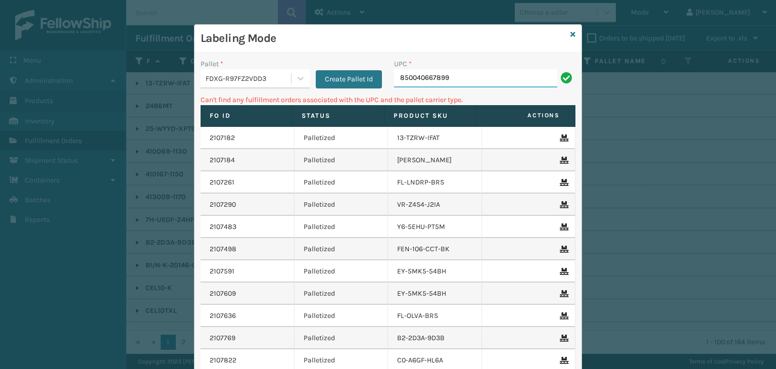
drag, startPoint x: 496, startPoint y: 76, endPoint x: 89, endPoint y: 20, distance: 410.6
click at [91, 19] on div "Labeling Mode Pallet * FDXG-R97FZ2VDD3 Create Pallet Id UPC * 850040667899 Can'…" at bounding box center [388, 184] width 776 height 369
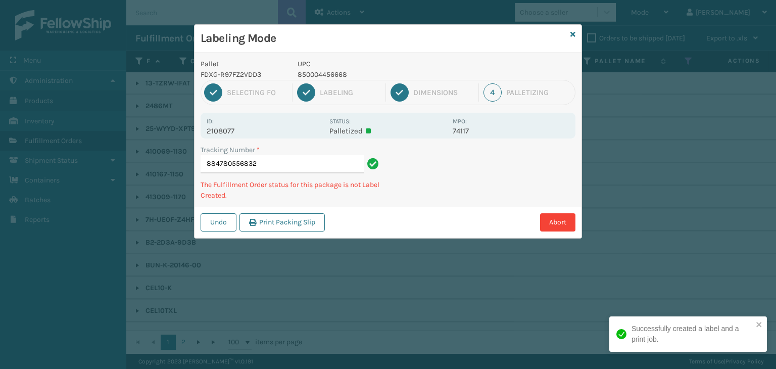
click at [342, 67] on p "UPC" at bounding box center [372, 64] width 149 height 11
click at [340, 73] on p "850004456668" at bounding box center [372, 74] width 149 height 11
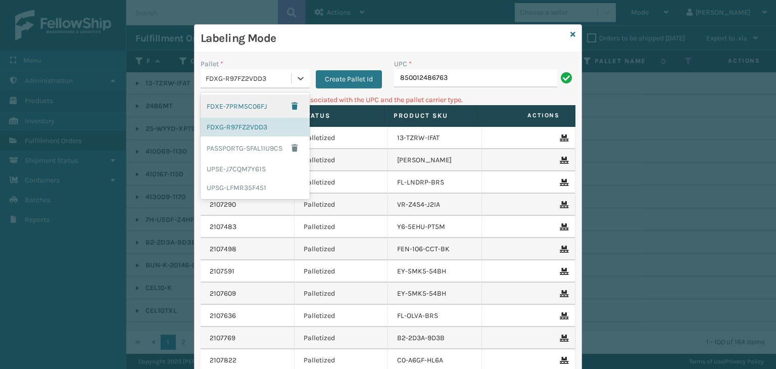
click at [266, 76] on div "FDXG-R97FZ2VDD3" at bounding box center [249, 78] width 86 height 11
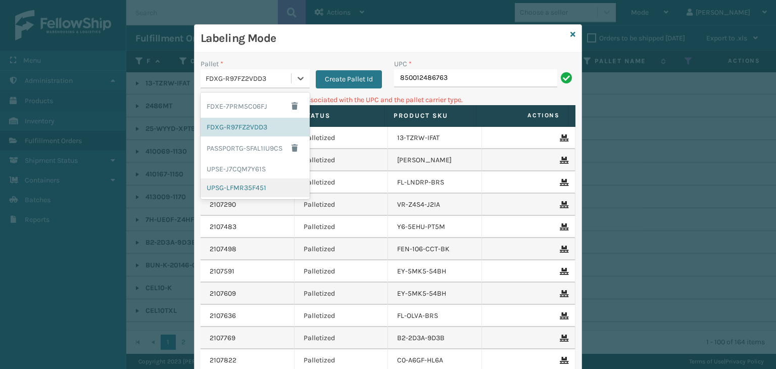
click at [235, 188] on div "UPSG-LFMR35F451" at bounding box center [255, 187] width 109 height 19
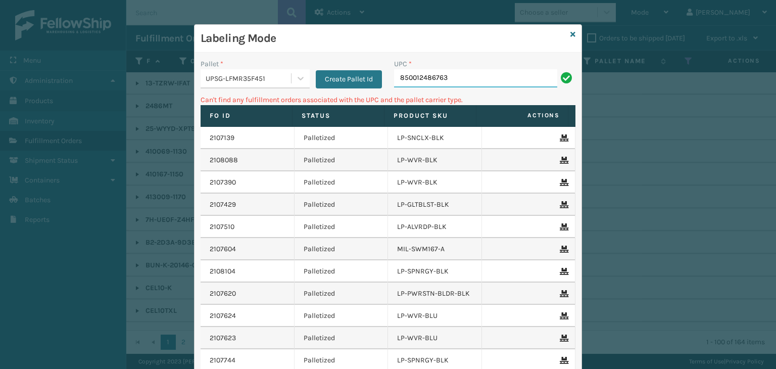
click at [479, 72] on input "850012486763" at bounding box center [475, 78] width 163 height 18
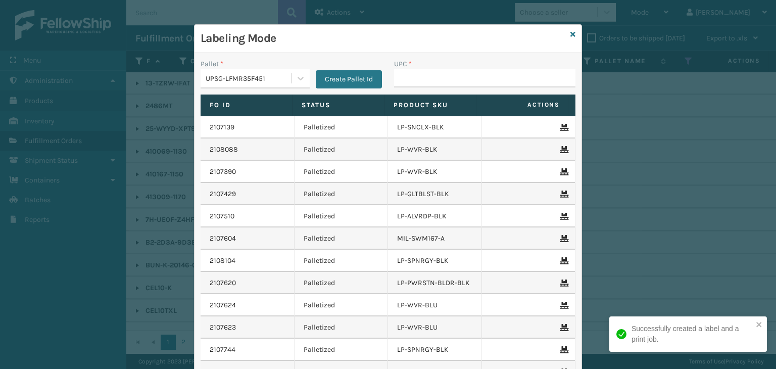
click at [270, 83] on div "UPSG-LFMR35F451" at bounding box center [249, 78] width 86 height 11
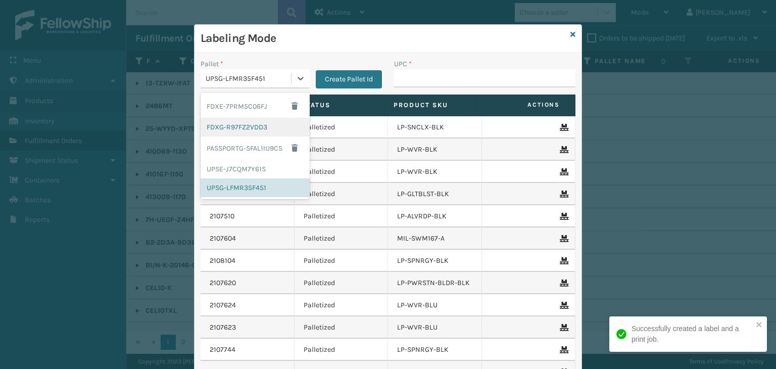
click at [246, 126] on div "FDXG-R97FZ2VDD3" at bounding box center [255, 127] width 109 height 19
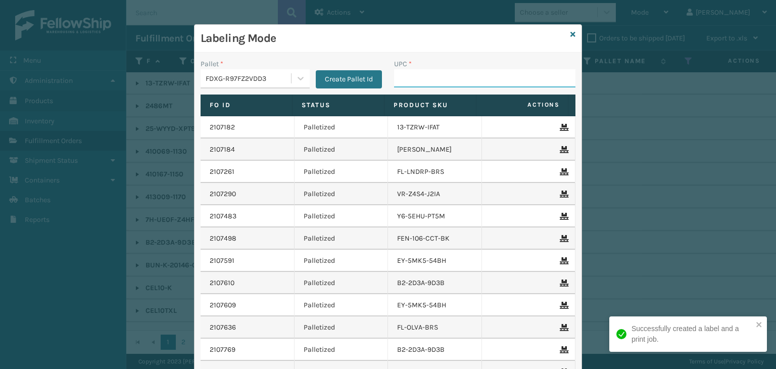
click at [474, 79] on input "UPC *" at bounding box center [484, 78] width 181 height 18
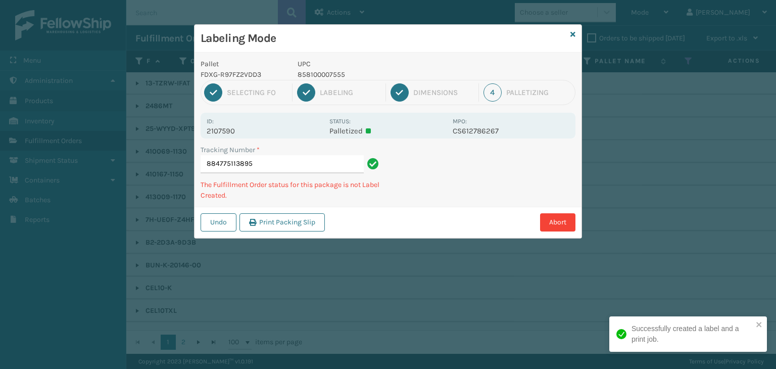
click at [323, 75] on p "858100007555" at bounding box center [372, 74] width 149 height 11
copy p "858100007555"
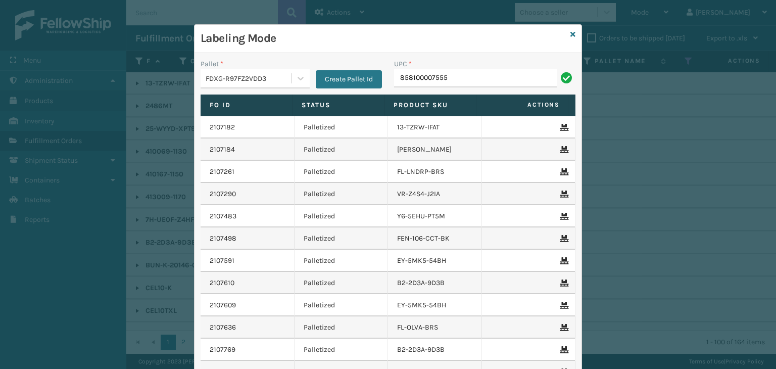
type input "858100007555"
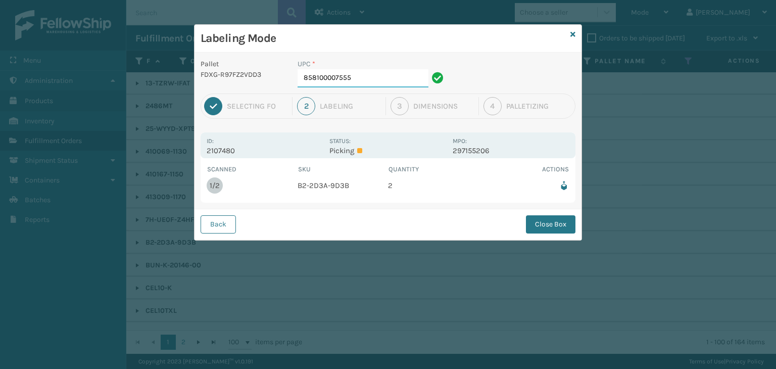
click at [382, 85] on input "858100007555" at bounding box center [363, 78] width 131 height 18
click at [566, 223] on button "Close Box" at bounding box center [551, 224] width 50 height 18
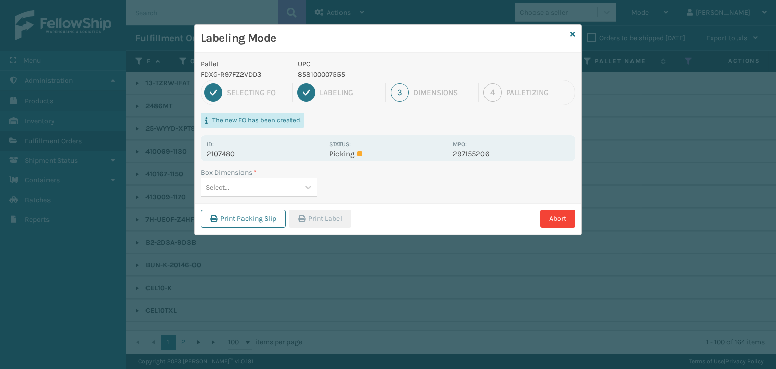
click at [278, 189] on div "Select..." at bounding box center [250, 187] width 98 height 17
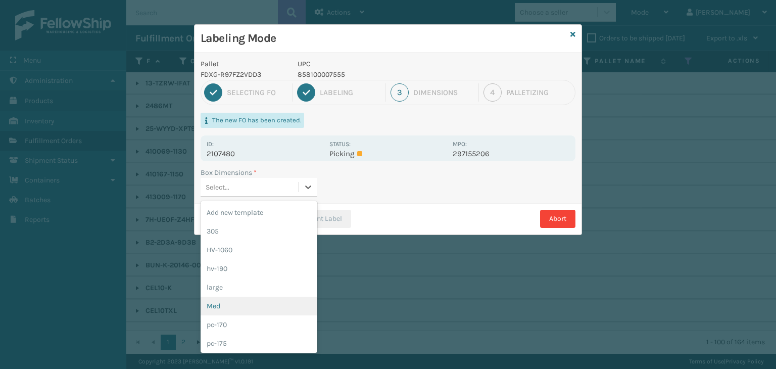
click at [256, 305] on div "Med" at bounding box center [259, 306] width 117 height 19
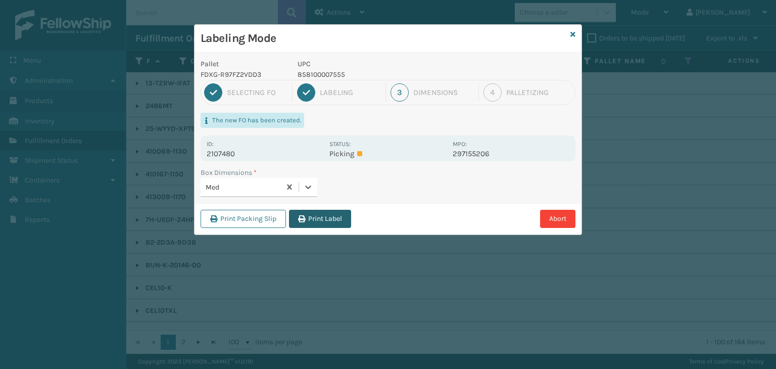
click at [319, 223] on button "Print Label" at bounding box center [320, 219] width 62 height 18
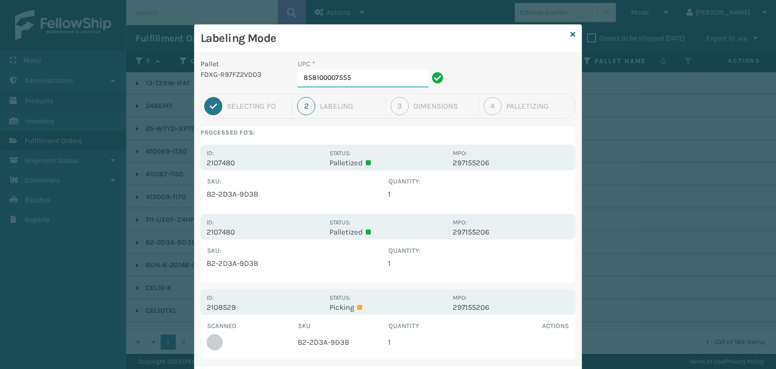
click at [358, 80] on input "858100007555" at bounding box center [363, 78] width 131 height 18
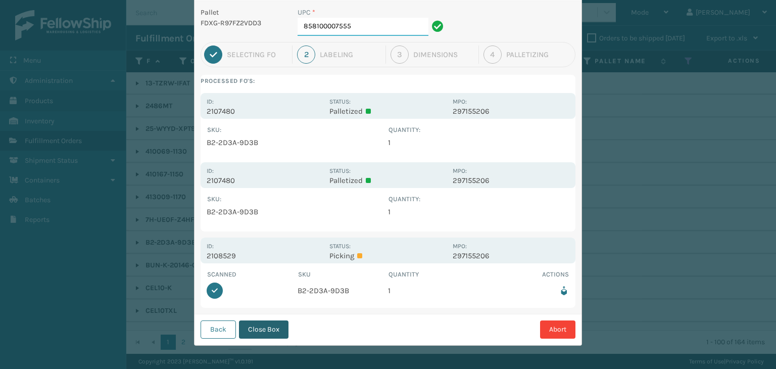
scroll to position [52, 0]
click at [267, 327] on button "Close Box" at bounding box center [264, 329] width 50 height 18
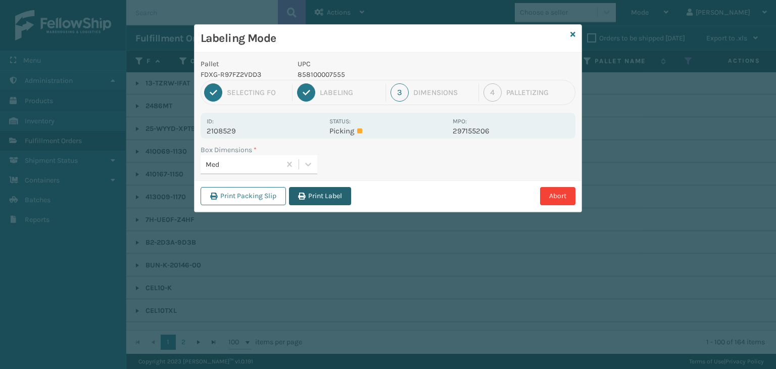
click at [325, 200] on button "Print Label" at bounding box center [320, 196] width 62 height 18
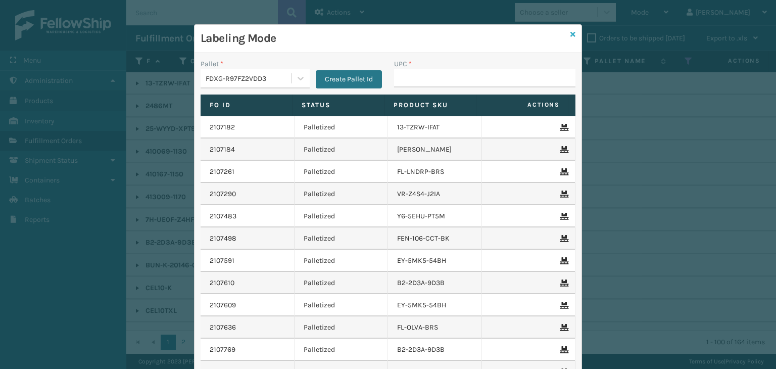
click at [570, 32] on icon at bounding box center [572, 34] width 5 height 7
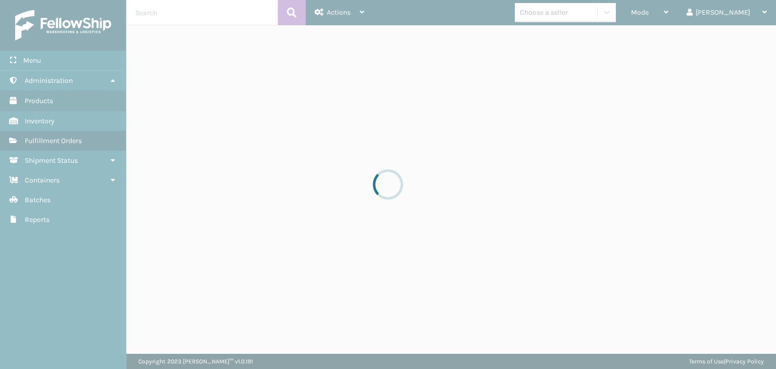
click at [682, 19] on div at bounding box center [388, 184] width 776 height 369
click at [683, 19] on div at bounding box center [388, 184] width 776 height 369
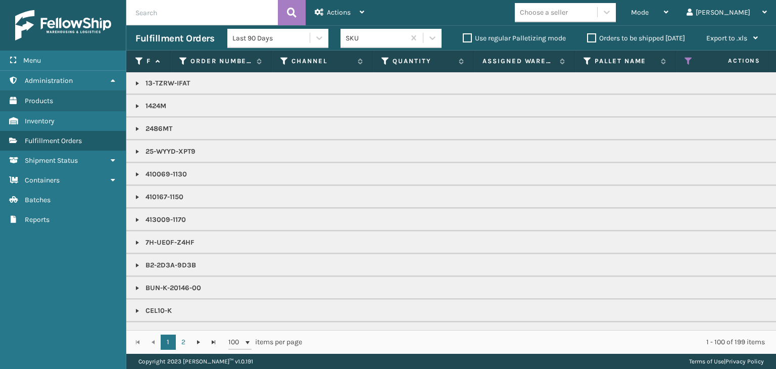
click at [668, 19] on div "Mode" at bounding box center [649, 12] width 37 height 25
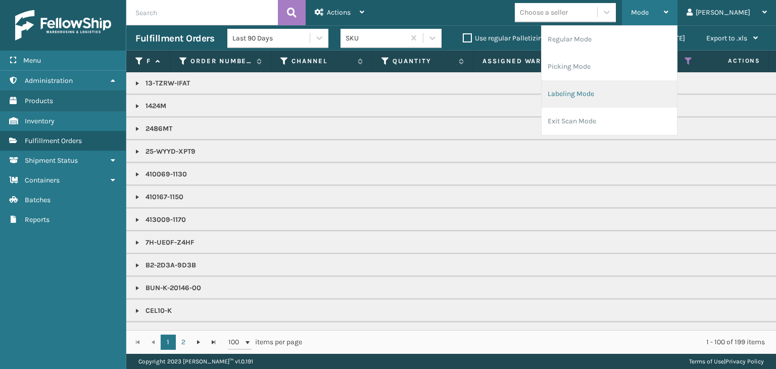
click at [633, 83] on li "Labeling Mode" at bounding box center [609, 93] width 135 height 27
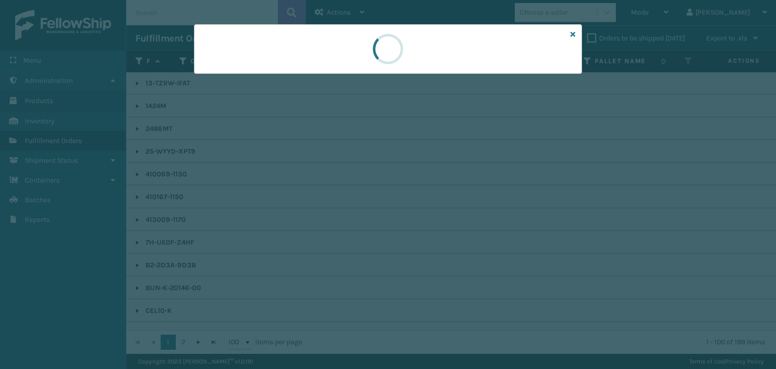
click at [232, 78] on div at bounding box center [388, 184] width 776 height 369
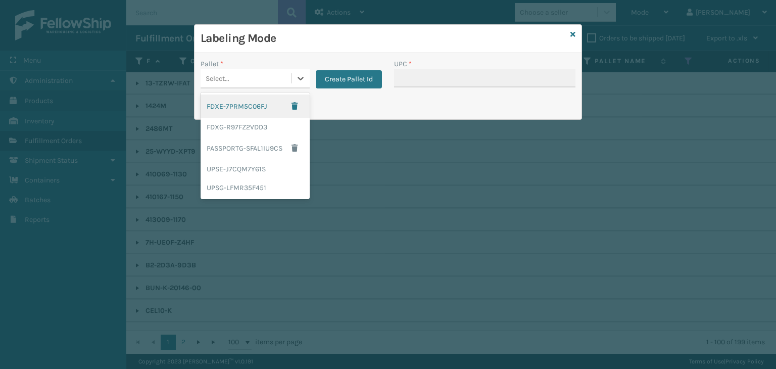
click at [230, 77] on div "Select..." at bounding box center [246, 78] width 90 height 17
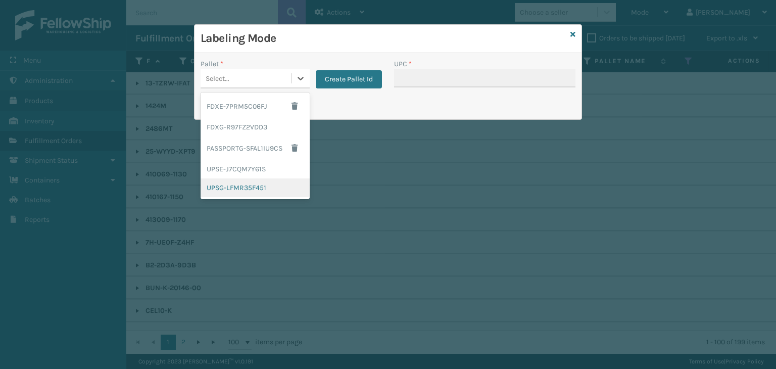
click at [237, 183] on div "UPSG-LFMR35F451" at bounding box center [255, 187] width 109 height 19
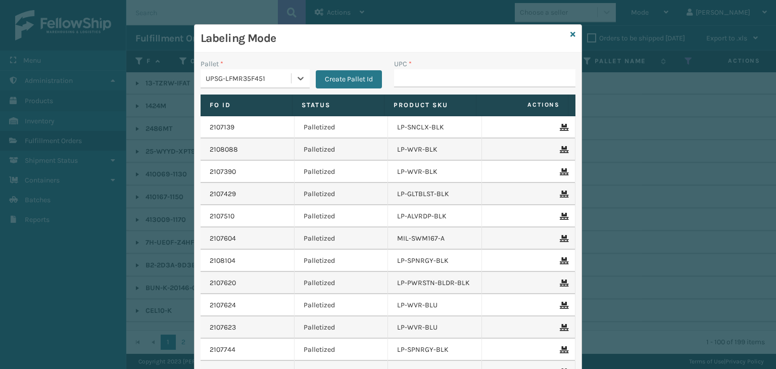
drag, startPoint x: 420, startPoint y: 63, endPoint x: 424, endPoint y: 81, distance: 18.7
click at [424, 79] on div "UPC *" at bounding box center [484, 73] width 181 height 29
drag, startPoint x: 424, startPoint y: 81, endPoint x: 415, endPoint y: 82, distance: 9.1
click at [424, 81] on input "UPC *" at bounding box center [484, 78] width 181 height 18
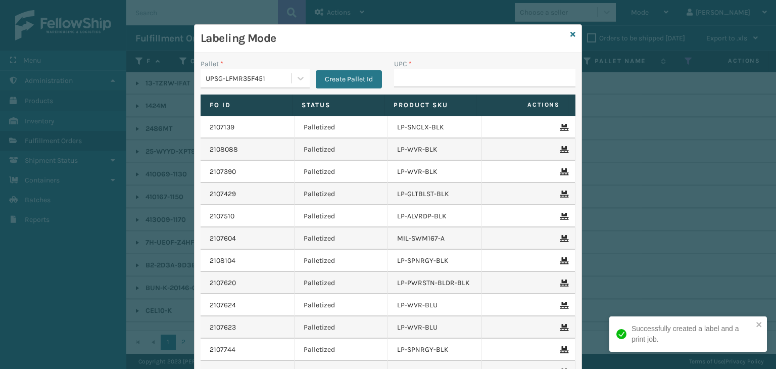
click at [280, 70] on div "UPSG-LFMR35F451" at bounding box center [246, 78] width 90 height 17
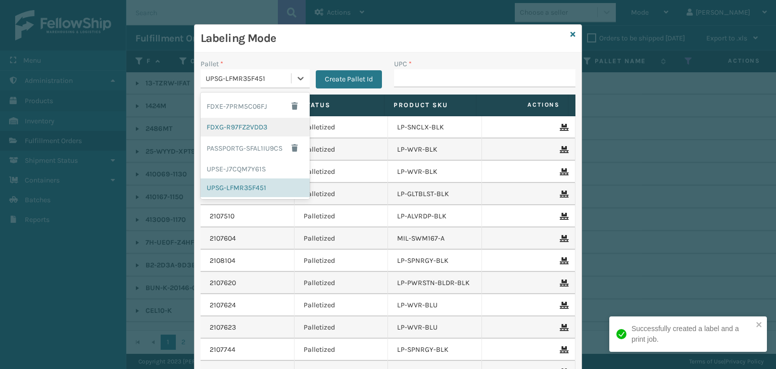
click at [261, 122] on div "FDXG-R97FZ2VDD3" at bounding box center [255, 127] width 109 height 19
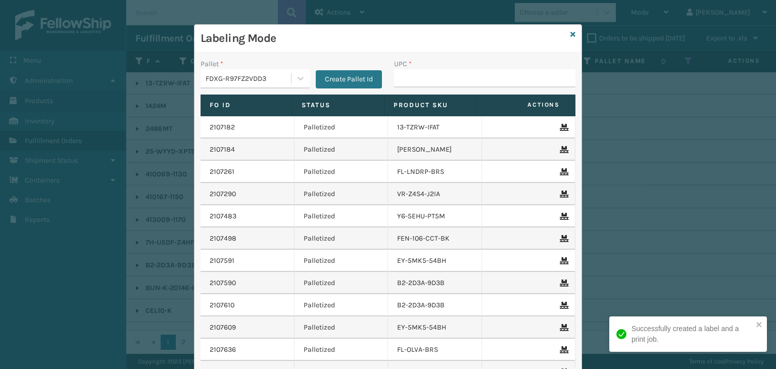
click at [417, 87] on div "UPC *" at bounding box center [485, 77] width 194 height 36
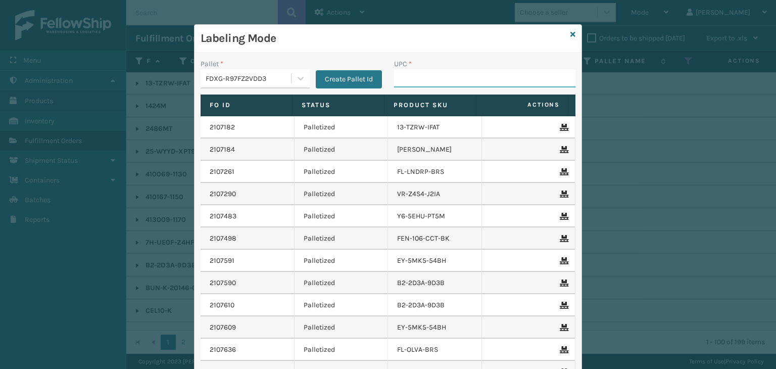
click at [413, 82] on input "UPC *" at bounding box center [484, 78] width 181 height 18
type input "850012486312"
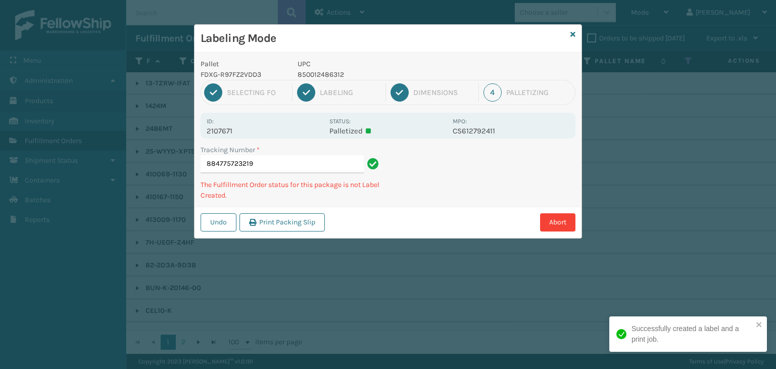
click at [317, 74] on p "850012486312" at bounding box center [372, 74] width 149 height 11
copy p "850012486312"
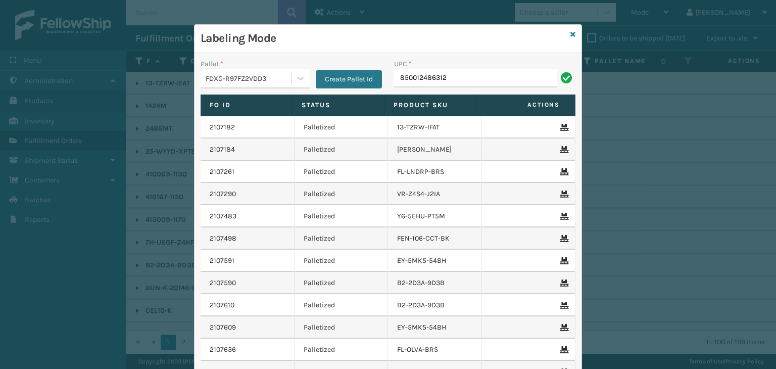
type input "850012486312"
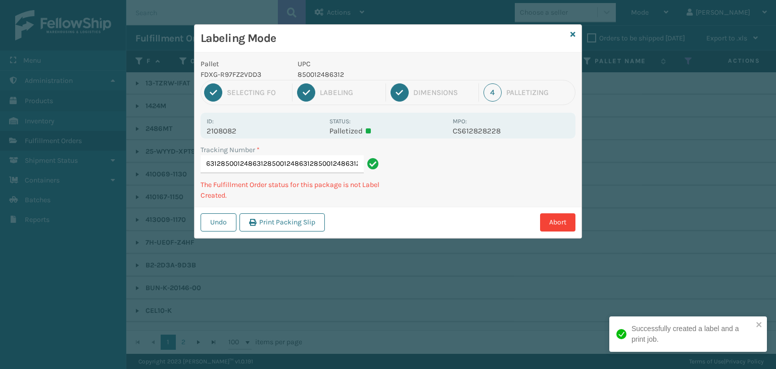
type input "884780915580850012486312850012486312850012486312850012486312850012486312"
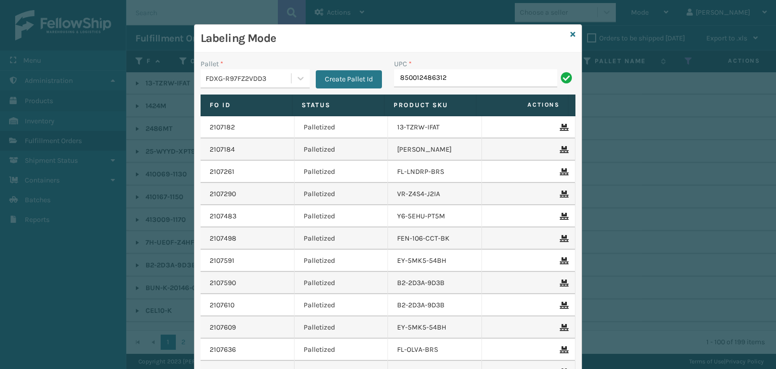
type input "850012486312"
type input "8581000007906"
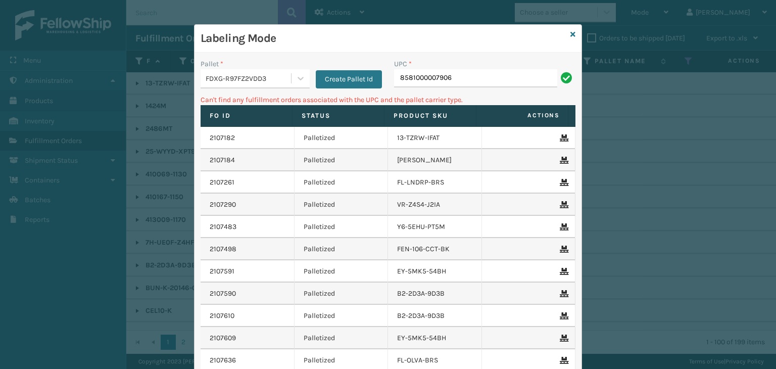
click at [428, 78] on input "8581000007906" at bounding box center [475, 78] width 163 height 18
click at [440, 84] on input "8581000007906" at bounding box center [475, 78] width 163 height 18
drag, startPoint x: 461, startPoint y: 80, endPoint x: 34, endPoint y: 30, distance: 429.3
click at [36, 31] on div "Labeling Mode Pallet * FDXG-R97FZ2VDD3 Create Pallet Id UPC * 8581000007906 Can…" at bounding box center [388, 184] width 776 height 369
type input "853"
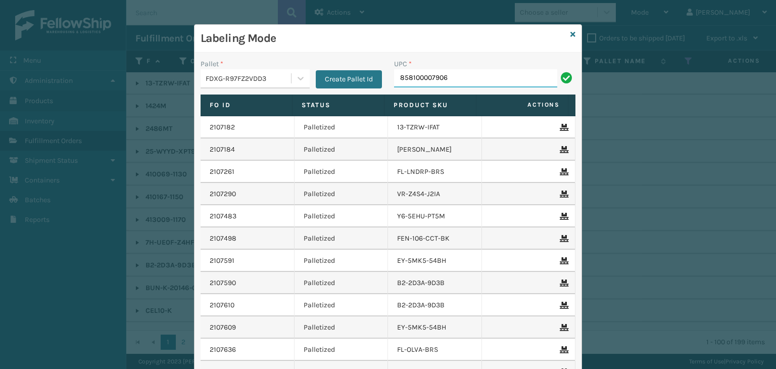
type input "858100007906"
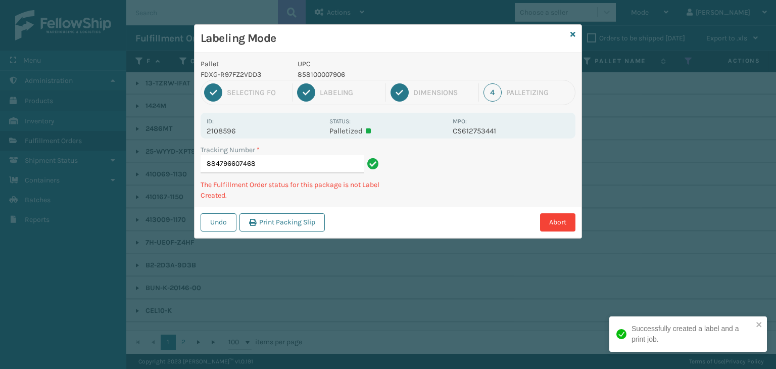
click at [325, 71] on p "858100007906" at bounding box center [372, 74] width 149 height 11
copy p "858100007906"
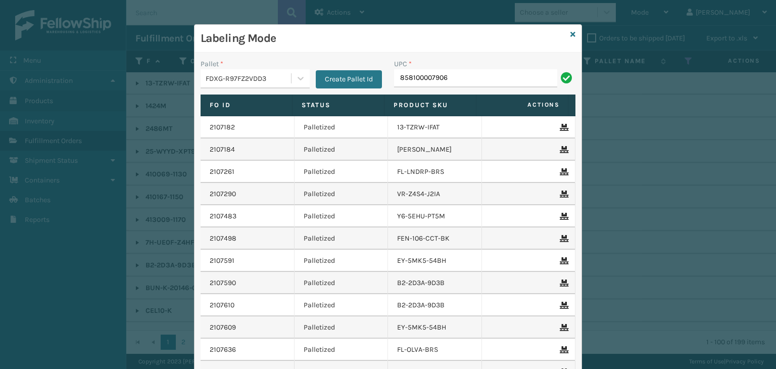
type input "858100007906"
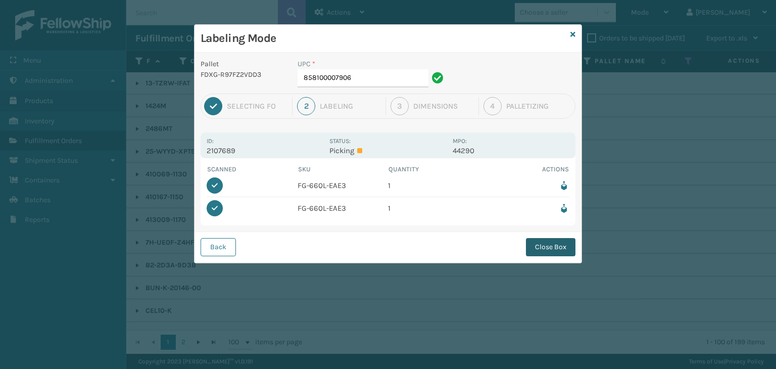
click at [534, 245] on button "Close Box" at bounding box center [551, 247] width 50 height 18
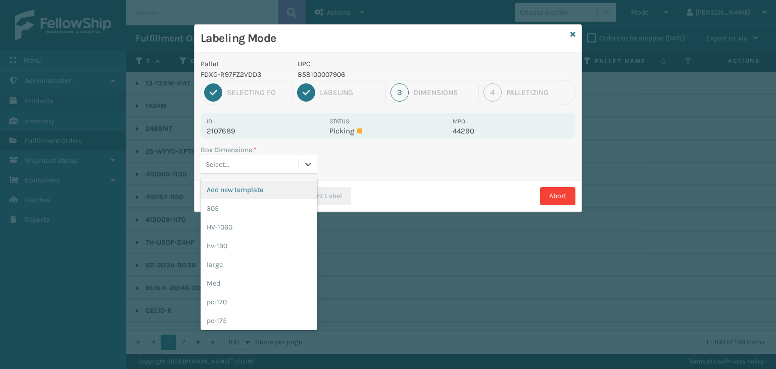
click at [228, 165] on div "Select..." at bounding box center [218, 164] width 24 height 11
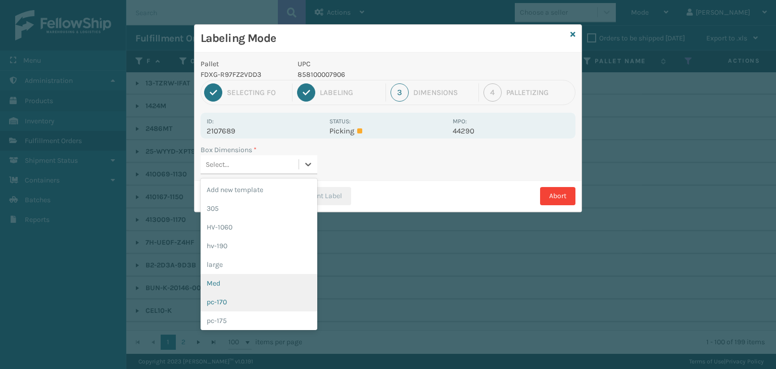
click at [247, 286] on div "Med" at bounding box center [259, 283] width 117 height 19
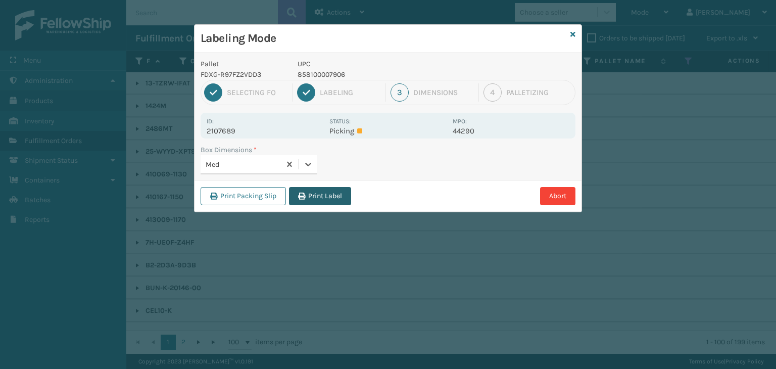
click at [339, 198] on button "Print Label" at bounding box center [320, 196] width 62 height 18
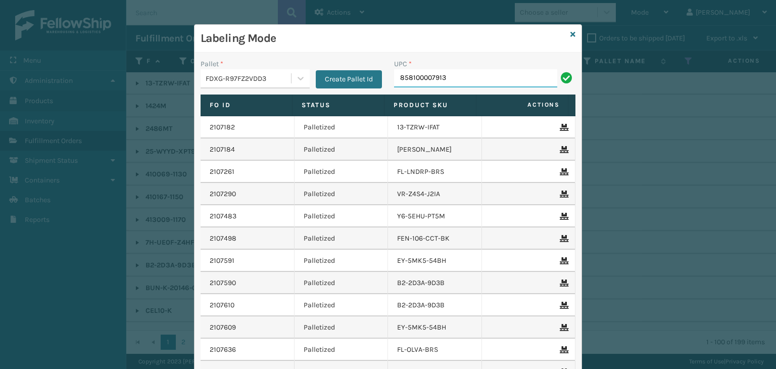
type input "858100007913"
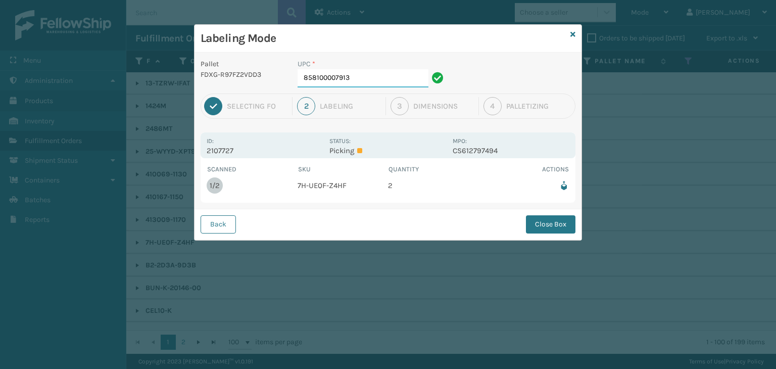
click at [376, 87] on input "858100007913" at bounding box center [363, 78] width 131 height 18
click at [581, 223] on div "Back Close Box" at bounding box center [388, 224] width 387 height 31
click at [564, 221] on button "Close Box" at bounding box center [551, 224] width 50 height 18
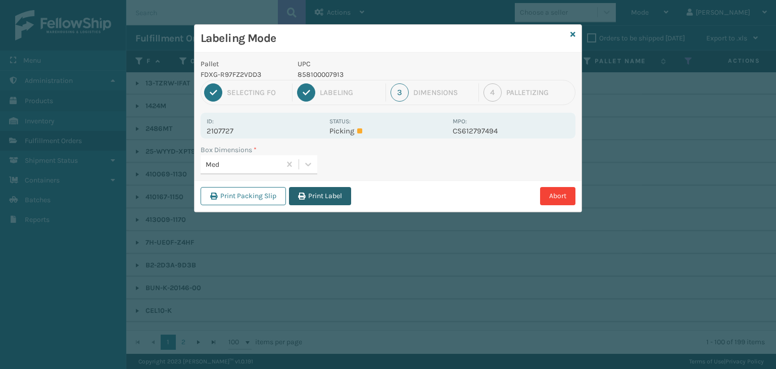
click at [317, 203] on button "Print Label" at bounding box center [320, 196] width 62 height 18
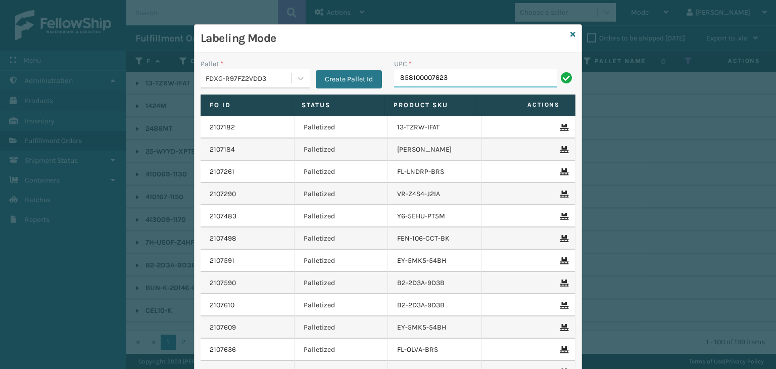
type input "858100007623"
type input "850040667936"
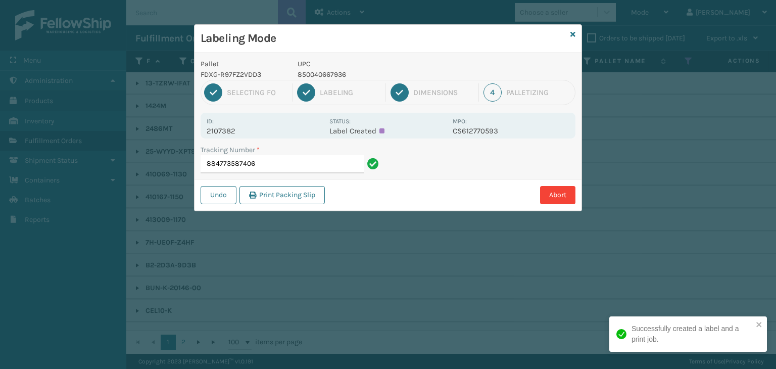
click at [337, 68] on p "UPC" at bounding box center [372, 64] width 149 height 11
click at [339, 73] on p "850040667936" at bounding box center [372, 74] width 149 height 11
copy p "850040667936"
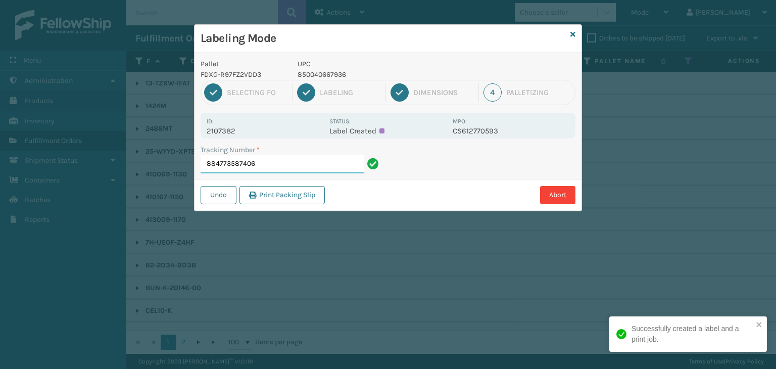
click at [348, 162] on input "884773587406" at bounding box center [282, 164] width 163 height 18
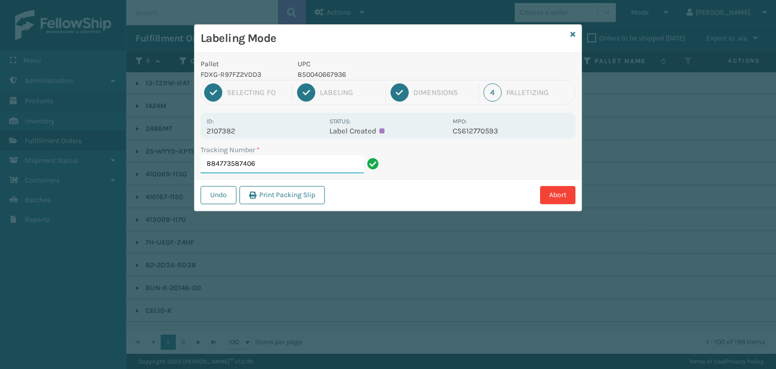
paste input "850040667936"
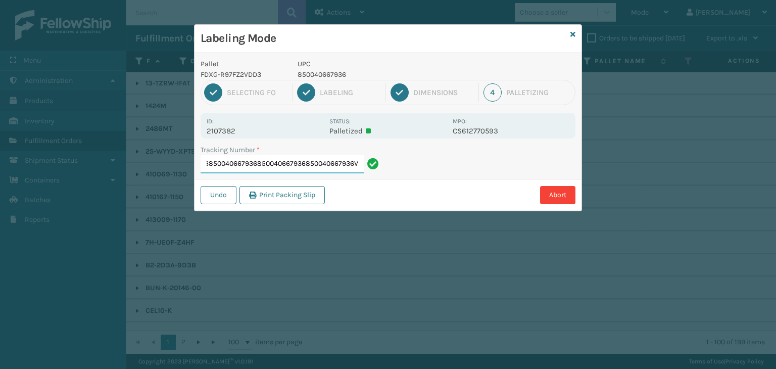
paste input "850040667936"
type input "884773587406850040667936850040667936850040667936850040667936850040667936V850040…"
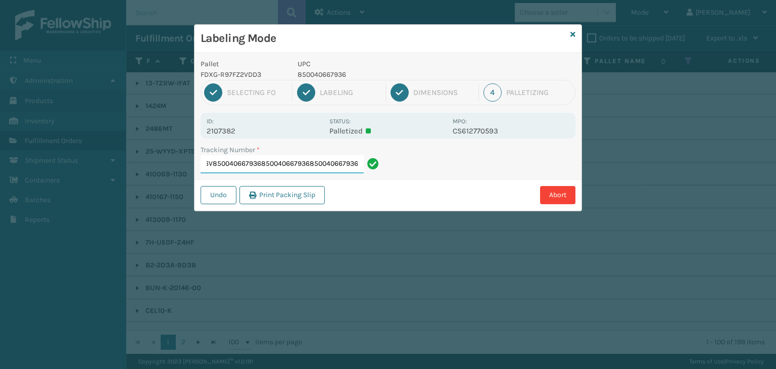
scroll to position [0, 337]
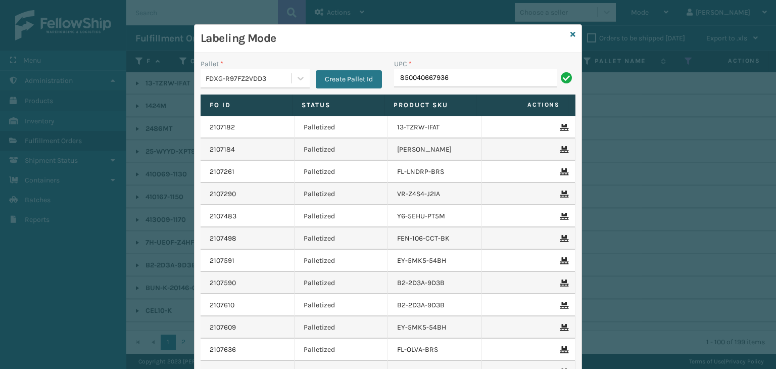
type input "850040667936"
type input "850040667141"
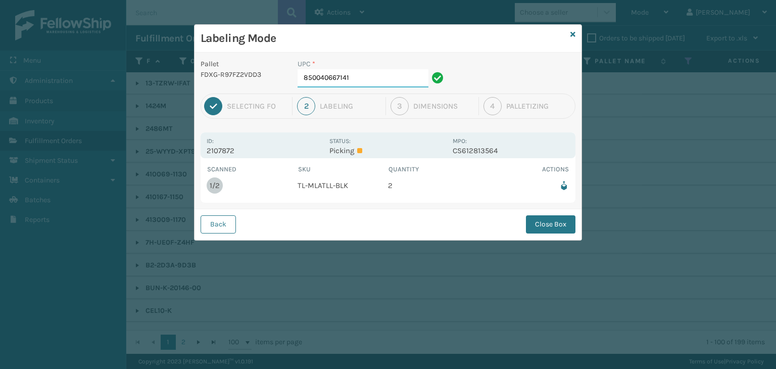
click at [394, 76] on input "850040667141" at bounding box center [363, 78] width 131 height 18
click at [546, 225] on button "Close Box" at bounding box center [551, 224] width 50 height 18
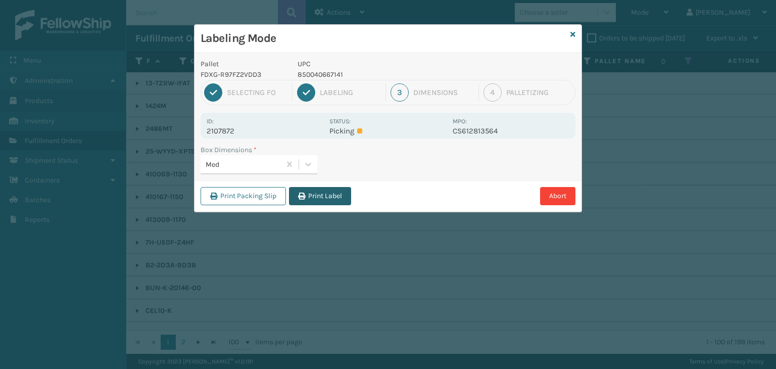
click at [337, 189] on button "Print Label" at bounding box center [320, 196] width 62 height 18
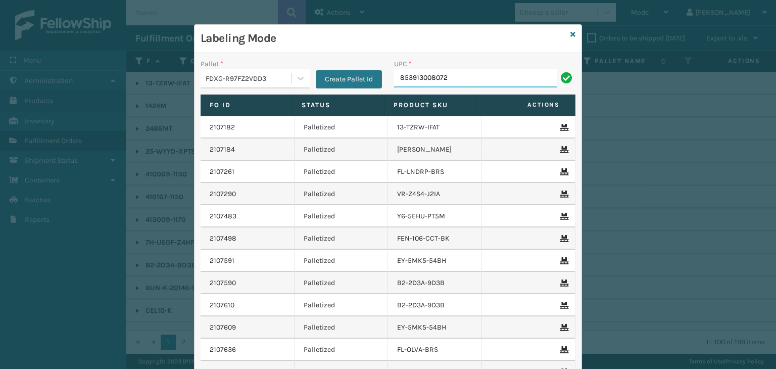
type input "853913008072"
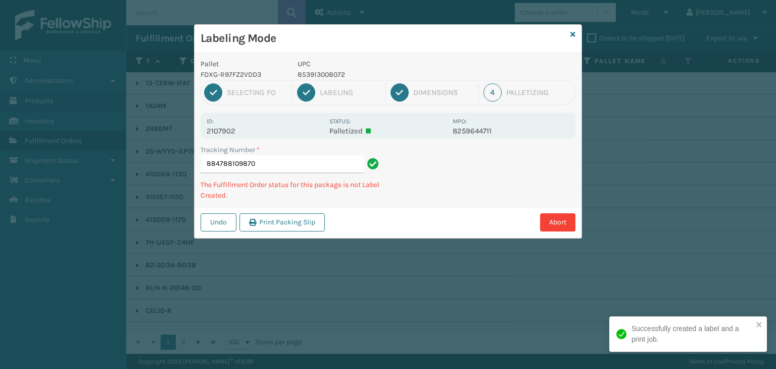
click at [317, 73] on p "853913008072" at bounding box center [372, 74] width 149 height 11
copy p "853913008072"
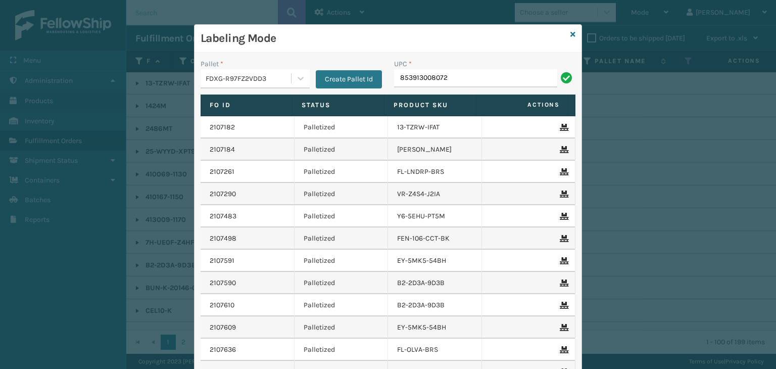
type input "853913008072"
type input "840985124175"
click at [570, 35] on icon at bounding box center [572, 34] width 5 height 7
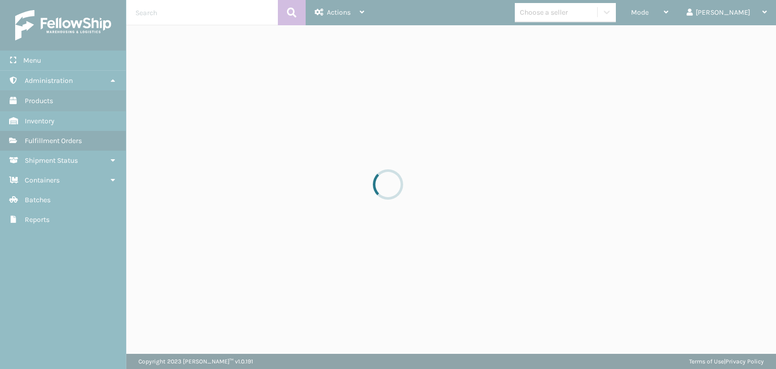
click at [577, 19] on div at bounding box center [388, 184] width 776 height 369
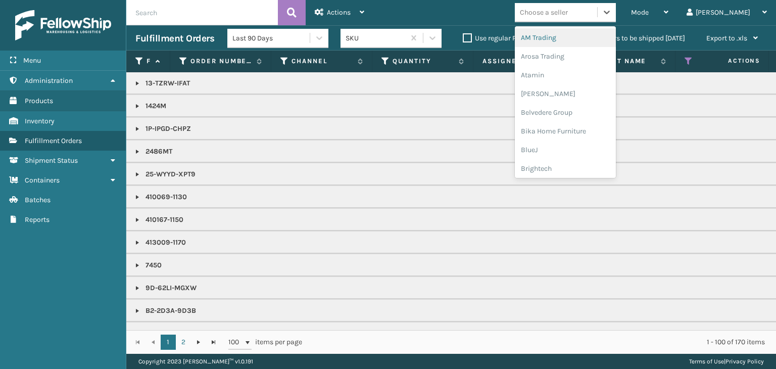
click at [577, 19] on div "Choose a seller" at bounding box center [556, 12] width 82 height 17
type input "JU"
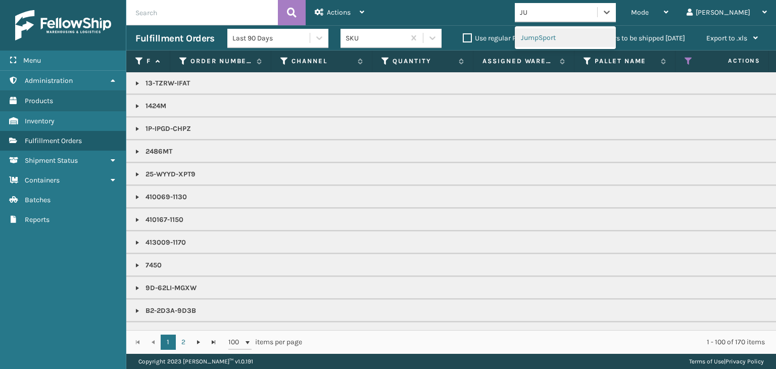
click at [590, 37] on div "JumpSport" at bounding box center [565, 37] width 101 height 19
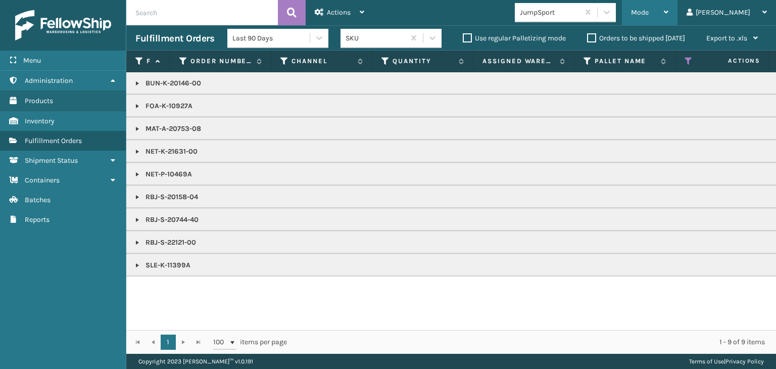
click at [668, 19] on div "Mode" at bounding box center [649, 12] width 37 height 25
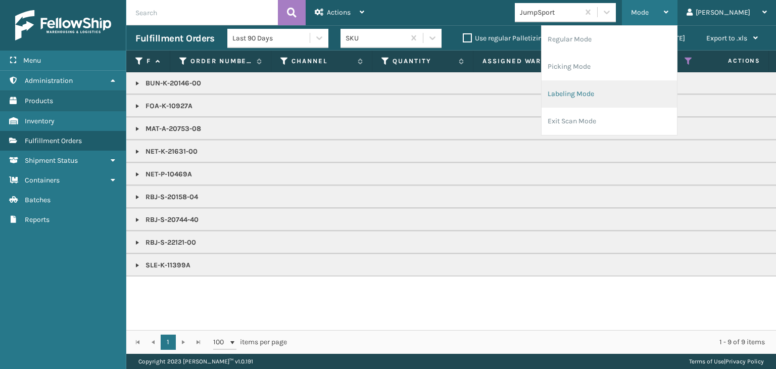
click at [629, 102] on li "Labeling Mode" at bounding box center [609, 93] width 135 height 27
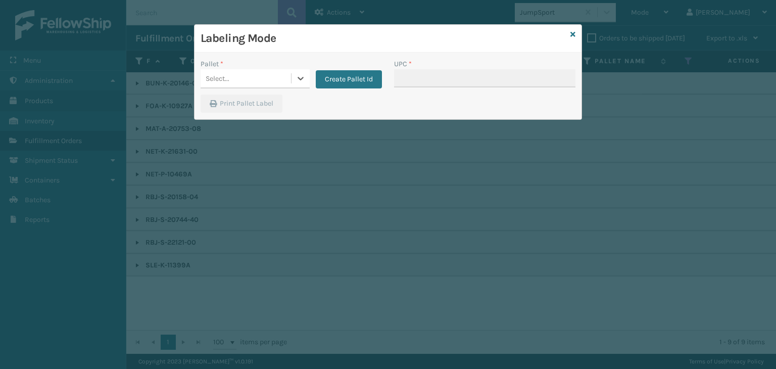
click at [256, 75] on div "Select..." at bounding box center [246, 78] width 90 height 17
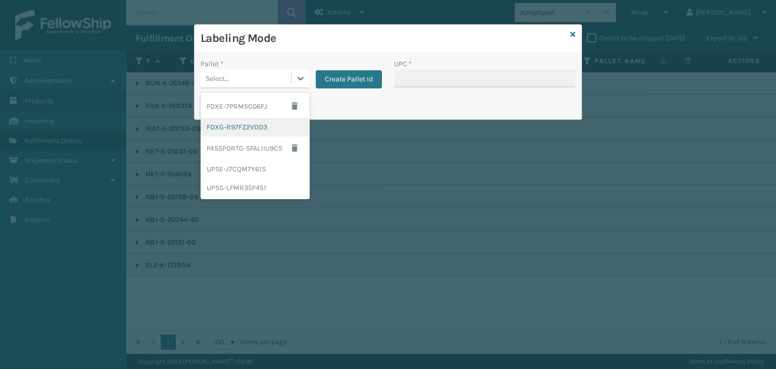
click at [246, 125] on div "FDXG-R97FZ2VDD3" at bounding box center [255, 127] width 109 height 19
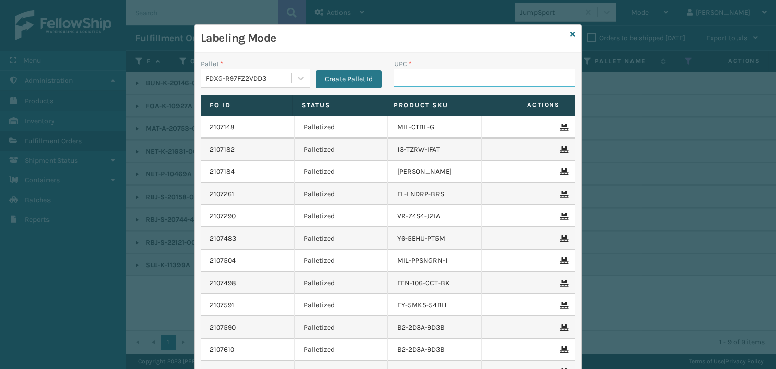
click at [395, 83] on input "UPC *" at bounding box center [484, 78] width 181 height 18
type input "RBJ-S-20744-40"
drag, startPoint x: 470, startPoint y: 81, endPoint x: 100, endPoint y: 77, distance: 370.4
click at [101, 77] on div "Labeling Mode Pallet * FDXG-R97FZ2VDD3 Create Pallet Id UPC * RBJ-S-20744-40 Fo…" at bounding box center [388, 184] width 776 height 369
type input "RBJ-S-20158-04"
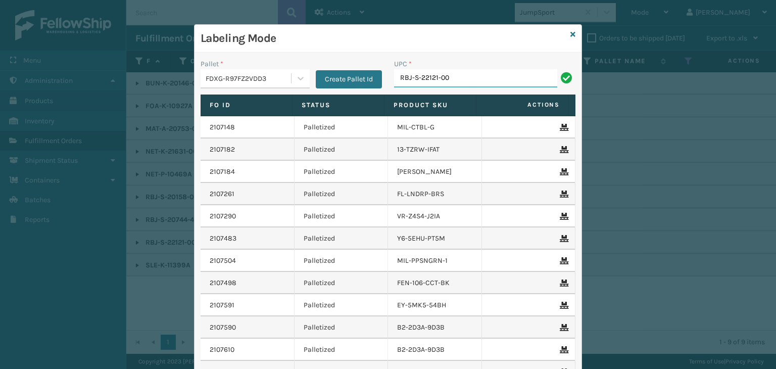
type input "RBJ-S-22121-00"
click at [564, 31] on div "Labeling Mode" at bounding box center [388, 39] width 387 height 28
click at [570, 34] on icon at bounding box center [572, 34] width 5 height 7
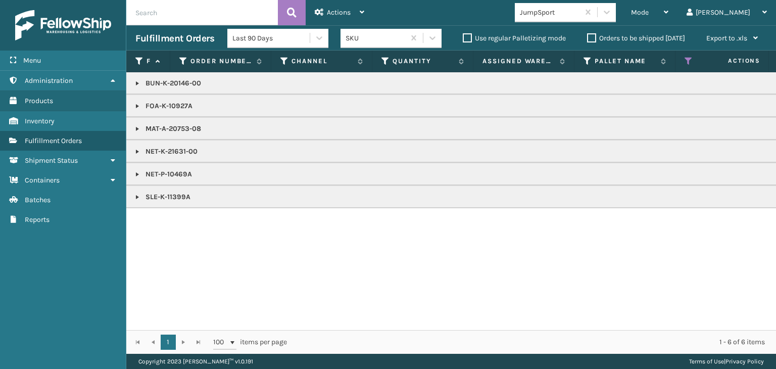
click at [171, 172] on p "NET-P-10469A" at bounding box center [778, 174] width 1286 height 10
copy p "NET-P-10469A"
click at [668, 14] on div "Mode" at bounding box center [649, 12] width 37 height 25
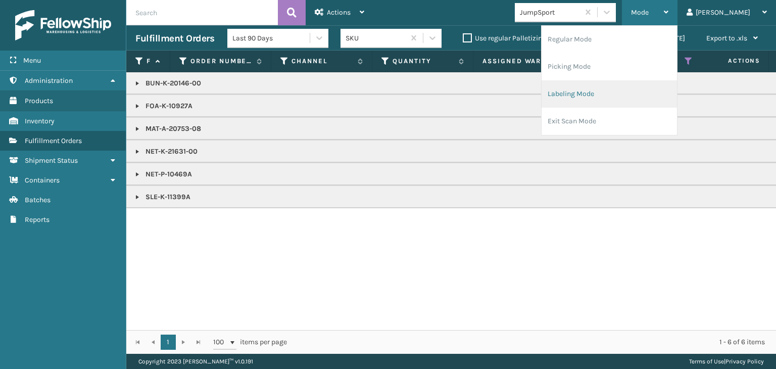
click at [624, 95] on li "Labeling Mode" at bounding box center [609, 93] width 135 height 27
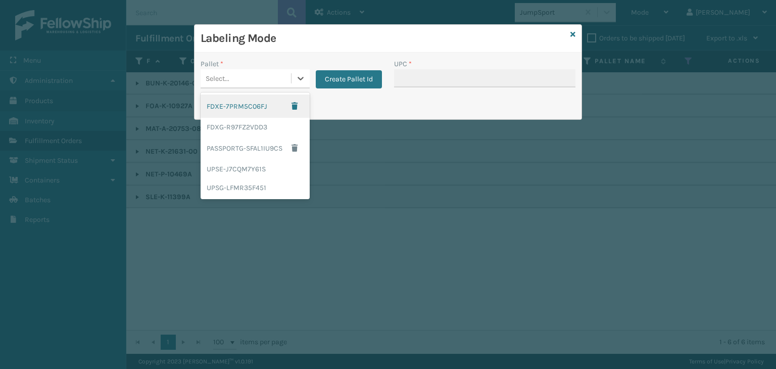
click at [229, 83] on div "Select..." at bounding box center [246, 78] width 90 height 17
click at [232, 129] on div "FDXG-R97FZ2VDD3" at bounding box center [255, 127] width 109 height 19
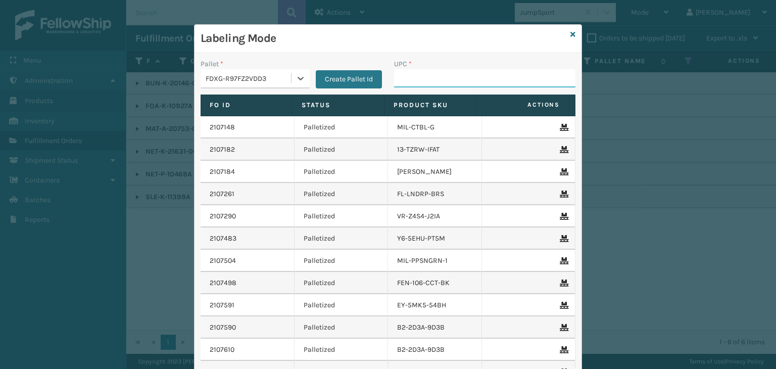
drag, startPoint x: 410, startPoint y: 83, endPoint x: 403, endPoint y: 84, distance: 7.6
click at [410, 83] on input "UPC *" at bounding box center [484, 78] width 181 height 18
paste input "NET-P-10469A"
type input "NET-P-10469A"
click at [570, 32] on icon at bounding box center [572, 34] width 5 height 7
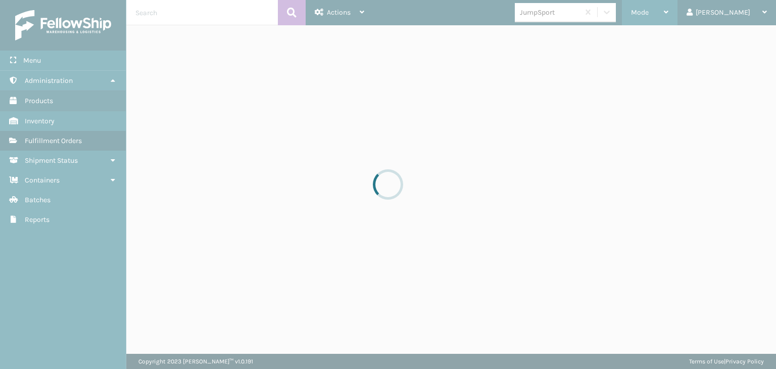
click at [649, 14] on span "Mode" at bounding box center [640, 12] width 18 height 9
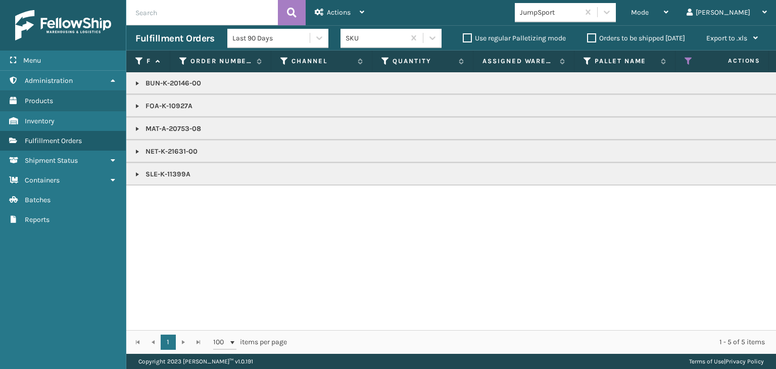
click at [159, 152] on p "NET-K-21631-00" at bounding box center [778, 152] width 1286 height 10
copy p "NET-K-21631-00"
click at [649, 13] on span "Mode" at bounding box center [640, 12] width 18 height 9
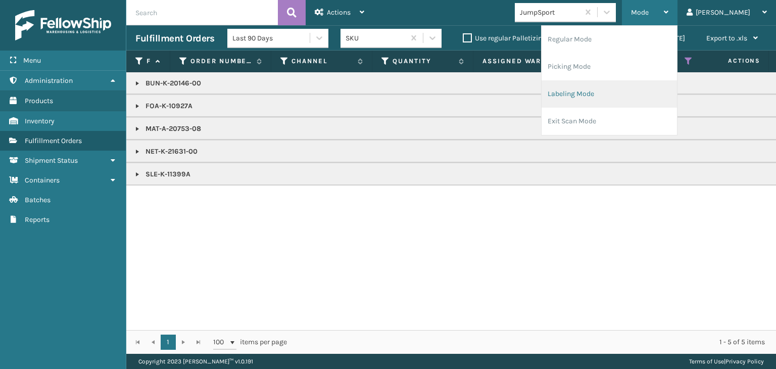
click at [648, 78] on li "Picking Mode" at bounding box center [609, 66] width 135 height 27
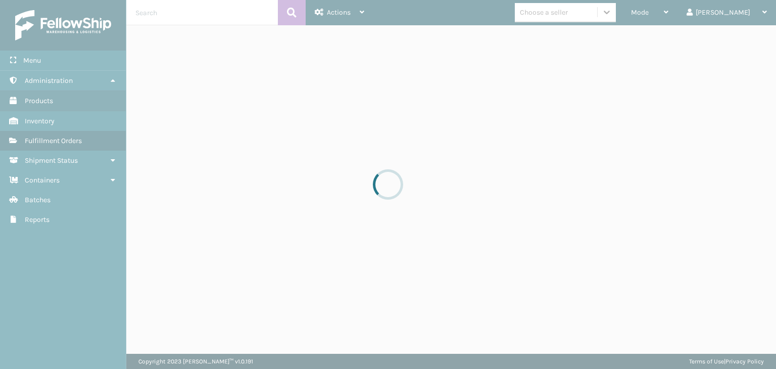
click at [683, 13] on div at bounding box center [388, 184] width 776 height 369
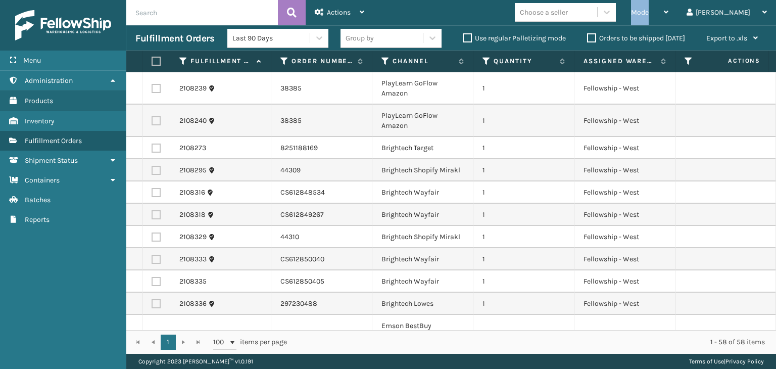
click at [649, 13] on span "Mode" at bounding box center [640, 12] width 18 height 9
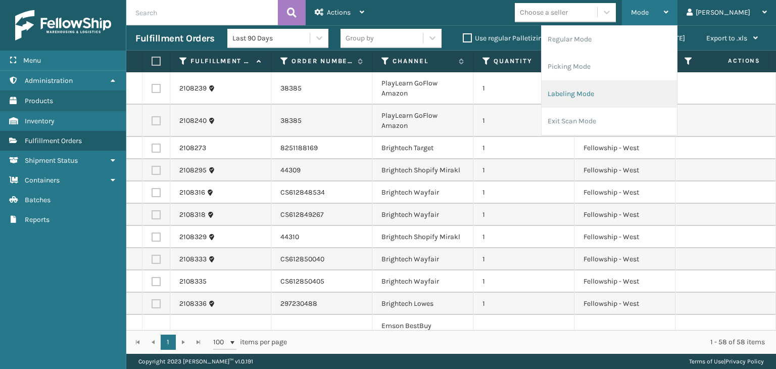
click at [623, 95] on li "Labeling Mode" at bounding box center [609, 93] width 135 height 27
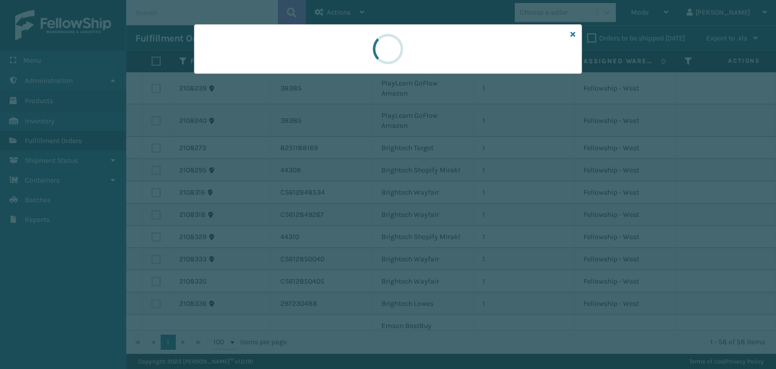
click at [252, 74] on div at bounding box center [388, 184] width 776 height 369
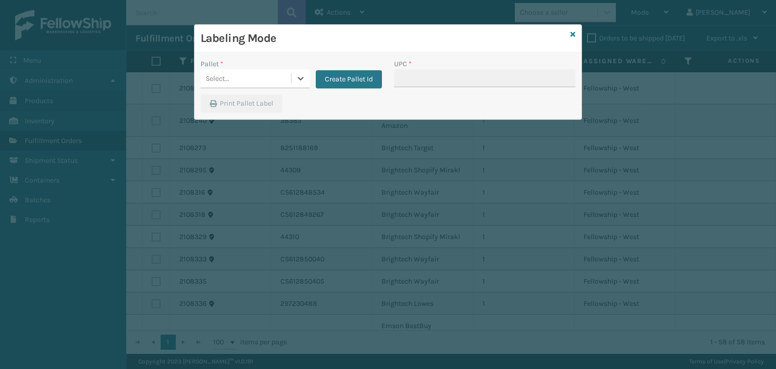
click at [252, 74] on div "Select..." at bounding box center [246, 78] width 90 height 17
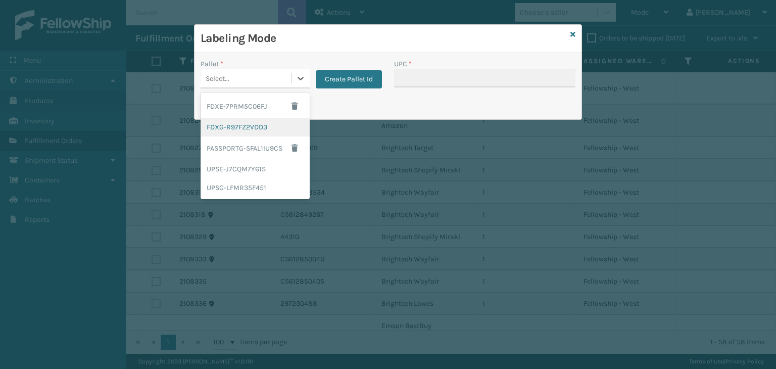
click at [249, 122] on div "FDXG-R97FZ2VDD3" at bounding box center [255, 127] width 109 height 19
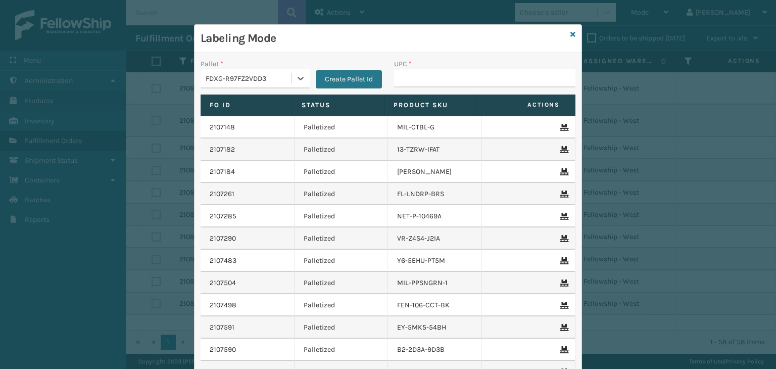
click at [471, 63] on div "UPC *" at bounding box center [484, 64] width 181 height 11
click at [465, 75] on input "UPC *" at bounding box center [484, 78] width 181 height 18
paste input "NET-K-21631-00"
type input "NET-K-21631-00"
click at [565, 37] on div "Labeling Mode" at bounding box center [388, 39] width 387 height 28
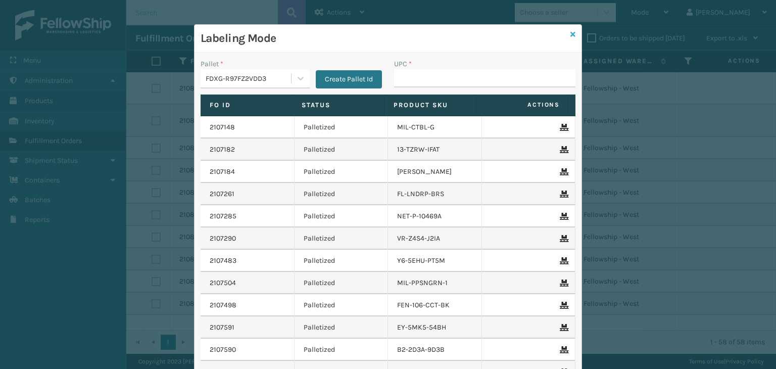
click at [570, 35] on icon at bounding box center [572, 34] width 5 height 7
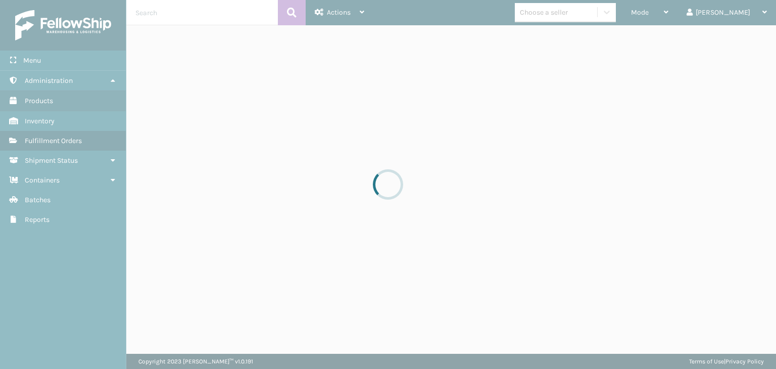
click at [687, 15] on div at bounding box center [388, 184] width 776 height 369
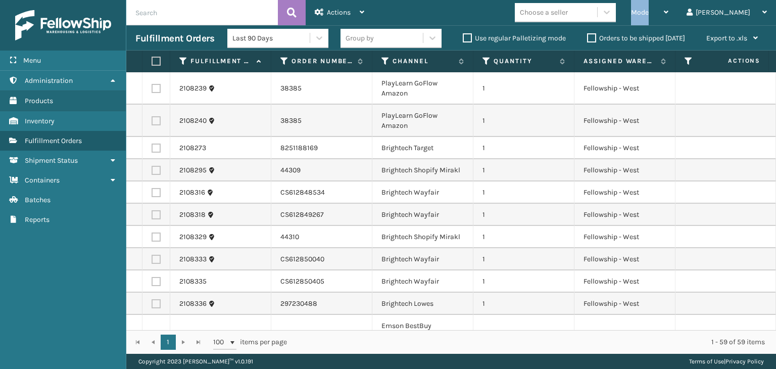
click at [668, 15] on div "Mode" at bounding box center [649, 12] width 37 height 25
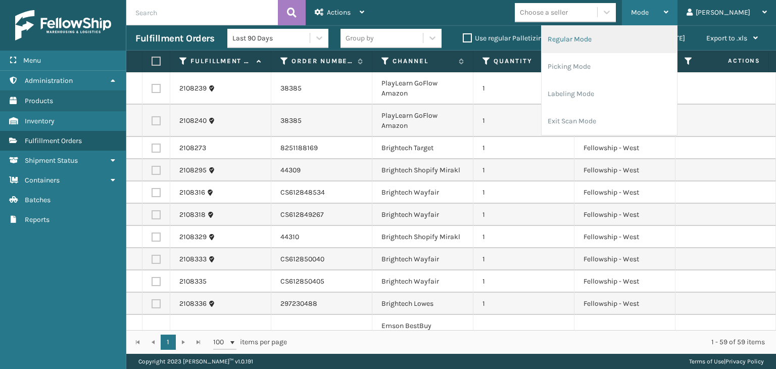
click at [654, 41] on li "Regular Mode" at bounding box center [609, 39] width 135 height 27
